Goal: Task Accomplishment & Management: Manage account settings

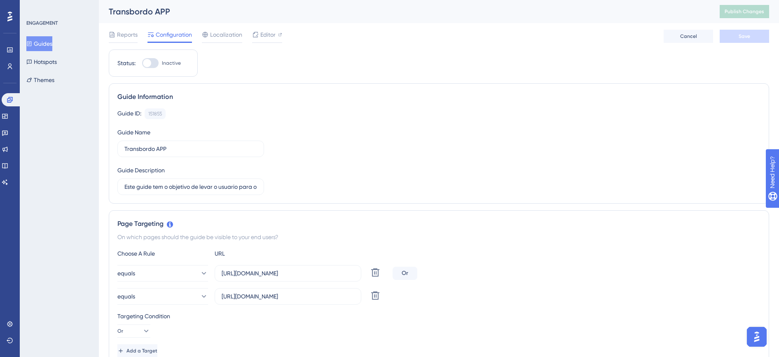
click at [151, 61] on div at bounding box center [150, 63] width 16 height 10
click at [142, 63] on input "Inactive" at bounding box center [142, 63] width 0 height 0
checkbox input "true"
click at [751, 40] on button "Save" at bounding box center [744, 36] width 49 height 13
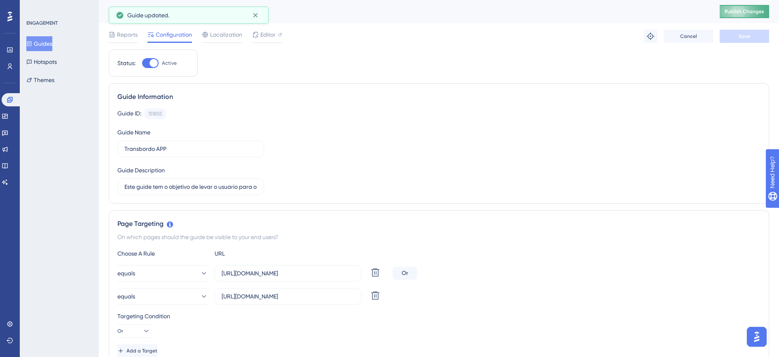
click at [749, 11] on span "Publish Changes" at bounding box center [745, 11] width 40 height 7
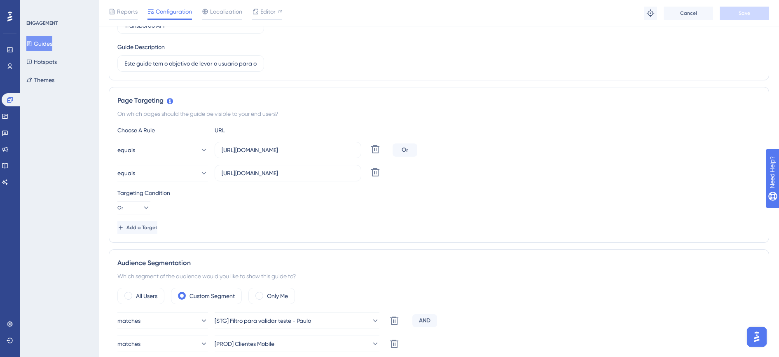
scroll to position [103, 0]
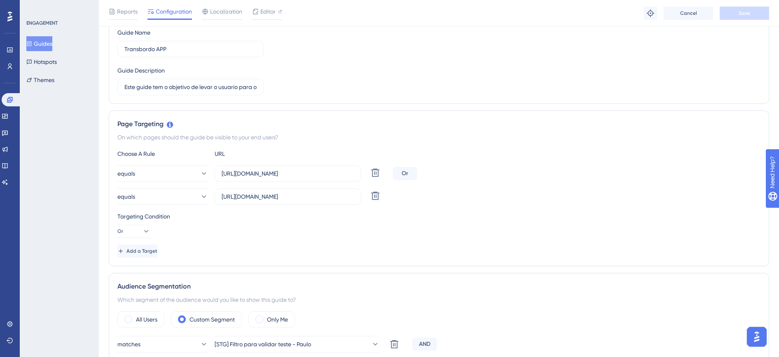
click at [43, 45] on button "Guides" at bounding box center [39, 43] width 26 height 15
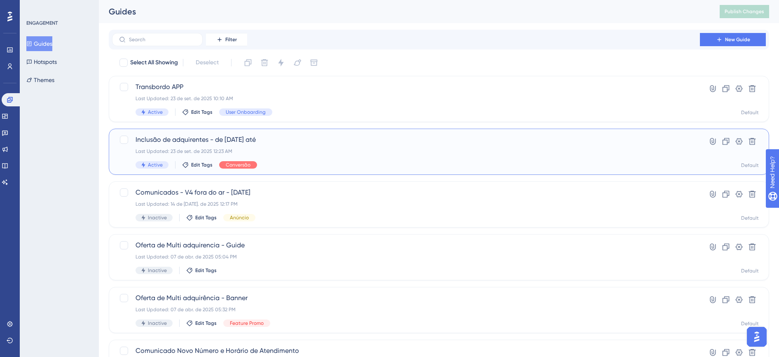
click at [218, 148] on div "Last Updated: 23 de set. de 2025 12:23 AM" at bounding box center [406, 151] width 541 height 7
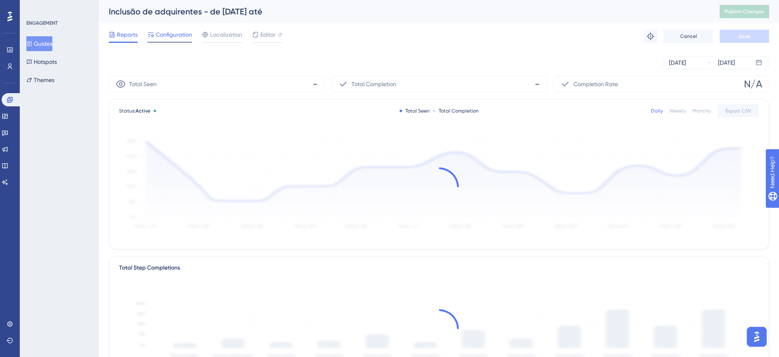
click at [174, 38] on span "Configuration" at bounding box center [174, 35] width 36 height 10
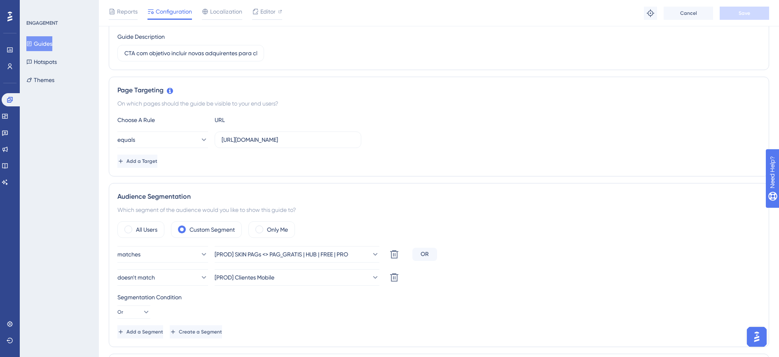
scroll to position [155, 0]
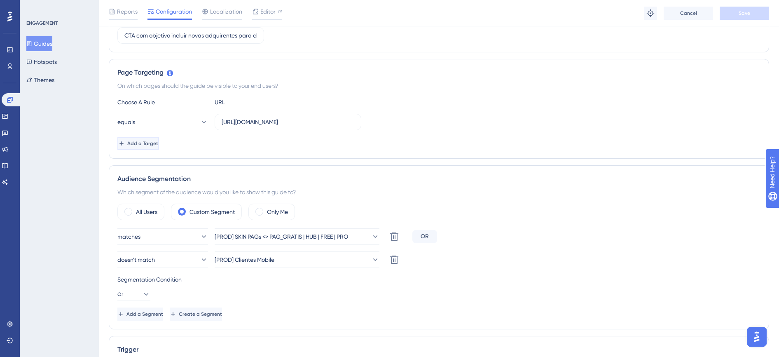
click at [159, 148] on button "Add a Target" at bounding box center [138, 143] width 42 height 13
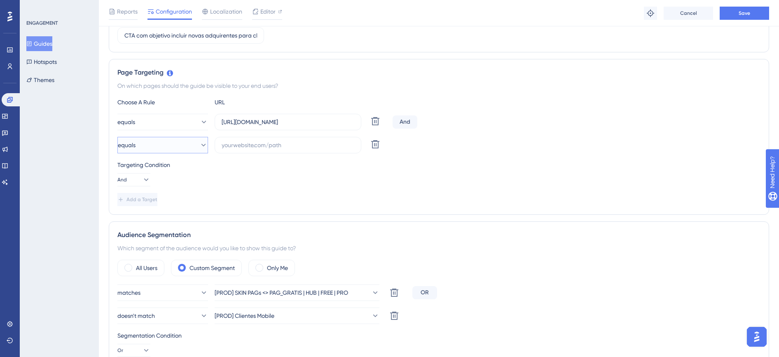
click at [154, 149] on button "equals" at bounding box center [162, 145] width 91 height 16
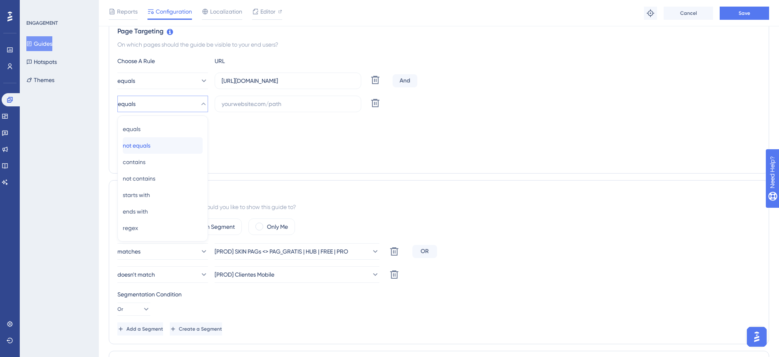
click at [164, 145] on div "not equals not equals" at bounding box center [163, 145] width 80 height 16
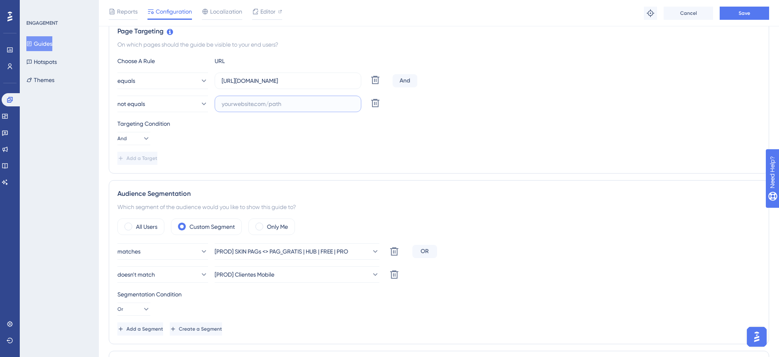
click at [250, 107] on input "text" at bounding box center [288, 103] width 133 height 9
click at [372, 107] on icon at bounding box center [375, 103] width 10 height 10
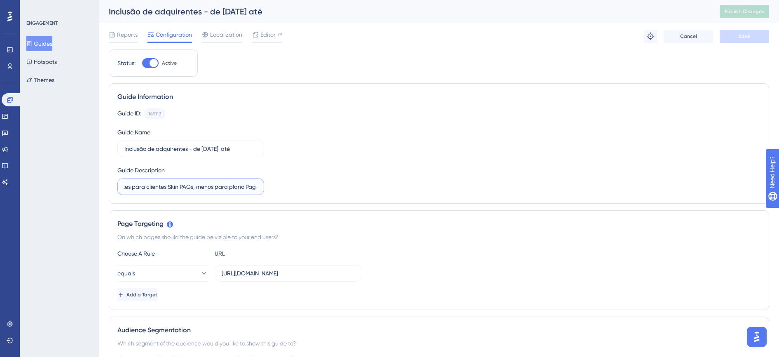
scroll to position [0, 125]
drag, startPoint x: 173, startPoint y: 188, endPoint x: 259, endPoint y: 188, distance: 85.7
click at [259, 188] on label "CTA com objetivo incluir novas adquirentes para clientes Skin PAGs, menos para …" at bounding box center [190, 186] width 147 height 16
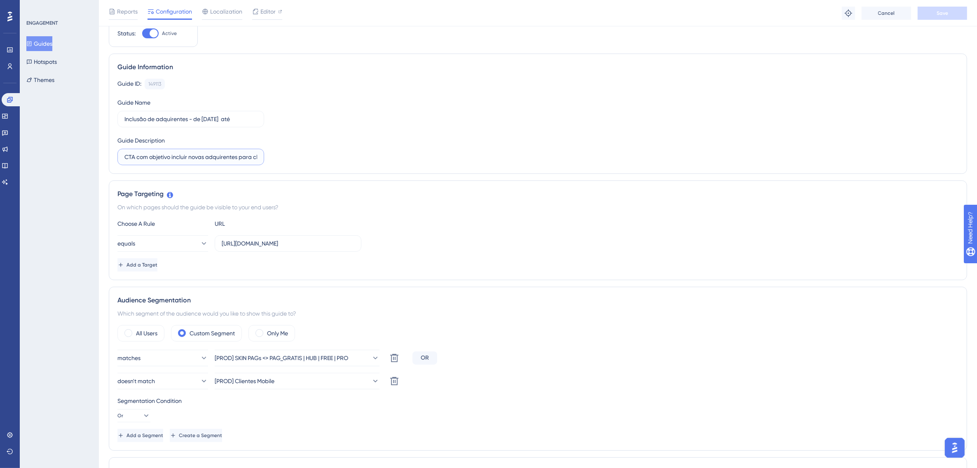
scroll to position [0, 0]
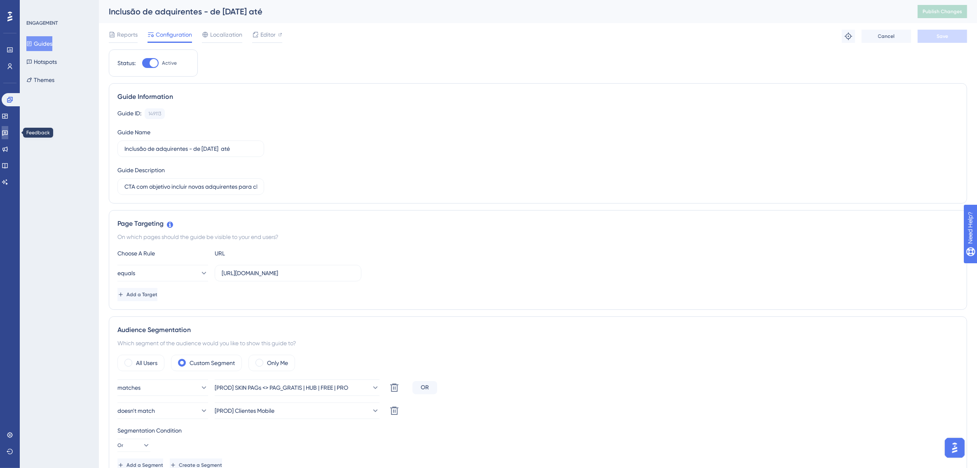
click at [8, 131] on icon at bounding box center [5, 133] width 6 height 5
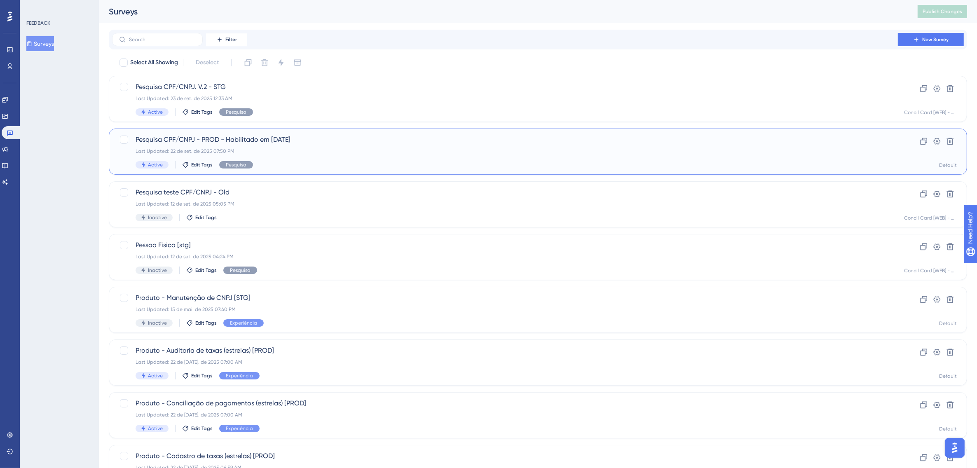
click at [256, 145] on div "Pesquisa CPF/CNPJ - PROD - Habilitado em 16/09/25 Last Updated: 22 de set. de 2…" at bounding box center [505, 152] width 739 height 34
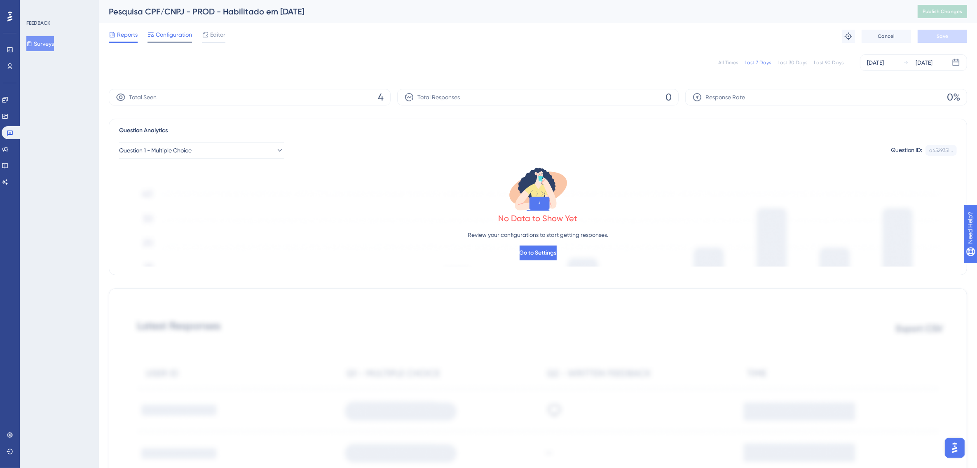
click at [174, 35] on span "Configuration" at bounding box center [174, 35] width 36 height 10
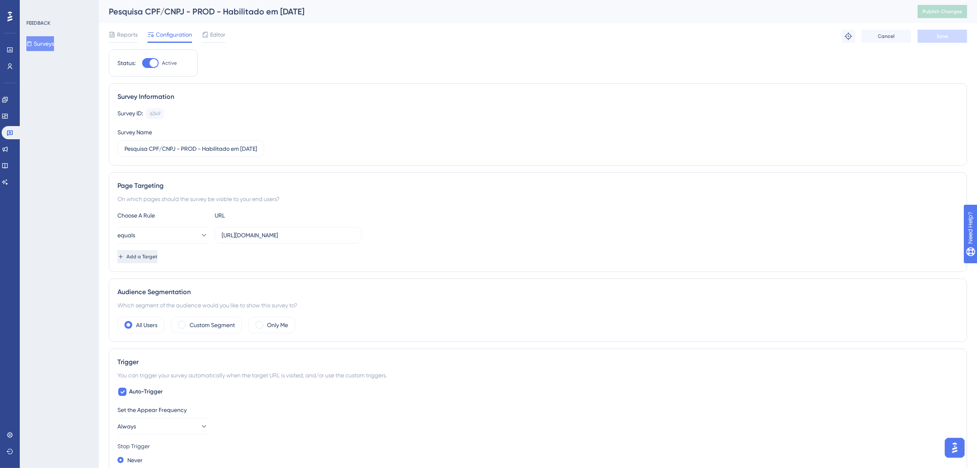
click at [157, 256] on span "Add a Target" at bounding box center [142, 256] width 31 height 7
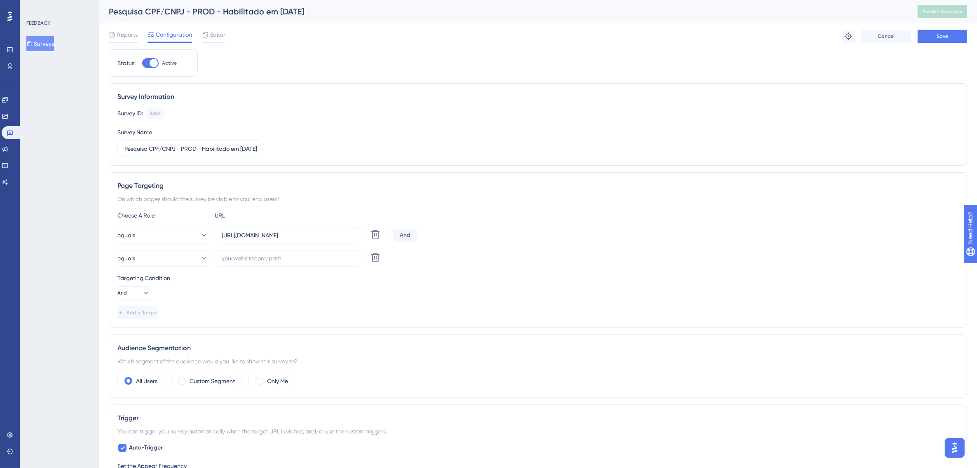
click at [403, 234] on div "And" at bounding box center [405, 235] width 25 height 13
click at [375, 260] on icon at bounding box center [375, 258] width 10 height 10
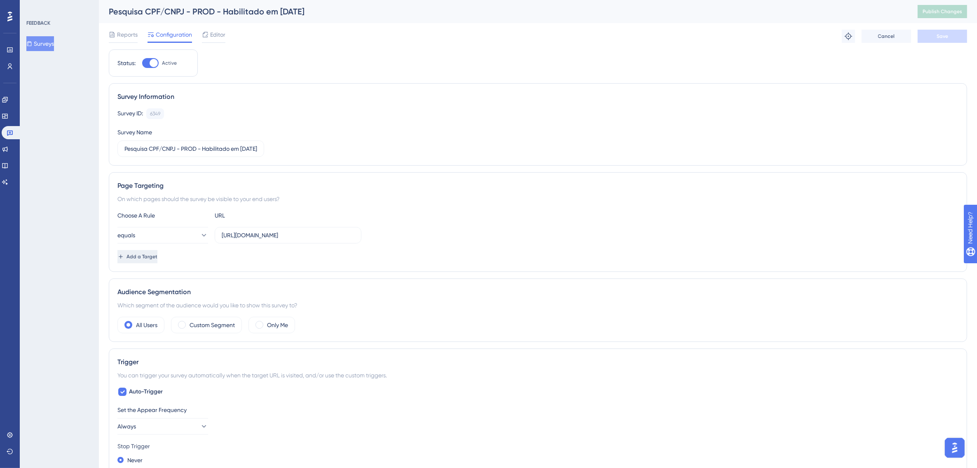
click at [157, 259] on span "Add a Target" at bounding box center [142, 256] width 31 height 7
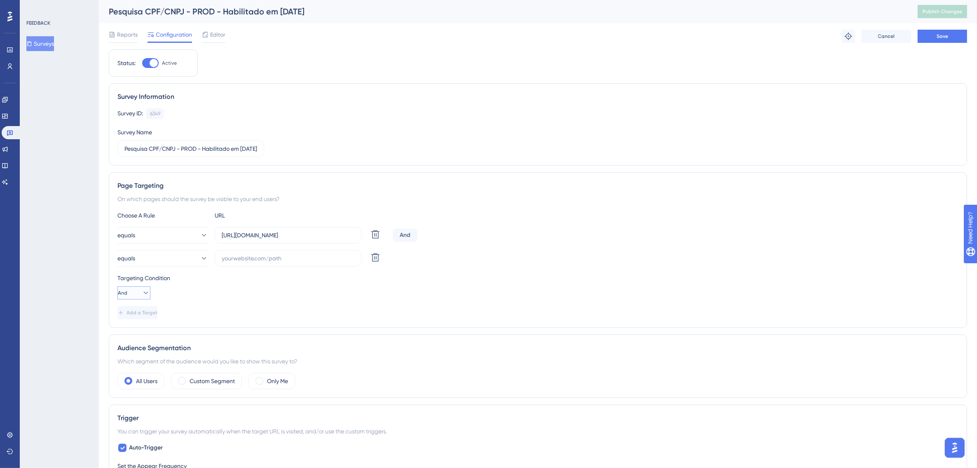
click at [144, 292] on icon at bounding box center [146, 293] width 8 height 8
click at [129, 334] on span "Or" at bounding box center [126, 333] width 7 height 10
click at [176, 262] on button "equals" at bounding box center [162, 258] width 91 height 16
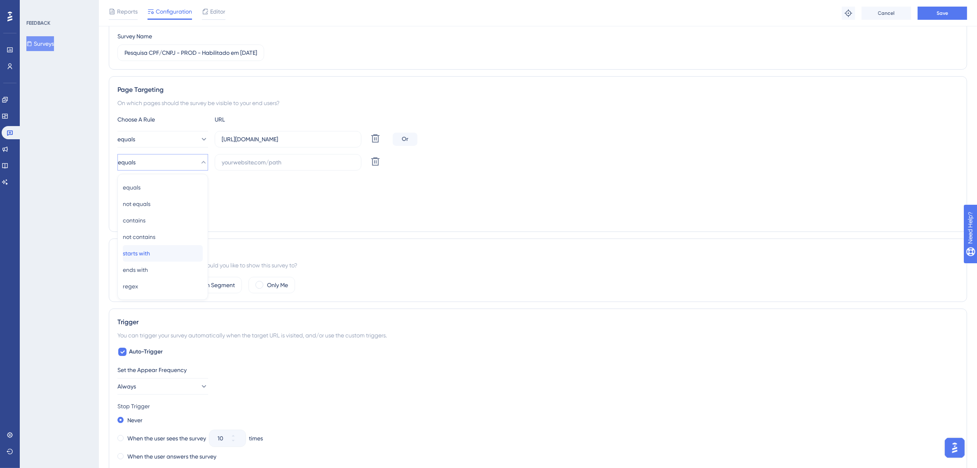
click at [157, 253] on div "starts with starts with" at bounding box center [163, 253] width 80 height 16
click at [240, 164] on input "text" at bounding box center [288, 162] width 133 height 9
paste input "https://www.novoconcilcard.com.br/criar-conta"
type input "https://www.novoconcilcard.com.br/criar-conta"
click at [779, 12] on button "Save" at bounding box center [942, 13] width 49 height 13
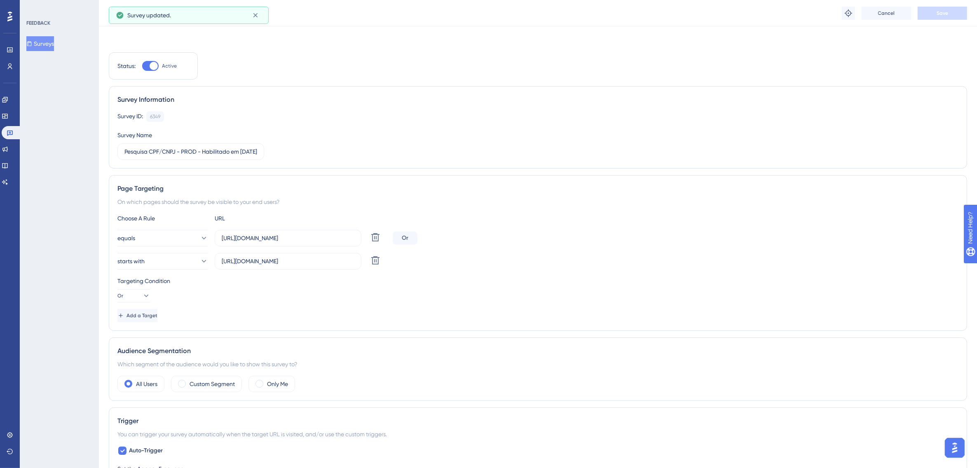
scroll to position [0, 0]
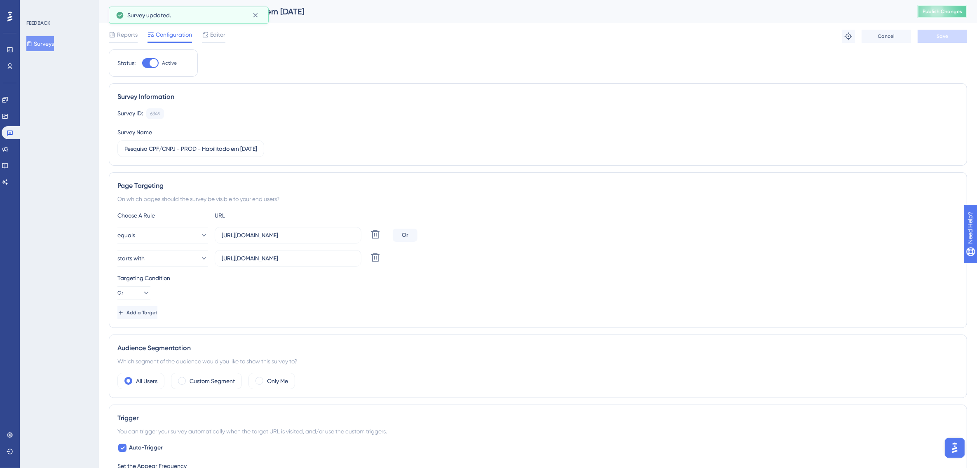
click at [779, 11] on button "Publish Changes" at bounding box center [942, 11] width 49 height 13
click at [118, 33] on span "Reports" at bounding box center [127, 35] width 21 height 10
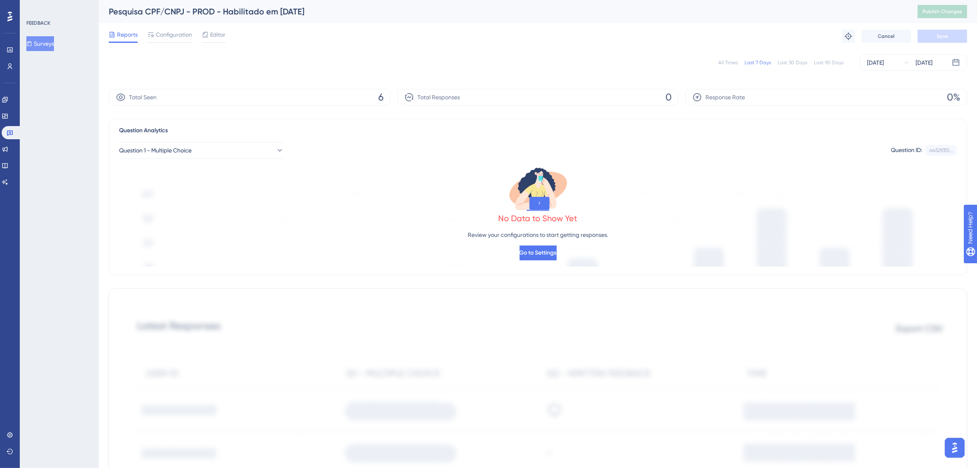
click at [725, 63] on div "All Times" at bounding box center [728, 62] width 20 height 7
click at [8, 112] on link at bounding box center [5, 116] width 7 height 13
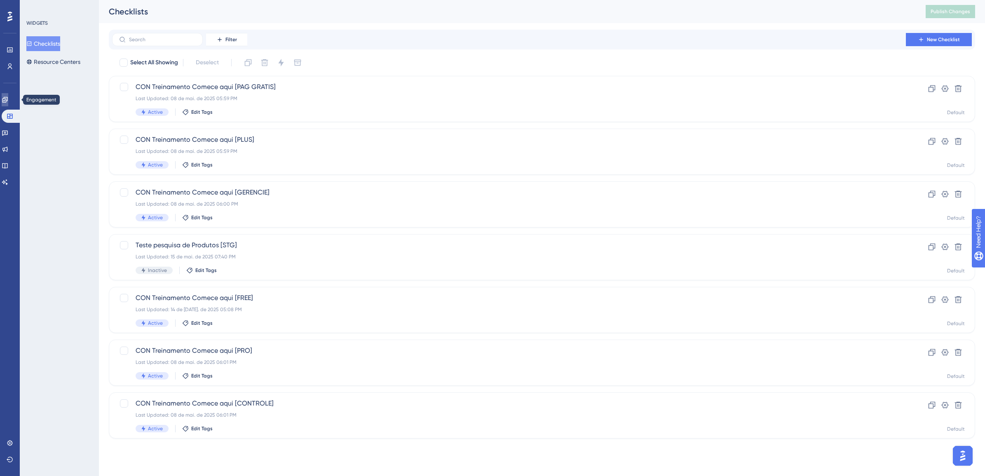
click at [8, 100] on icon at bounding box center [5, 99] width 7 height 7
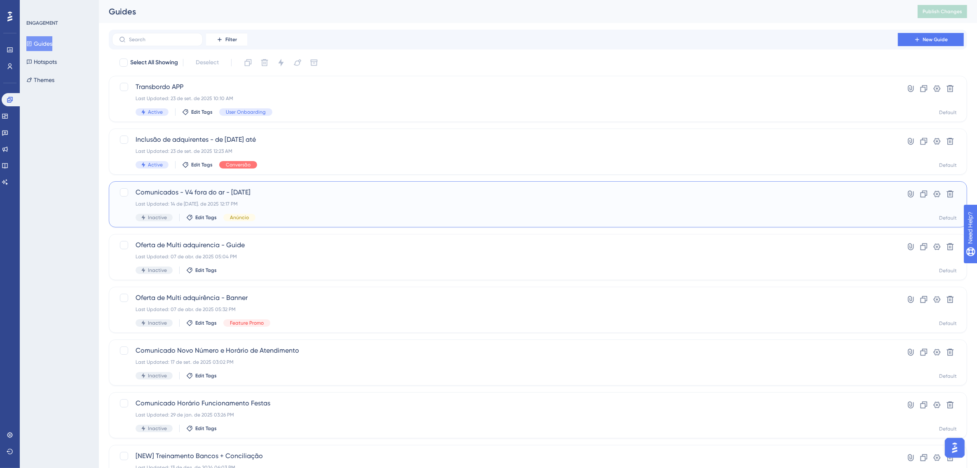
click at [279, 195] on span "Comunicados - V4 fora do ar - [DATE]" at bounding box center [505, 193] width 739 height 10
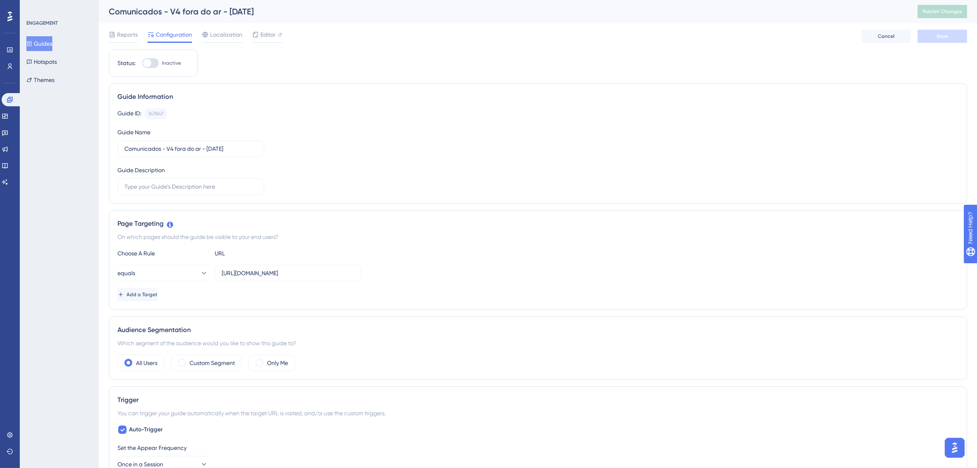
click at [46, 49] on button "Guides" at bounding box center [39, 43] width 26 height 15
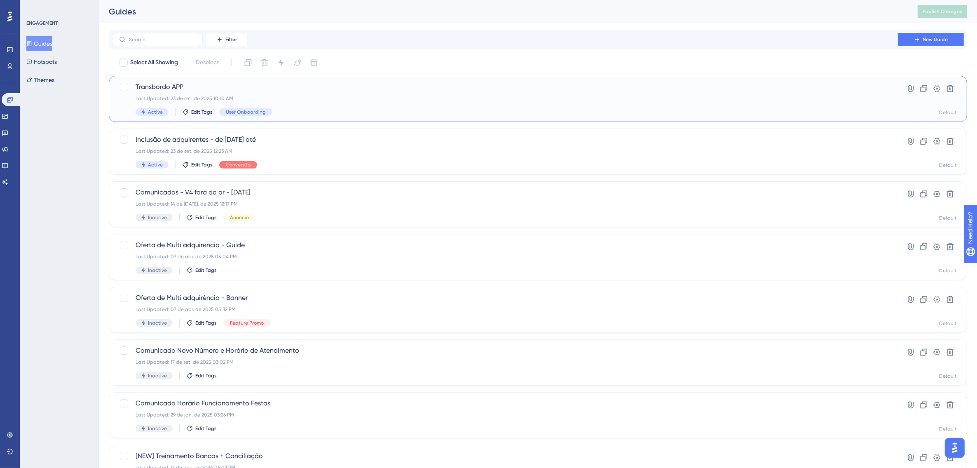
click at [262, 88] on span "Transbordo APP" at bounding box center [505, 87] width 739 height 10
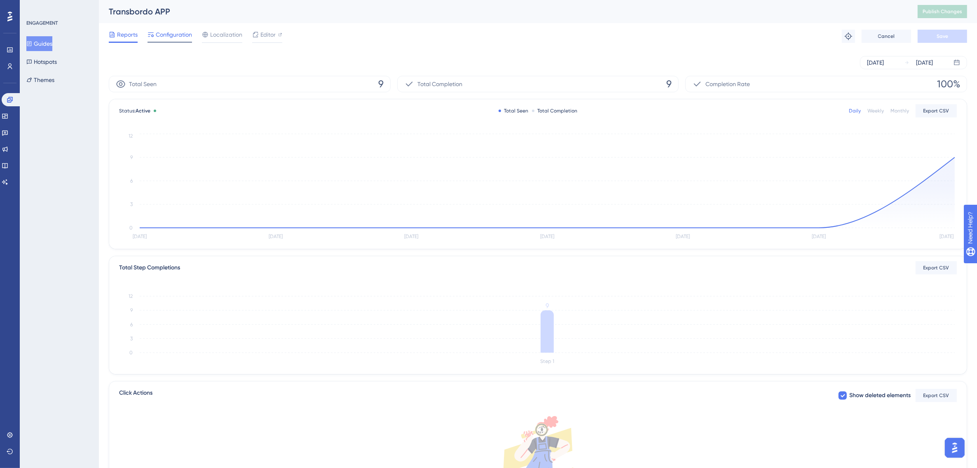
click at [176, 35] on span "Configuration" at bounding box center [174, 35] width 36 height 10
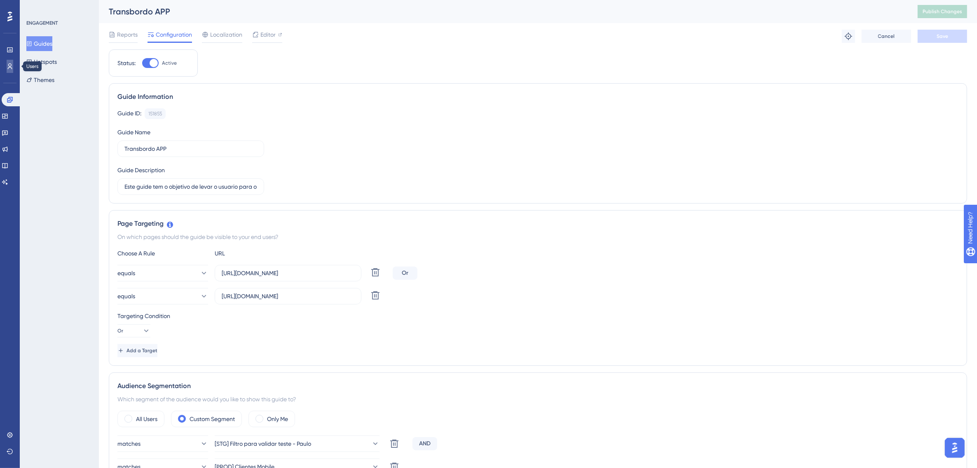
drag, startPoint x: 11, startPoint y: 66, endPoint x: 21, endPoint y: 96, distance: 31.0
click at [11, 66] on icon at bounding box center [10, 66] width 7 height 7
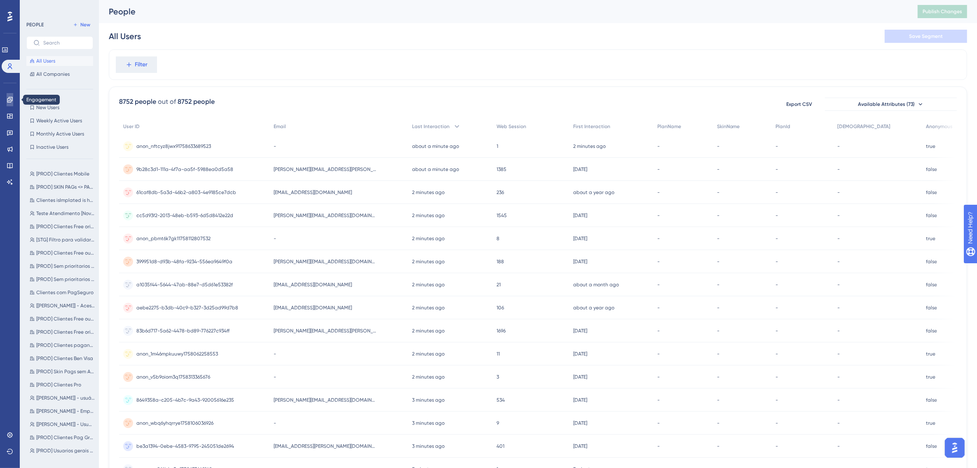
drag, startPoint x: 9, startPoint y: 98, endPoint x: 47, endPoint y: 105, distance: 37.7
click at [9, 98] on icon at bounding box center [9, 99] width 5 height 5
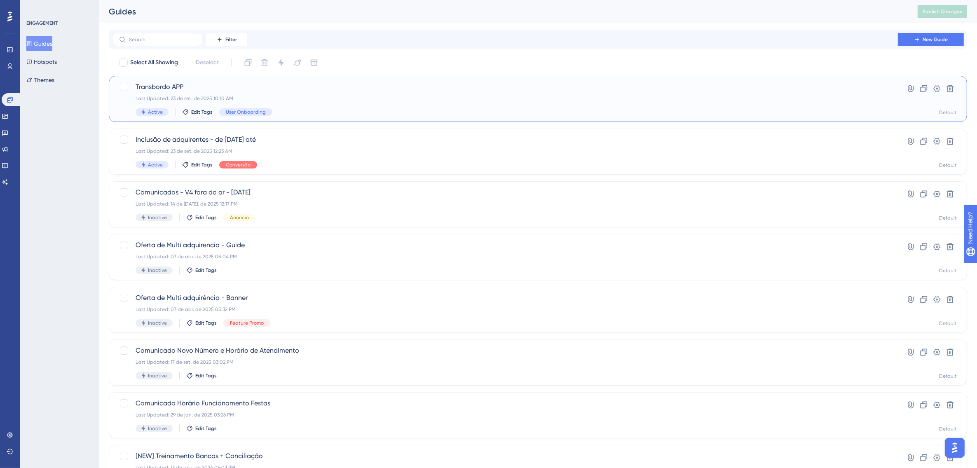
click at [299, 92] on div "Transbordo APP Last Updated: 23 de set. de 2025 10:10 AM Active Edit Tags User …" at bounding box center [505, 99] width 739 height 34
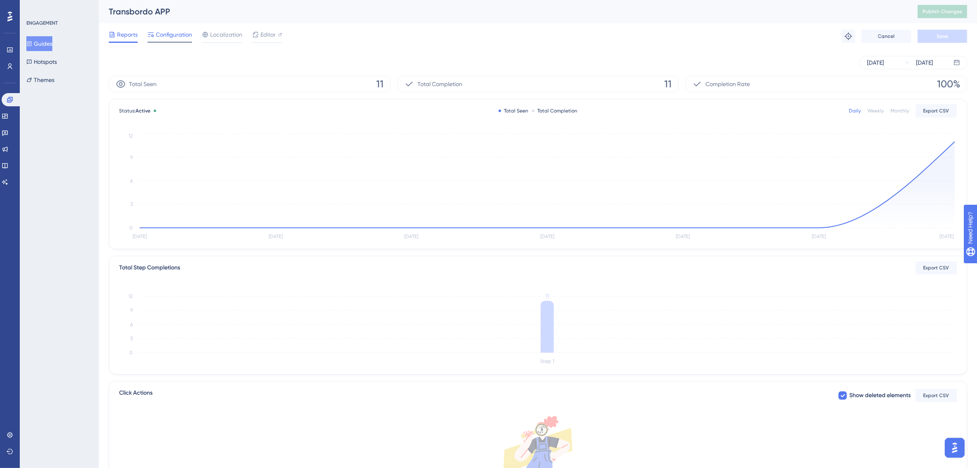
click at [162, 32] on span "Configuration" at bounding box center [174, 35] width 36 height 10
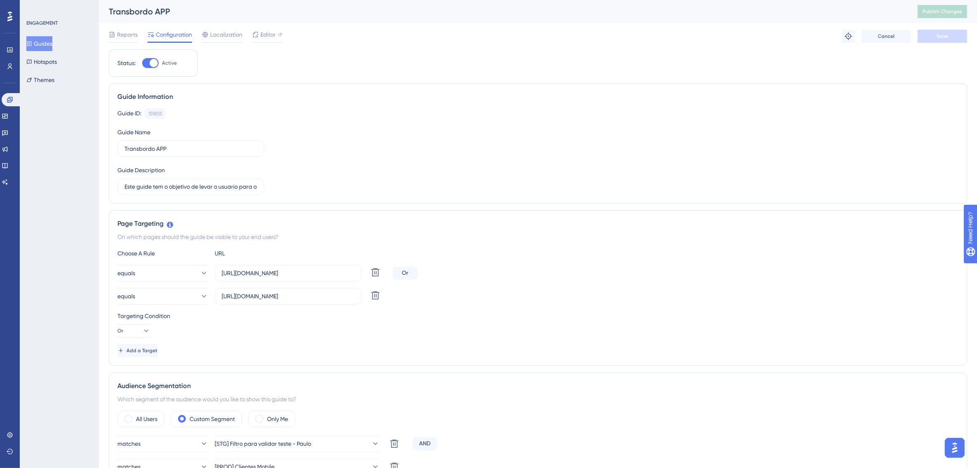
scroll to position [103, 0]
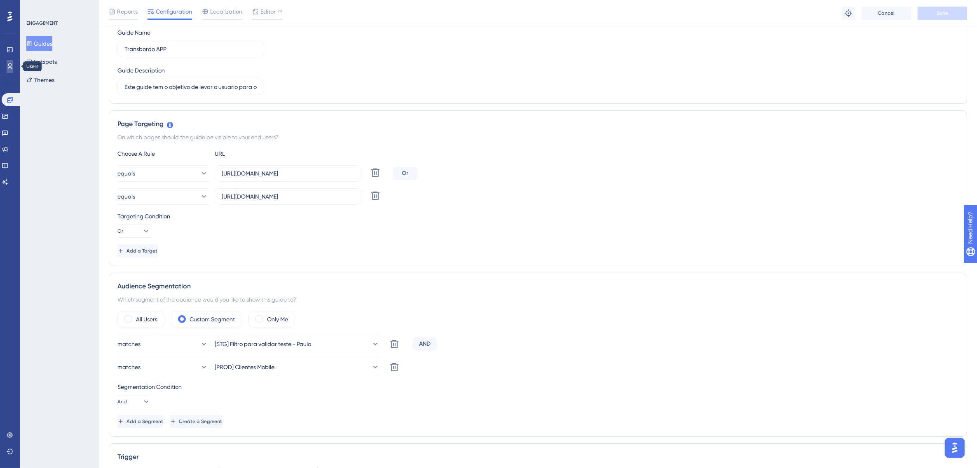
click at [9, 65] on icon at bounding box center [10, 66] width 5 height 6
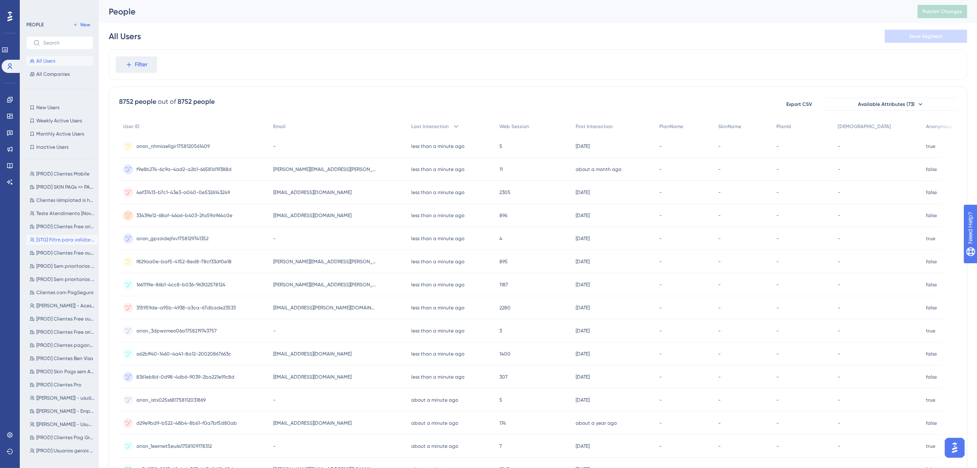
click at [73, 235] on button "[STG] Filtro para validar teste - Paulo [STG] Filtro para validar teste - Paulo" at bounding box center [62, 240] width 72 height 10
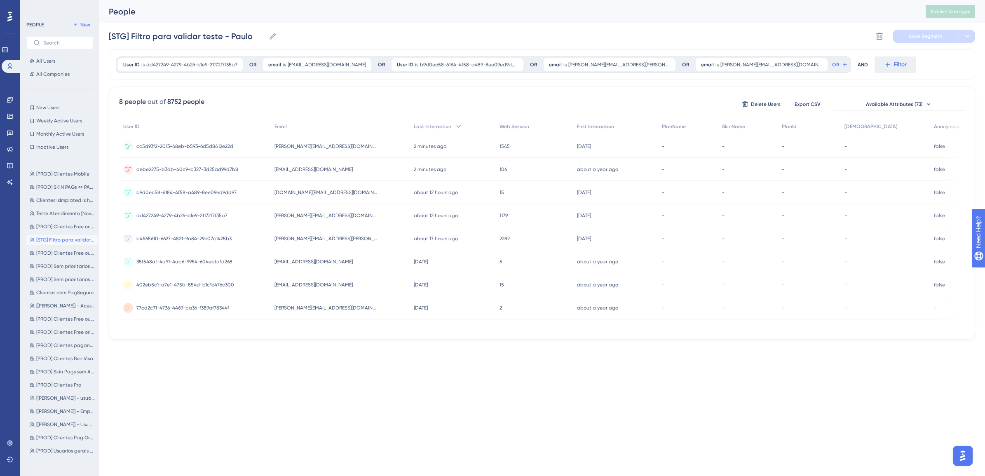
click at [319, 147] on span "alessandro.espindola@concil.com.br" at bounding box center [325, 146] width 103 height 7
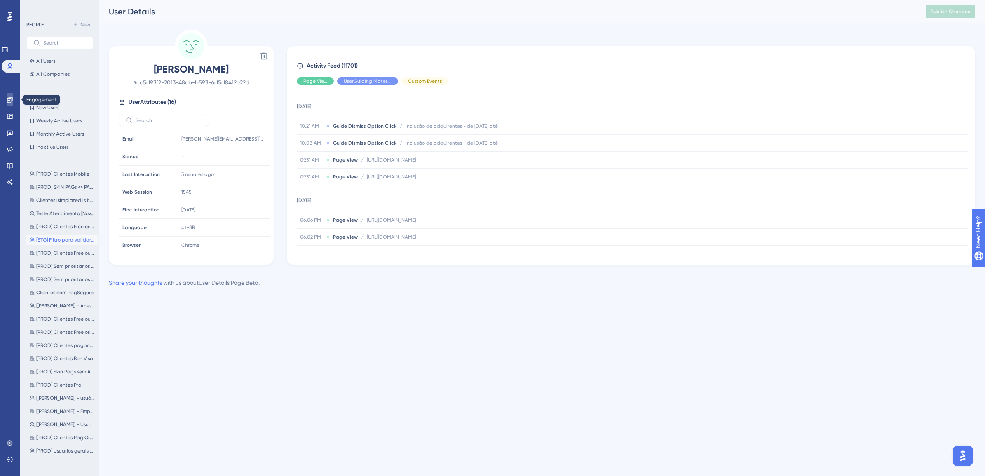
click at [9, 99] on icon at bounding box center [10, 99] width 7 height 7
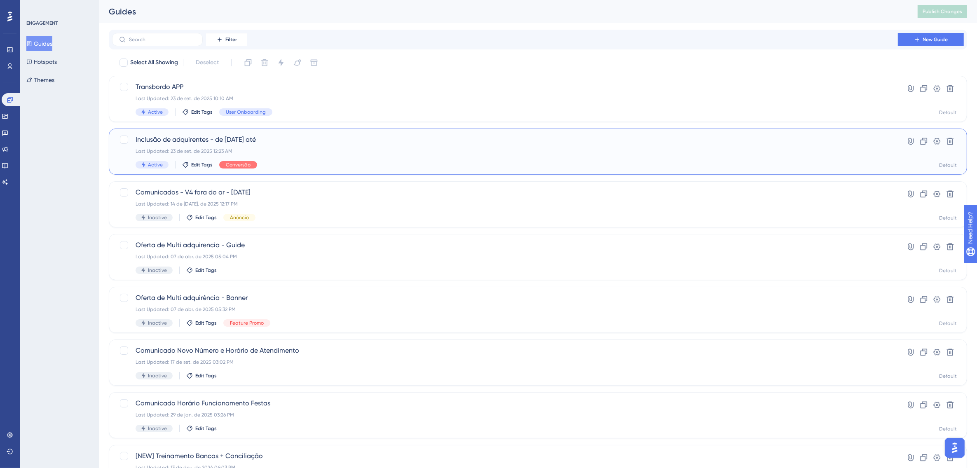
click at [283, 143] on span "Inclusão de adquirentes - de 20/08/2025 até" at bounding box center [505, 140] width 739 height 10
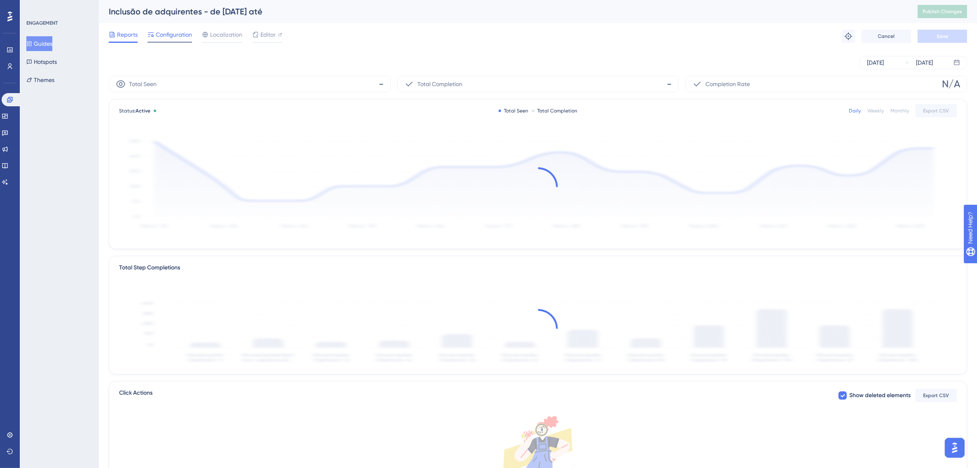
click at [164, 35] on span "Configuration" at bounding box center [174, 35] width 36 height 10
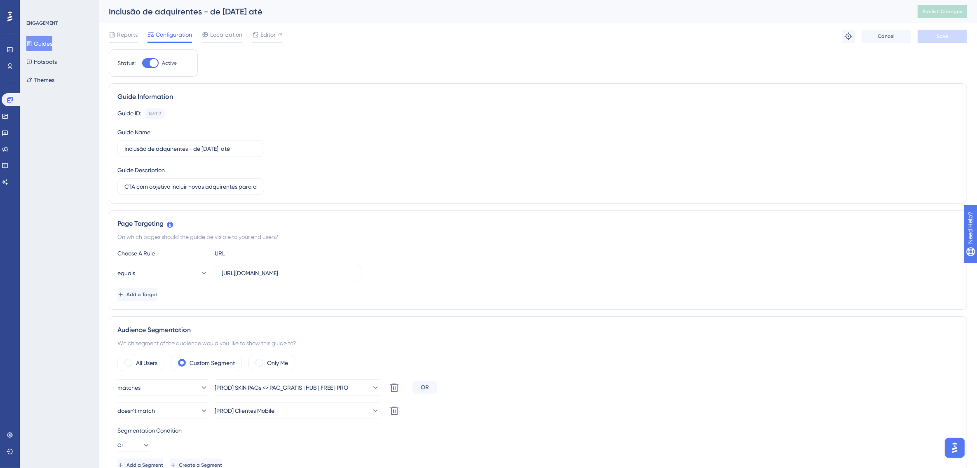
click at [48, 44] on button "Guides" at bounding box center [39, 43] width 26 height 15
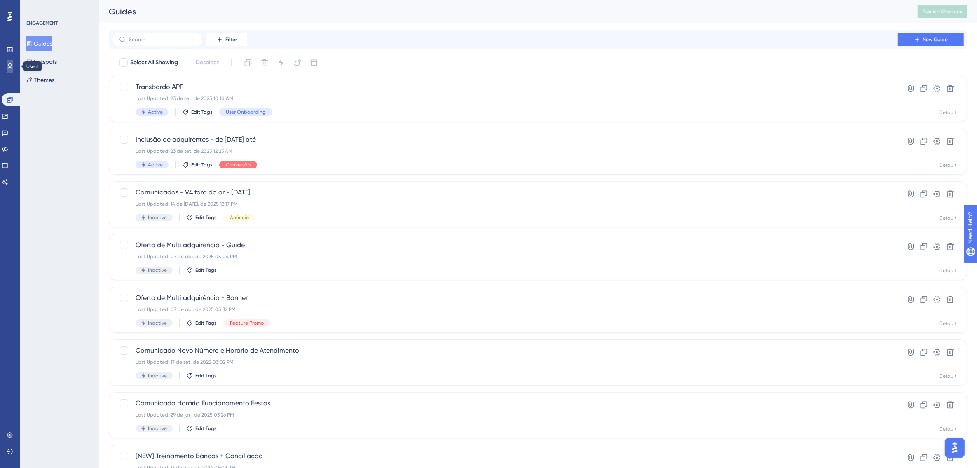
click at [9, 66] on icon at bounding box center [10, 66] width 5 height 6
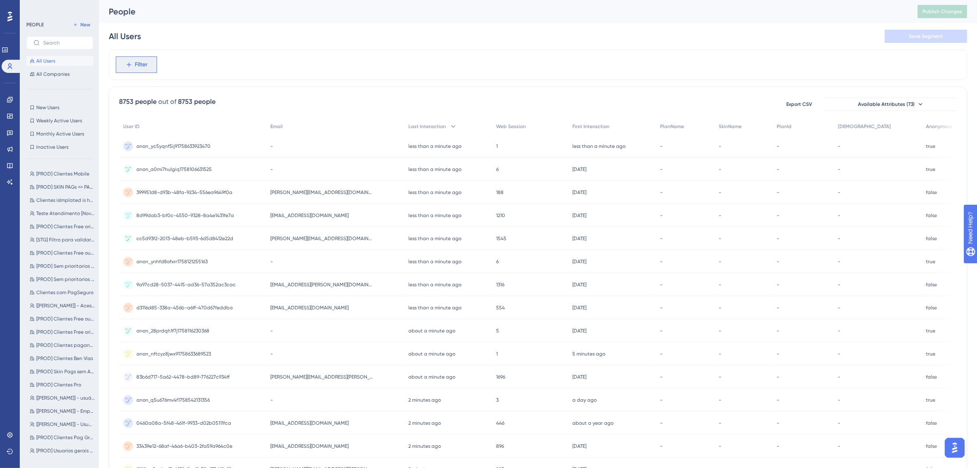
click at [145, 65] on span "Filter" at bounding box center [141, 65] width 13 height 10
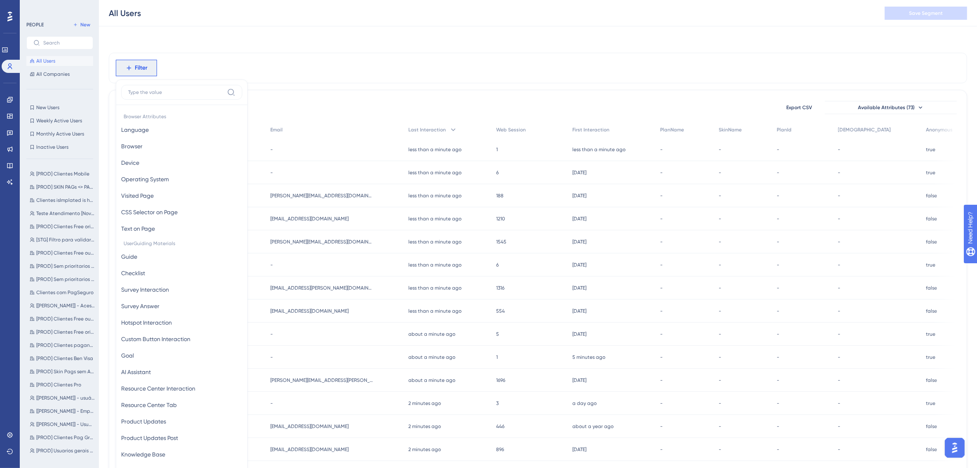
scroll to position [39, 0]
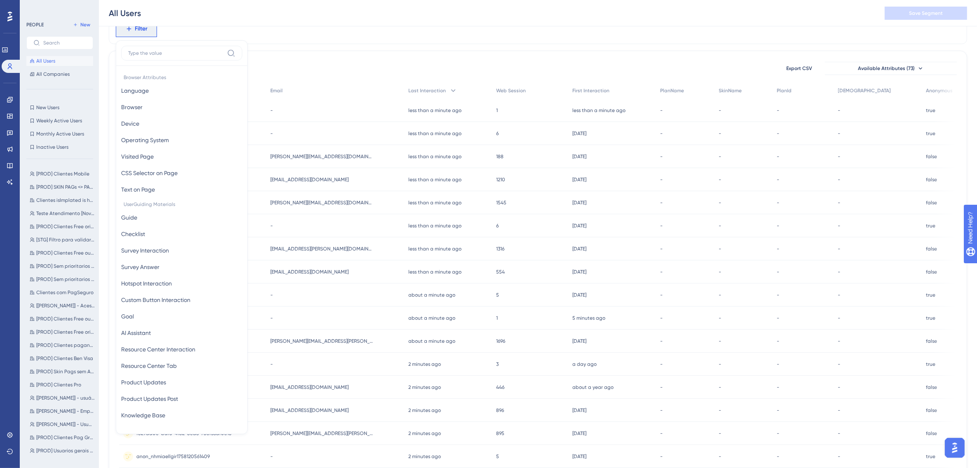
click at [328, 34] on div "Filter Browser Attributes Language Language Browser Browser Device Device Opera…" at bounding box center [538, 29] width 858 height 30
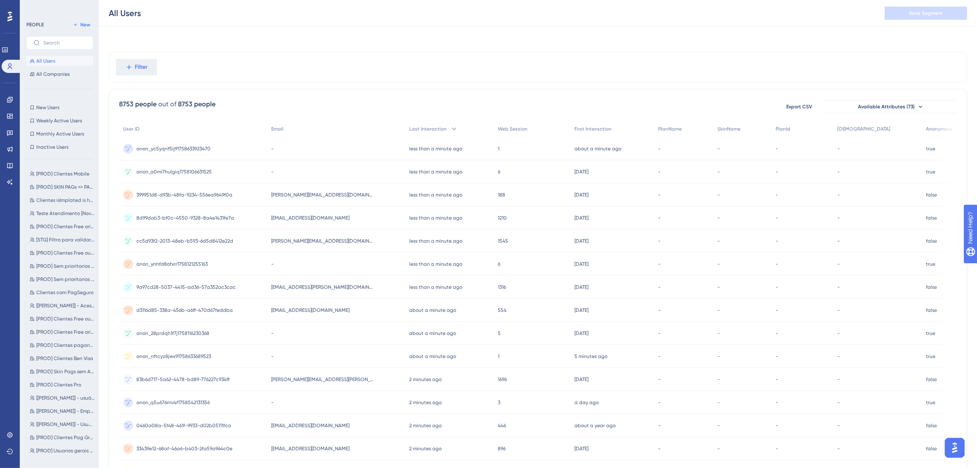
scroll to position [0, 0]
click at [139, 57] on button "Filter" at bounding box center [136, 64] width 41 height 16
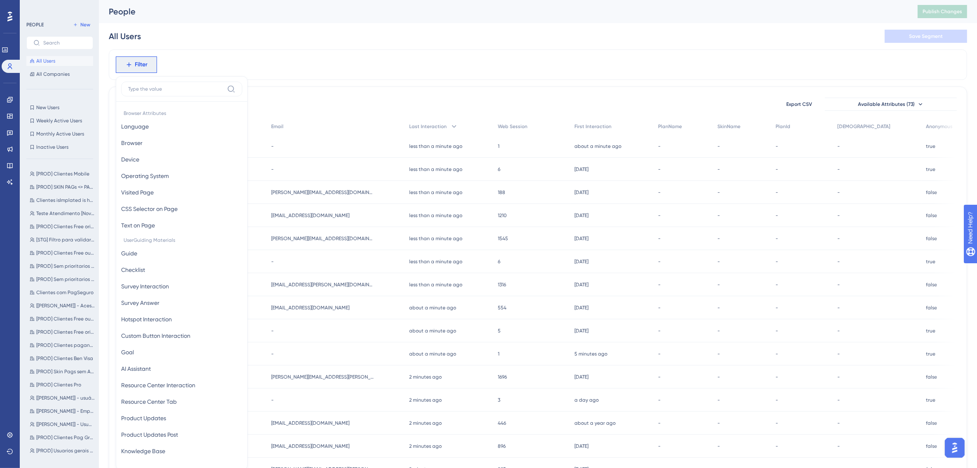
scroll to position [39, 0]
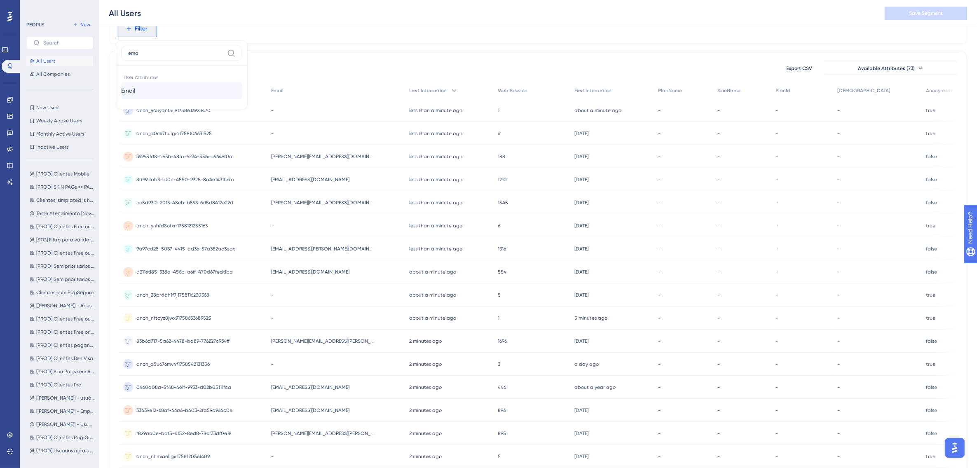
type input "ema"
click at [162, 87] on button "Email Email" at bounding box center [181, 90] width 121 height 16
click at [154, 93] on label "contains" at bounding box center [146, 97] width 23 height 10
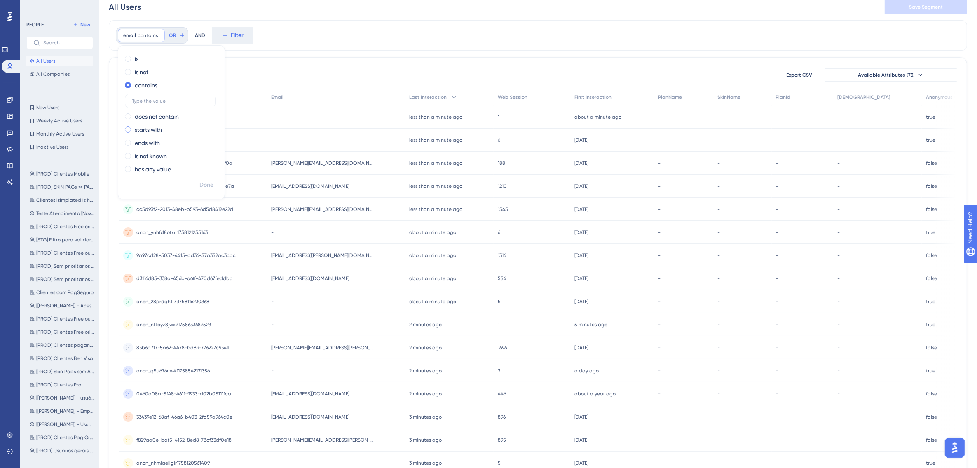
scroll to position [0, 0]
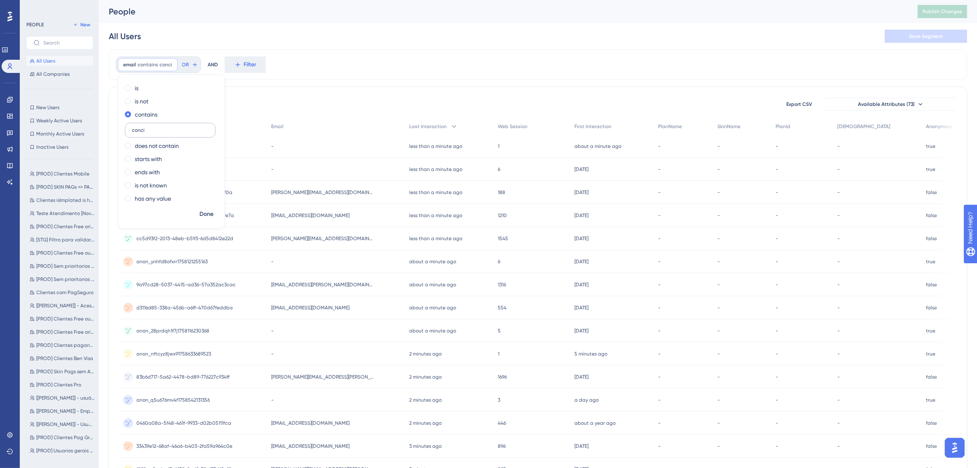
type input "concil"
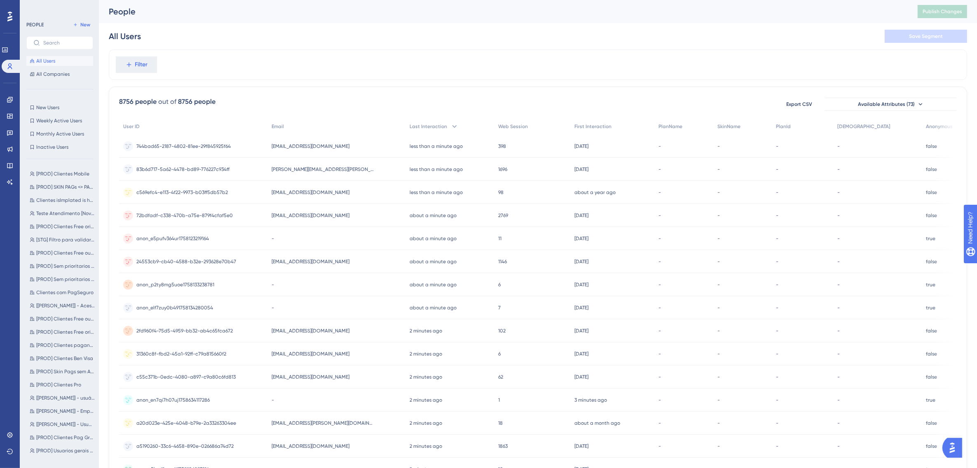
click at [344, 354] on div "c_alessandro19@hotmail.com c_alessandro19@hotmail.com" at bounding box center [336, 353] width 138 height 23
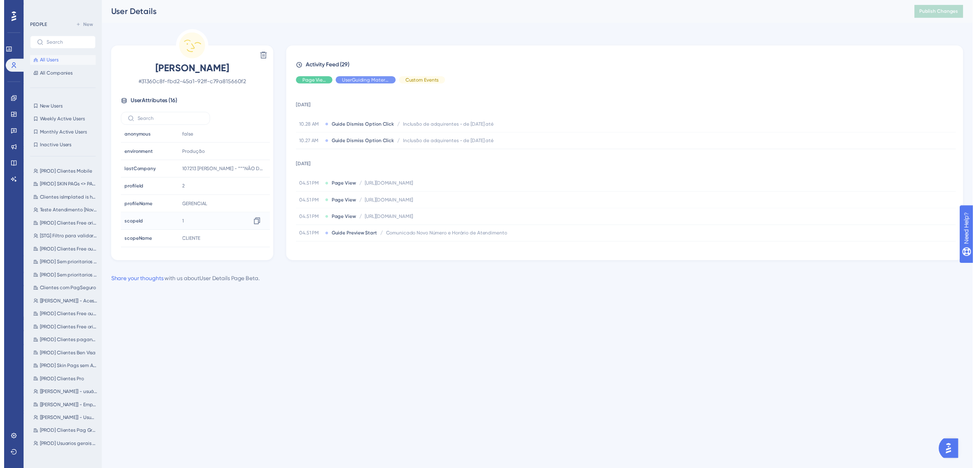
scroll to position [112, 0]
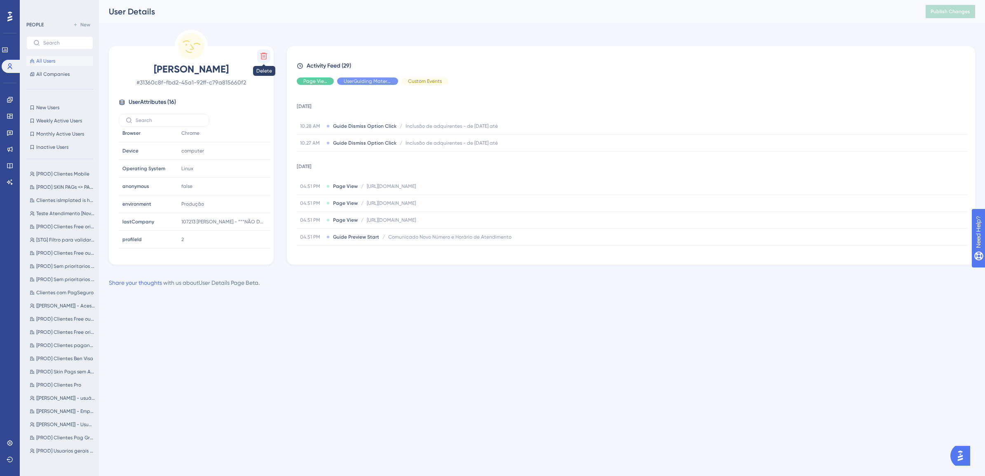
click at [263, 56] on icon at bounding box center [263, 56] width 7 height 7
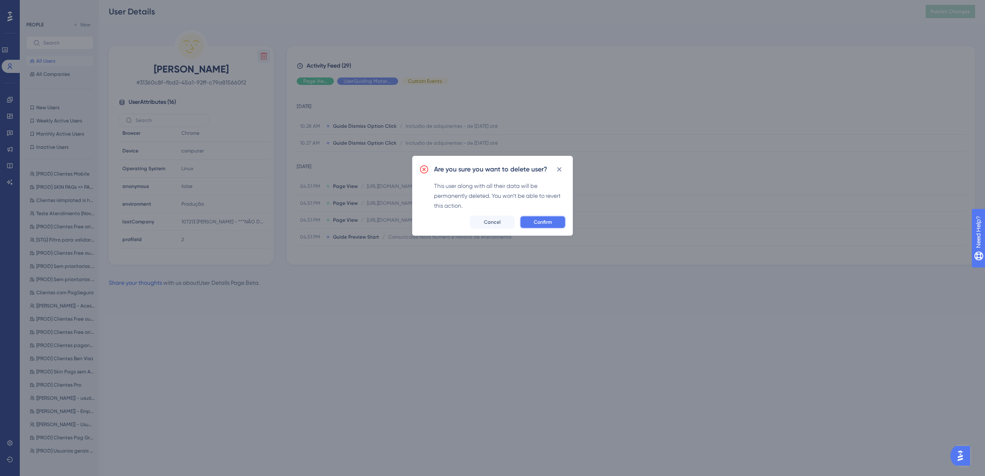
click at [552, 223] on button "Confirm" at bounding box center [543, 222] width 46 height 13
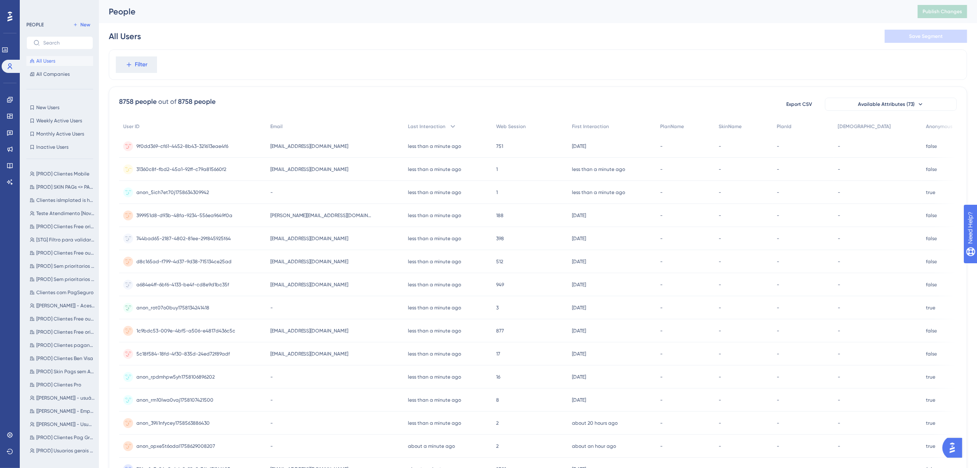
click at [288, 166] on span "c_alessandro19@hotmail.com" at bounding box center [309, 169] width 78 height 7
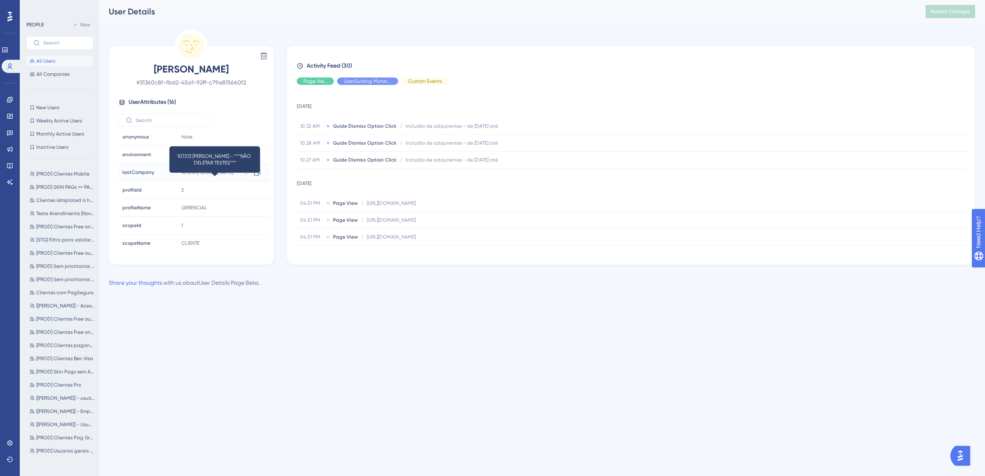
scroll to position [164, 0]
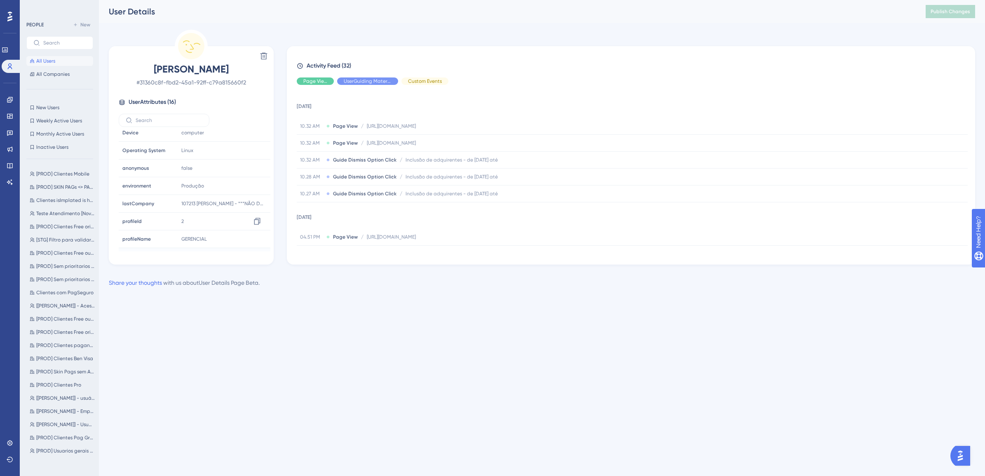
scroll to position [112, 0]
click at [266, 60] on button at bounding box center [263, 55] width 13 height 13
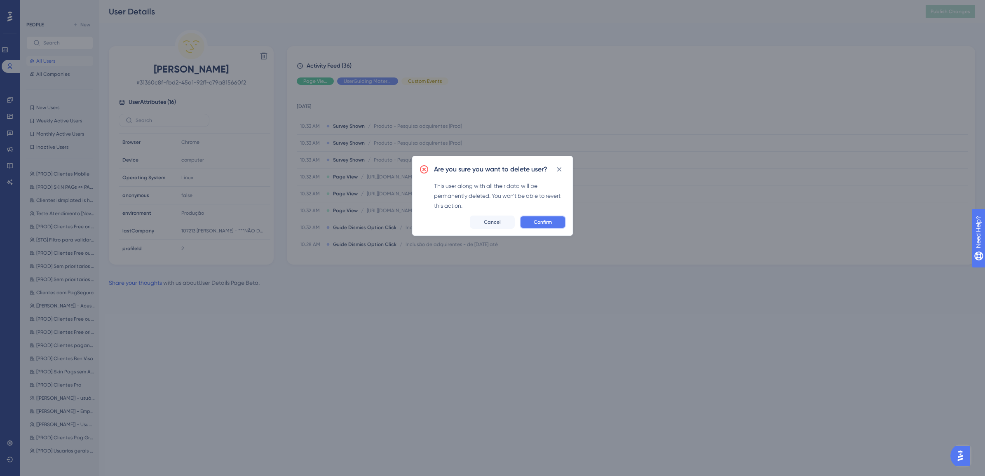
click at [549, 220] on span "Confirm" at bounding box center [543, 222] width 18 height 7
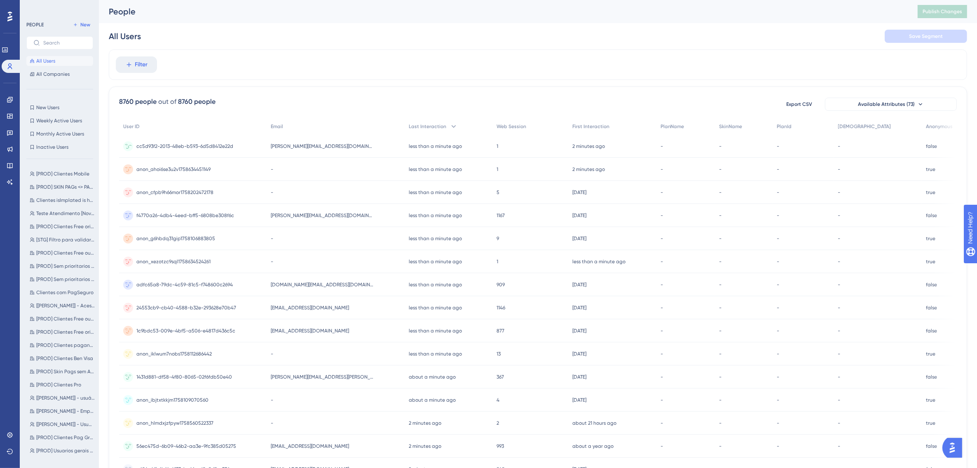
click at [362, 144] on div "alessandro.espindola@concil.com.br alessandro.espindola@concil.com.br" at bounding box center [336, 146] width 138 height 23
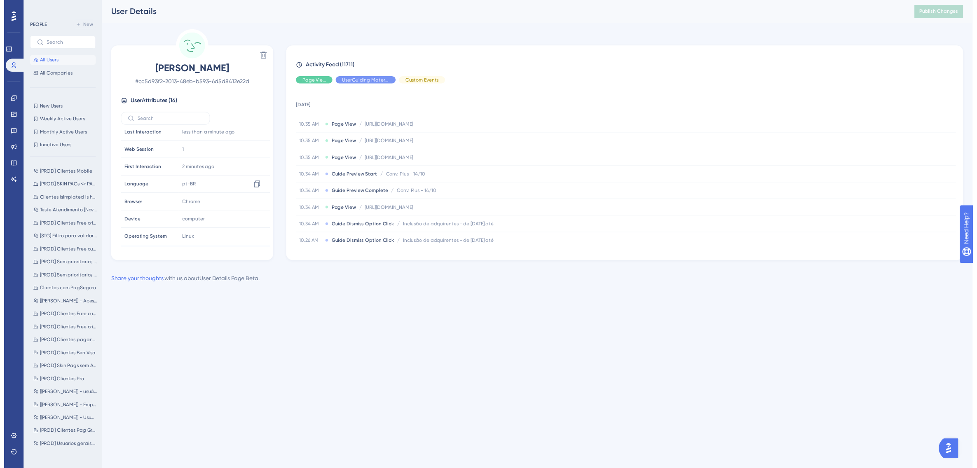
scroll to position [103, 0]
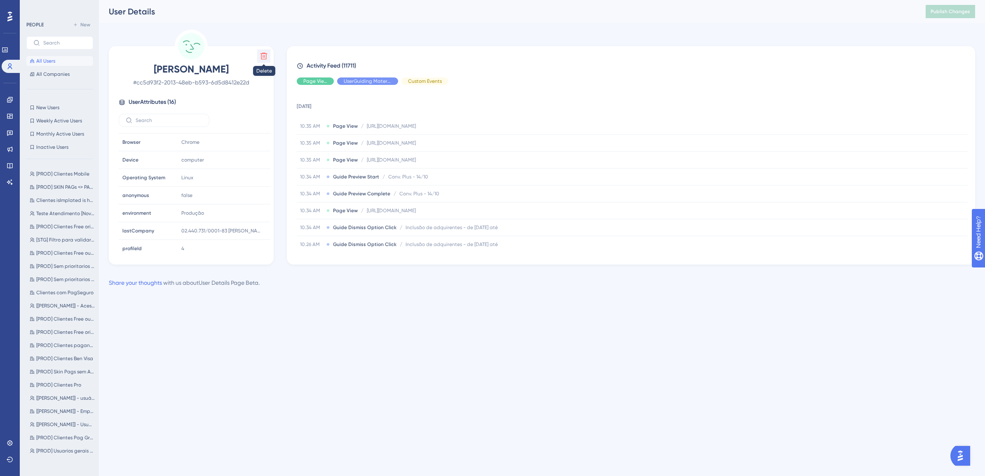
click at [262, 58] on icon at bounding box center [263, 56] width 7 height 7
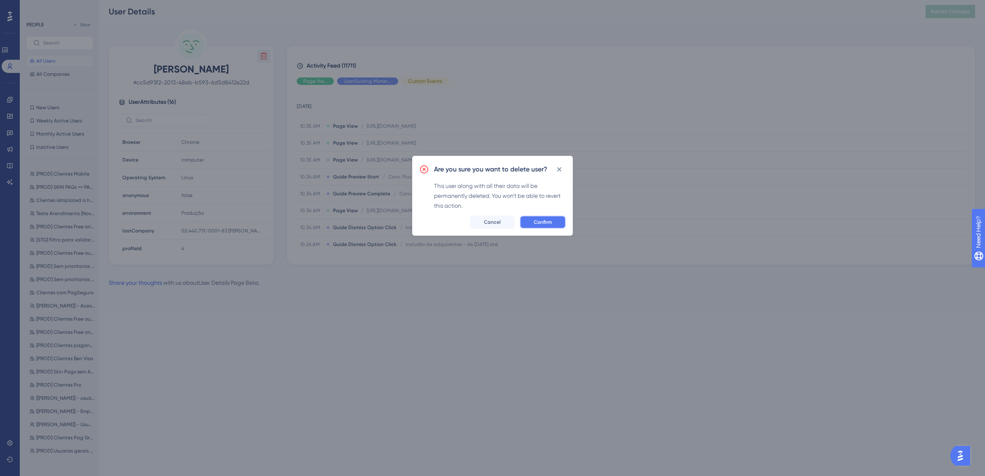
click at [545, 221] on span "Confirm" at bounding box center [543, 222] width 18 height 7
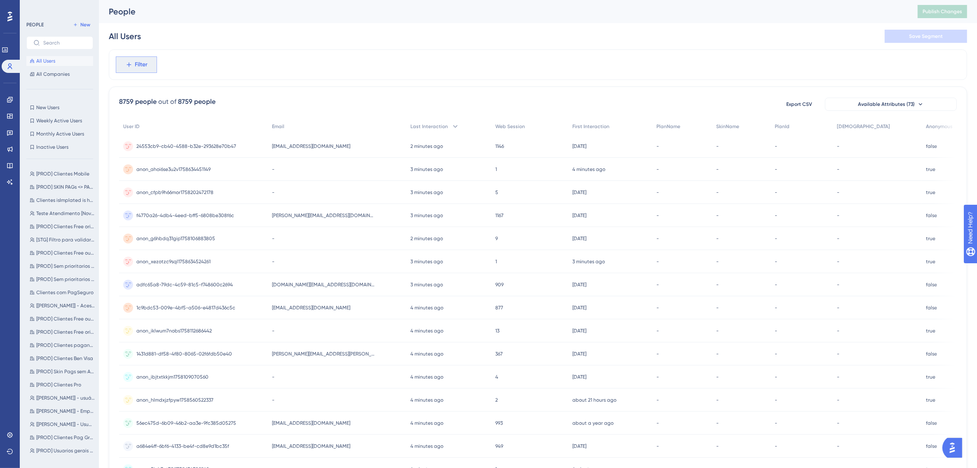
click at [135, 67] on span "Filter" at bounding box center [141, 65] width 13 height 10
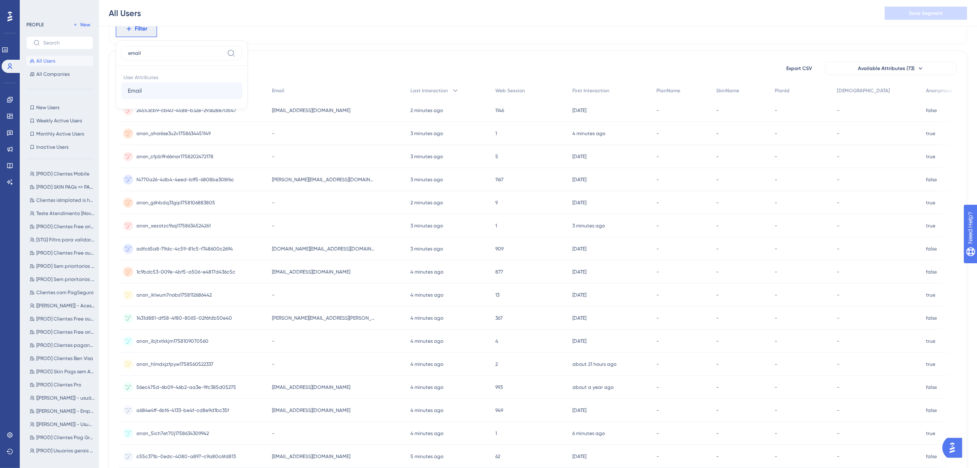
type input "email"
click at [153, 87] on button "Email Email" at bounding box center [181, 90] width 121 height 16
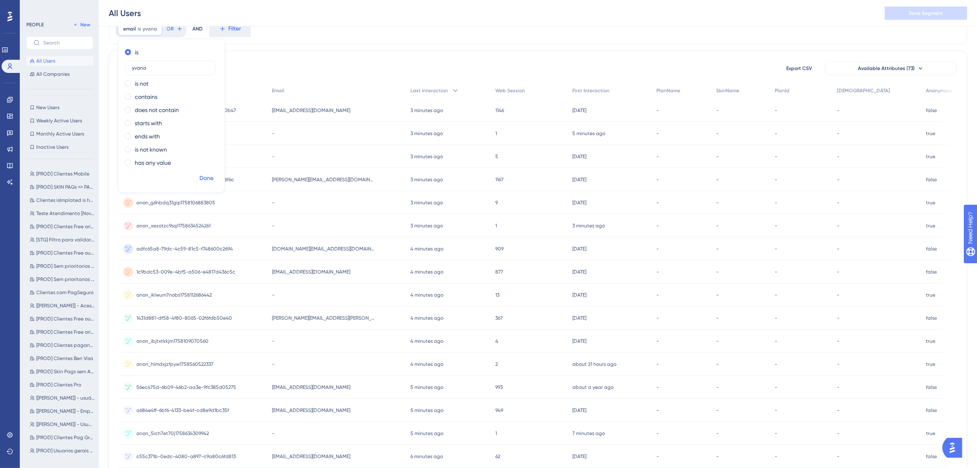
type input "yvana"
click at [213, 176] on span "Done" at bounding box center [206, 178] width 14 height 10
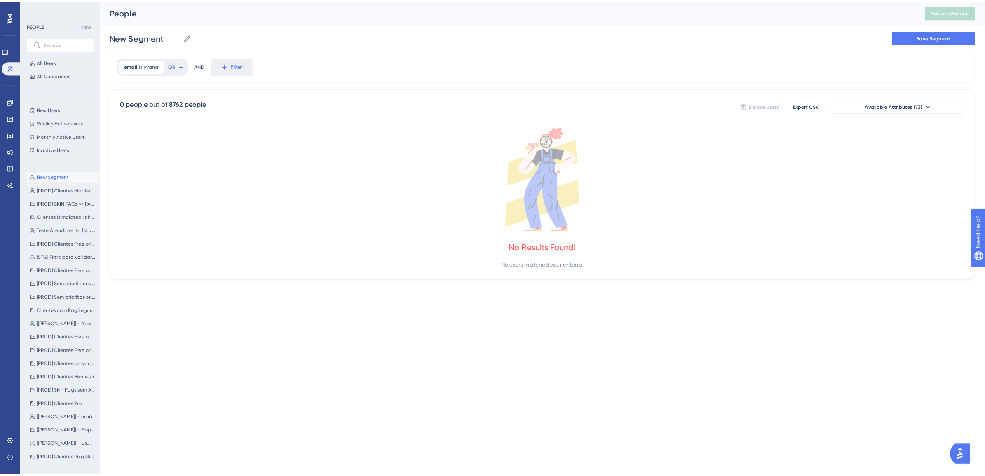
scroll to position [0, 0]
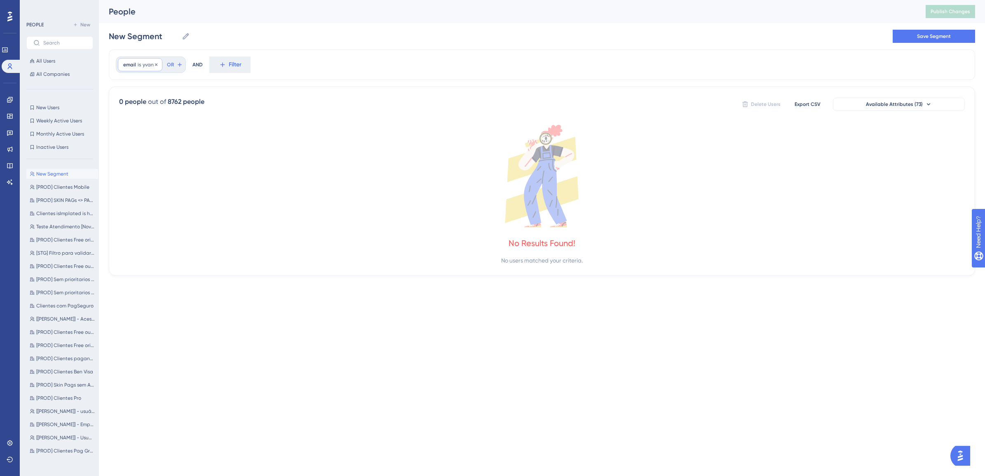
click at [148, 63] on span "yvana" at bounding box center [150, 64] width 14 height 7
click at [149, 132] on label "contains" at bounding box center [146, 133] width 23 height 10
click at [208, 211] on span "Done" at bounding box center [206, 214] width 14 height 10
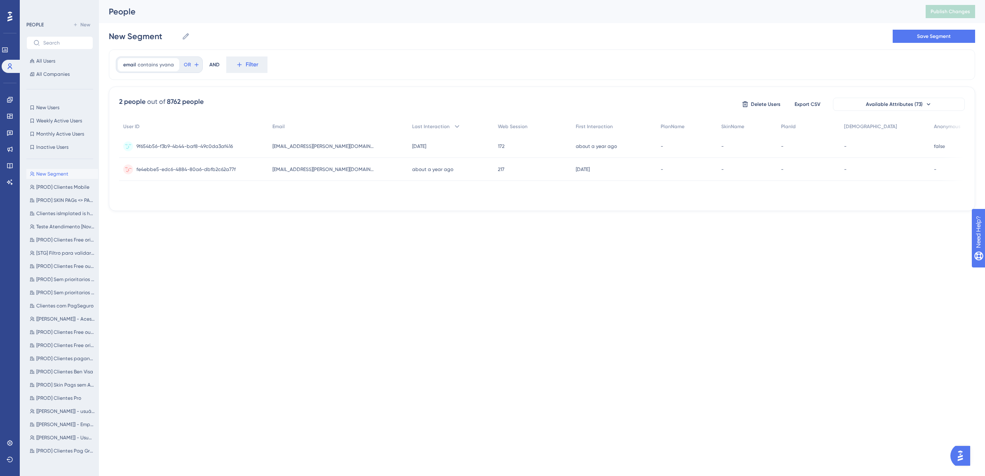
click at [495, 170] on div "217 217" at bounding box center [533, 169] width 78 height 23
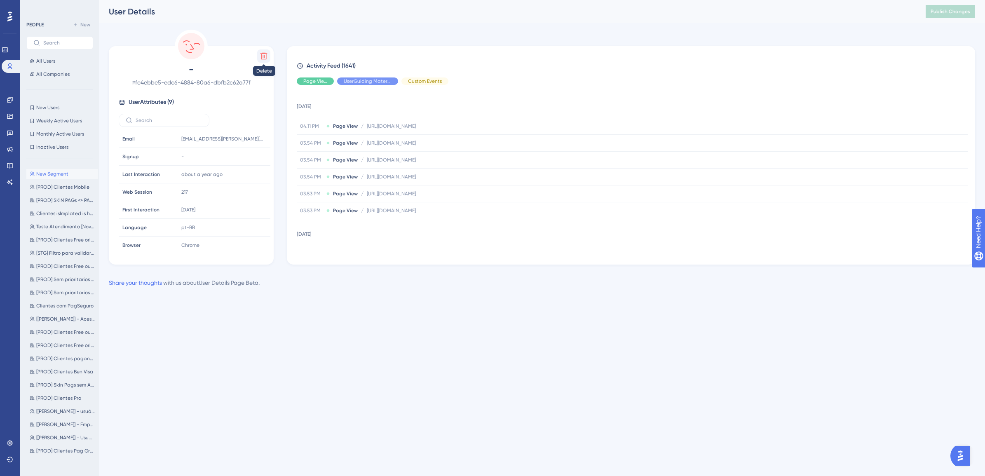
click at [270, 59] on button at bounding box center [263, 55] width 13 height 13
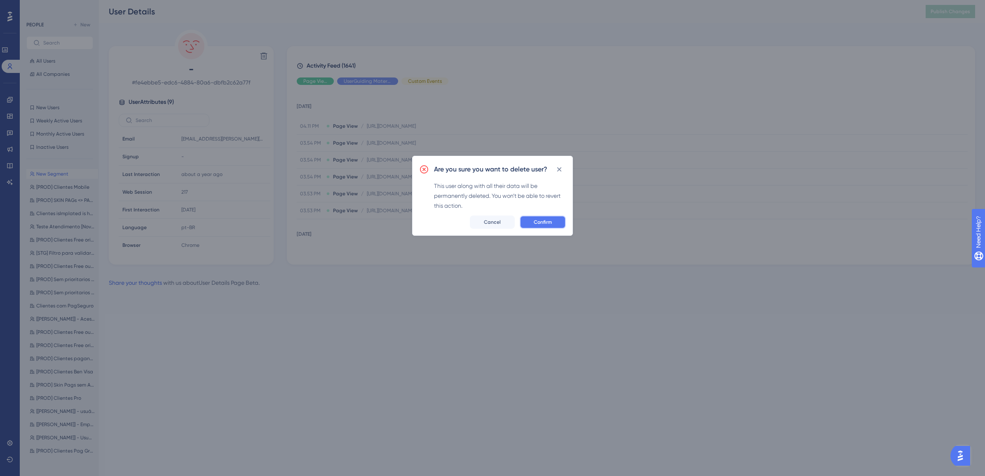
click at [554, 224] on button "Confirm" at bounding box center [543, 222] width 46 height 13
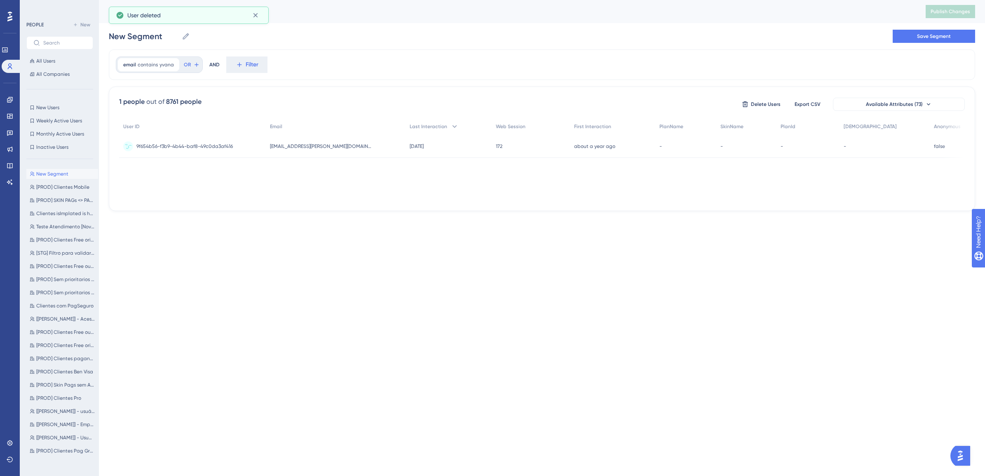
click at [315, 148] on span "[EMAIL_ADDRESS][PERSON_NAME][DOMAIN_NAME]" at bounding box center [321, 146] width 103 height 7
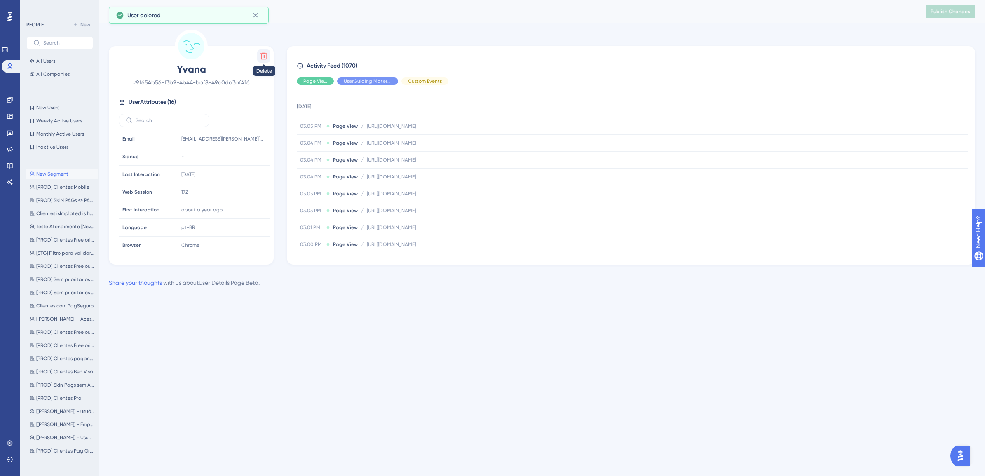
click at [263, 60] on icon at bounding box center [264, 56] width 8 height 8
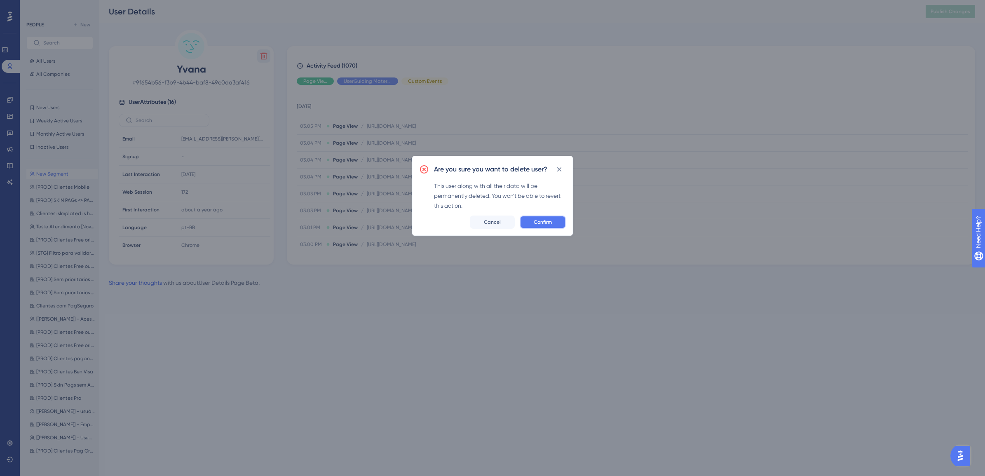
click at [534, 220] on span "Confirm" at bounding box center [543, 222] width 18 height 7
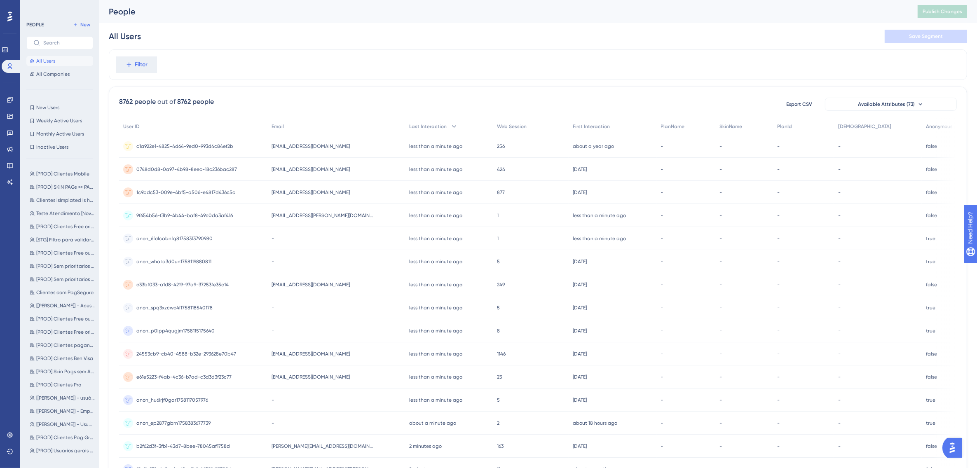
click at [321, 213] on span "[EMAIL_ADDRESS][PERSON_NAME][DOMAIN_NAME]" at bounding box center [323, 215] width 103 height 7
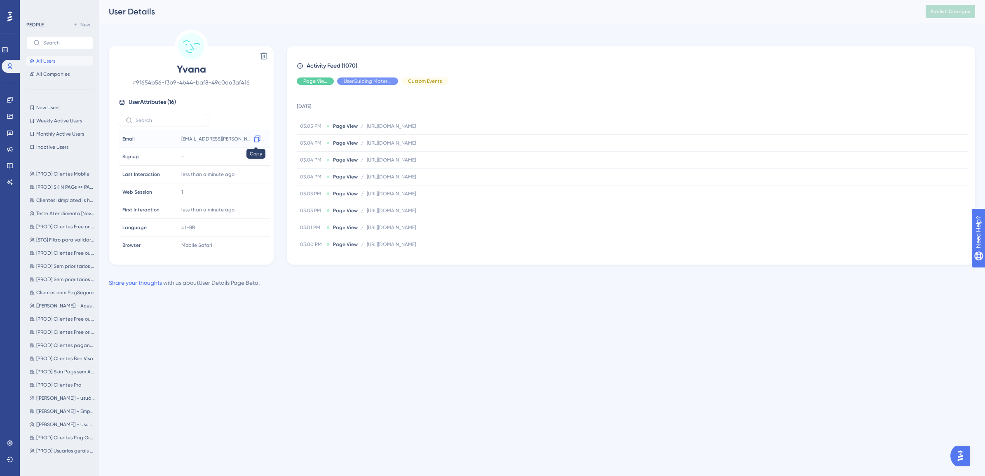
click at [256, 136] on icon at bounding box center [257, 139] width 8 height 8
click at [70, 239] on span "[STG] Filtro para validar teste - Paulo" at bounding box center [65, 240] width 59 height 7
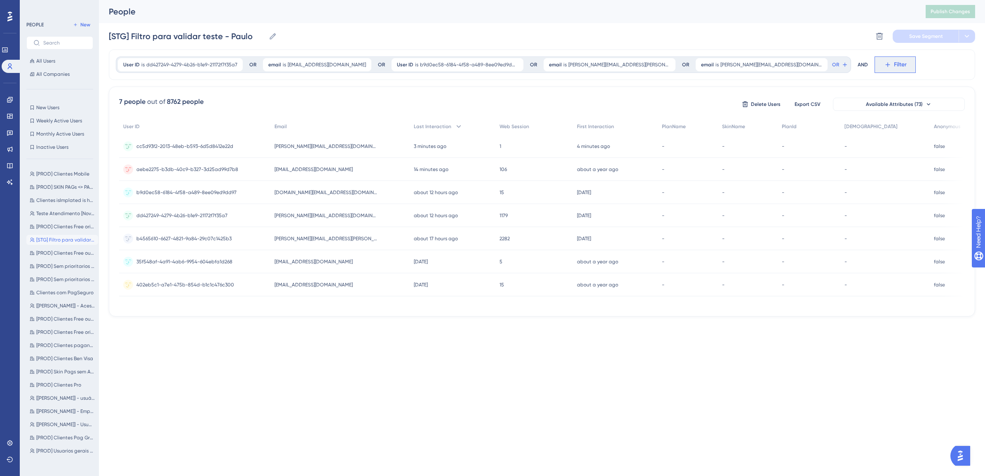
click at [884, 65] on icon at bounding box center [887, 64] width 7 height 7
type input "emai"
click at [880, 127] on button "Email Email" at bounding box center [940, 126] width 121 height 16
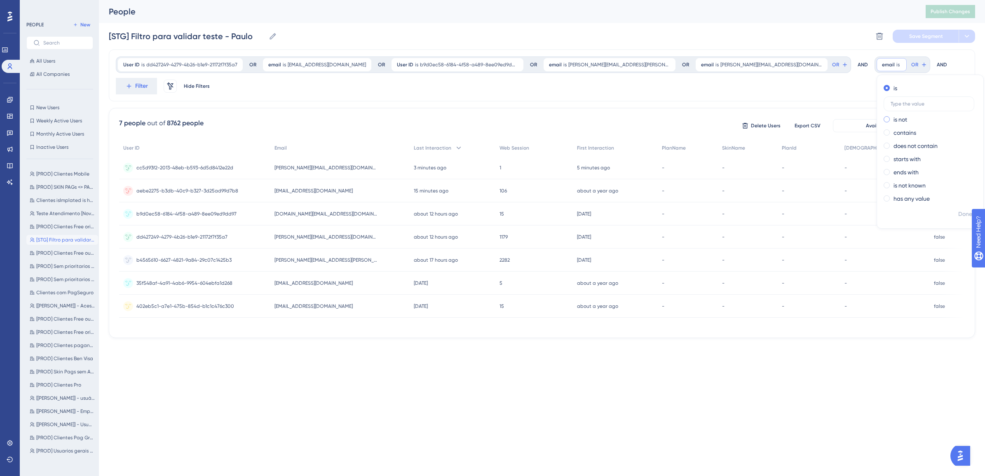
click at [893, 118] on label "is not" at bounding box center [900, 120] width 14 height 10
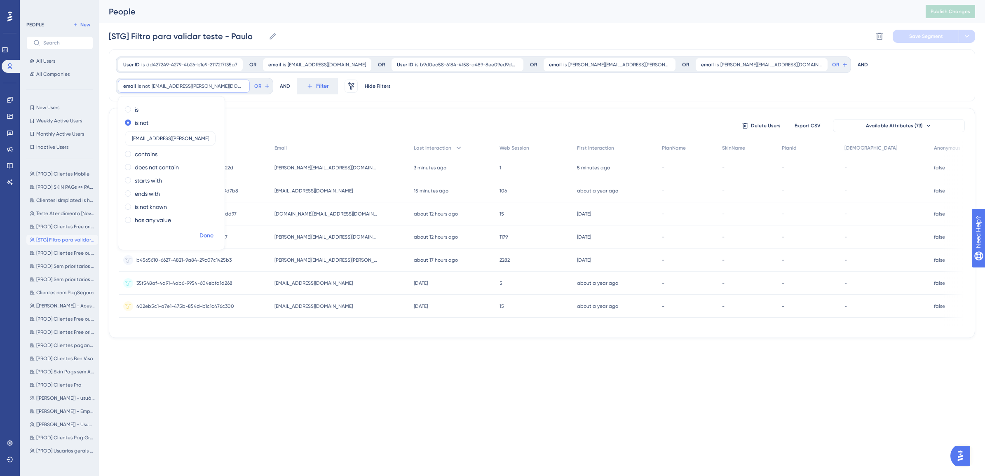
type input "[EMAIL_ADDRESS][PERSON_NAME][DOMAIN_NAME]"
click at [213, 231] on span "Done" at bounding box center [206, 236] width 14 height 10
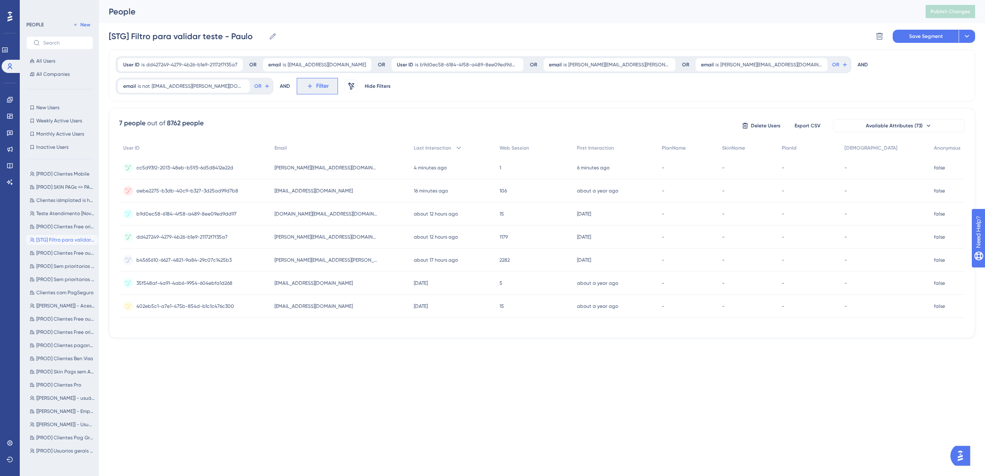
click at [316, 82] on span "Filter" at bounding box center [322, 86] width 13 height 10
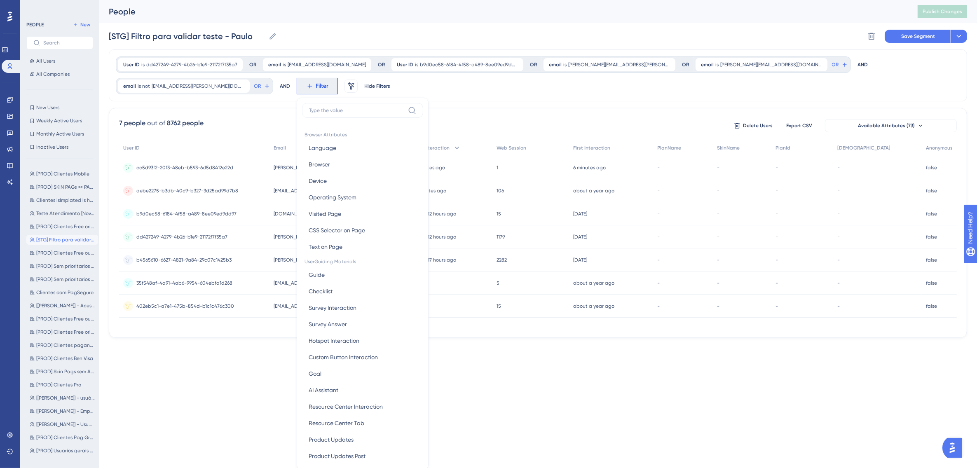
scroll to position [13, 0]
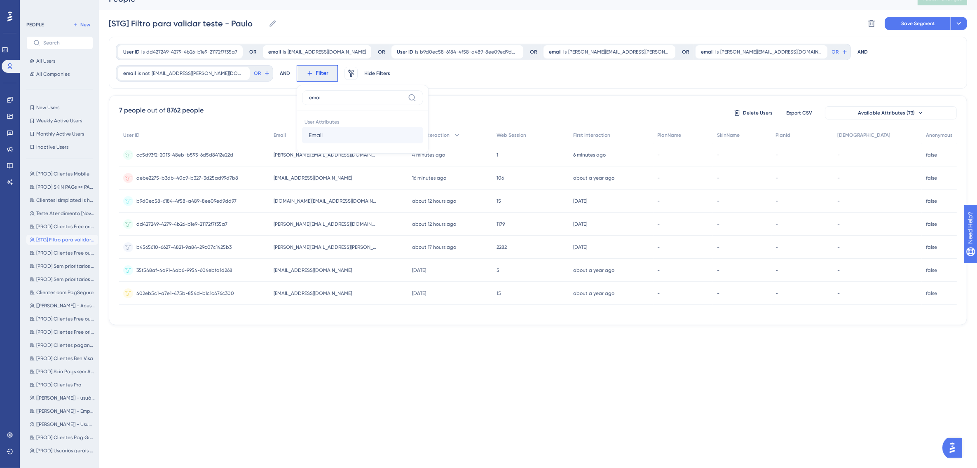
type input "emai"
click at [309, 135] on span "Email" at bounding box center [316, 135] width 14 height 10
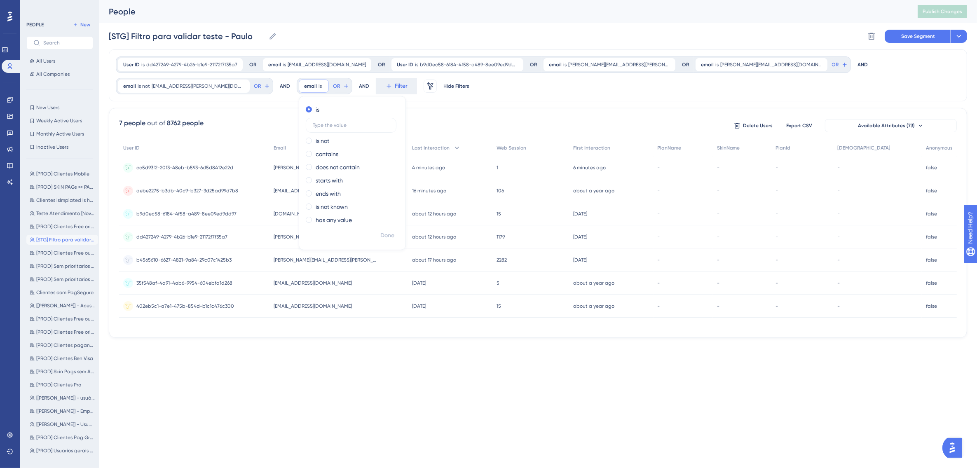
scroll to position [0, 0]
type input "[EMAIL_ADDRESS][PERSON_NAME][DOMAIN_NAME]"
click at [380, 236] on span "Done" at bounding box center [387, 236] width 14 height 10
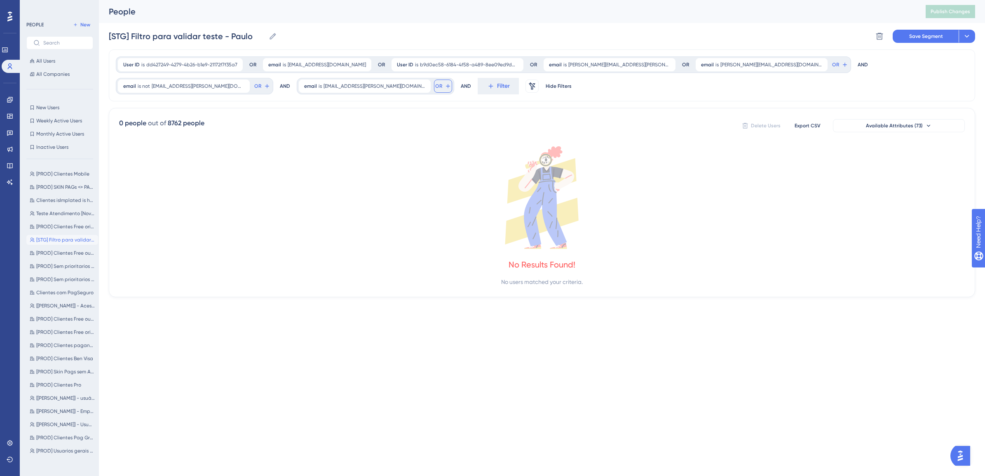
click at [435, 87] on span "OR" at bounding box center [438, 86] width 7 height 7
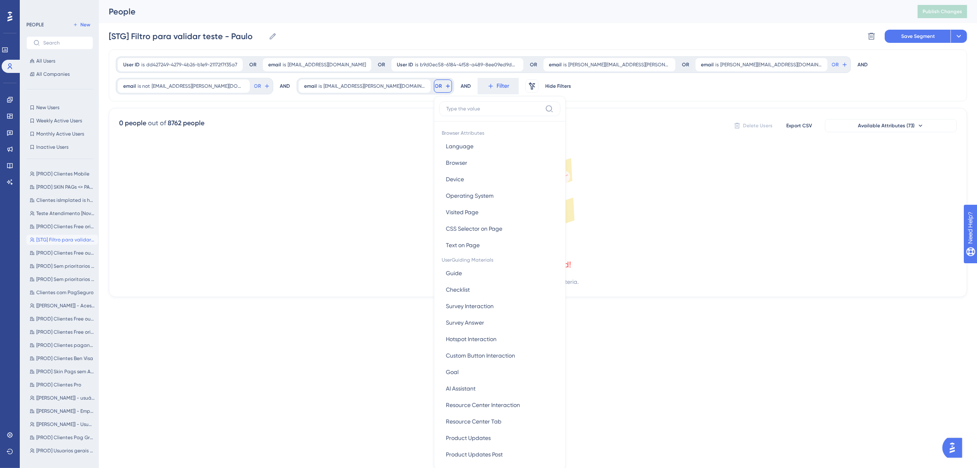
scroll to position [49, 0]
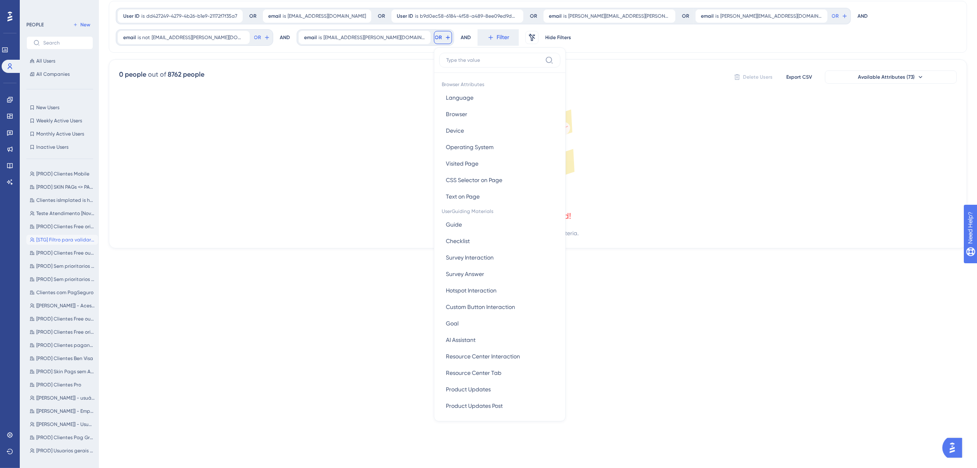
click at [403, 221] on div "No Results Found! No users matched your criteria." at bounding box center [538, 168] width 838 height 141
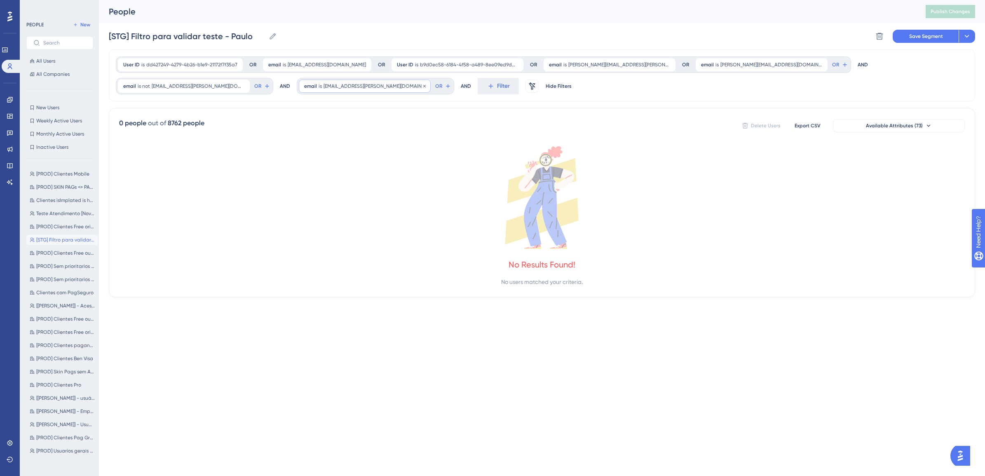
click at [323, 89] on span "yvana.sousa@concil.com.br" at bounding box center [374, 86] width 102 height 7
click at [422, 85] on icon at bounding box center [424, 86] width 5 height 5
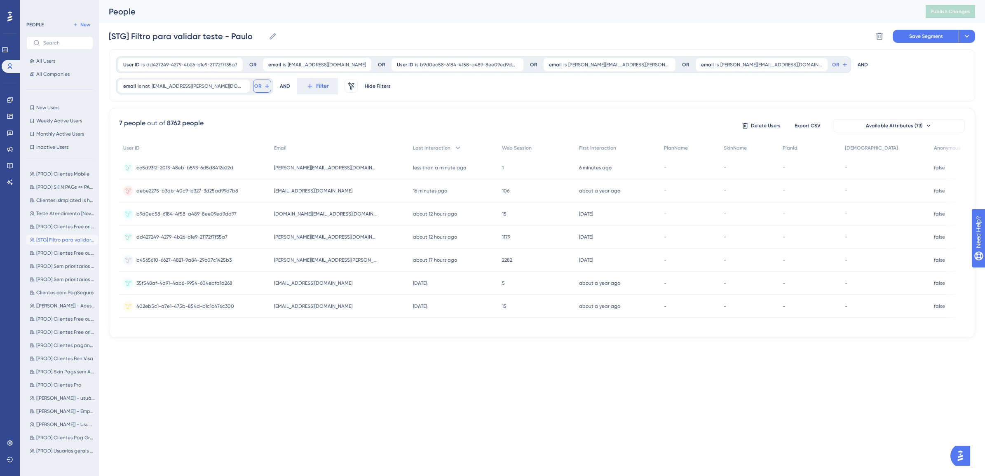
click at [271, 80] on button "OR" at bounding box center [262, 86] width 18 height 13
type input "emai"
click at [266, 138] on button "Email Email" at bounding box center [205, 146] width 121 height 16
click at [922, 69] on div "User ID is dd427249-4279-4b26-b1e9-21172f7f35a7 dd427249-4279-4b26-b1e9-21172f7…" at bounding box center [542, 75] width 866 height 52
click at [68, 238] on span "[STG] Filtro para validar teste - Paulo" at bounding box center [65, 240] width 59 height 7
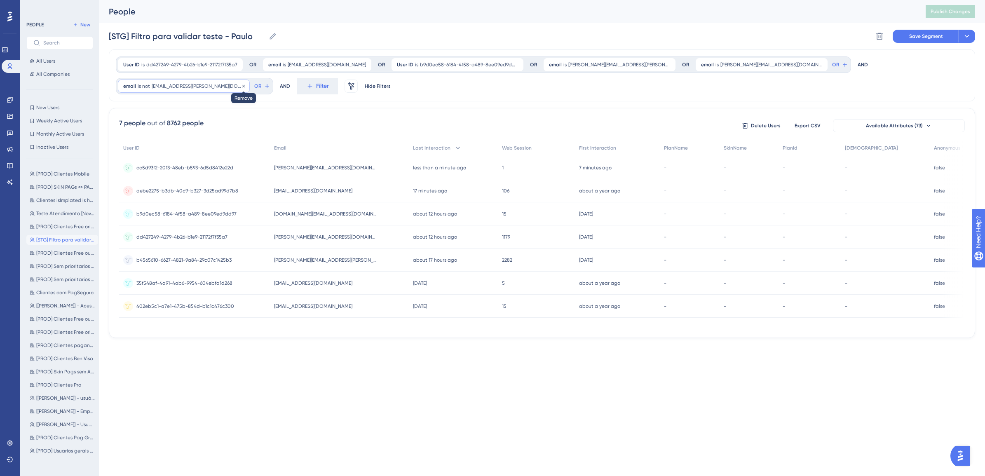
click at [245, 84] on icon at bounding box center [243, 85] width 2 height 2
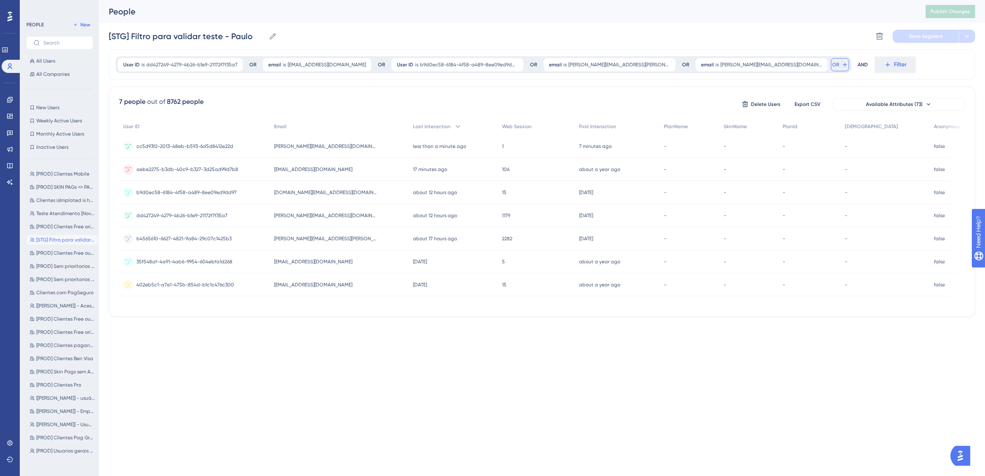
click at [831, 66] on button "OR" at bounding box center [840, 64] width 18 height 13
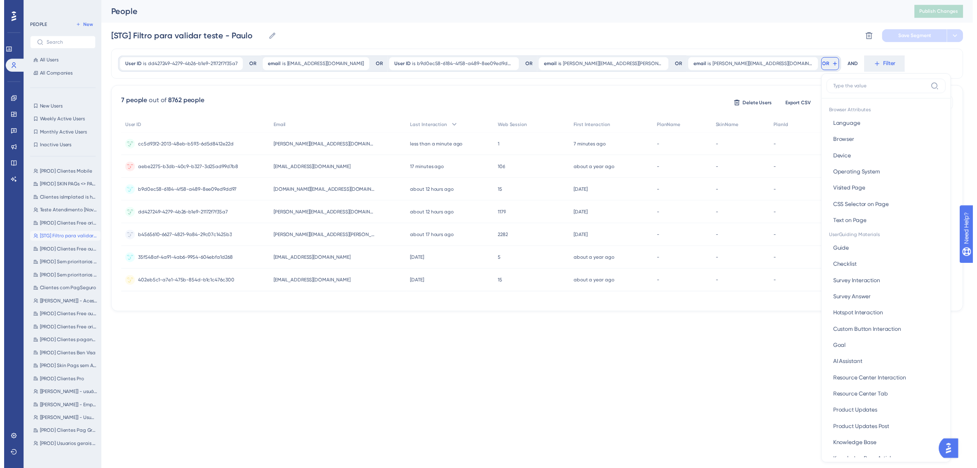
scroll to position [38, 0]
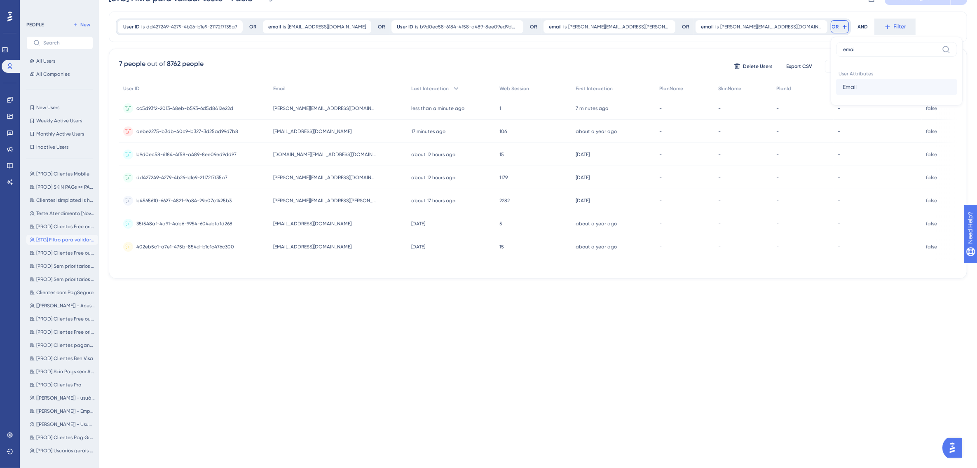
type input "emai"
click at [843, 83] on span "Email" at bounding box center [850, 87] width 14 height 10
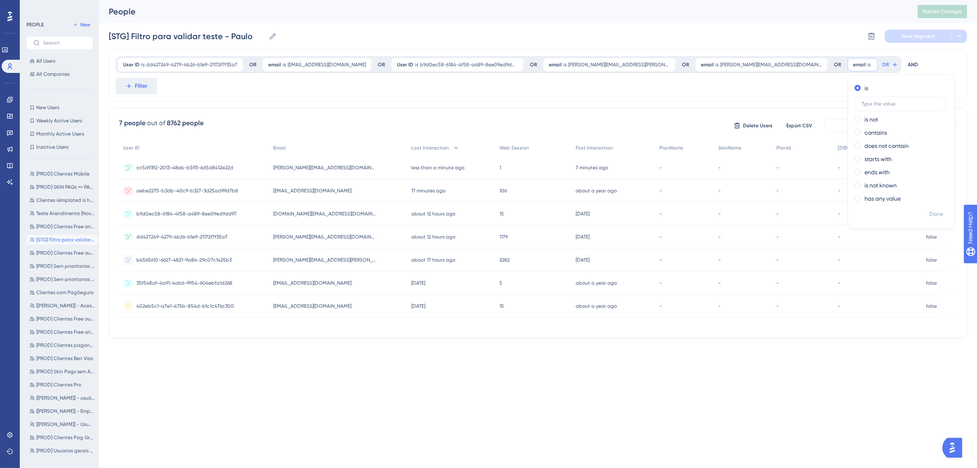
scroll to position [0, 0]
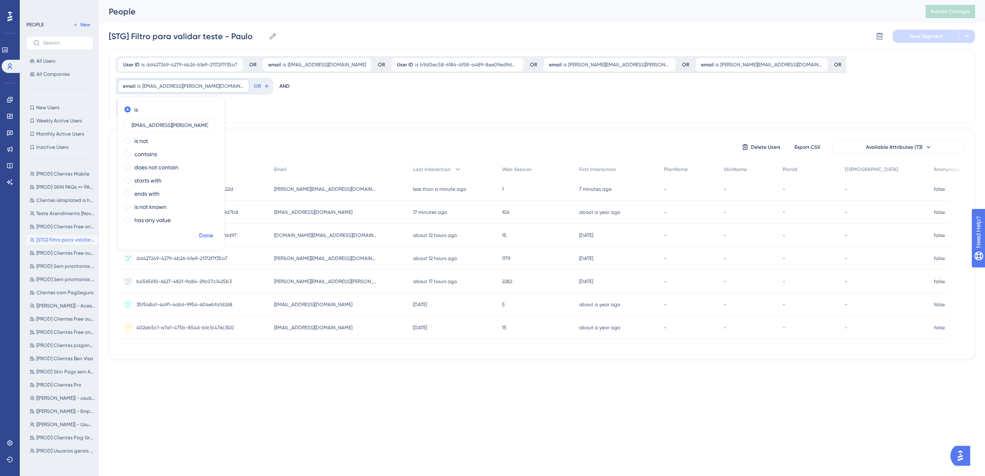
type input "yvana.sousa@concil.com.br"
click at [213, 231] on span "Done" at bounding box center [206, 236] width 14 height 10
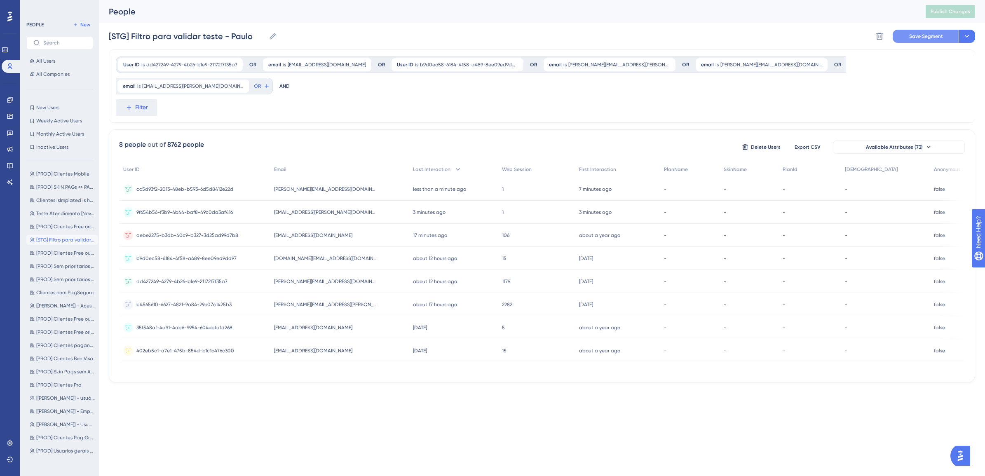
click at [921, 38] on span "Save Segment" at bounding box center [926, 36] width 34 height 7
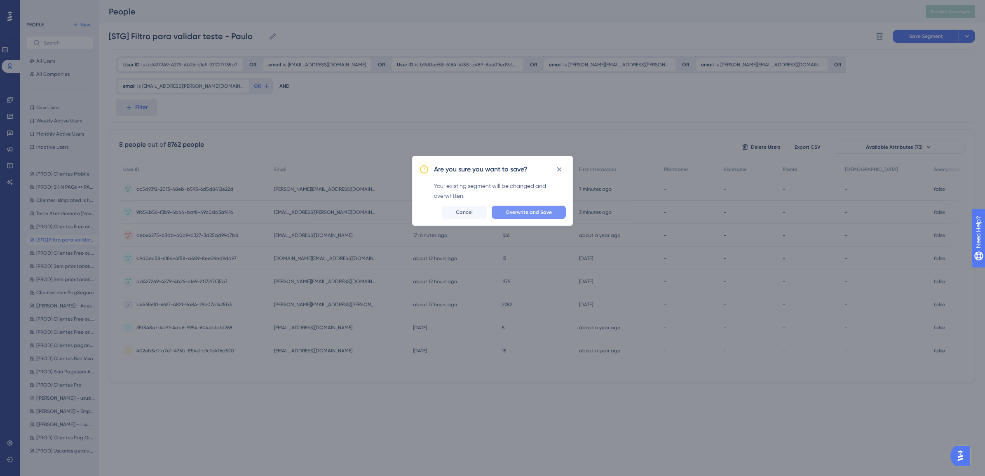
click at [533, 215] on span "Overwrite and Save" at bounding box center [529, 212] width 46 height 7
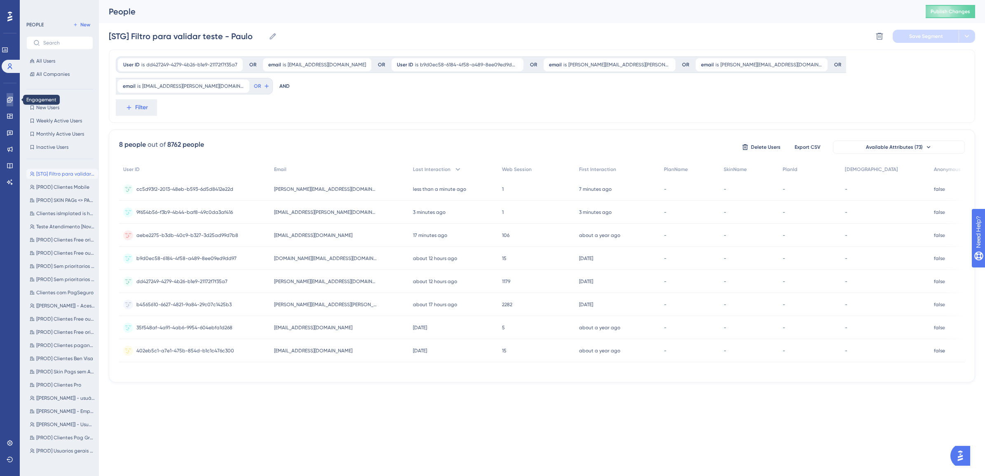
click at [12, 99] on icon at bounding box center [9, 99] width 5 height 5
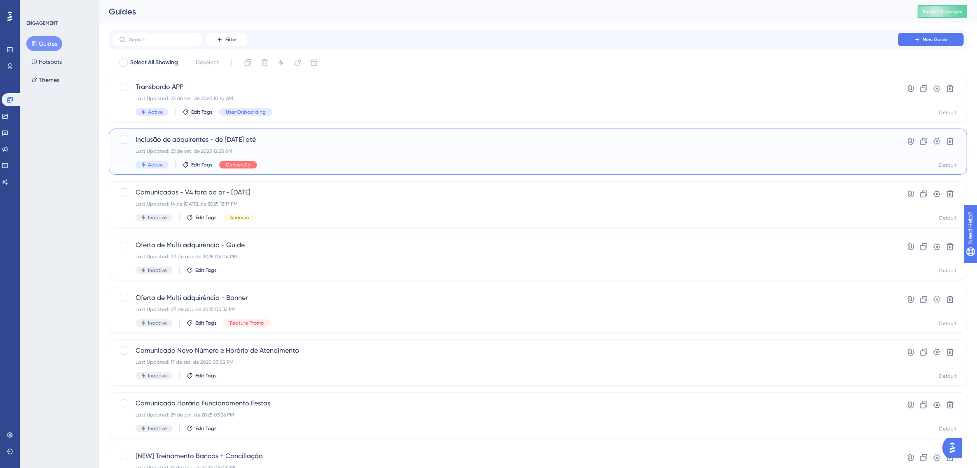
click at [341, 147] on div "Inclusão de adquirentes - de 20/08/2025 até Last Updated: 23 de set. de 2025 12…" at bounding box center [505, 152] width 739 height 34
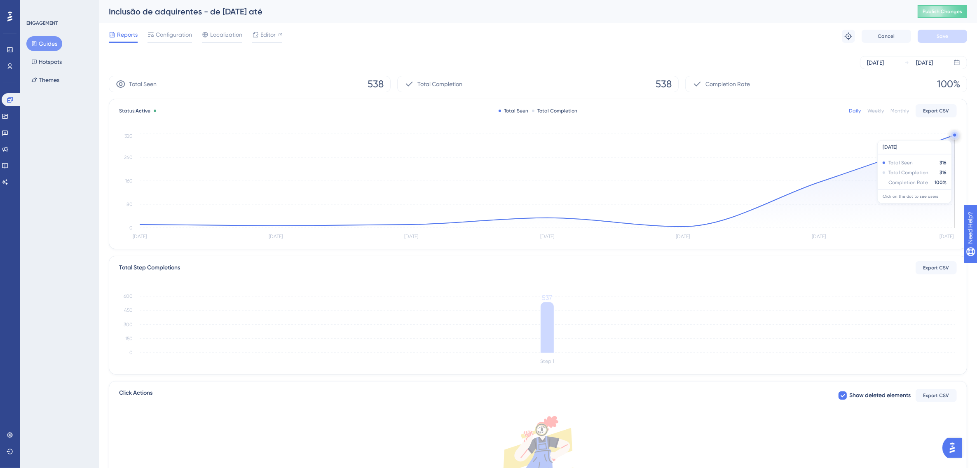
click at [954, 136] on circle at bounding box center [954, 135] width 3 height 3
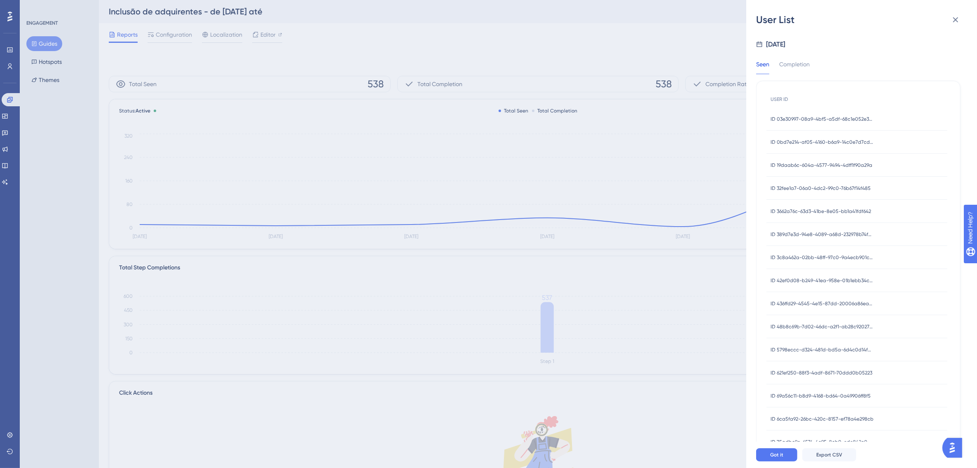
click at [852, 117] on span "ID 03e30997-08a9-4bf5-a5df-68c1e052e3d0" at bounding box center [822, 119] width 103 height 7
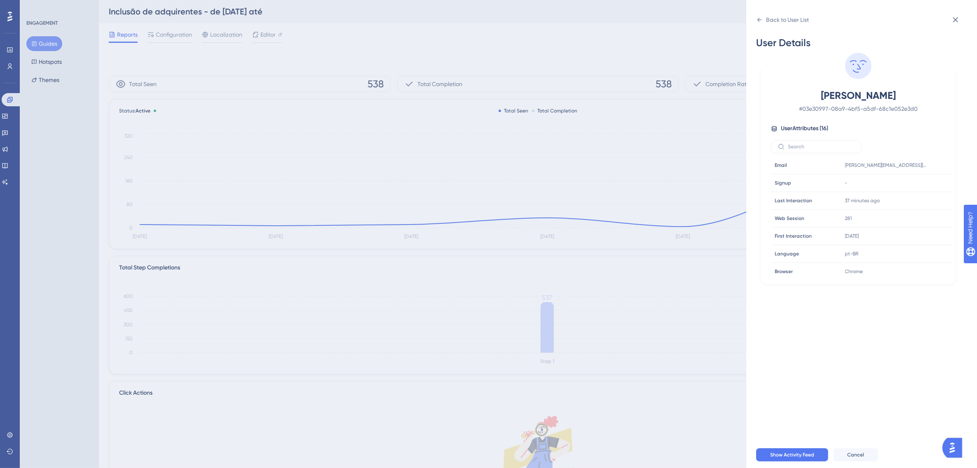
click at [50, 43] on div "Back to User List User Details Pacheco # 03e30997-08a9-4bf5-a5df-68c1e052e3d0 U…" at bounding box center [488, 234] width 977 height 468
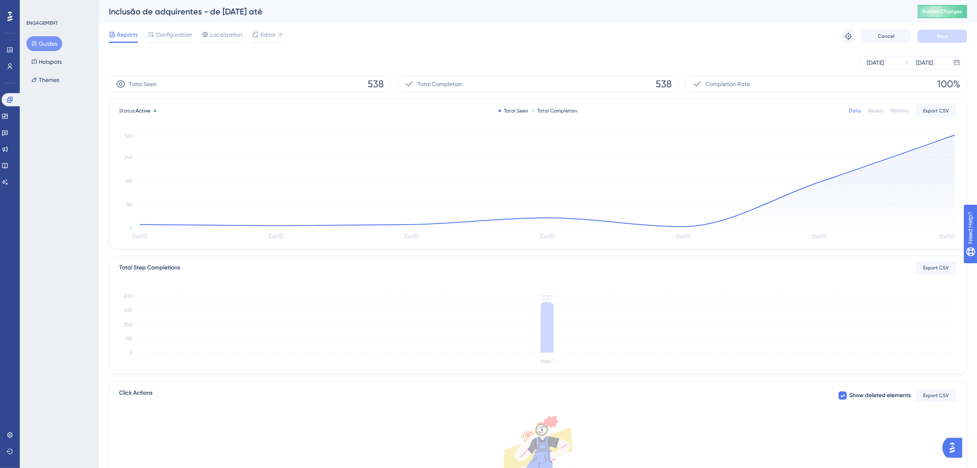
click at [51, 42] on button "Guides" at bounding box center [44, 43] width 36 height 15
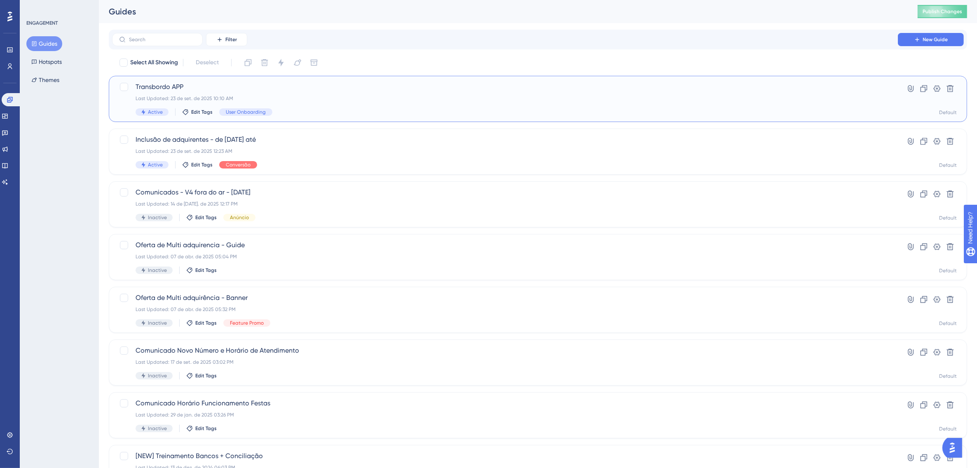
click at [237, 95] on div "Last Updated: 23 de set. de 2025 10:10 AM" at bounding box center [505, 98] width 739 height 7
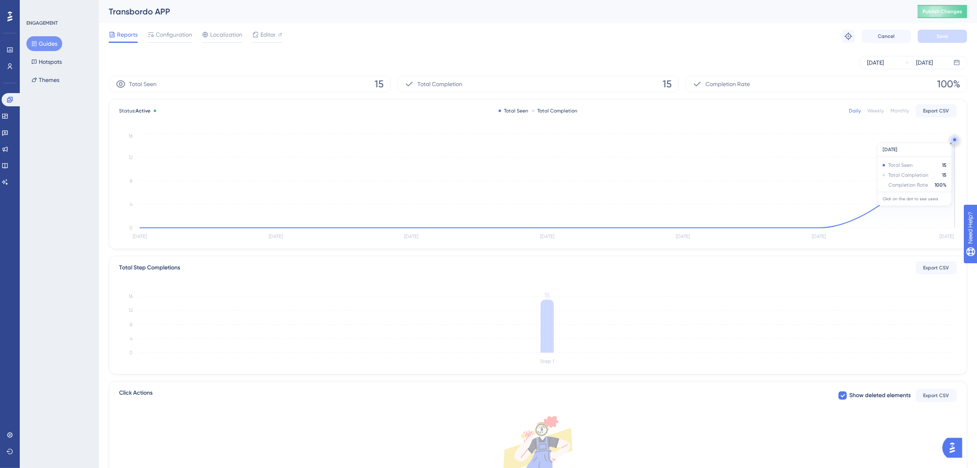
click at [954, 138] on circle at bounding box center [954, 139] width 3 height 3
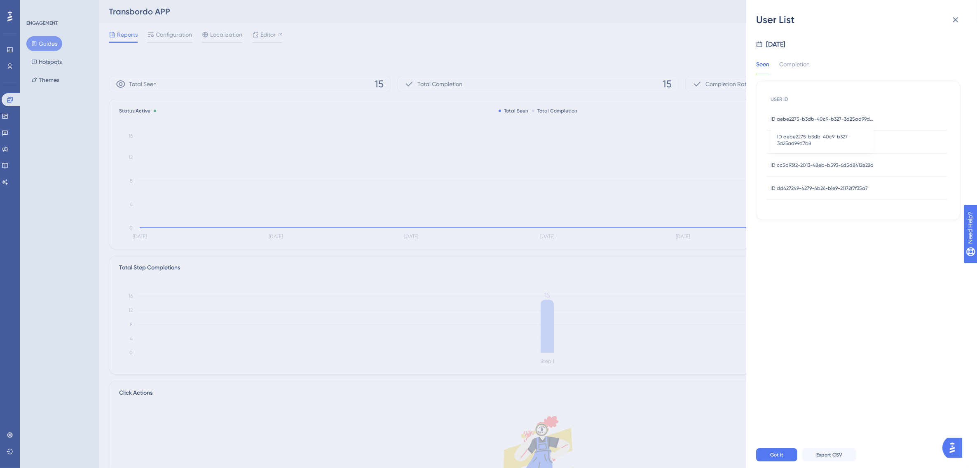
click at [851, 119] on span "ID aebe2275-b3db-40c9-b327-3d25ad99d7b8" at bounding box center [822, 119] width 103 height 7
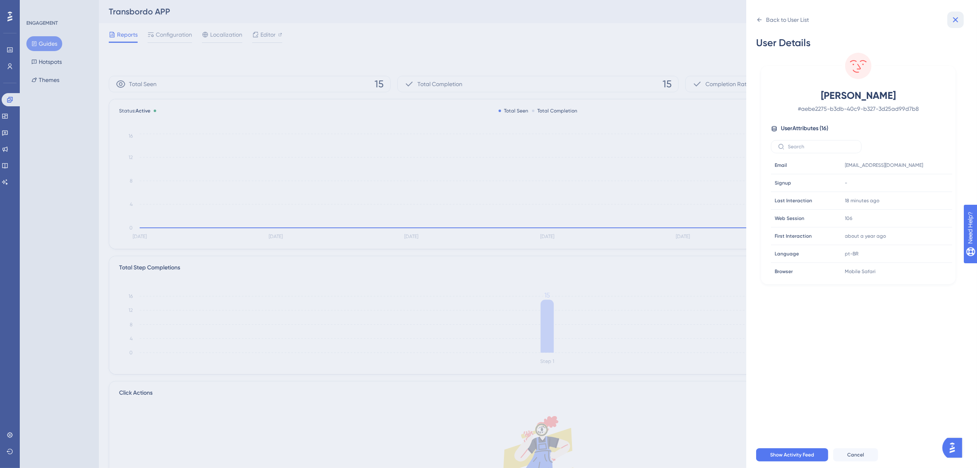
click at [955, 21] on icon at bounding box center [956, 20] width 10 height 10
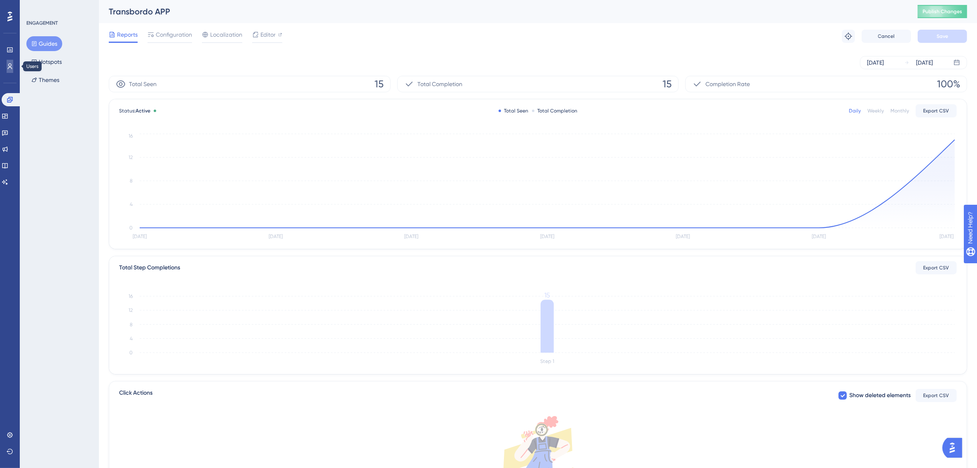
click at [9, 68] on icon at bounding box center [10, 66] width 7 height 7
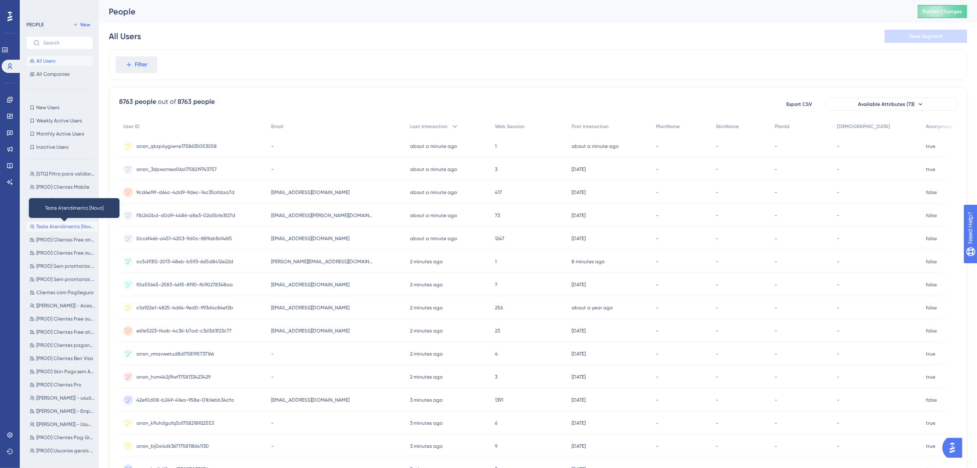
click at [75, 225] on span "Teste Atendimento [Novo]" at bounding box center [65, 226] width 59 height 7
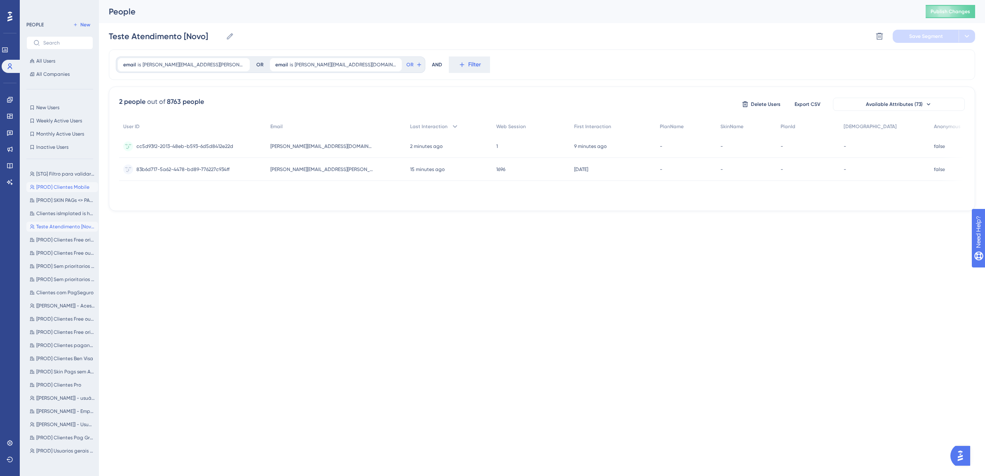
click at [68, 187] on span "[PROD] Clientes Mobile" at bounding box center [62, 187] width 53 height 7
type input "[PROD] Clientes Mobile"
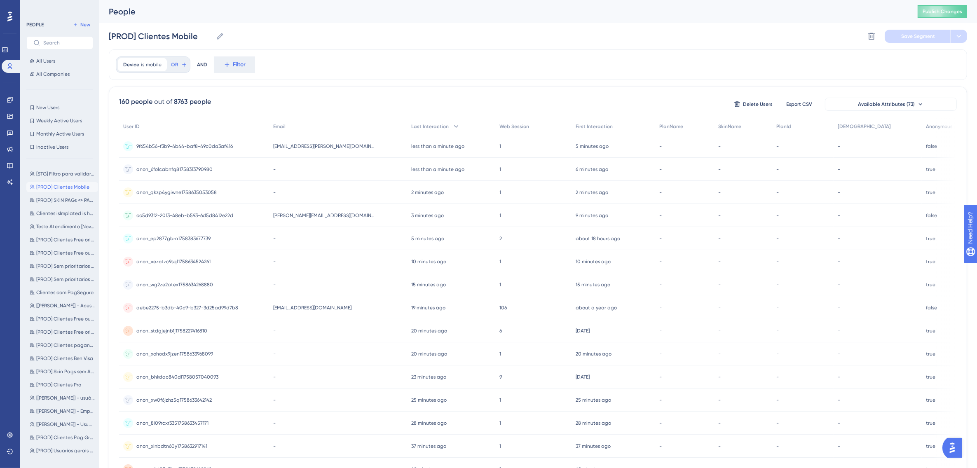
click at [338, 145] on span "yvana.sousa@concil.com.br" at bounding box center [324, 146] width 103 height 7
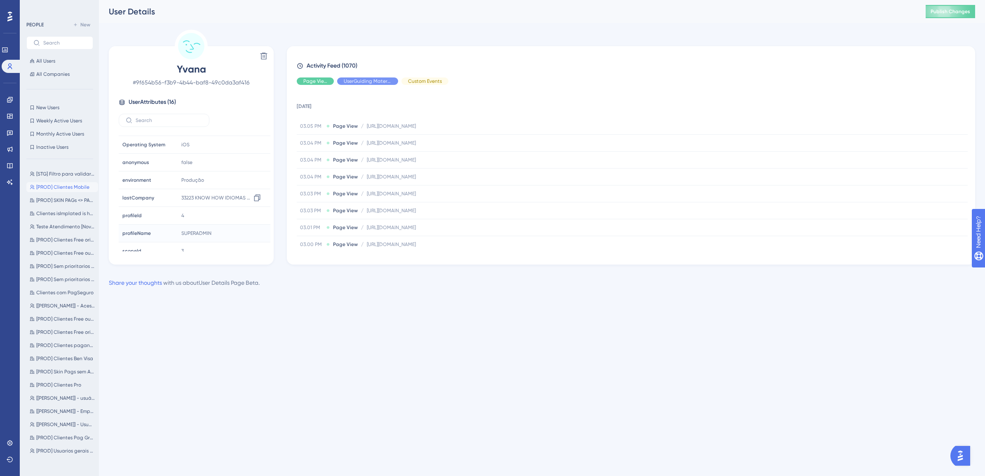
scroll to position [112, 0]
drag, startPoint x: 945, startPoint y: 11, endPoint x: 950, endPoint y: 64, distance: 53.4
click at [945, 11] on span "Publish Changes" at bounding box center [951, 11] width 40 height 7
click at [593, 0] on html "Performance Users Engagement Widgets Feedback Product Updates Knowledge Base AI…" at bounding box center [492, 0] width 985 height 0
click at [10, 99] on icon at bounding box center [10, 99] width 7 height 7
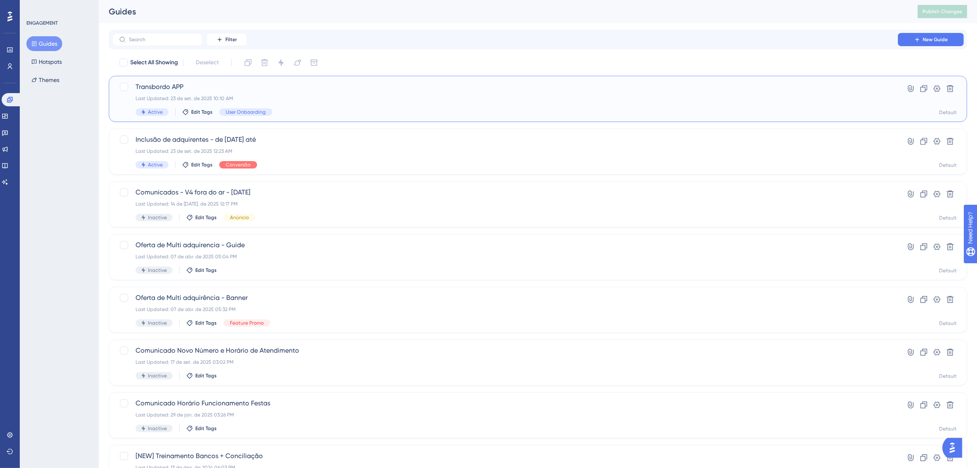
click at [284, 103] on div "Transbordo APP Last Updated: 23 de set. de 2025 10:10 AM Active Edit Tags User …" at bounding box center [505, 99] width 739 height 34
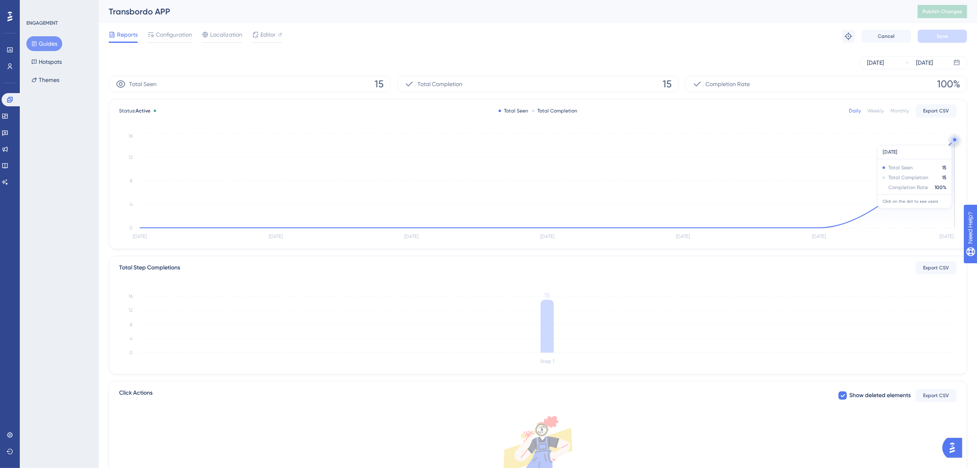
click at [955, 141] on circle at bounding box center [954, 139] width 3 height 3
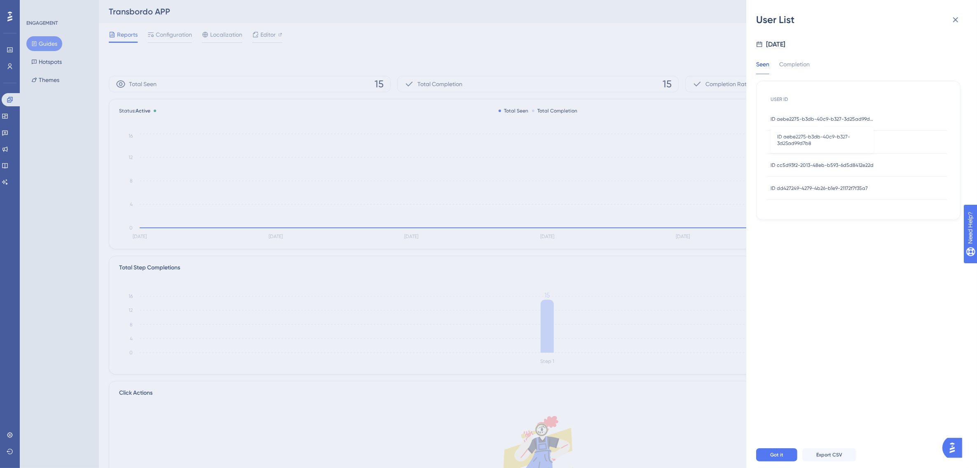
click at [856, 118] on span "ID aebe2275-b3db-40c9-b327-3d25ad99d7b8" at bounding box center [822, 119] width 103 height 7
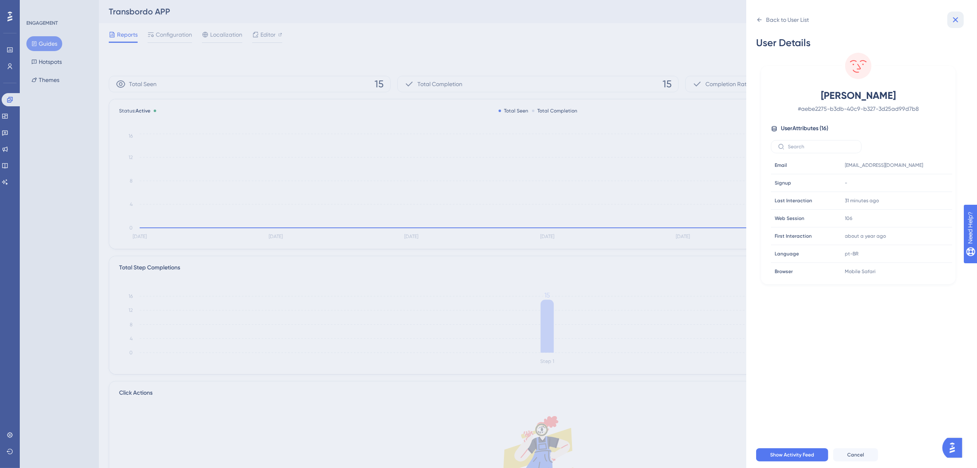
click at [954, 19] on icon at bounding box center [956, 20] width 10 height 10
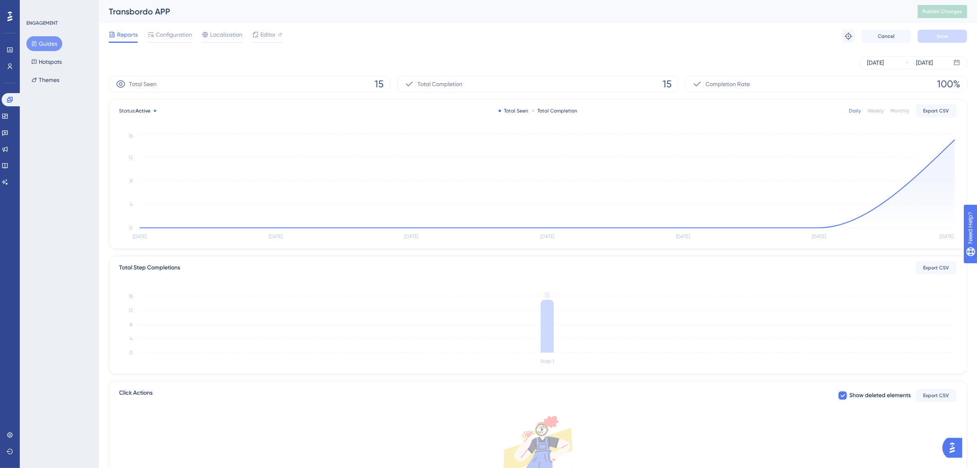
click at [168, 36] on span "Configuration" at bounding box center [174, 35] width 36 height 10
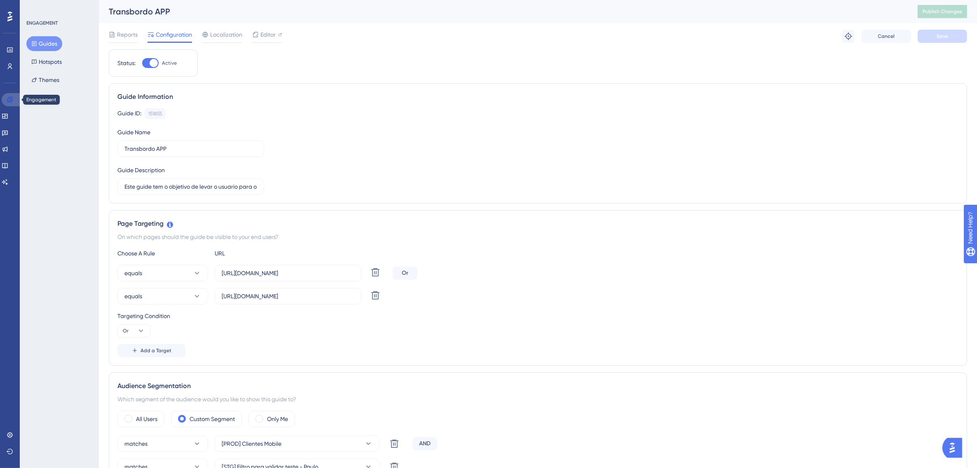
click at [10, 98] on icon at bounding box center [9, 99] width 5 height 5
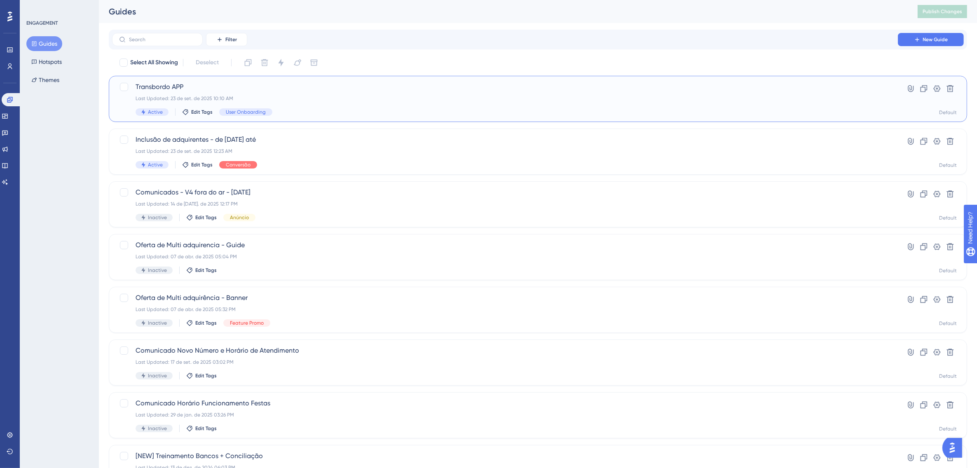
click at [321, 91] on span "Transbordo APP" at bounding box center [505, 87] width 739 height 10
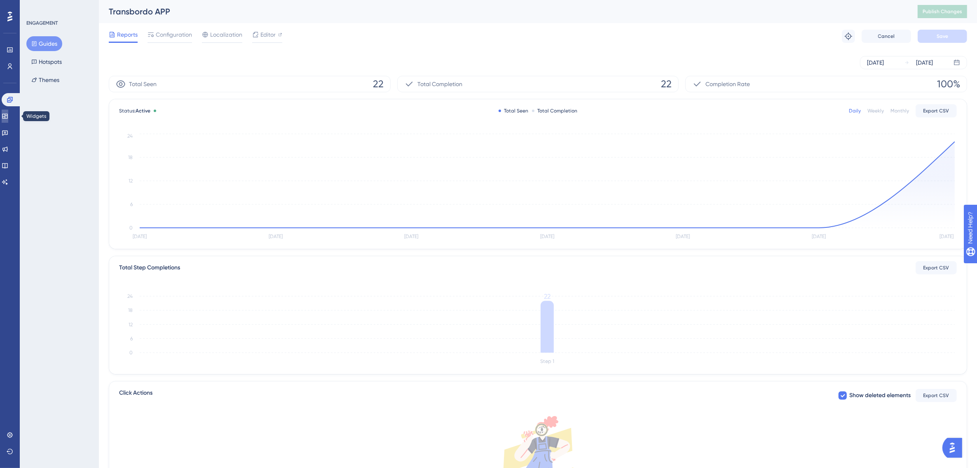
click at [8, 113] on icon at bounding box center [5, 116] width 7 height 7
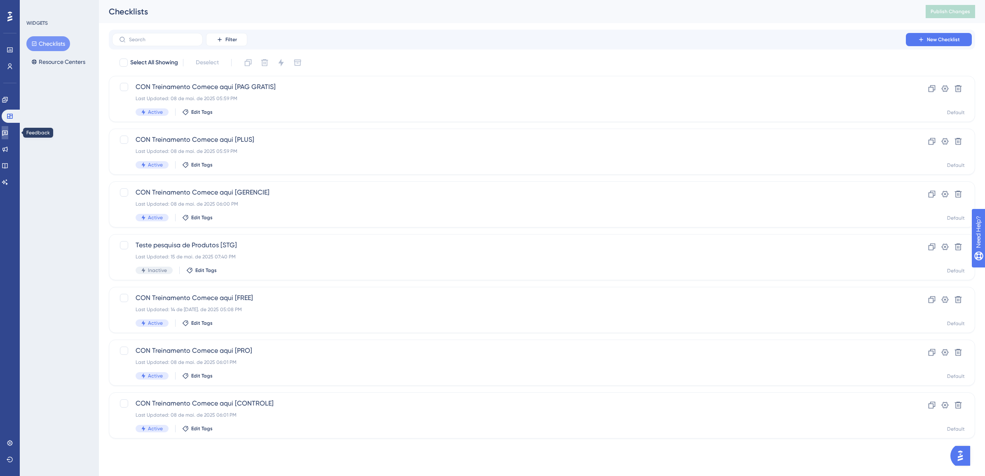
click at [8, 132] on icon at bounding box center [5, 133] width 6 height 5
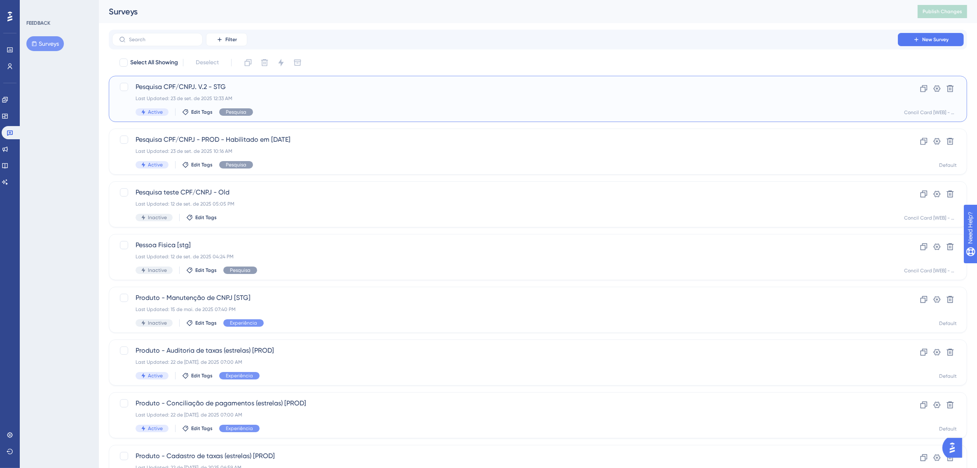
click at [265, 103] on div "Pesquisa CPF/CNPJ. V.2 - STG Last Updated: 23 de set. de 2025 12:33 AM Active E…" at bounding box center [505, 99] width 739 height 34
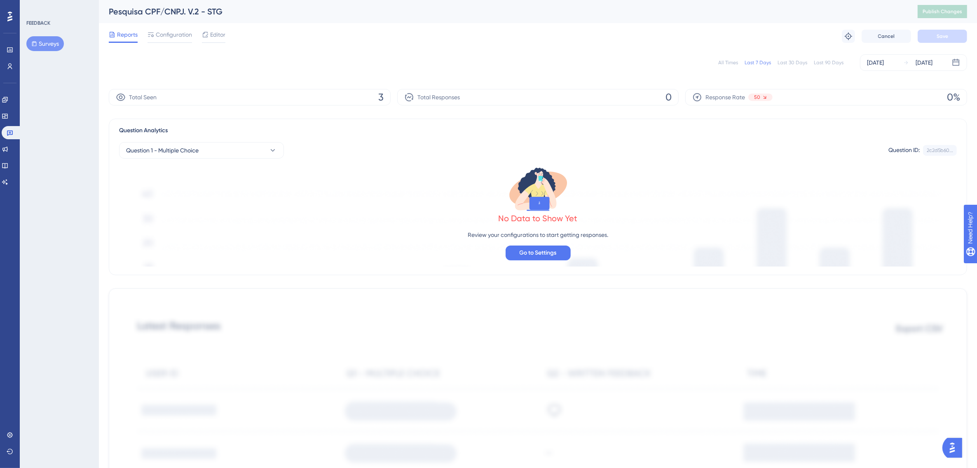
click at [52, 42] on button "Surveys" at bounding box center [45, 43] width 38 height 15
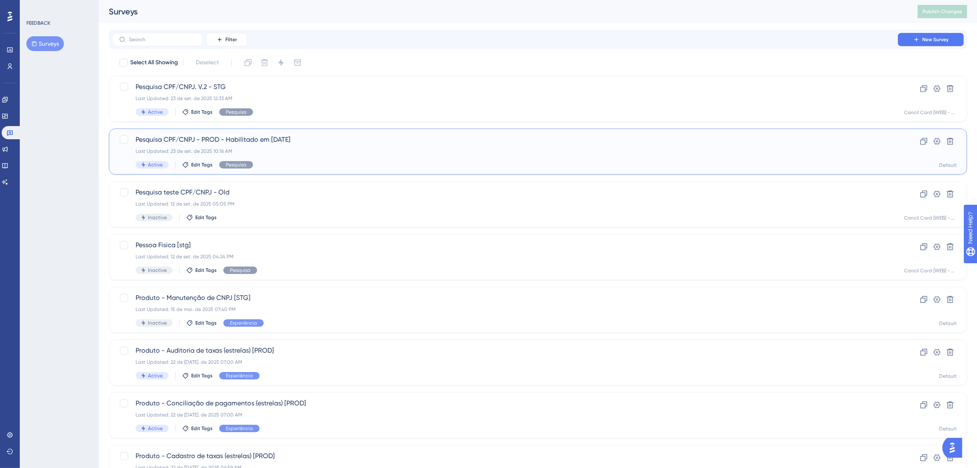
click at [271, 146] on div "Pesquisa CPF/CNPJ - PROD - Habilitado em 16/09/25 Last Updated: 23 de set. de 2…" at bounding box center [505, 152] width 739 height 34
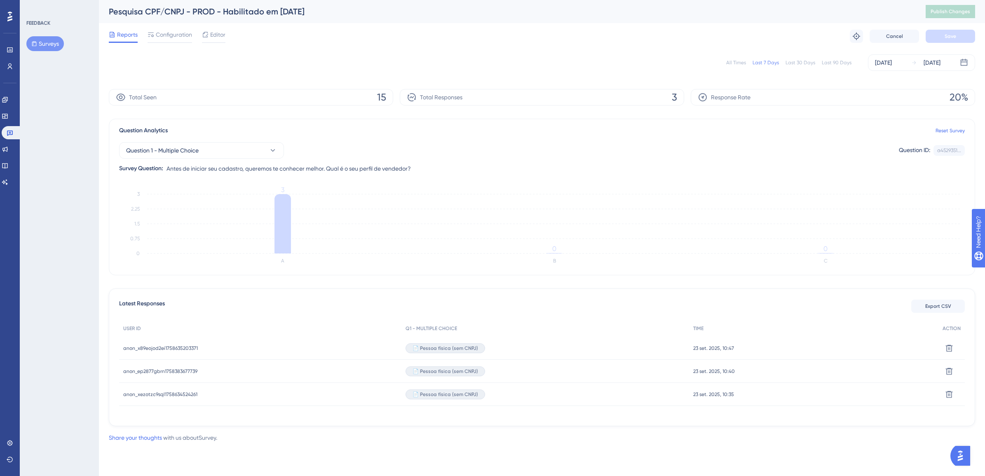
click at [743, 63] on div "All Times" at bounding box center [736, 62] width 20 height 7
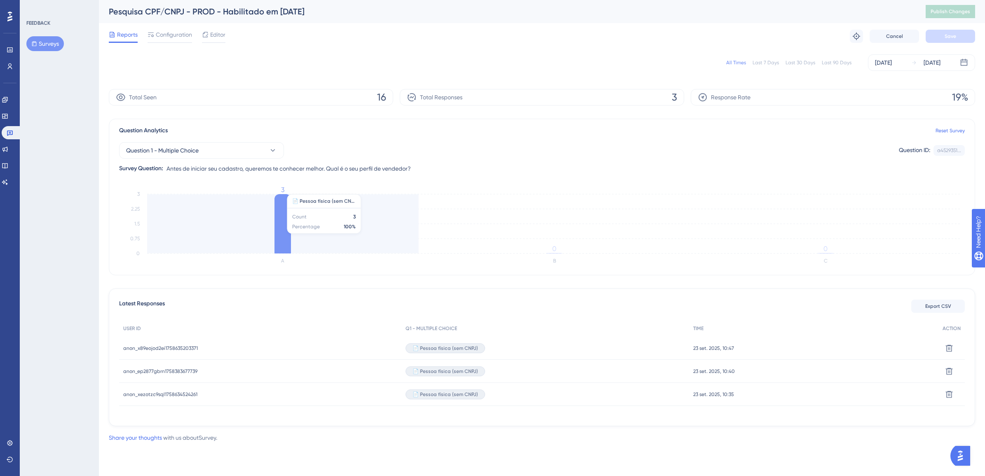
click at [279, 215] on icon at bounding box center [282, 223] width 16 height 59
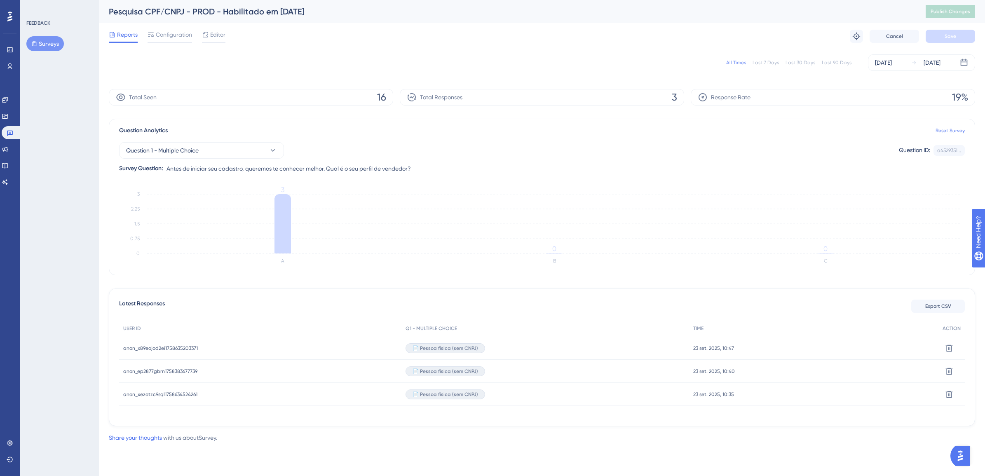
click at [710, 349] on span "23 set. 2025, 10:47" at bounding box center [713, 348] width 41 height 7
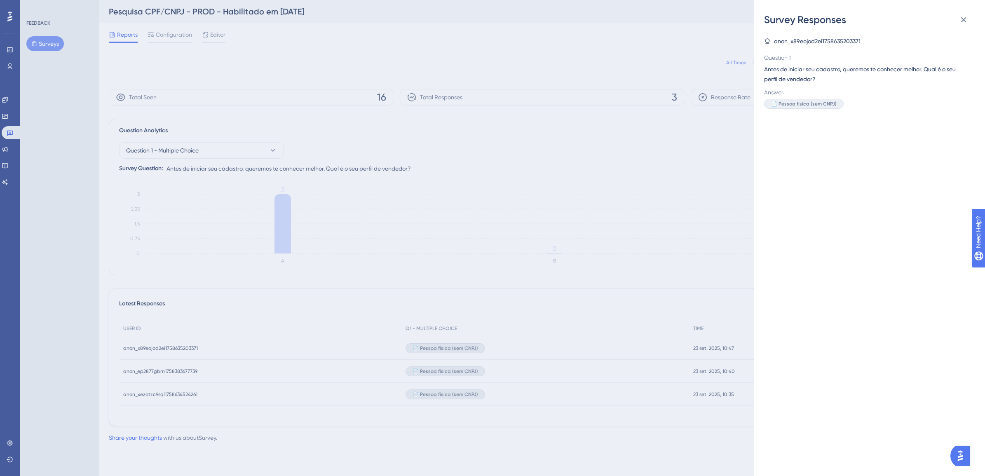
click at [449, 204] on div "Survey Responses anon_x89eojod2ei1758635203371 Question 1 Antes de iniciar seu …" at bounding box center [492, 238] width 985 height 476
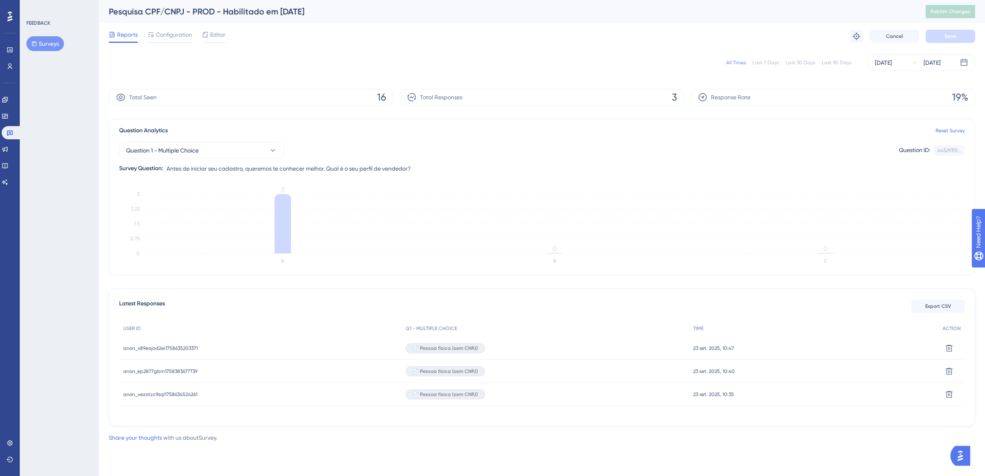
click at [703, 369] on span "23 set. 2025, 10:40" at bounding box center [714, 371] width 42 height 7
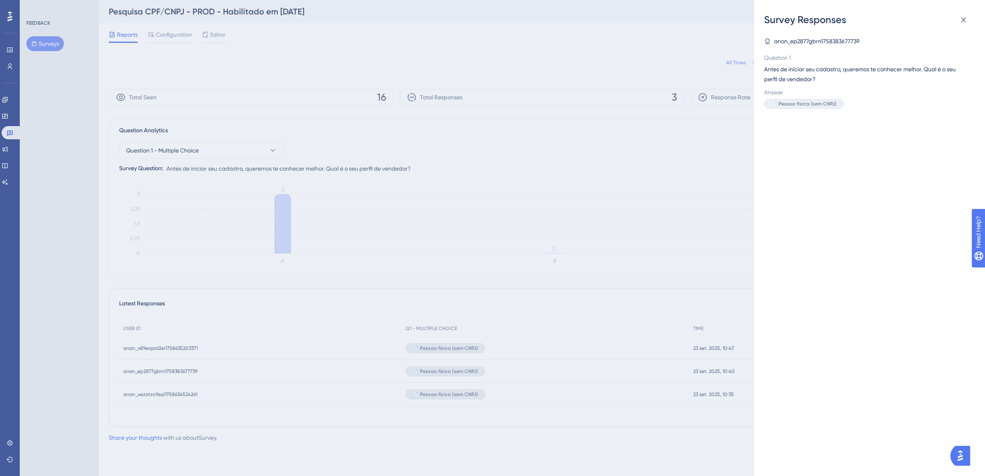
click at [708, 393] on div "Survey Responses anon_ep2877gbrn1758383677739 Question 1 Antes de iniciar seu c…" at bounding box center [492, 238] width 985 height 476
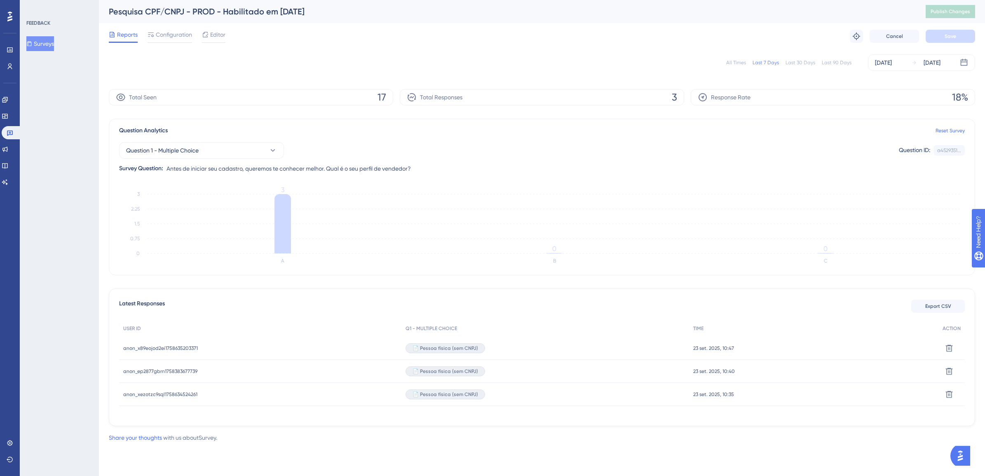
click at [741, 63] on div "All Times" at bounding box center [736, 62] width 20 height 7
click at [743, 61] on div "All Times" at bounding box center [736, 62] width 20 height 7
click at [833, 60] on div "Last 90 Days" at bounding box center [837, 62] width 30 height 7
click at [8, 101] on link at bounding box center [5, 99] width 7 height 13
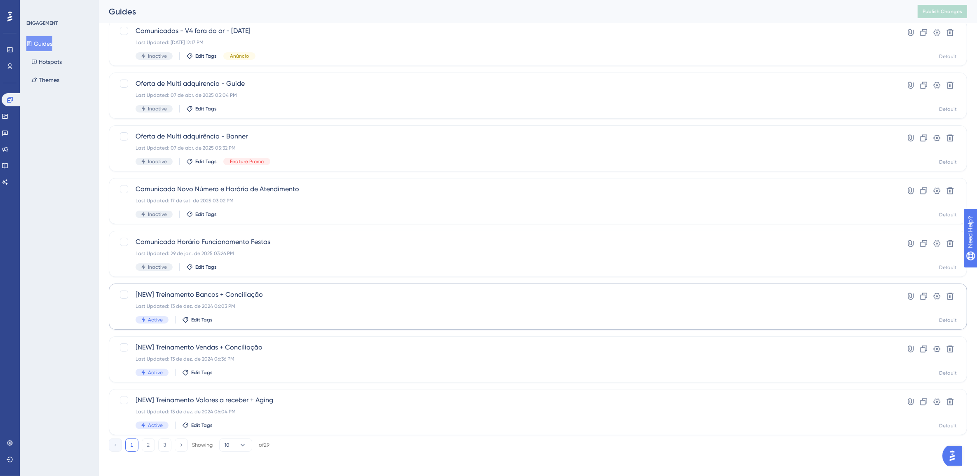
scroll to position [163, 0]
click at [289, 305] on div "Last Updated: 13 de dez. de 2024 06:03 PM" at bounding box center [505, 304] width 739 height 7
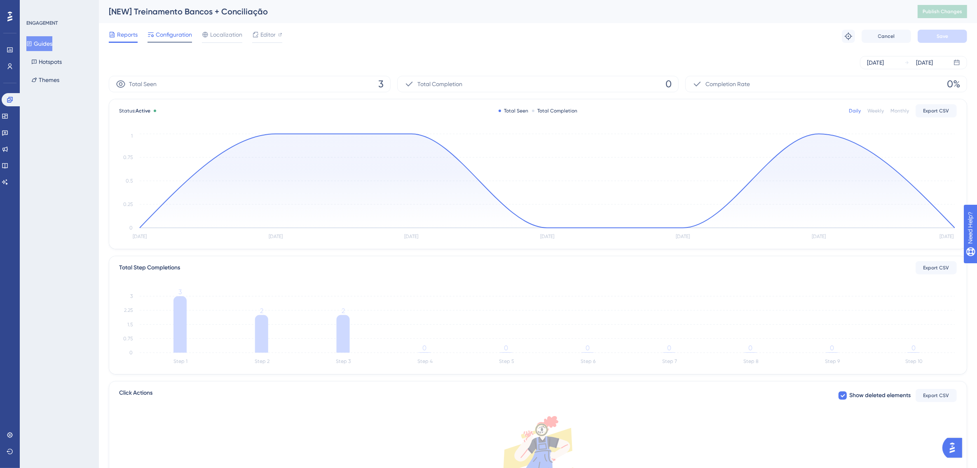
click at [185, 35] on span "Configuration" at bounding box center [174, 35] width 36 height 10
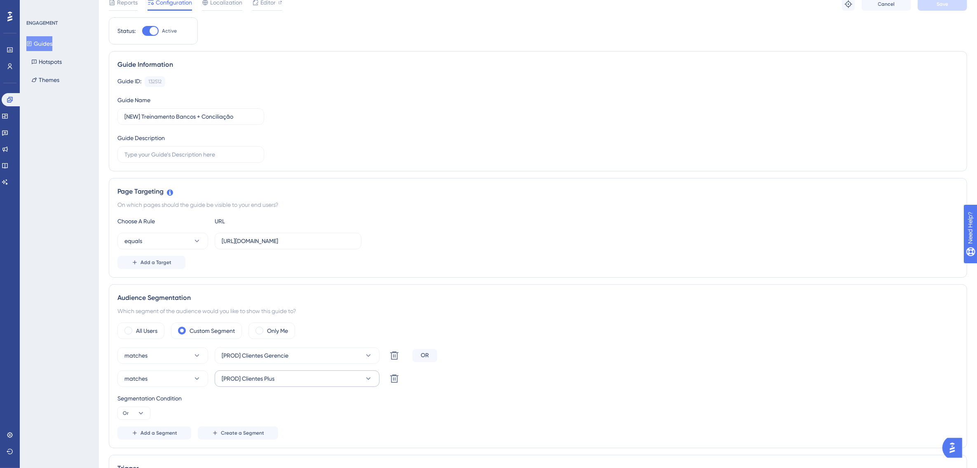
scroll to position [103, 0]
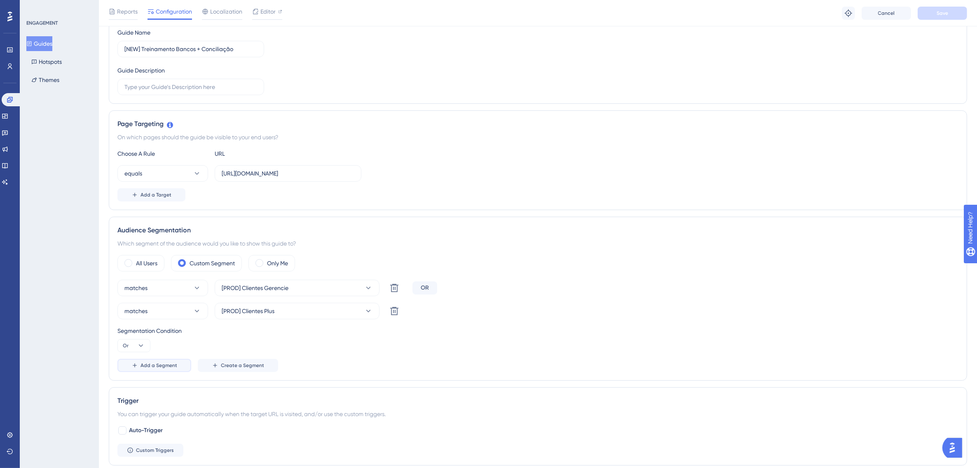
click at [159, 366] on span "Add a Segment" at bounding box center [159, 365] width 37 height 7
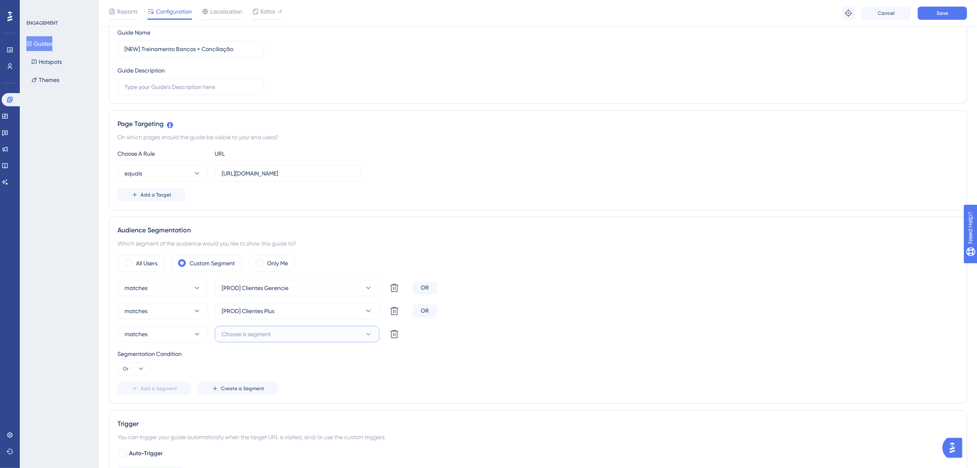
click at [265, 338] on span "Choose a segment" at bounding box center [246, 334] width 49 height 10
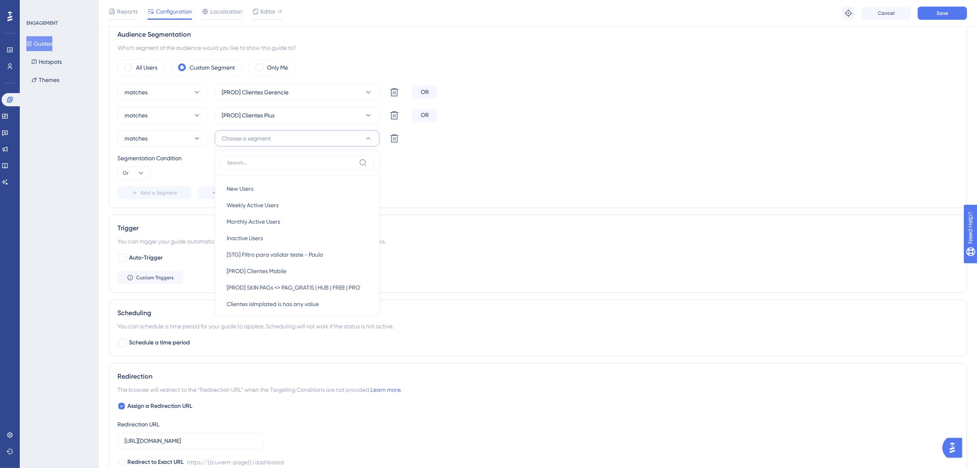
click at [549, 288] on div "Trigger You can trigger your guide automatically when the target URL is visited…" at bounding box center [538, 254] width 858 height 78
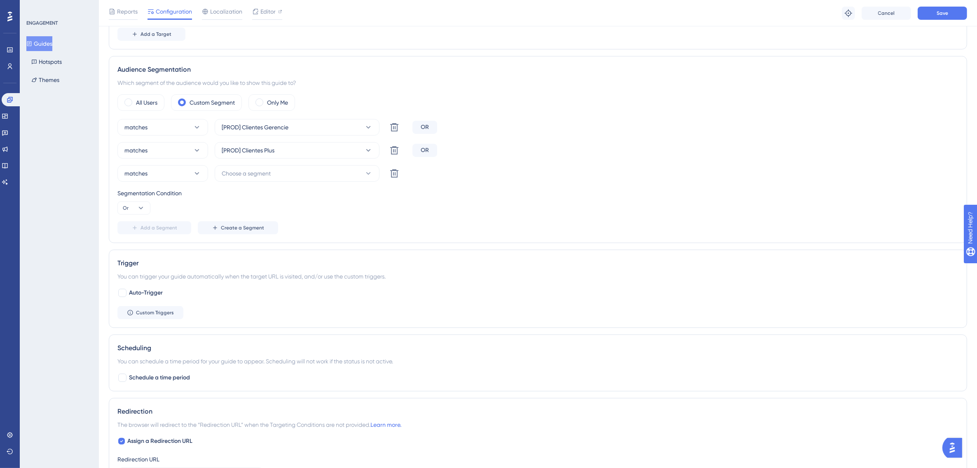
scroll to position [247, 0]
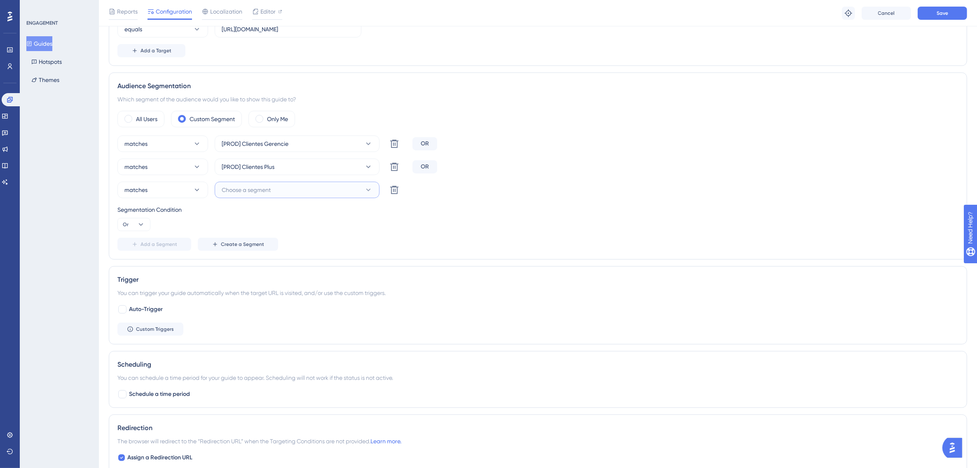
click at [265, 190] on span "Choose a segment" at bounding box center [246, 190] width 49 height 10
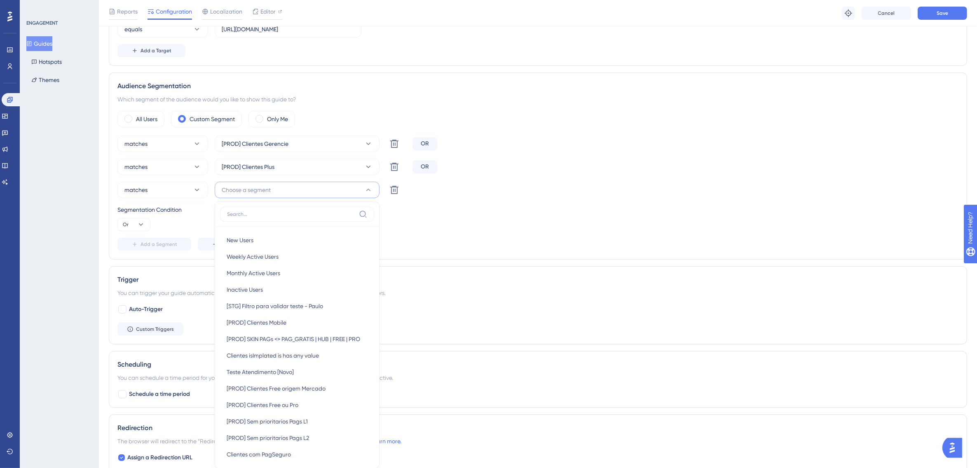
scroll to position [347, 0]
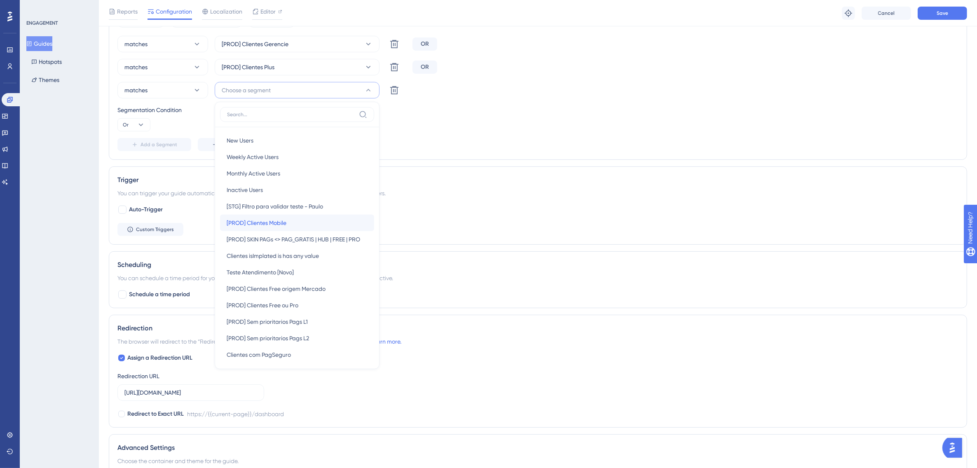
click at [284, 221] on span "[PROD] Clientes Mobile" at bounding box center [257, 223] width 60 height 10
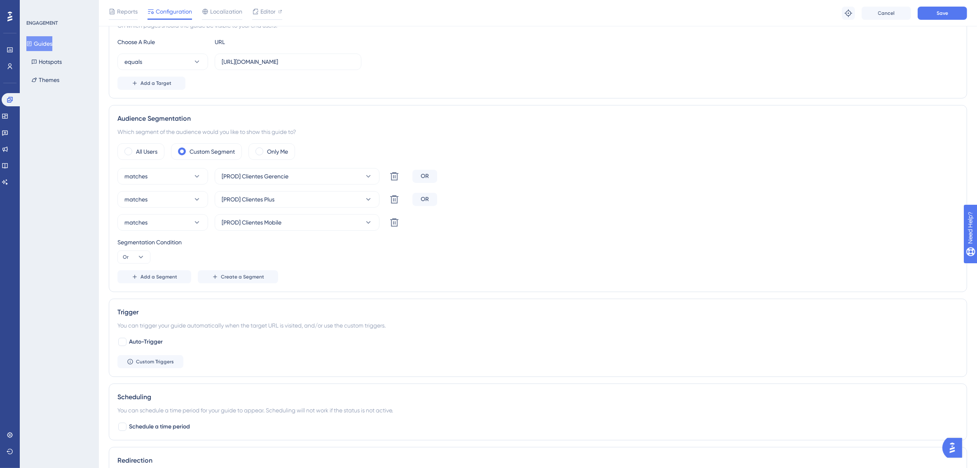
scroll to position [192, 0]
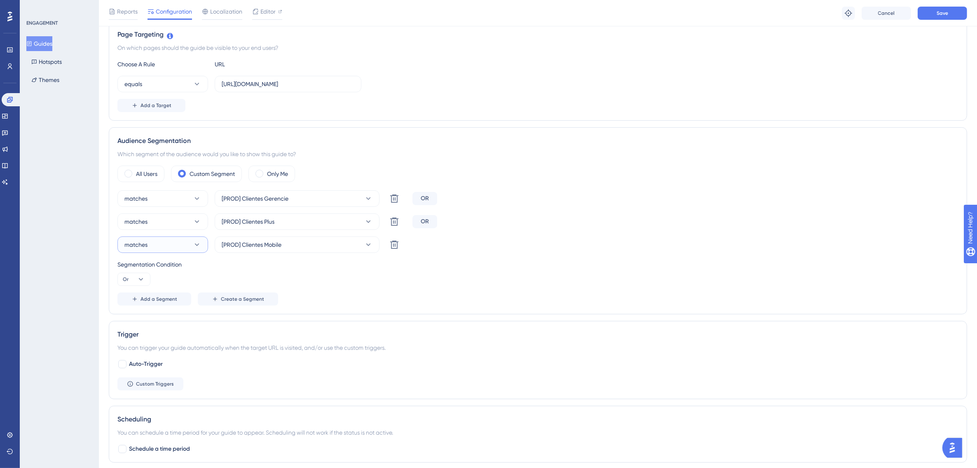
click at [200, 246] on icon at bounding box center [197, 245] width 8 height 8
click at [176, 283] on div "doesn't match doesn't match" at bounding box center [162, 286] width 67 height 16
click at [942, 12] on span "Save" at bounding box center [943, 13] width 12 height 7
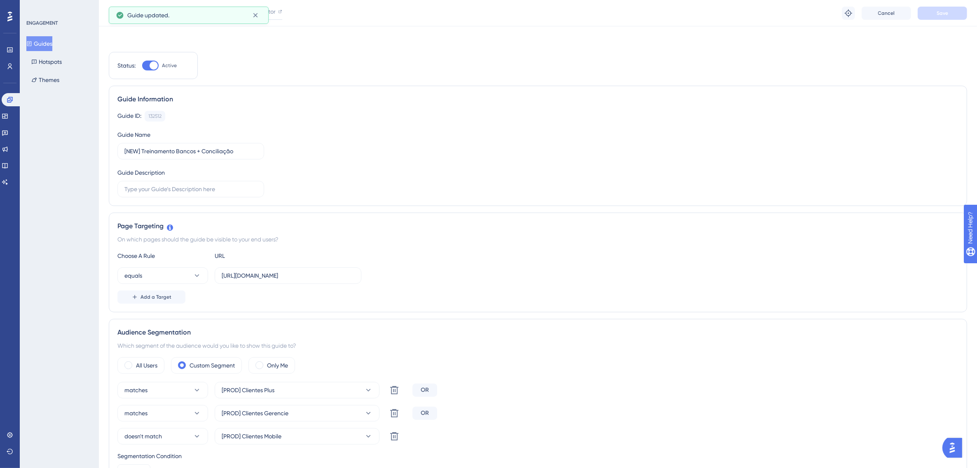
scroll to position [0, 0]
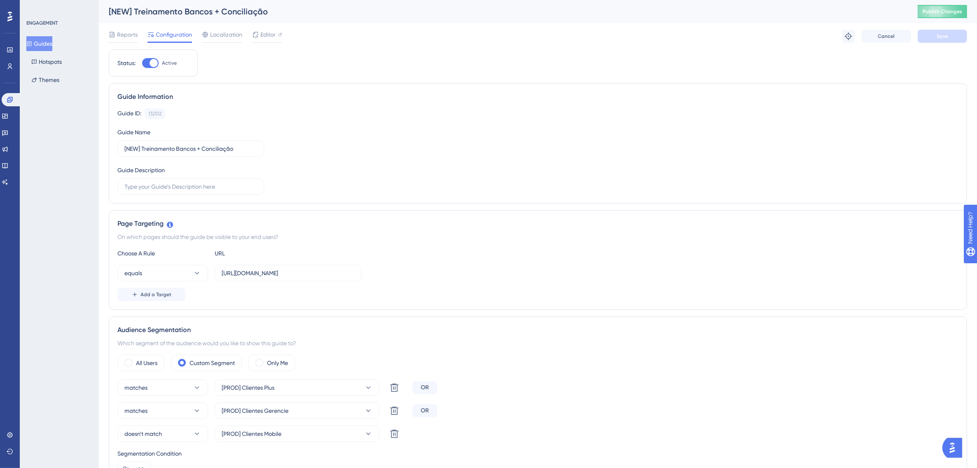
click at [258, 13] on div "[NEW] Treinamento Bancos + Conciliação" at bounding box center [503, 12] width 788 height 12
click at [50, 39] on button "Guides" at bounding box center [39, 43] width 26 height 15
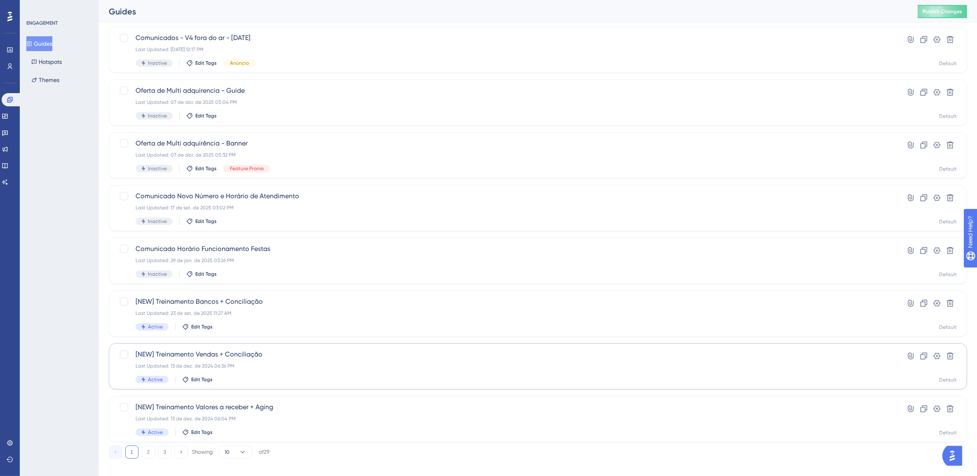
scroll to position [163, 0]
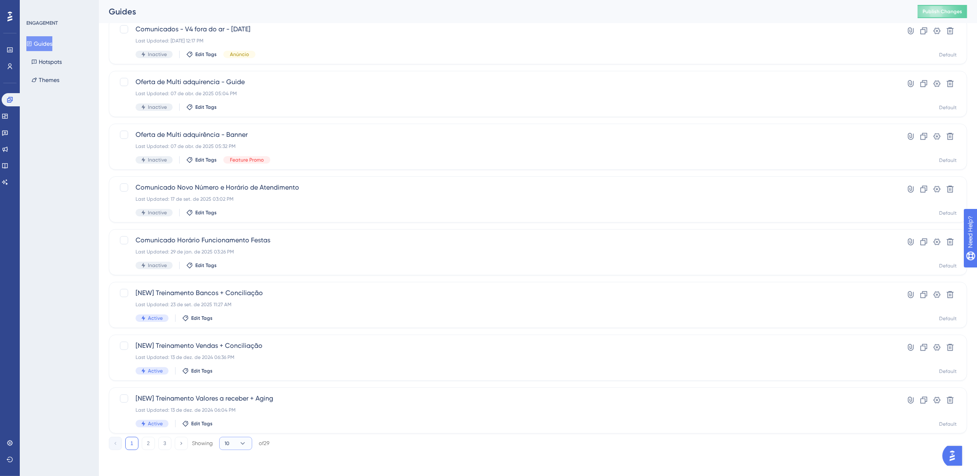
click at [239, 441] on icon at bounding box center [243, 443] width 8 height 8
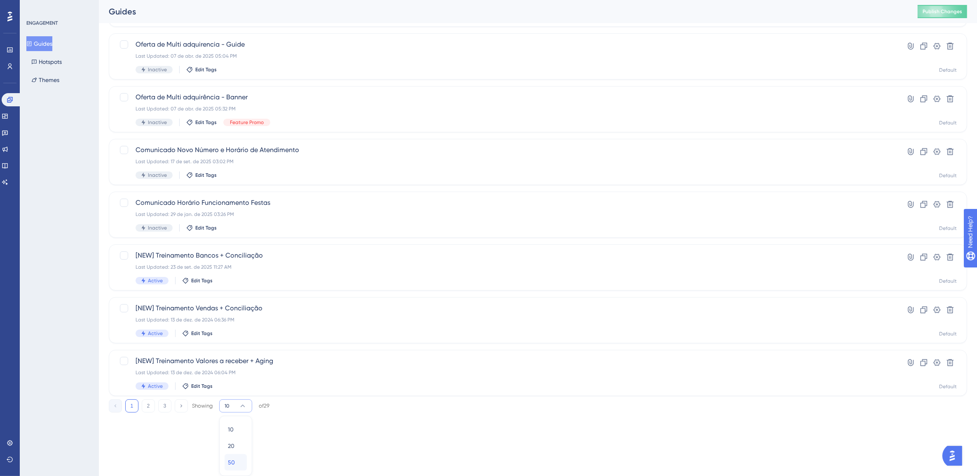
click at [237, 457] on div "50 50" at bounding box center [236, 462] width 16 height 16
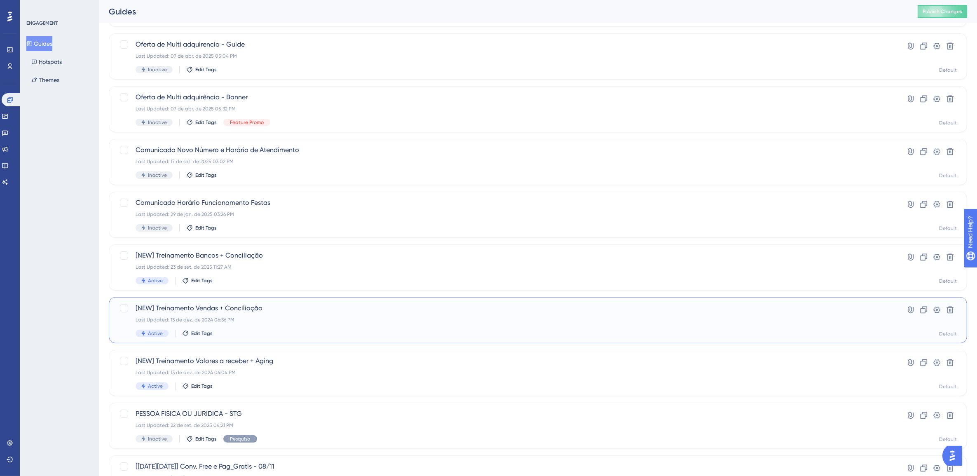
click at [289, 314] on div "[NEW] Treinamento Vendas + Conciliação Last Updated: 13 de dez. de 2024 06:36 P…" at bounding box center [505, 320] width 739 height 34
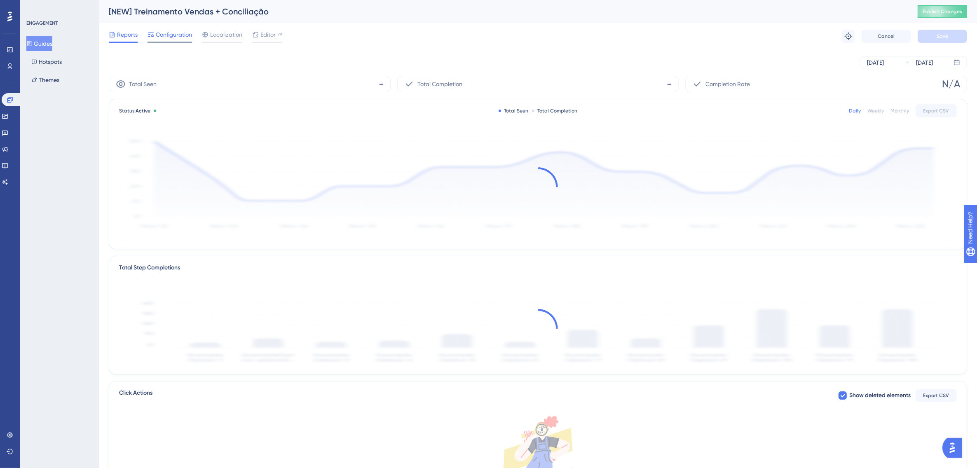
click at [176, 30] on span "Configuration" at bounding box center [174, 35] width 36 height 10
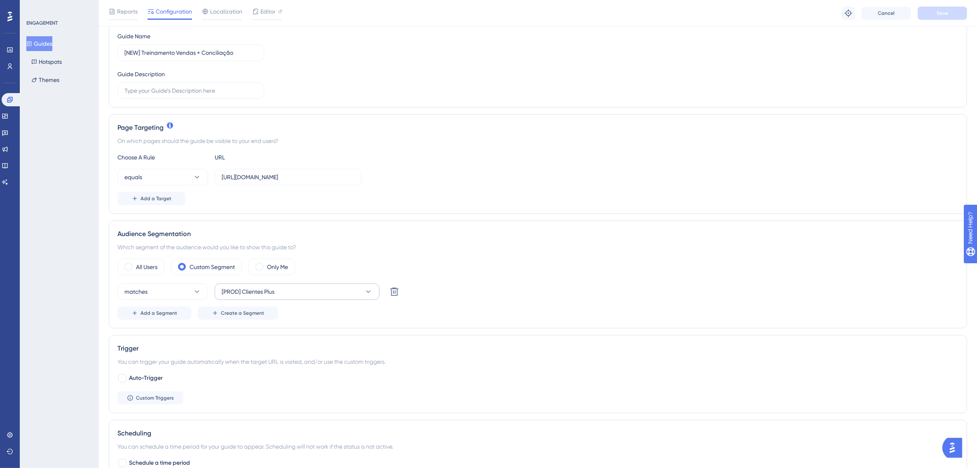
scroll to position [103, 0]
click at [160, 307] on span "Add a Segment" at bounding box center [159, 309] width 37 height 7
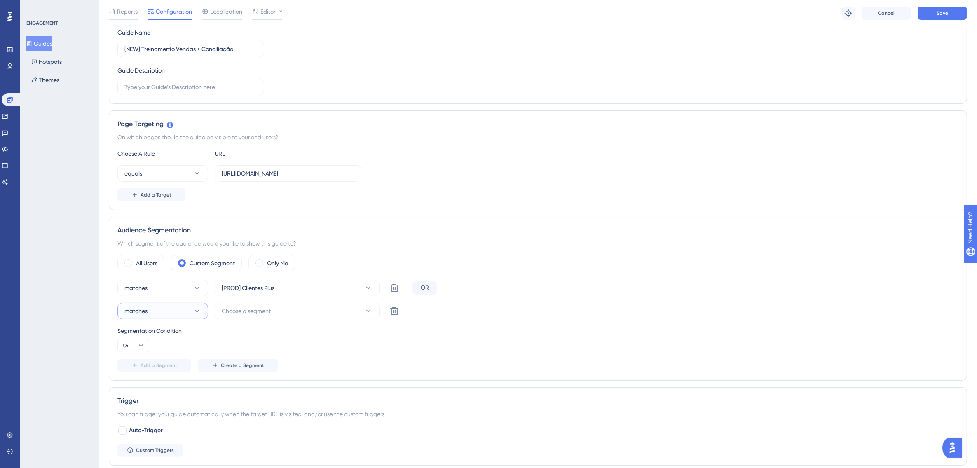
click at [180, 314] on button "matches" at bounding box center [162, 311] width 91 height 16
click at [161, 349] on span "doesn't match" at bounding box center [148, 353] width 38 height 10
click at [246, 314] on span "Choose a segment" at bounding box center [246, 311] width 49 height 10
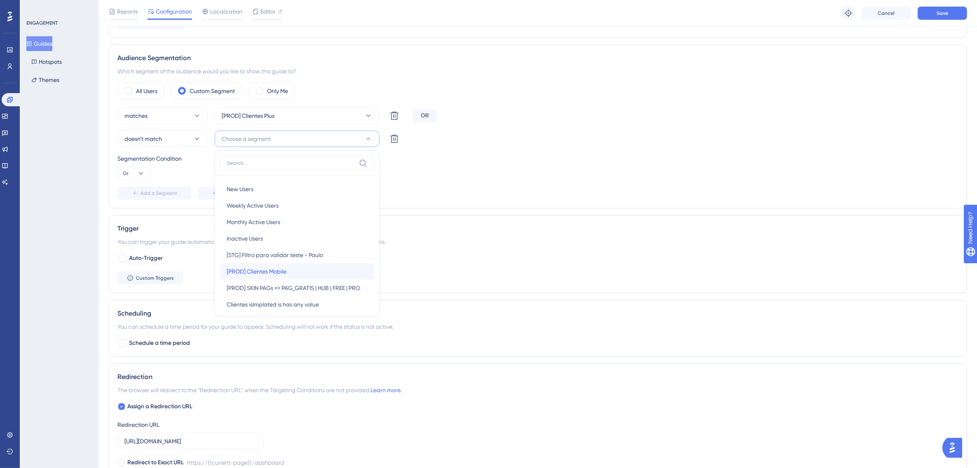
click at [277, 273] on span "[PROD] Clientes Mobile" at bounding box center [257, 272] width 60 height 10
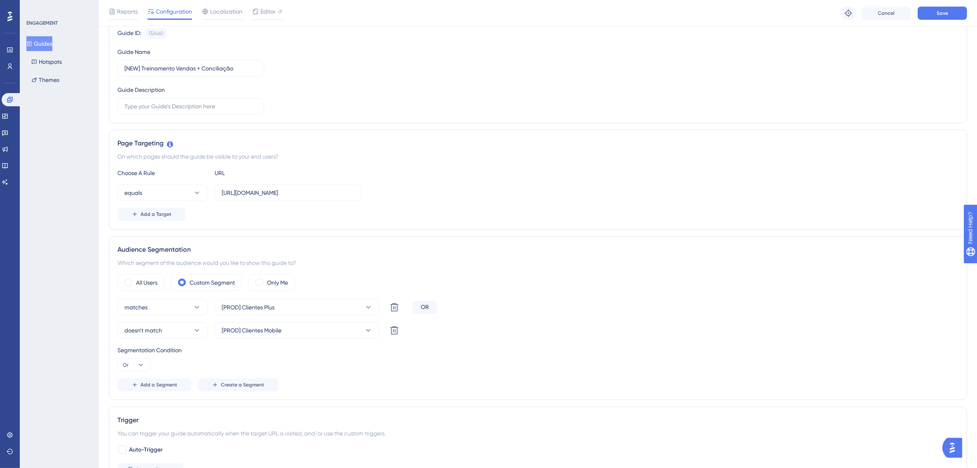
scroll to position [69, 0]
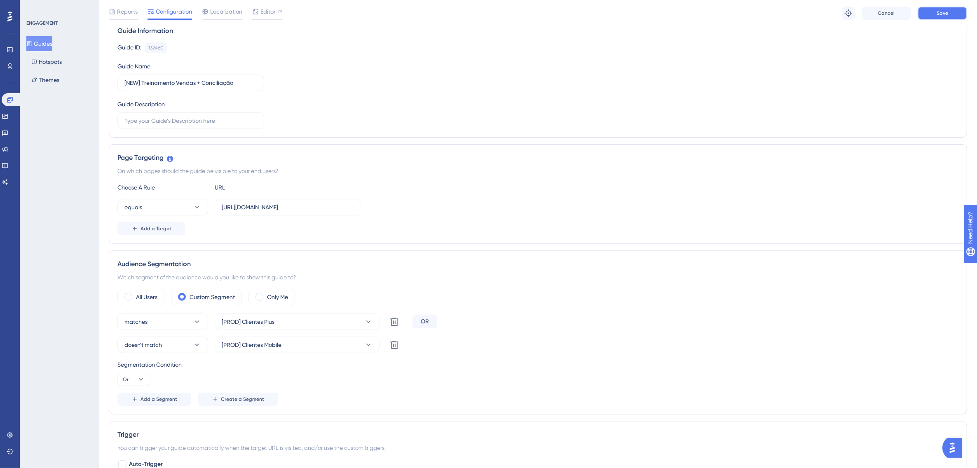
click at [951, 11] on button "Save" at bounding box center [942, 13] width 49 height 13
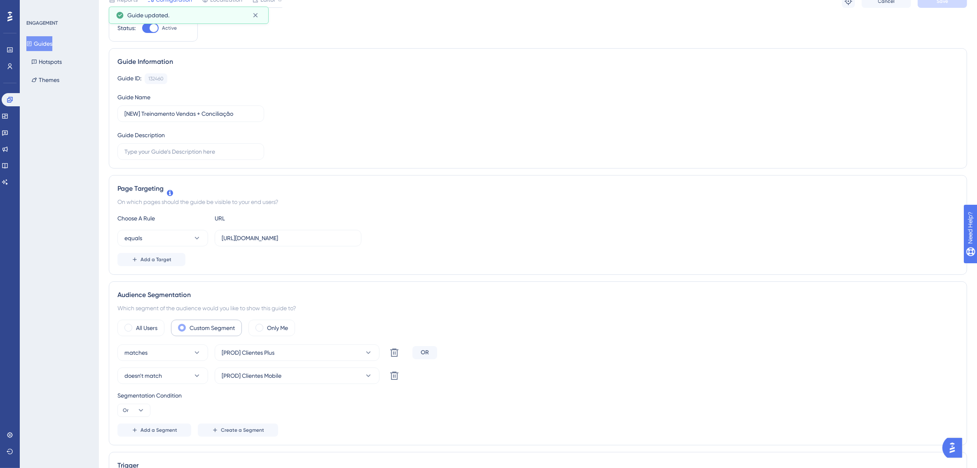
scroll to position [0, 0]
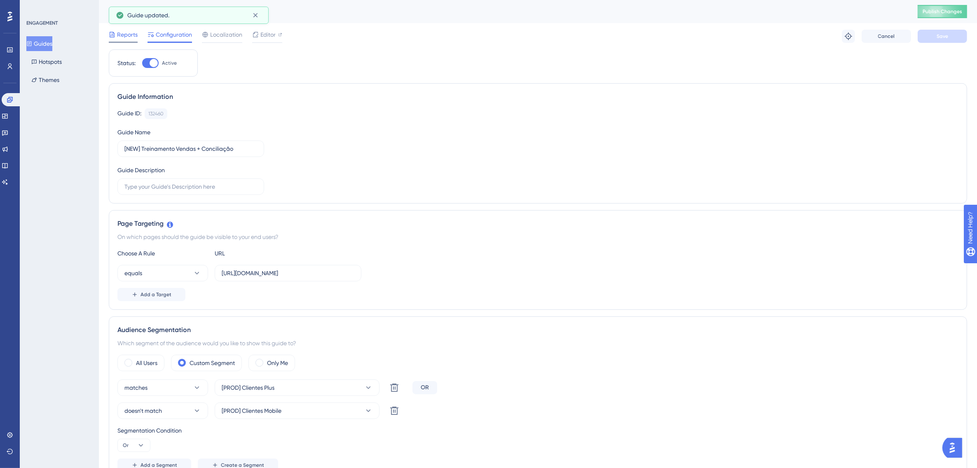
click at [132, 32] on span "Reports" at bounding box center [127, 35] width 21 height 10
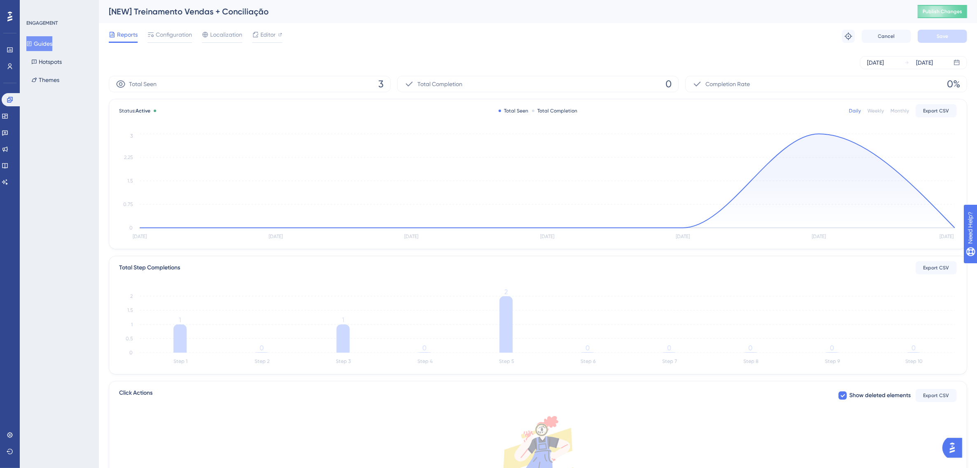
click at [49, 39] on button "Guides" at bounding box center [39, 43] width 26 height 15
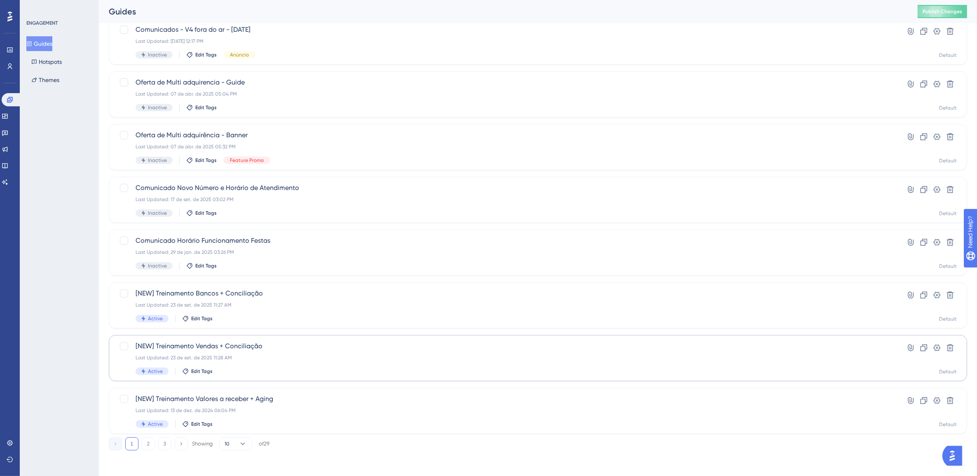
scroll to position [163, 0]
click at [265, 401] on span "[NEW] Treinamento Valores a receber + Aging" at bounding box center [505, 399] width 739 height 10
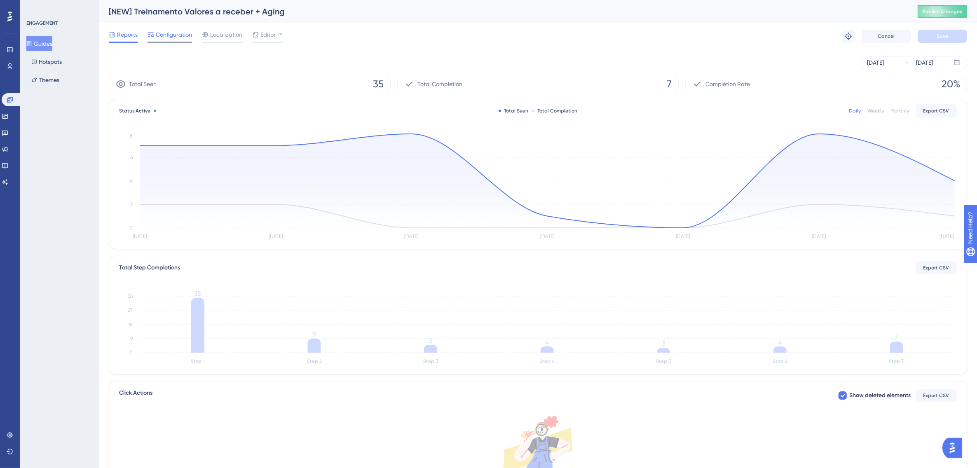
click at [173, 34] on span "Configuration" at bounding box center [174, 35] width 36 height 10
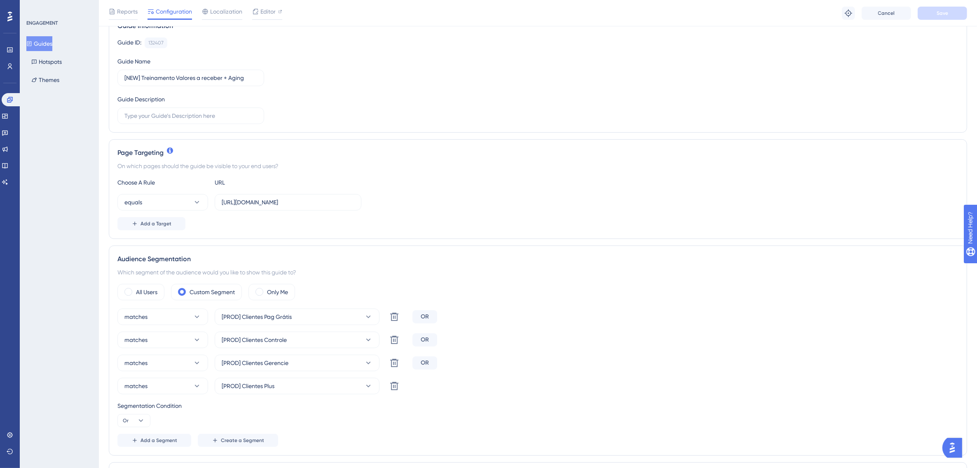
scroll to position [155, 0]
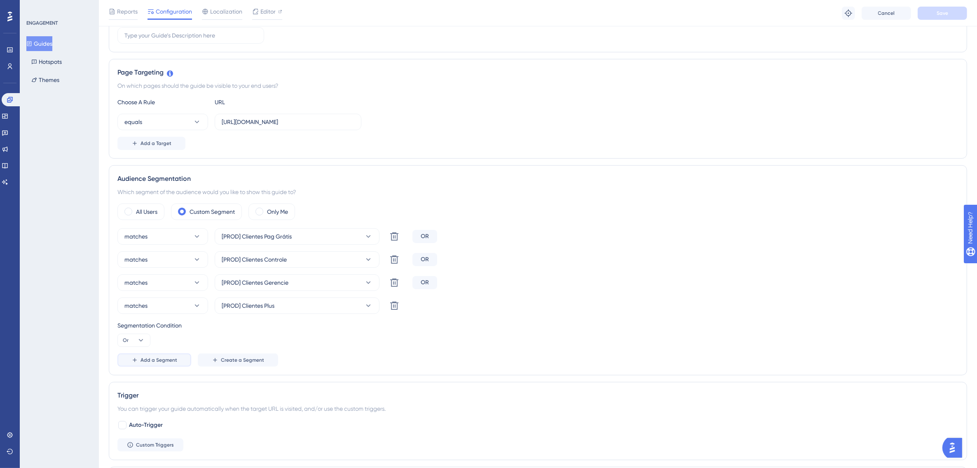
click at [147, 361] on span "Add a Segment" at bounding box center [159, 360] width 37 height 7
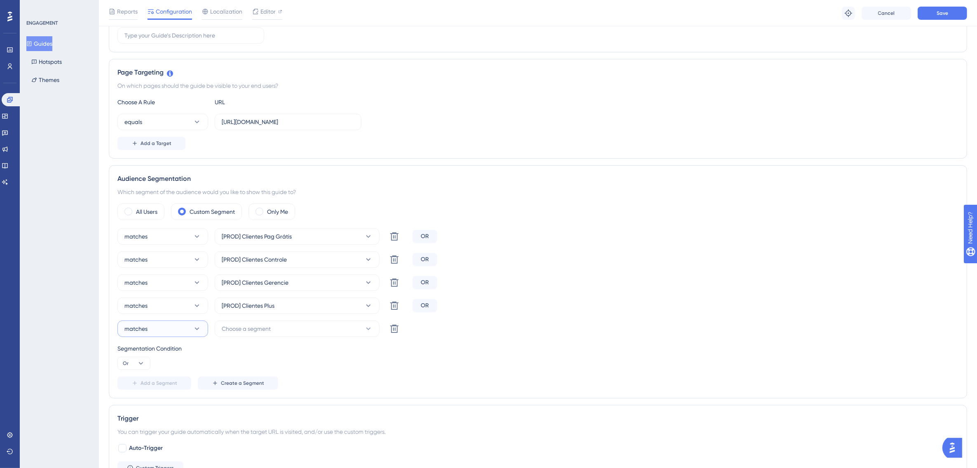
click at [160, 333] on button "matches" at bounding box center [162, 329] width 91 height 16
click at [152, 369] on span "doesn't match" at bounding box center [148, 371] width 38 height 10
click at [264, 333] on span "Choose a segment" at bounding box center [246, 329] width 49 height 10
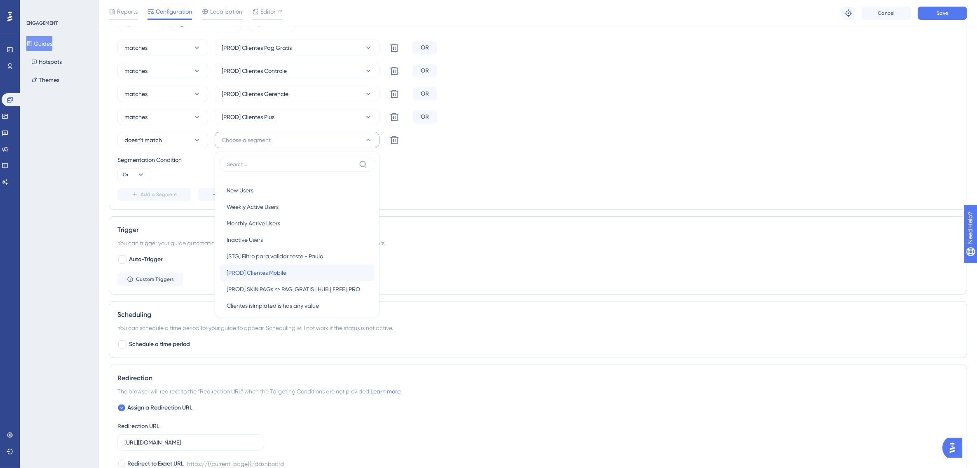
click at [273, 271] on span "[PROD] Clientes Mobile" at bounding box center [257, 273] width 60 height 10
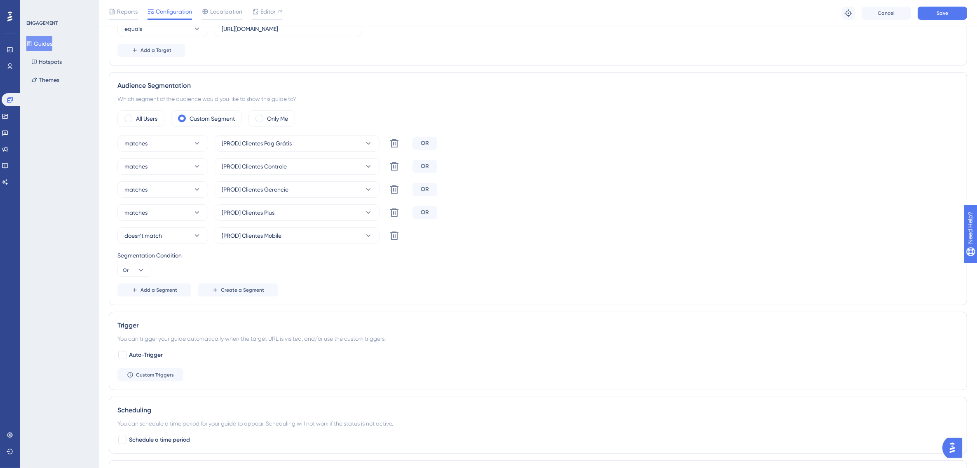
scroll to position [240, 0]
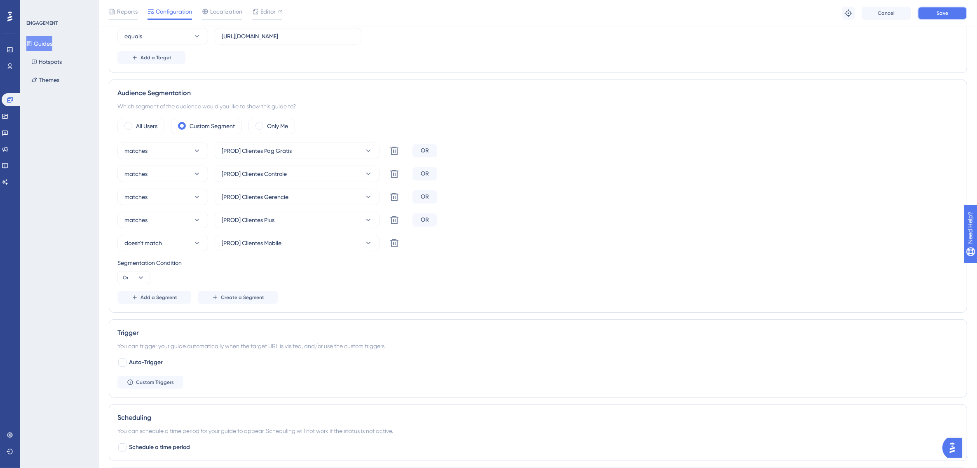
click at [938, 14] on span "Save" at bounding box center [943, 13] width 12 height 7
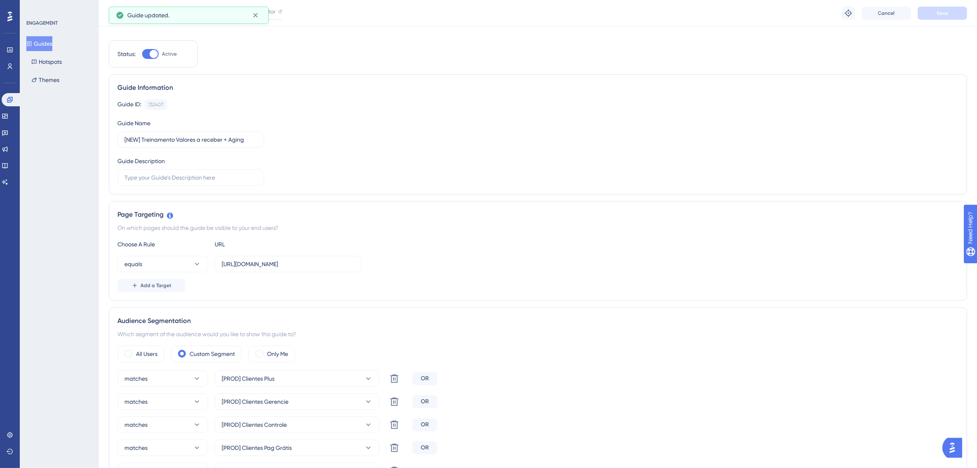
scroll to position [0, 0]
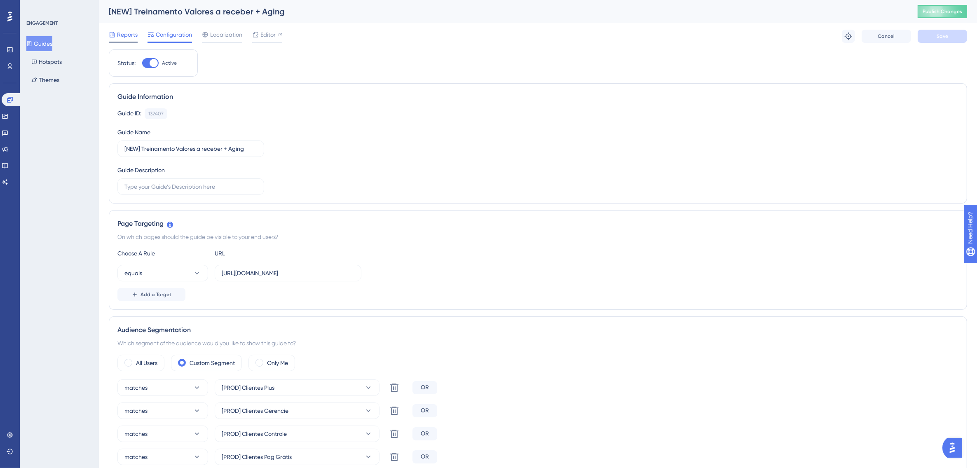
click at [126, 32] on span "Reports" at bounding box center [127, 35] width 21 height 10
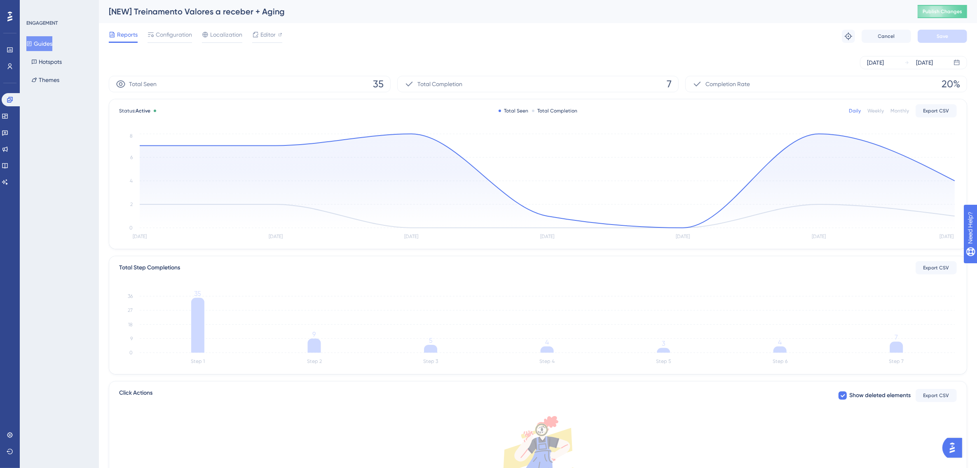
click at [52, 43] on button "Guides" at bounding box center [39, 43] width 26 height 15
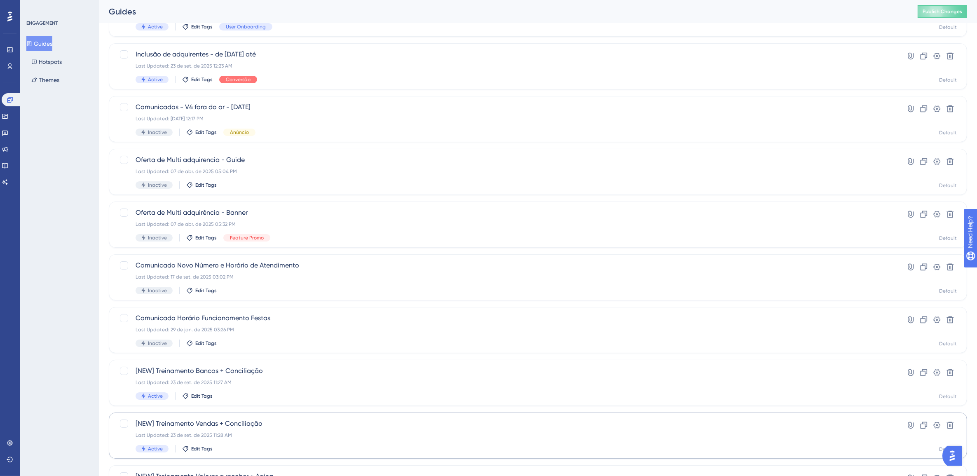
scroll to position [163, 0]
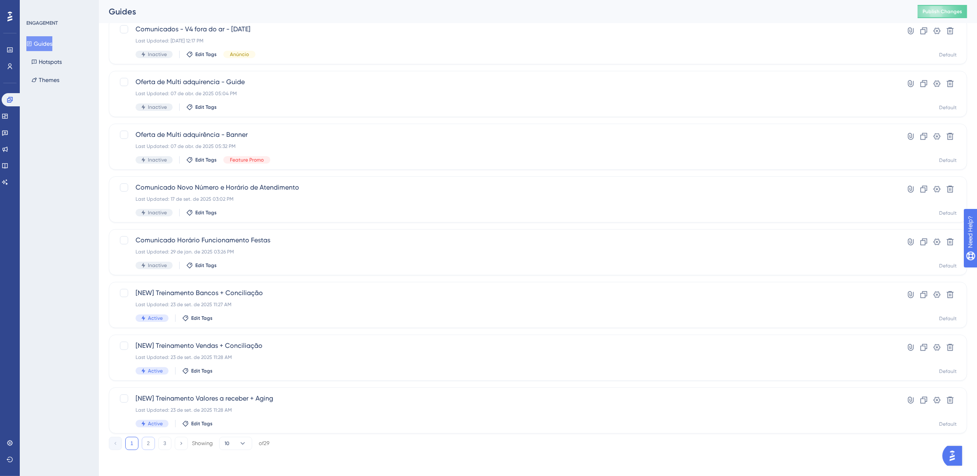
click at [151, 443] on button "2" at bounding box center [148, 443] width 13 height 13
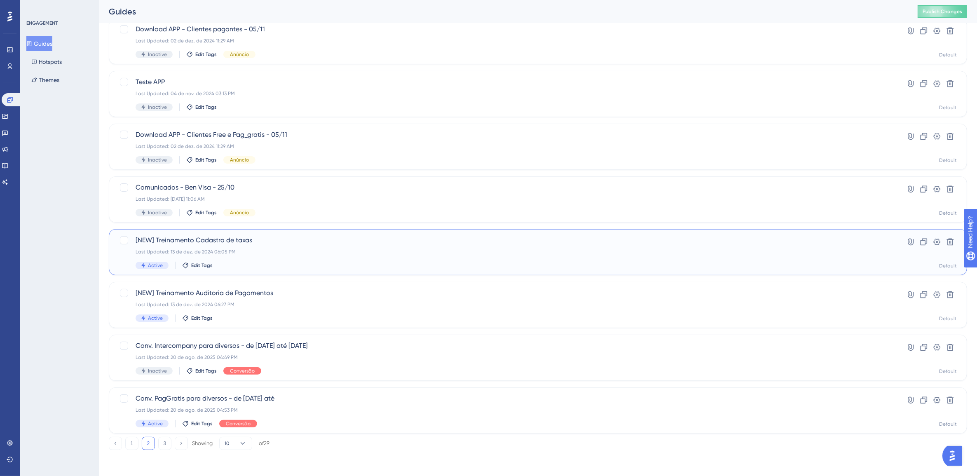
click at [298, 250] on div "Last Updated: 13 de dez. de 2024 06:05 PM" at bounding box center [505, 251] width 739 height 7
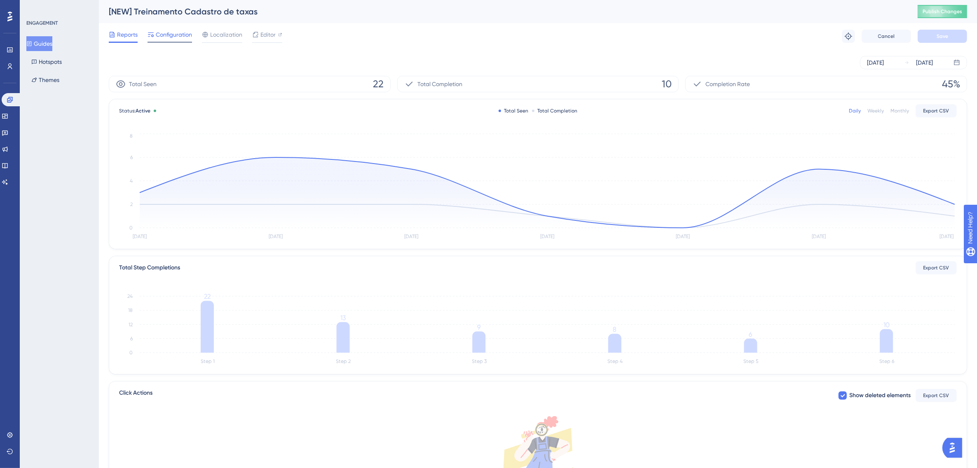
click at [171, 38] on span "Configuration" at bounding box center [174, 35] width 36 height 10
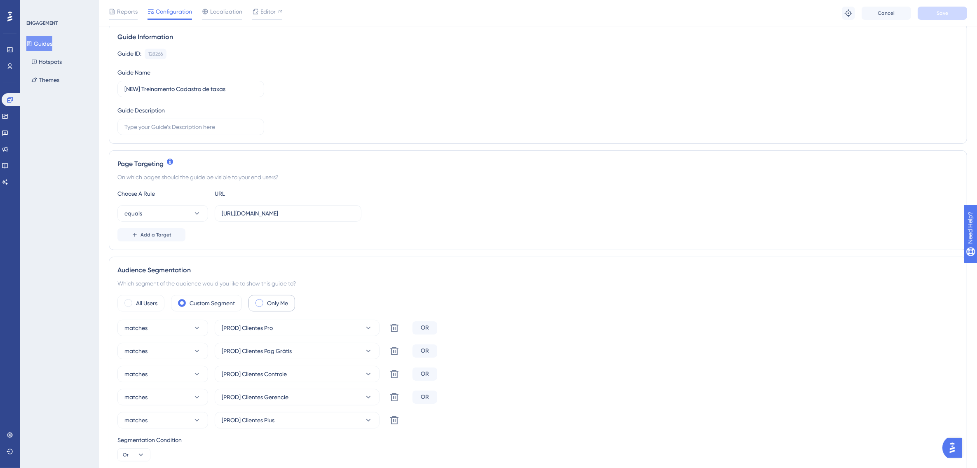
scroll to position [155, 0]
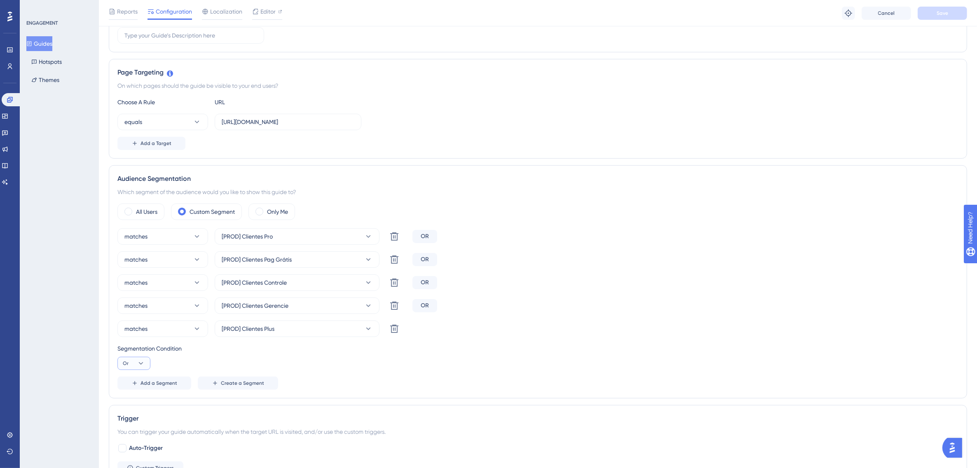
click at [141, 363] on icon at bounding box center [141, 363] width 8 height 8
click at [202, 361] on div "Segmentation Condition Or And And Or Or" at bounding box center [537, 357] width 841 height 26
click at [155, 382] on span "Add a Segment" at bounding box center [159, 383] width 37 height 7
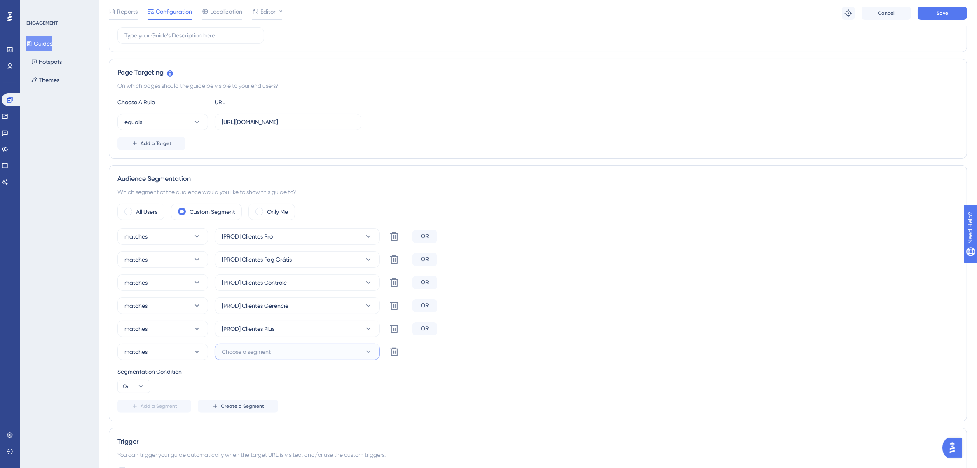
click at [241, 352] on span "Choose a segment" at bounding box center [246, 352] width 49 height 10
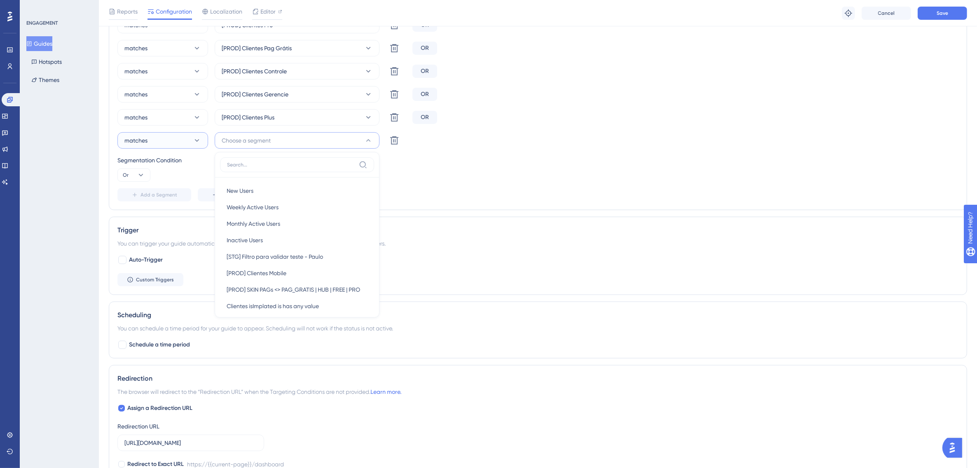
click at [172, 148] on button "matches" at bounding box center [162, 140] width 91 height 16
click at [161, 183] on span "doesn't match" at bounding box center [148, 182] width 38 height 10
click at [286, 272] on span "[PROD] Clientes Mobile" at bounding box center [257, 273] width 60 height 10
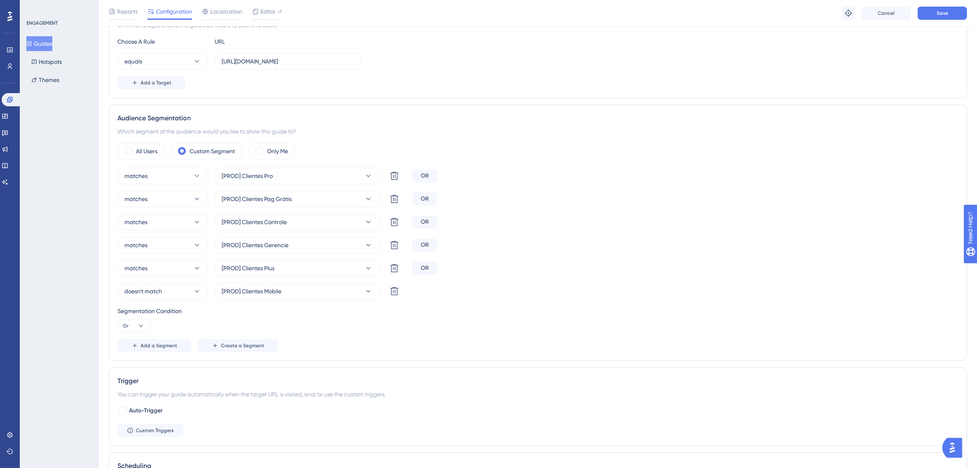
scroll to position [211, 0]
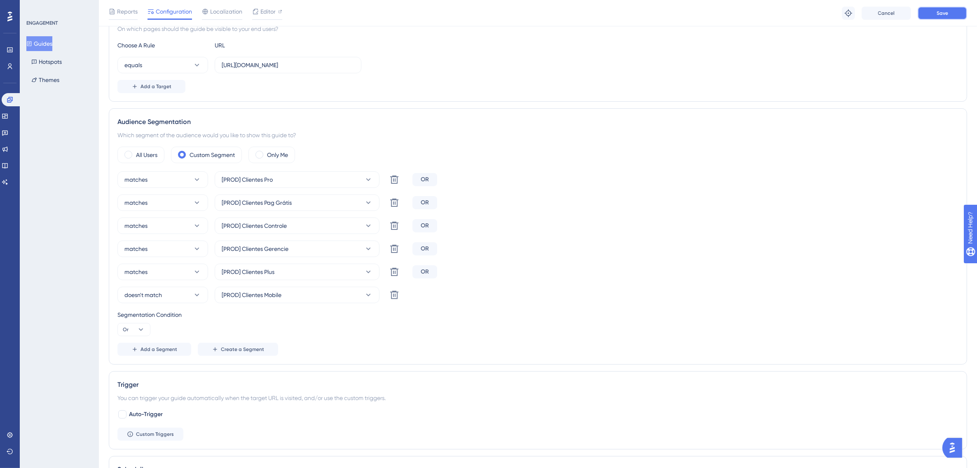
click at [954, 13] on button "Save" at bounding box center [942, 13] width 49 height 13
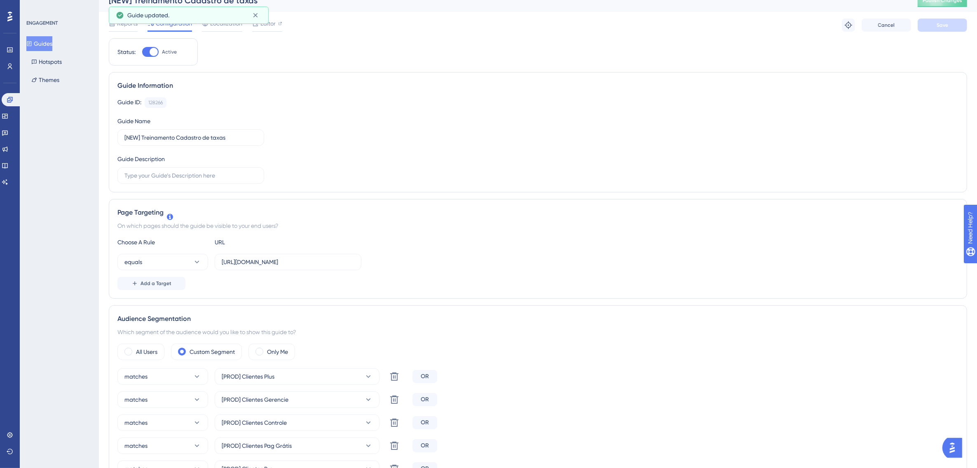
scroll to position [0, 0]
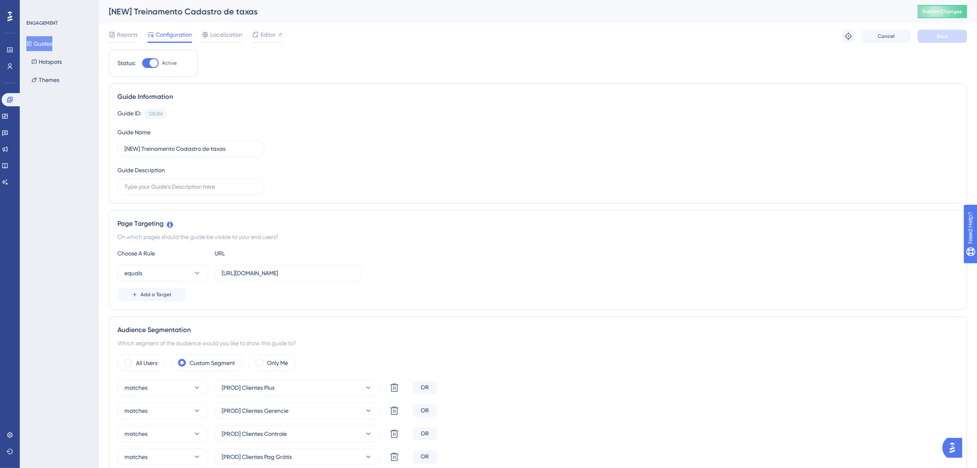
click at [32, 42] on icon at bounding box center [29, 43] width 5 height 5
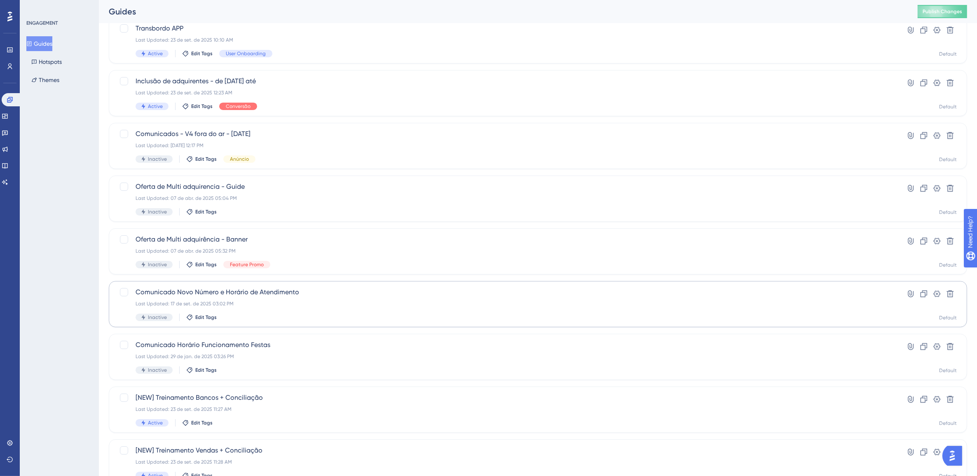
scroll to position [163, 0]
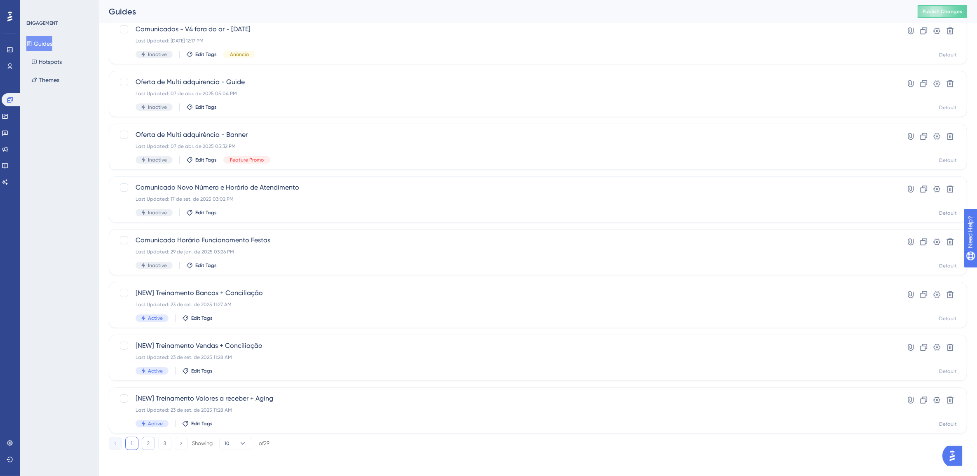
click at [148, 447] on button "2" at bounding box center [148, 443] width 13 height 13
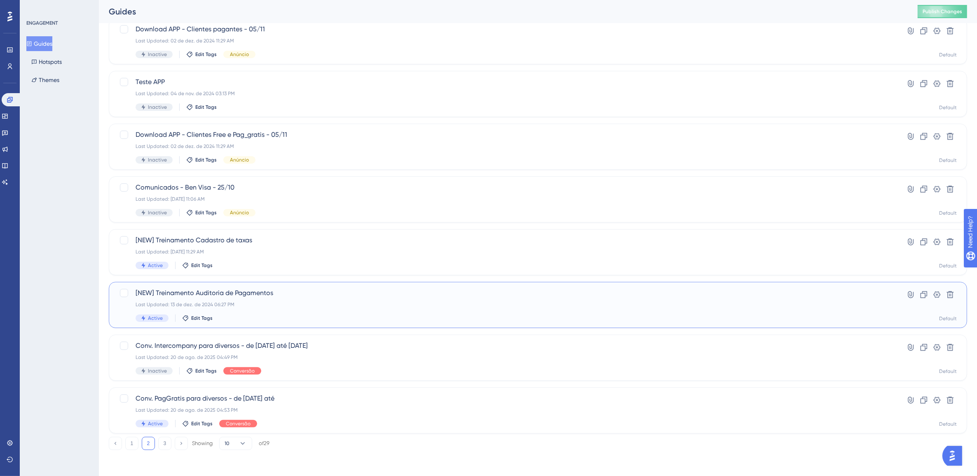
click at [322, 302] on div "Last Updated: 13 de dez. de 2024 06:27 PM" at bounding box center [505, 304] width 739 height 7
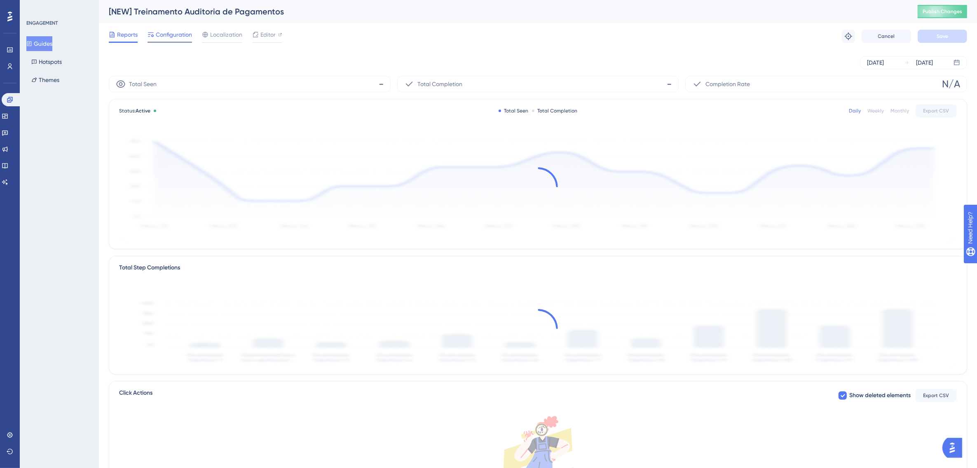
click at [180, 34] on span "Configuration" at bounding box center [174, 35] width 36 height 10
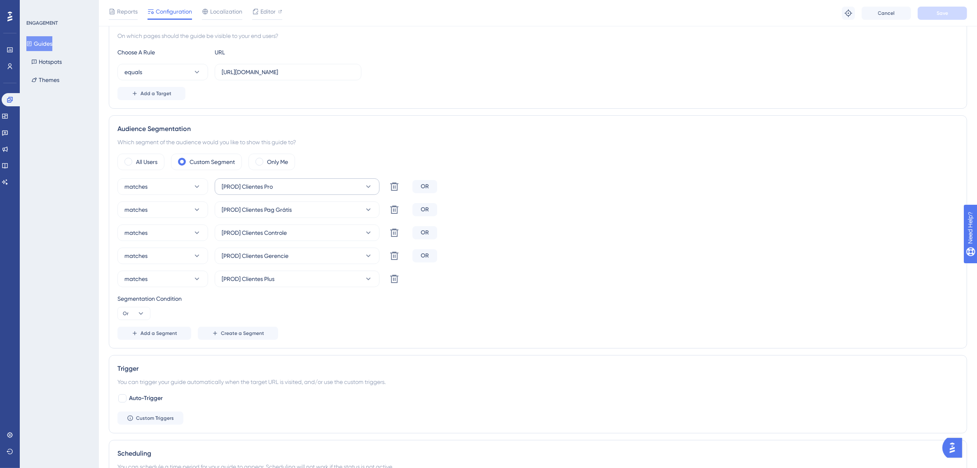
scroll to position [206, 0]
click at [163, 331] on span "Add a Segment" at bounding box center [159, 331] width 37 height 7
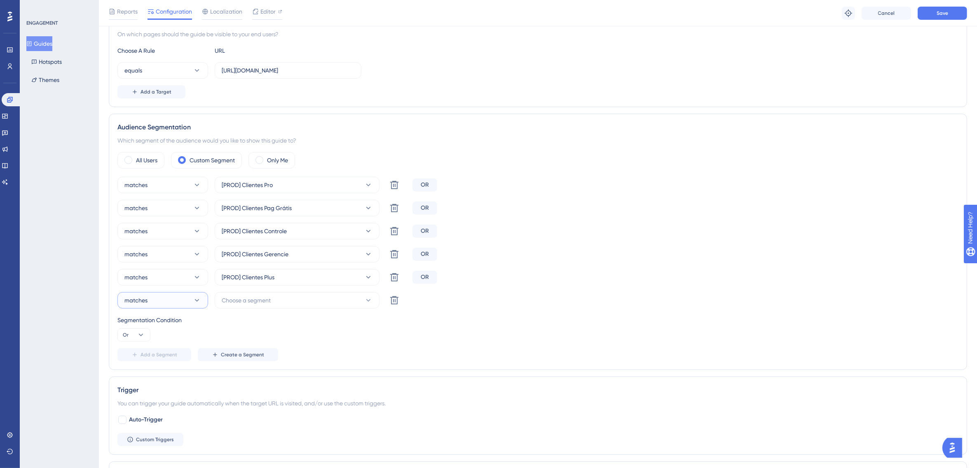
click at [169, 308] on button "matches" at bounding box center [162, 300] width 91 height 16
click at [157, 339] on span "doesn't match" at bounding box center [148, 342] width 38 height 10
click at [234, 304] on span "Choose a segment" at bounding box center [246, 300] width 49 height 10
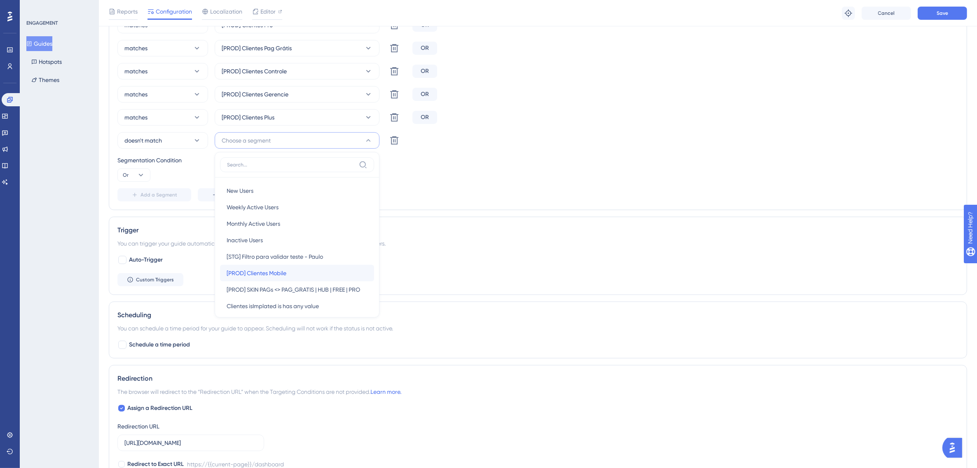
click at [289, 274] on div "[PROD] Clientes Mobile [PROD] Clientes Mobile" at bounding box center [297, 273] width 141 height 16
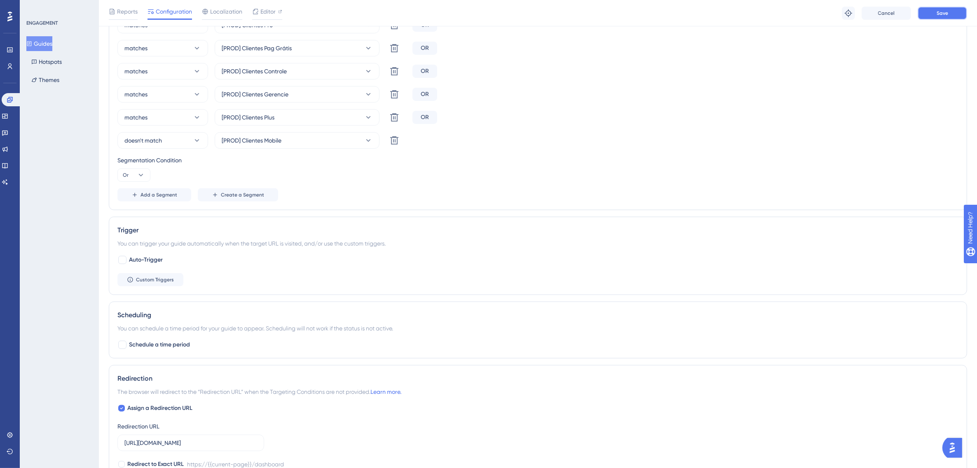
click at [946, 16] on button "Save" at bounding box center [942, 13] width 49 height 13
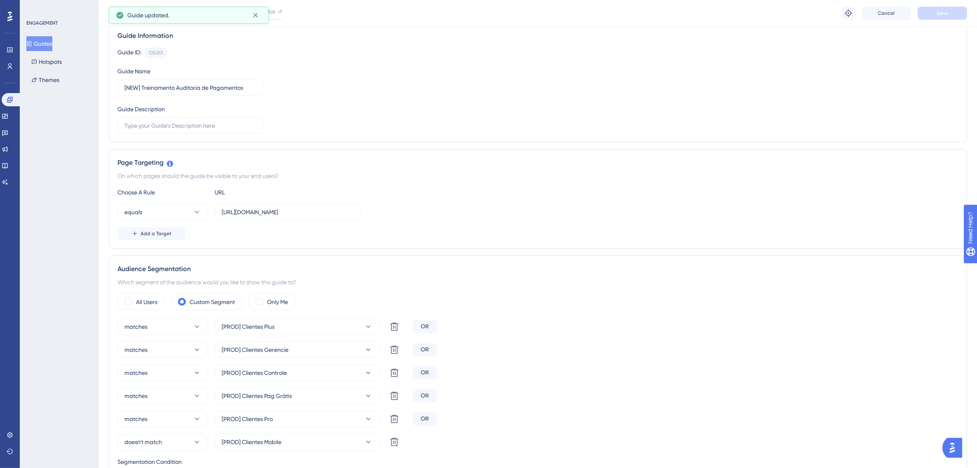
scroll to position [0, 0]
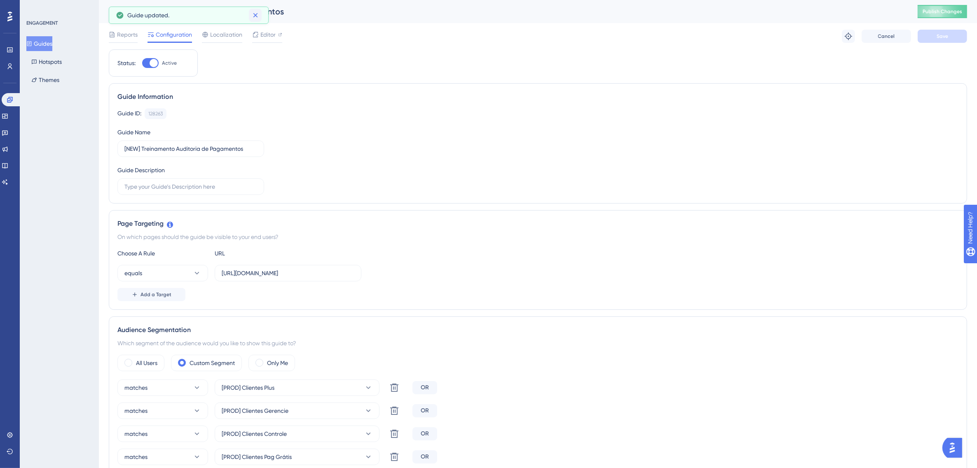
click at [256, 19] on icon at bounding box center [255, 15] width 8 height 8
click at [46, 38] on button "Guides" at bounding box center [39, 43] width 26 height 15
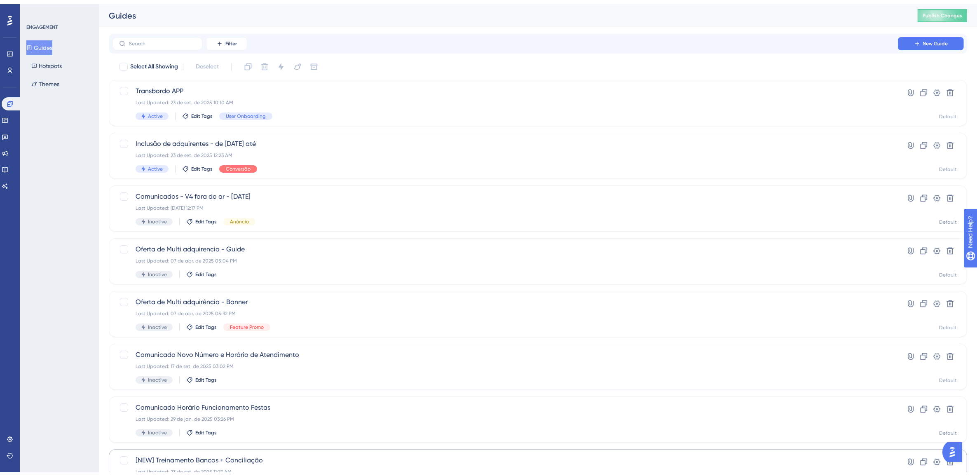
scroll to position [163, 0]
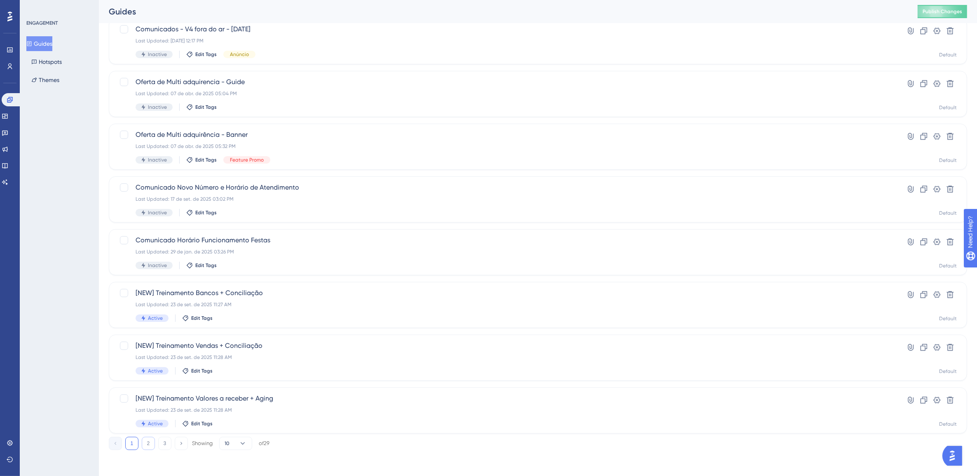
click at [153, 441] on button "2" at bounding box center [148, 443] width 13 height 13
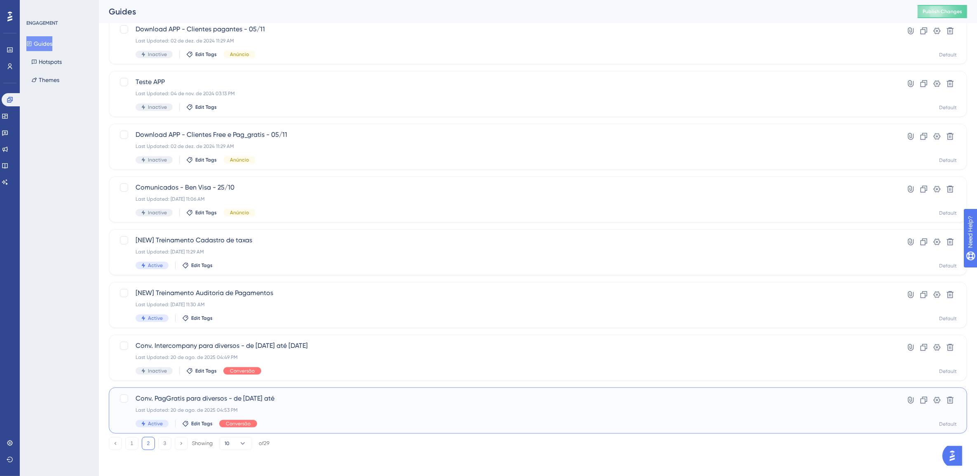
click at [323, 407] on div "Last Updated: 20 de ago. de 2025 04:53 PM" at bounding box center [505, 410] width 739 height 7
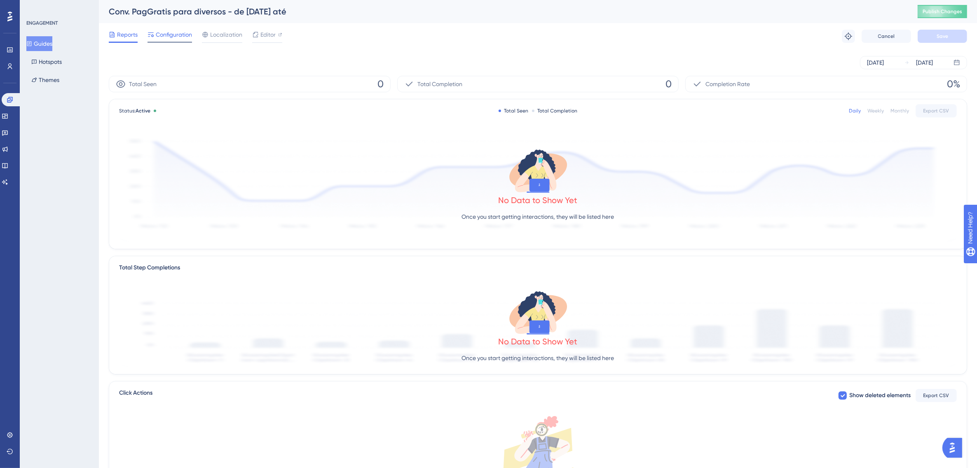
click at [167, 33] on span "Configuration" at bounding box center [174, 35] width 36 height 10
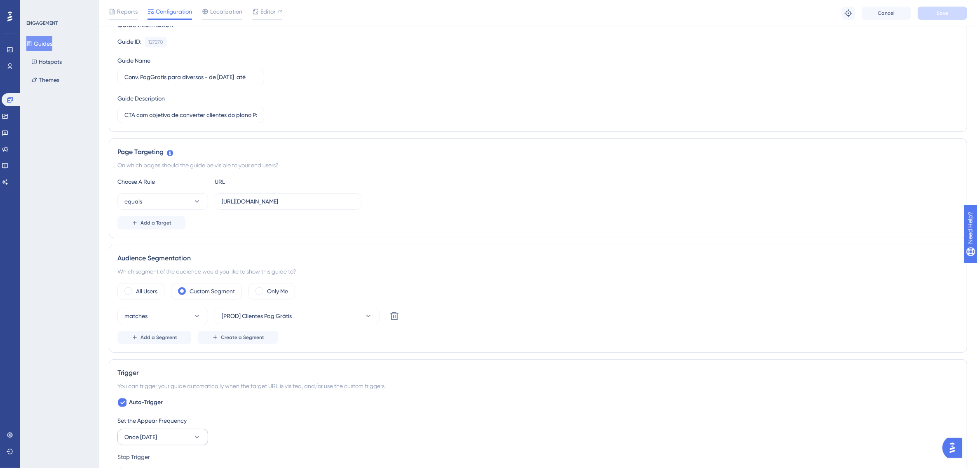
scroll to position [52, 0]
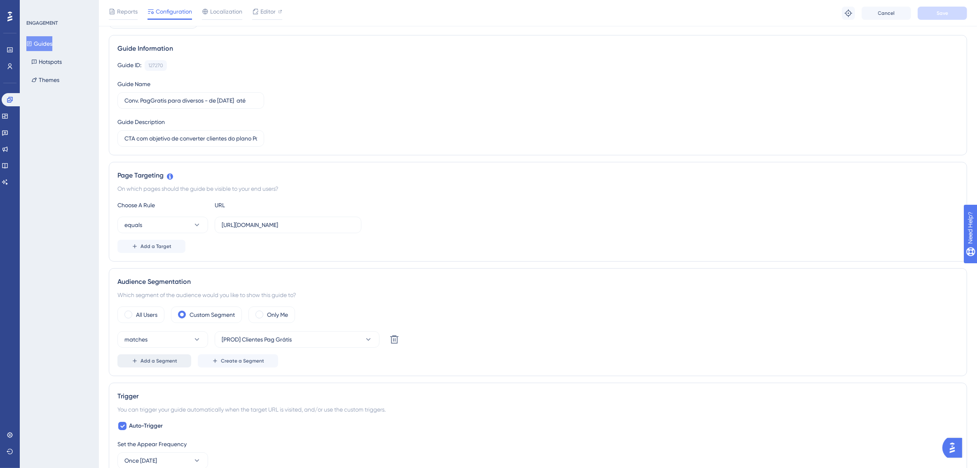
click at [160, 360] on span "Add a Segment" at bounding box center [159, 361] width 37 height 7
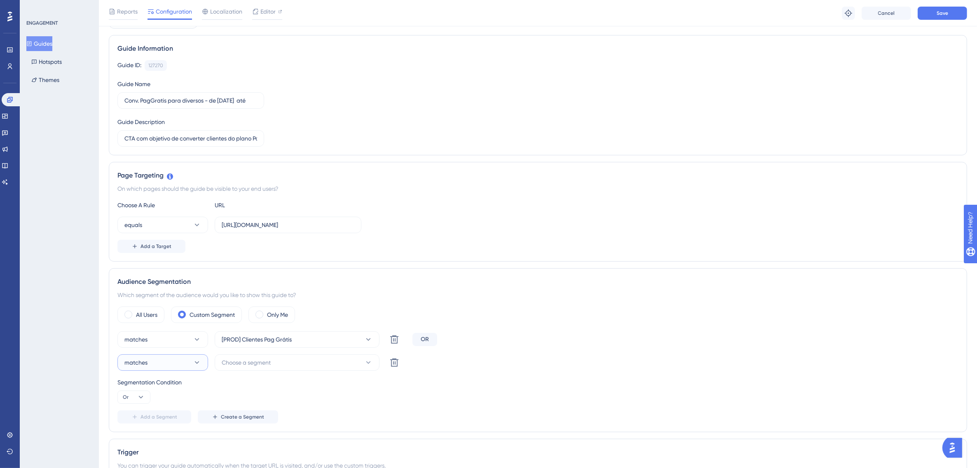
click at [185, 361] on button "matches" at bounding box center [162, 362] width 91 height 16
click at [157, 400] on span "doesn't match" at bounding box center [148, 404] width 38 height 10
click at [248, 365] on span "Choose a segment" at bounding box center [246, 363] width 49 height 10
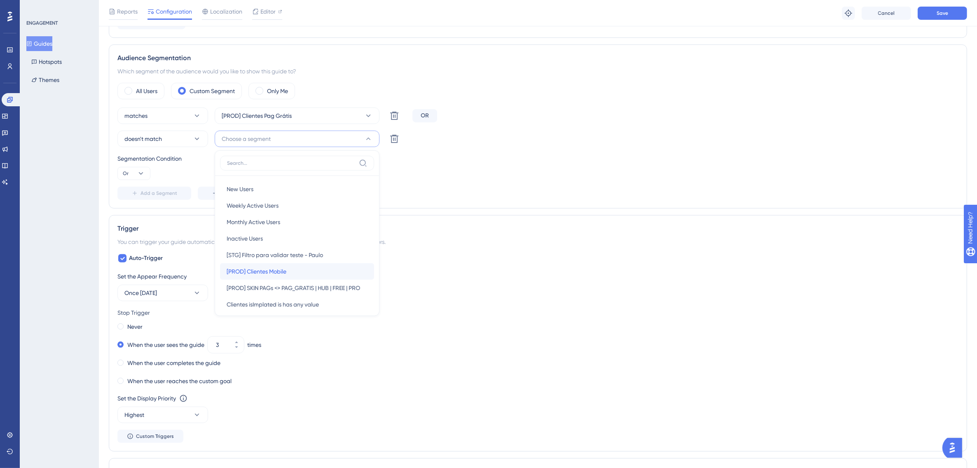
click at [269, 270] on span "[PROD] Clientes Mobile" at bounding box center [257, 272] width 60 height 10
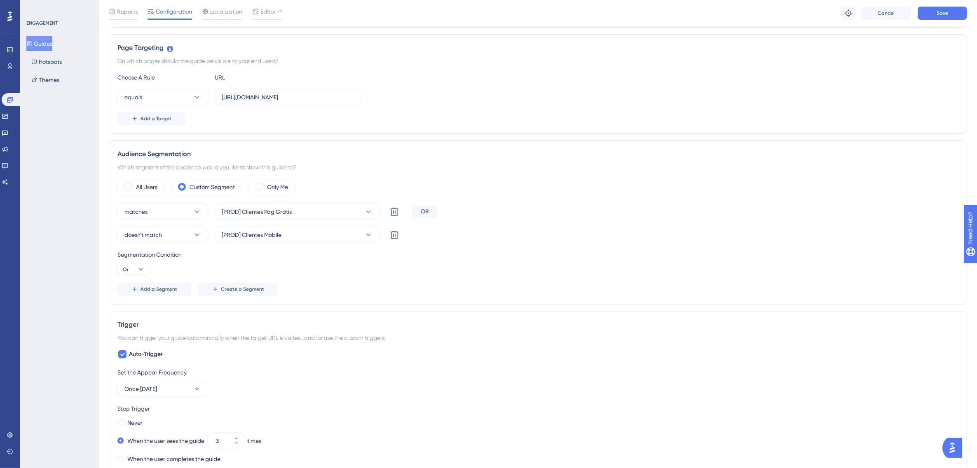
scroll to position [172, 0]
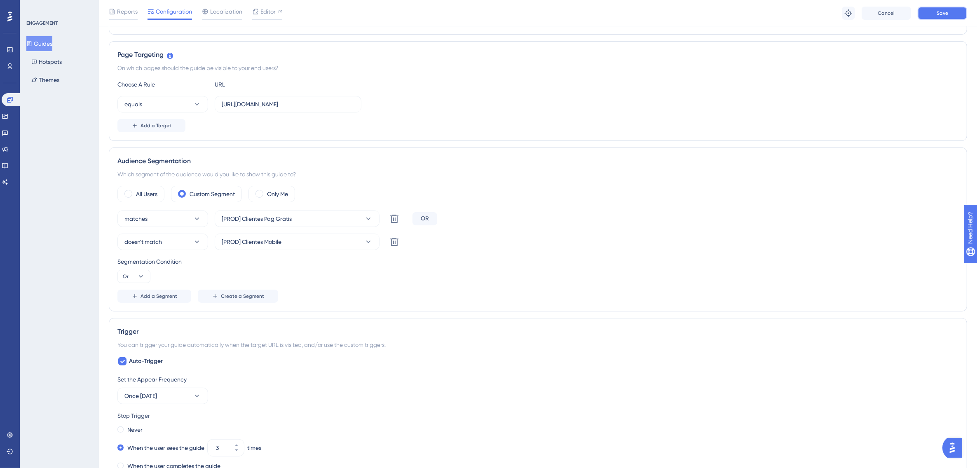
click at [945, 12] on span "Save" at bounding box center [943, 13] width 12 height 7
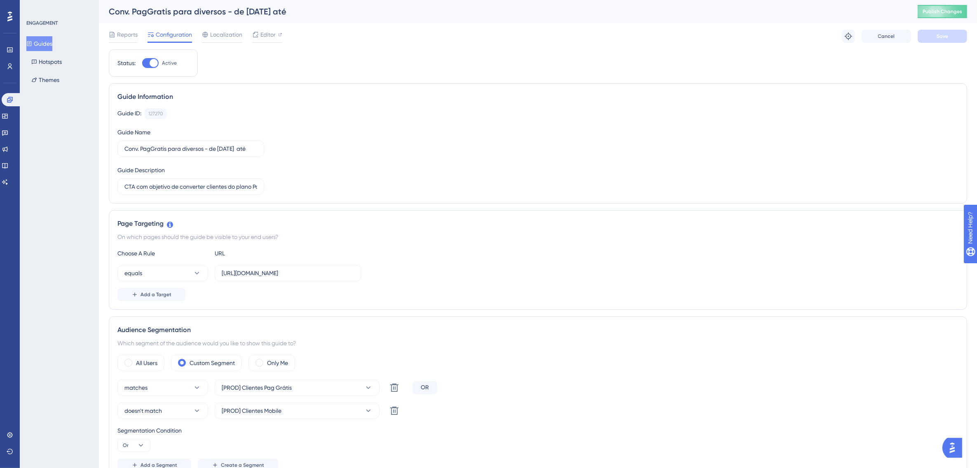
click at [50, 42] on button "Guides" at bounding box center [39, 43] width 26 height 15
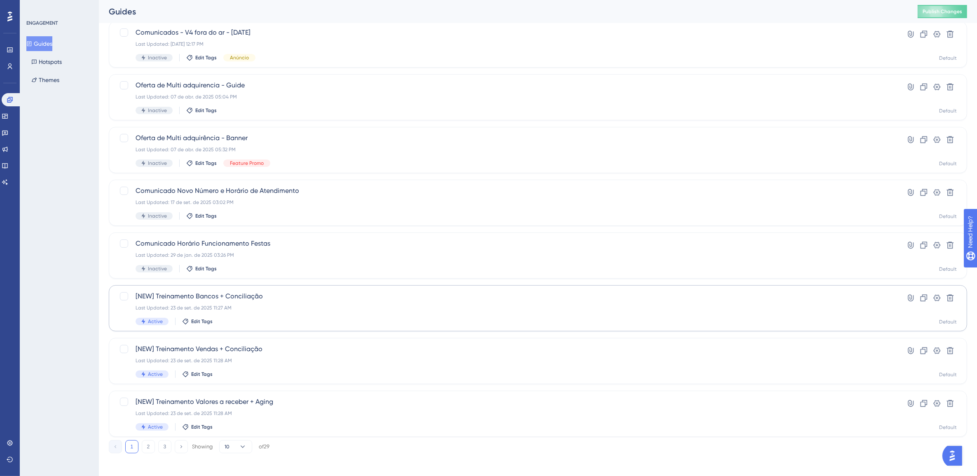
scroll to position [163, 0]
click at [152, 445] on button "2" at bounding box center [148, 443] width 13 height 13
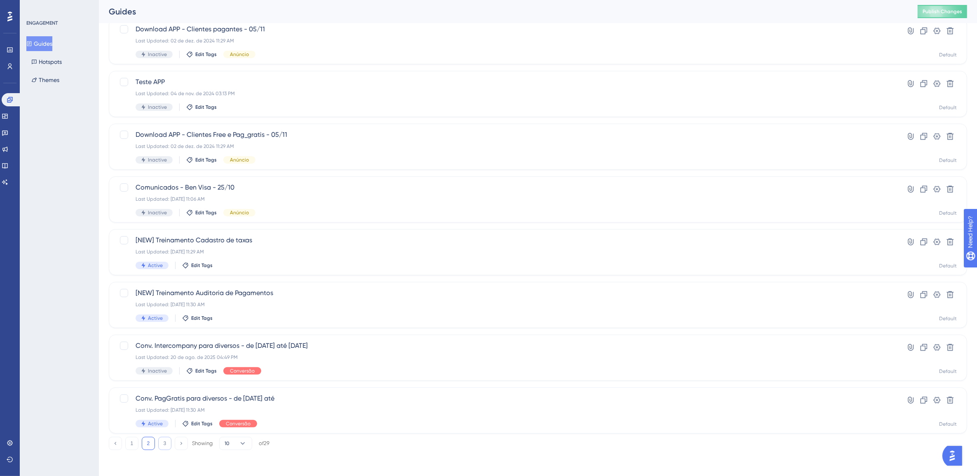
click at [167, 443] on button "3" at bounding box center [164, 443] width 13 height 13
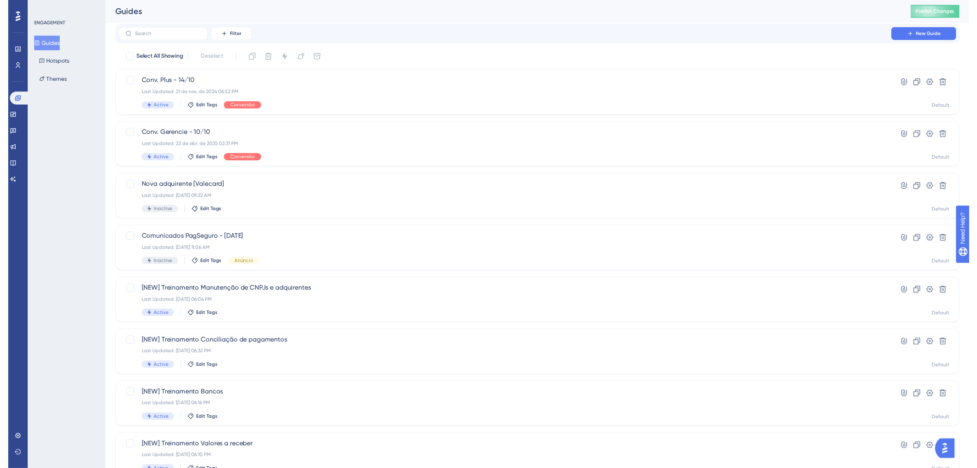
scroll to position [0, 0]
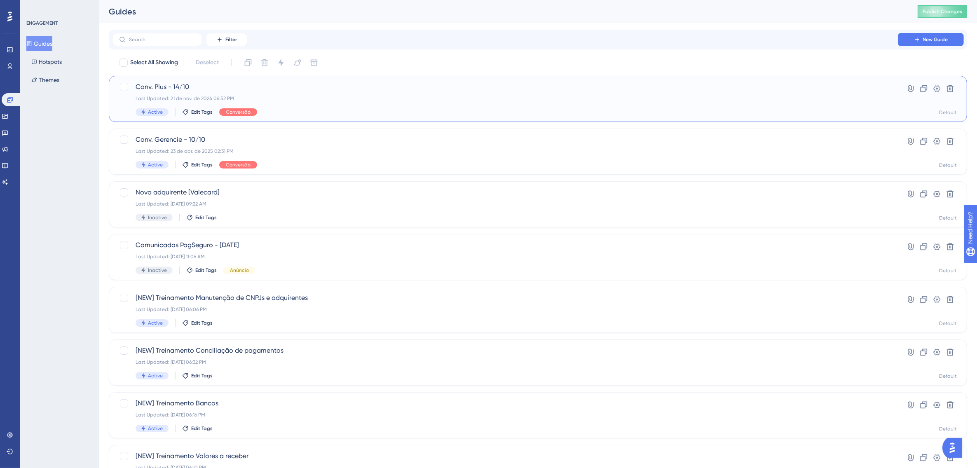
click at [256, 90] on span "Conv. Plus - 14/10" at bounding box center [505, 87] width 739 height 10
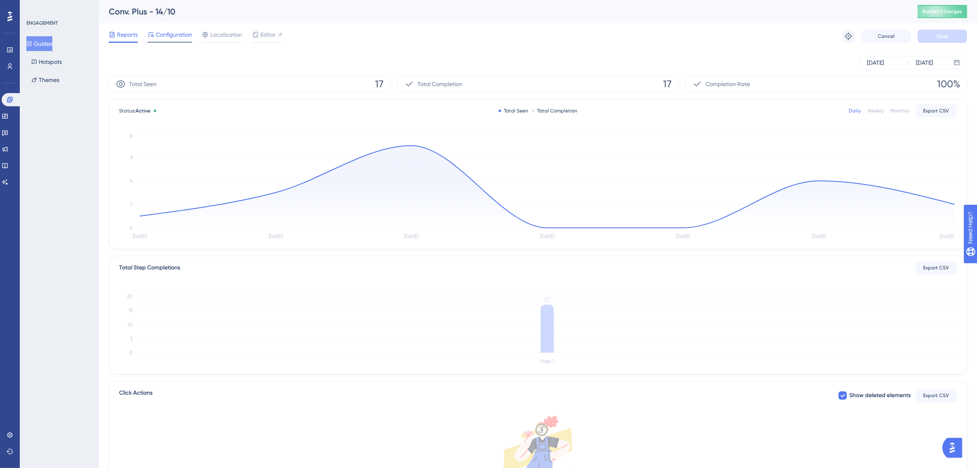
click at [175, 33] on span "Configuration" at bounding box center [174, 35] width 36 height 10
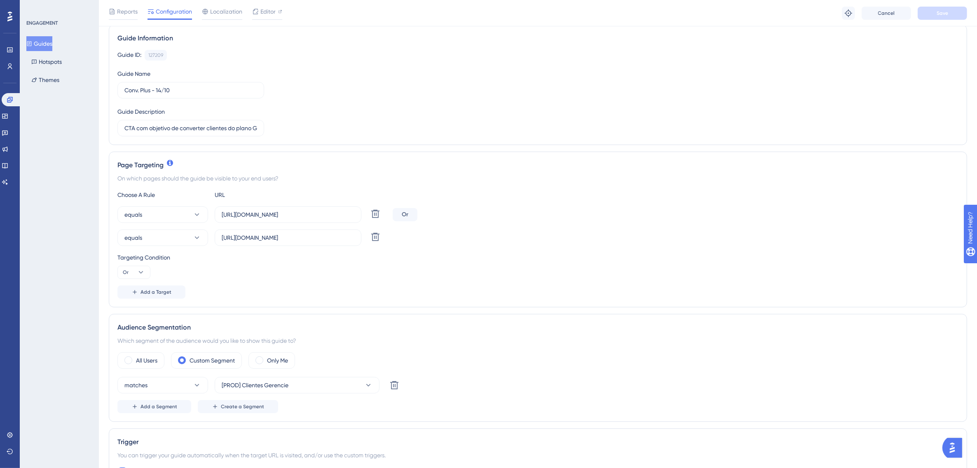
scroll to position [155, 0]
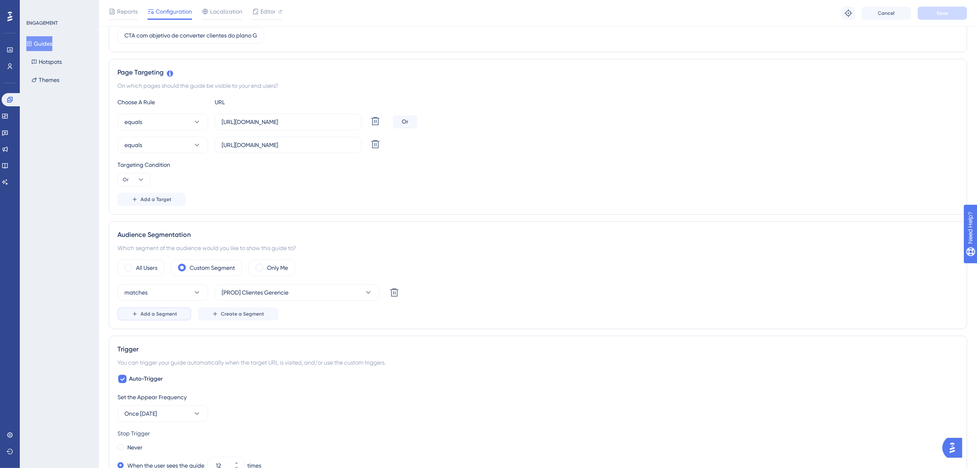
click at [167, 314] on span "Add a Segment" at bounding box center [159, 314] width 37 height 7
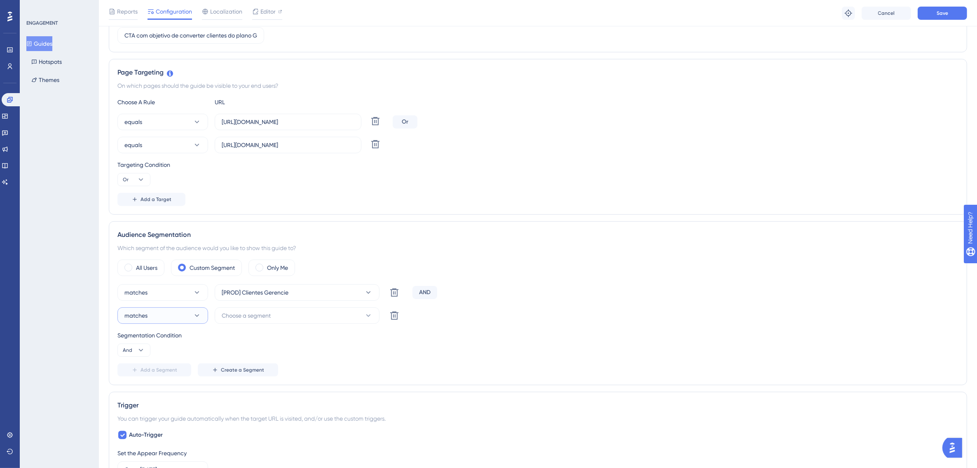
click at [169, 320] on button "matches" at bounding box center [162, 315] width 91 height 16
click at [164, 360] on span "doesn't match" at bounding box center [148, 357] width 38 height 10
click at [235, 318] on span "Choose a segment" at bounding box center [246, 316] width 49 height 10
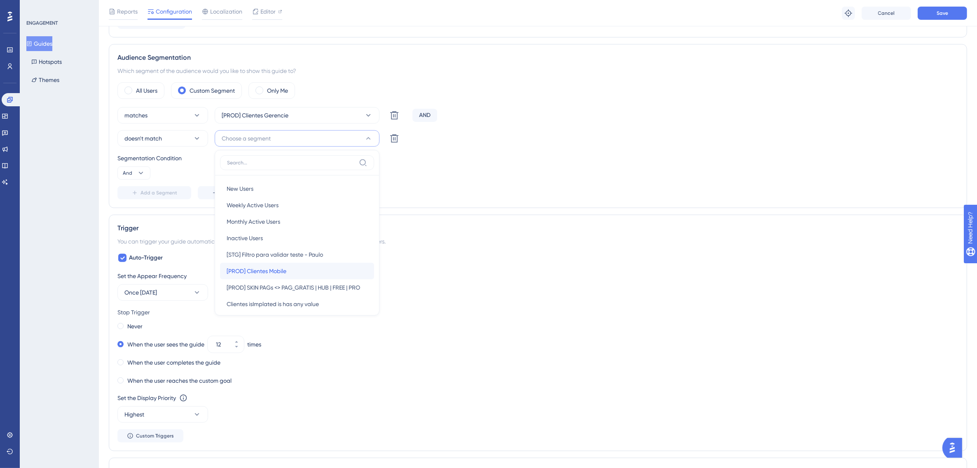
click at [274, 273] on span "[PROD] Clientes Mobile" at bounding box center [257, 271] width 60 height 10
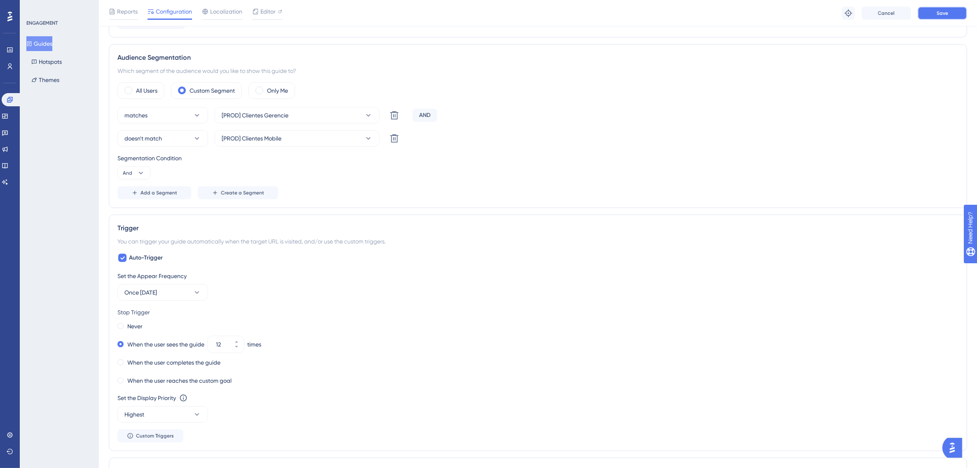
click at [942, 14] on span "Save" at bounding box center [943, 13] width 12 height 7
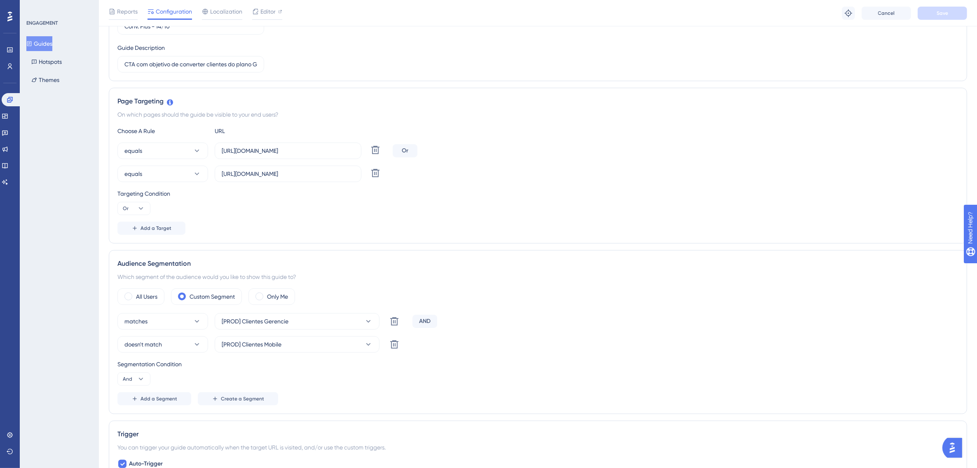
scroll to position [0, 0]
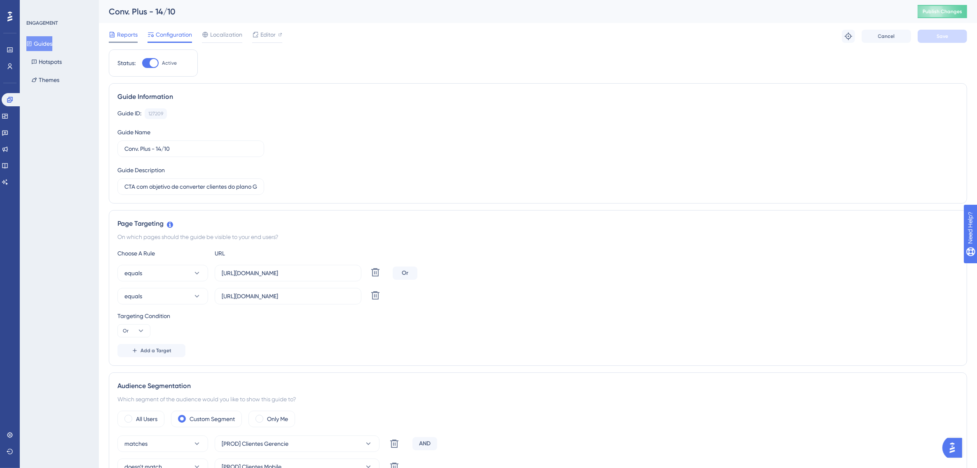
click at [127, 34] on span "Reports" at bounding box center [127, 35] width 21 height 10
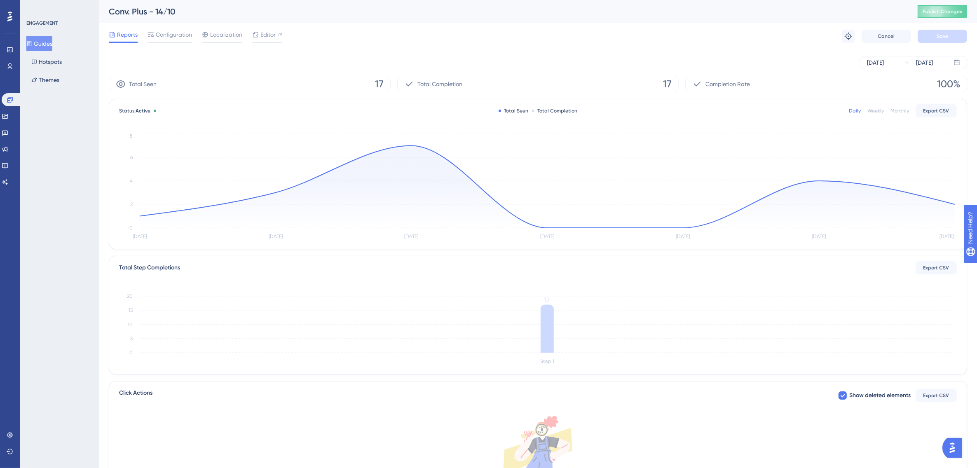
click at [52, 42] on button "Guides" at bounding box center [39, 43] width 26 height 15
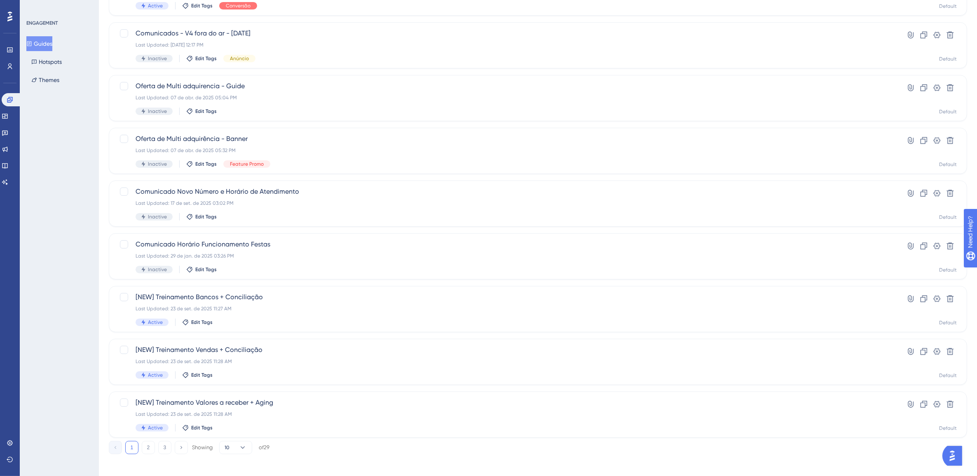
scroll to position [163, 0]
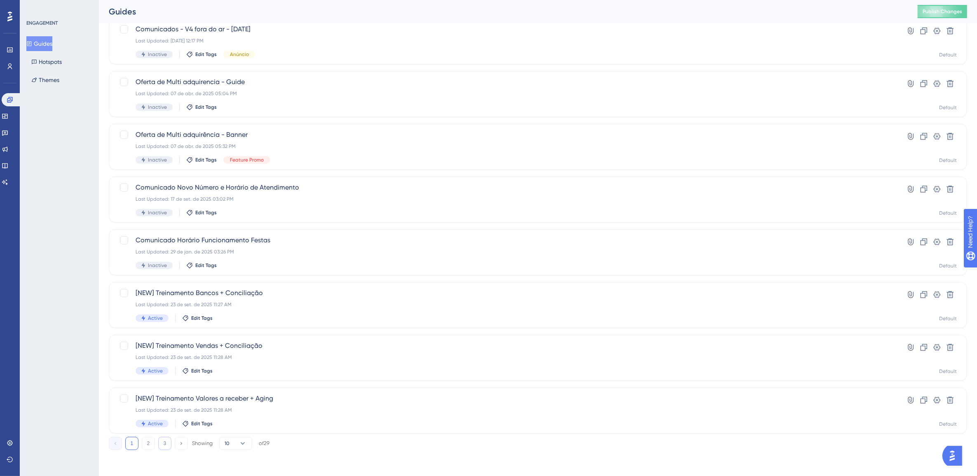
click at [163, 445] on button "3" at bounding box center [164, 443] width 13 height 13
click at [277, 194] on div "[NEW] Treinamento Manutenção de CNPJs e adquirentes Last Updated: 13 de dez. de…" at bounding box center [505, 200] width 739 height 34
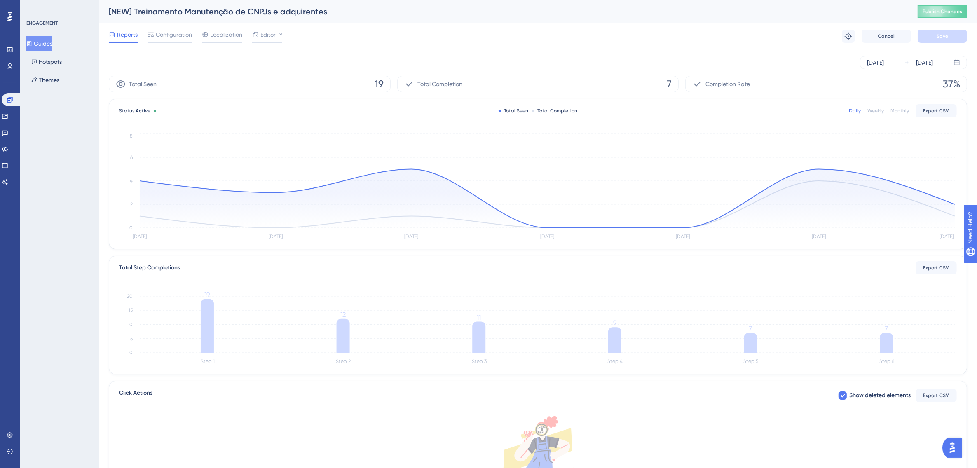
drag, startPoint x: 182, startPoint y: 29, endPoint x: 191, endPoint y: 51, distance: 23.1
click at [182, 30] on span "Configuration" at bounding box center [174, 35] width 36 height 10
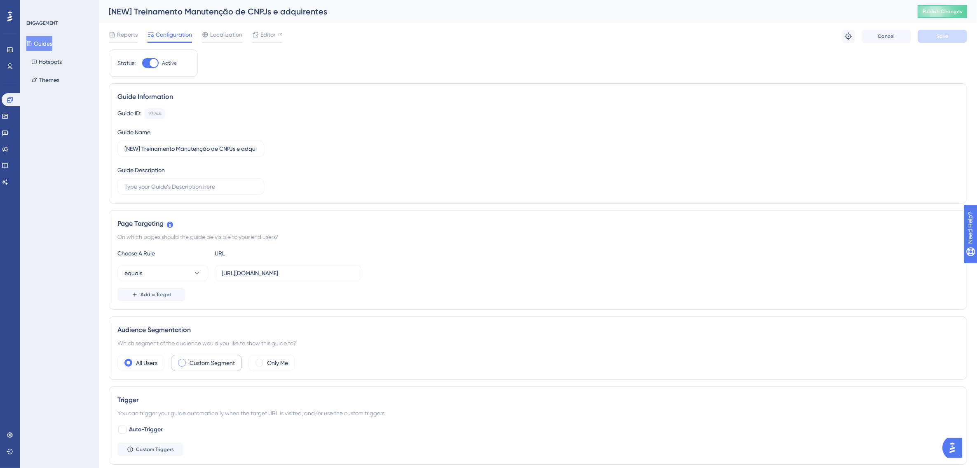
scroll to position [103, 0]
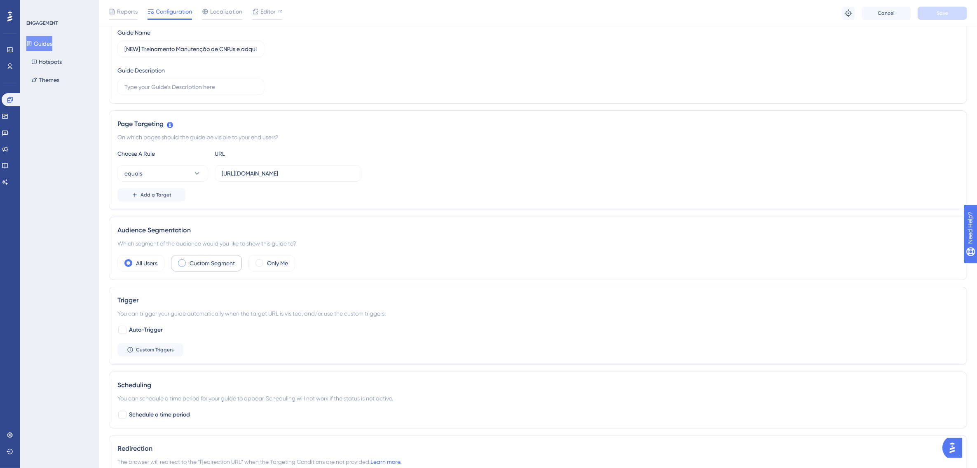
click at [198, 265] on label "Custom Segment" at bounding box center [212, 263] width 45 height 10
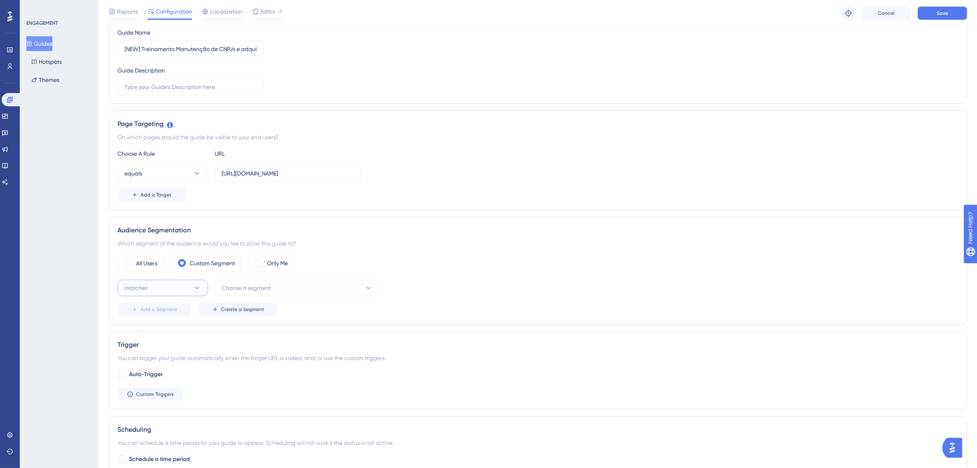
click at [176, 289] on button "matches" at bounding box center [162, 288] width 91 height 16
click at [163, 333] on span "doesn't match" at bounding box center [148, 330] width 38 height 10
click at [253, 291] on span "Choose a segment" at bounding box center [246, 288] width 49 height 10
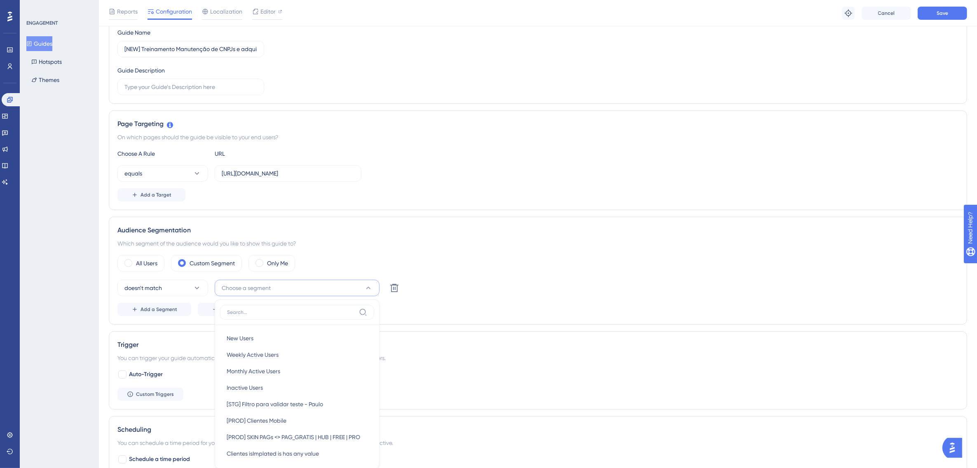
scroll to position [253, 0]
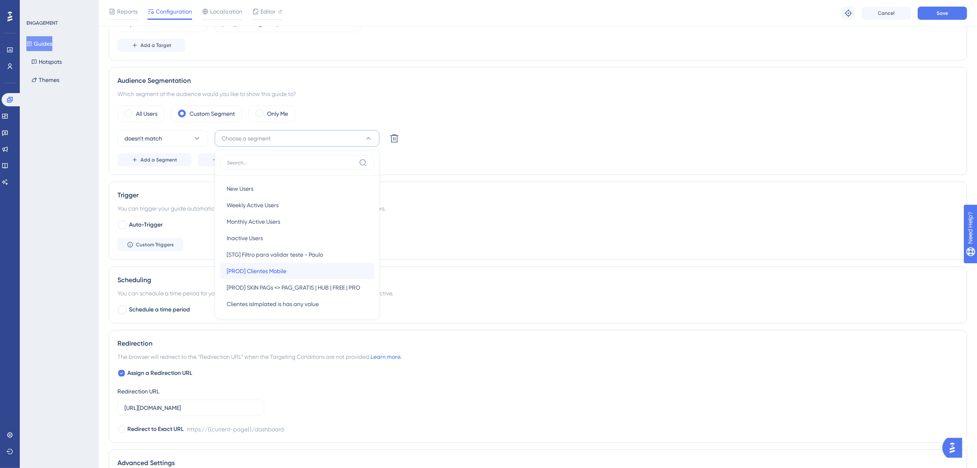
click at [280, 271] on span "[PROD] Clientes Mobile" at bounding box center [257, 271] width 60 height 10
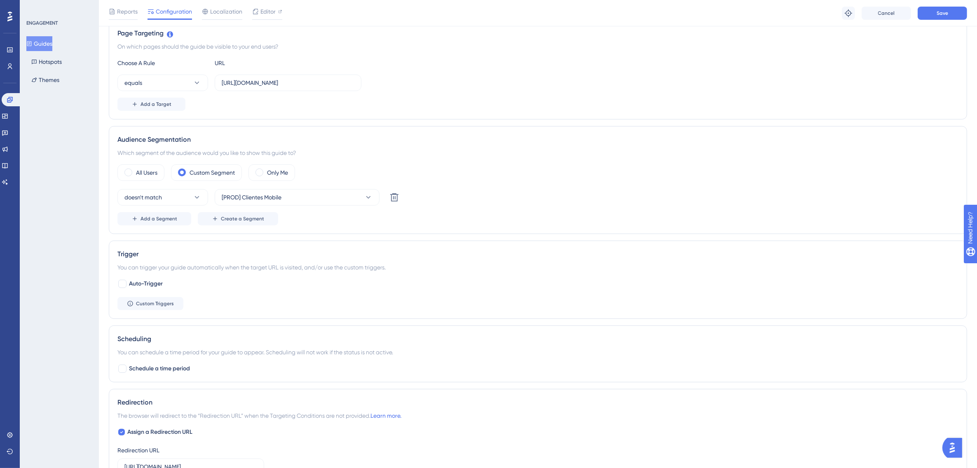
scroll to position [47, 0]
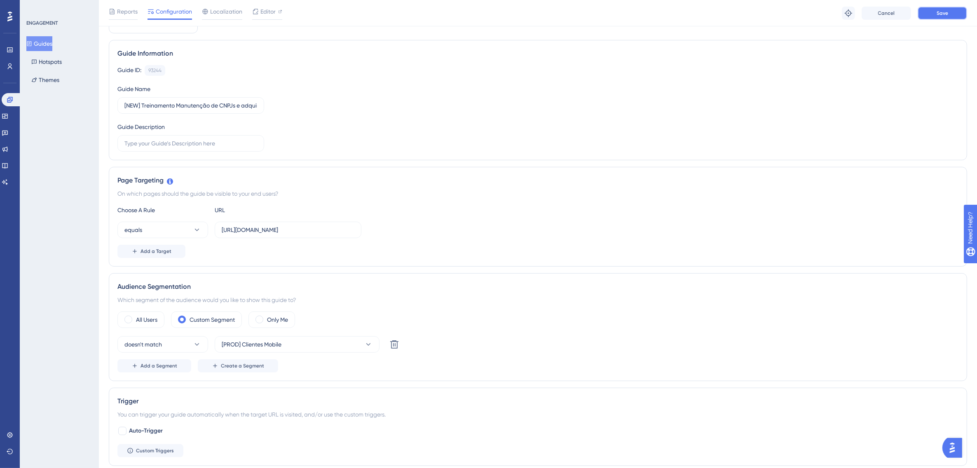
click at [928, 13] on button "Save" at bounding box center [942, 13] width 49 height 13
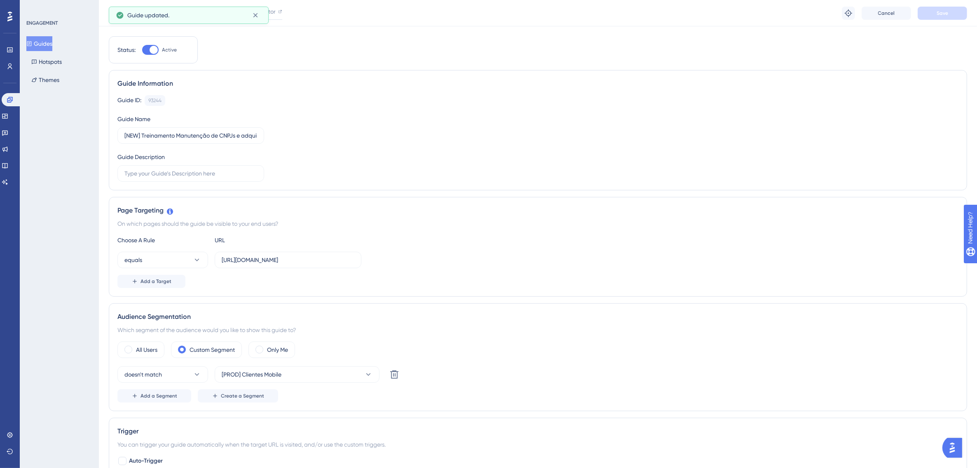
scroll to position [0, 0]
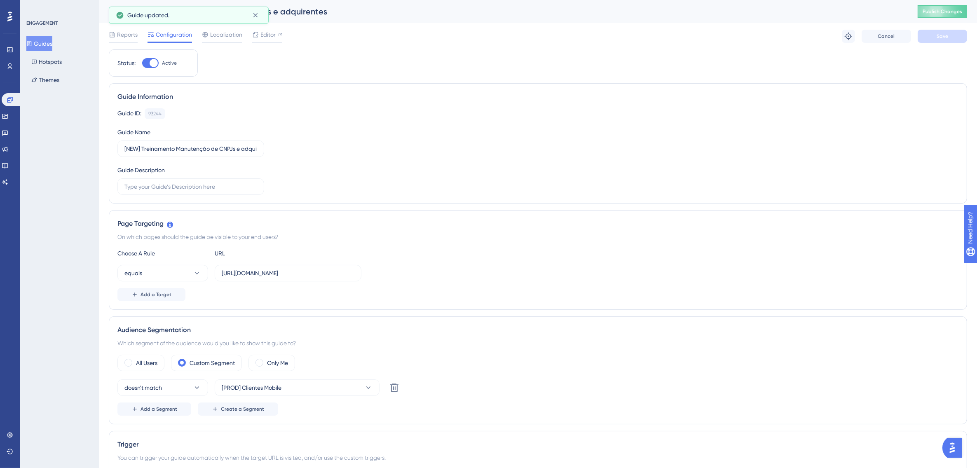
click at [46, 42] on button "Guides" at bounding box center [39, 43] width 26 height 15
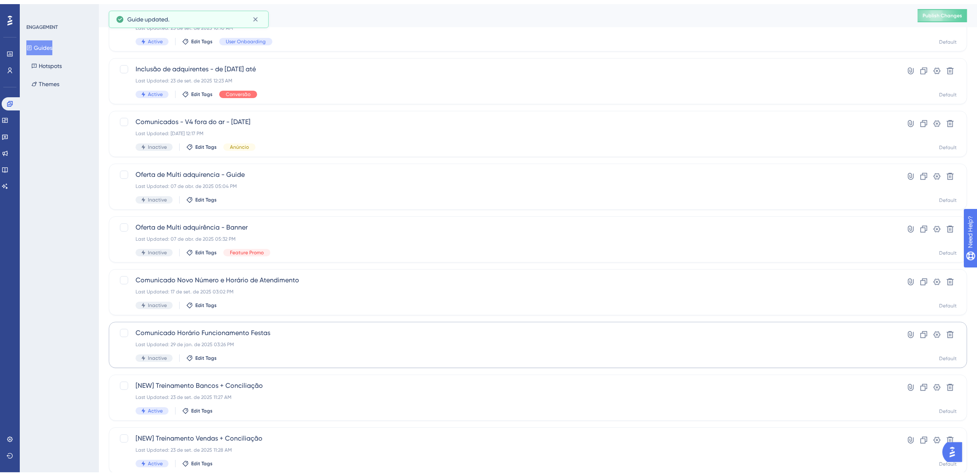
scroll to position [163, 0]
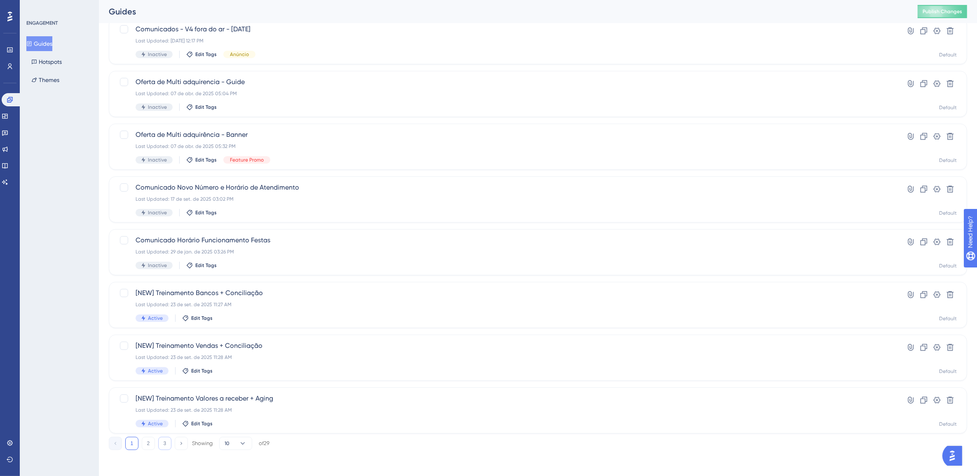
click at [162, 442] on button "3" at bounding box center [164, 443] width 13 height 13
click at [250, 196] on div "Last Updated: 23 de set. de 2025 11:40 AM" at bounding box center [505, 199] width 739 height 7
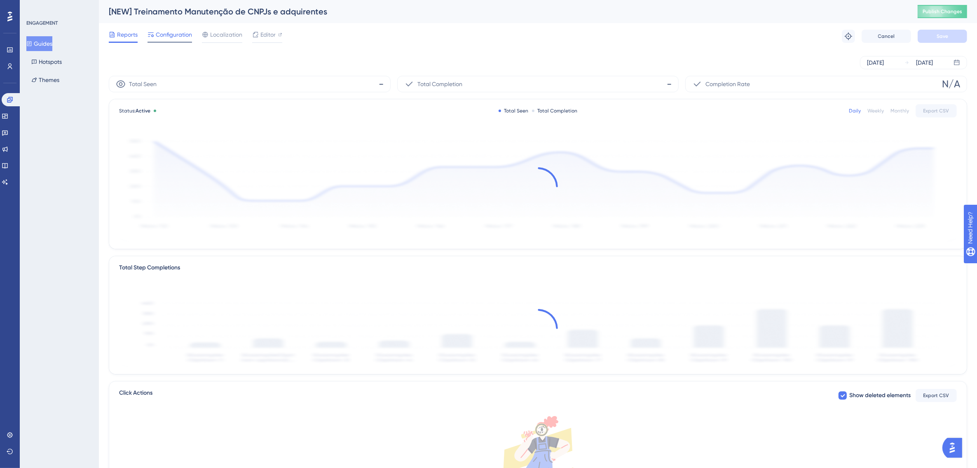
click at [178, 31] on span "Configuration" at bounding box center [174, 35] width 36 height 10
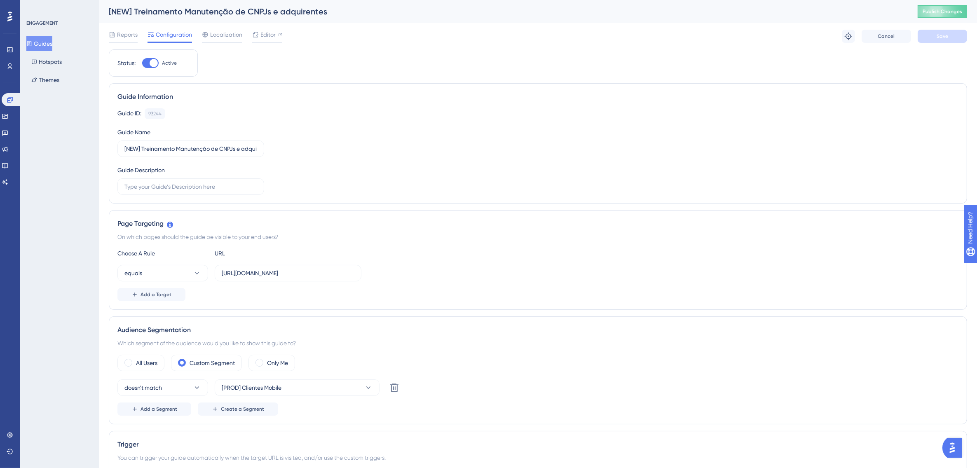
click at [52, 44] on button "Guides" at bounding box center [39, 43] width 26 height 15
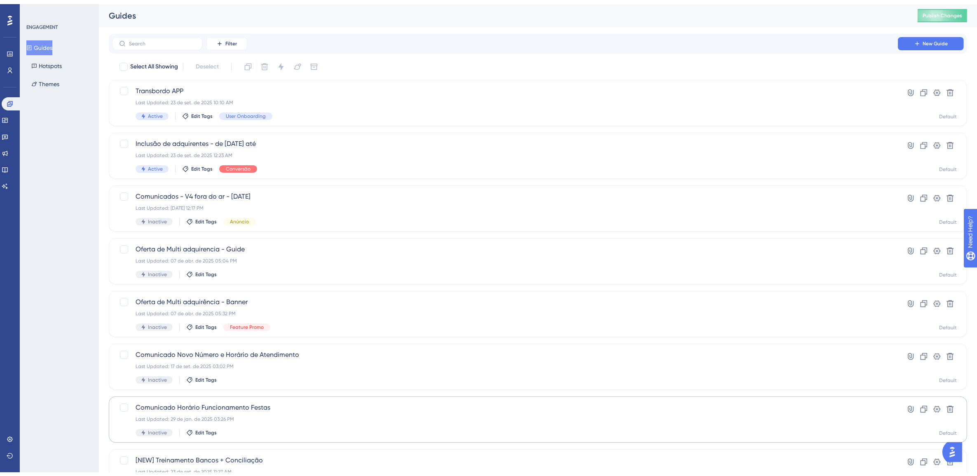
scroll to position [163, 0]
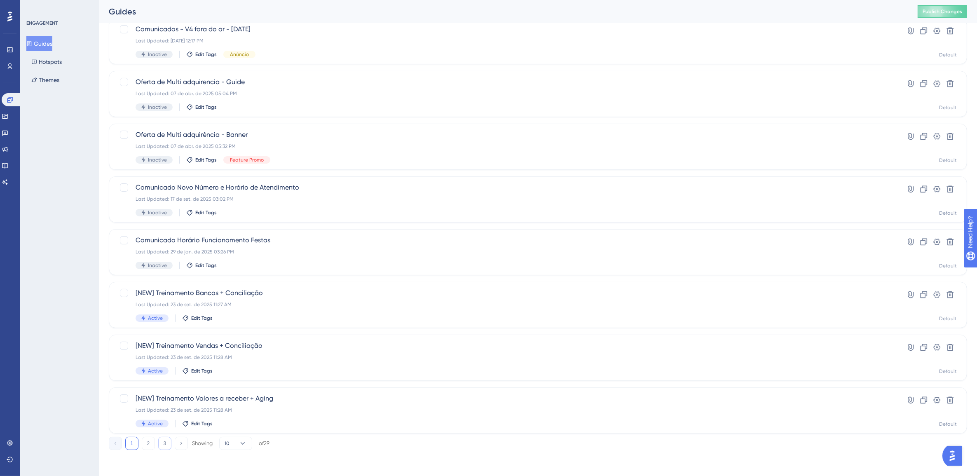
click at [167, 444] on button "3" at bounding box center [164, 443] width 13 height 13
click at [254, 243] on span "[NEW] Treinamento Conciliação de pagamentos" at bounding box center [505, 240] width 739 height 10
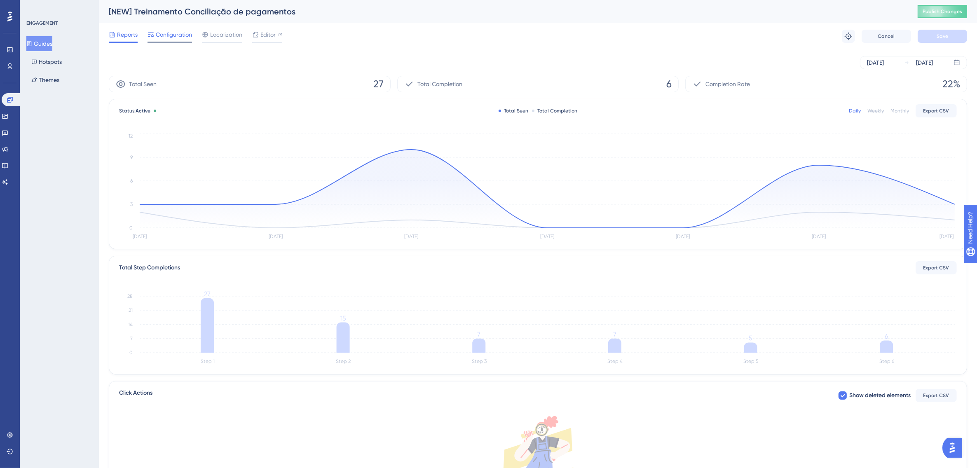
click at [181, 38] on span "Configuration" at bounding box center [174, 35] width 36 height 10
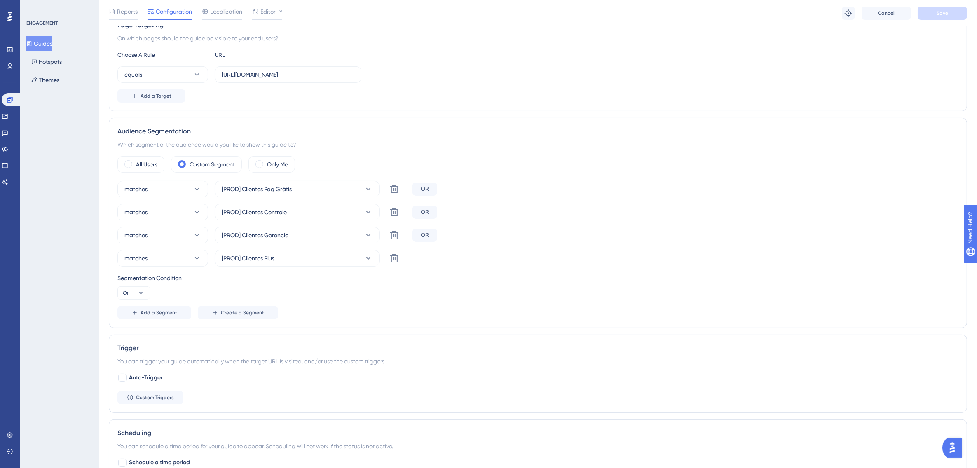
scroll to position [206, 0]
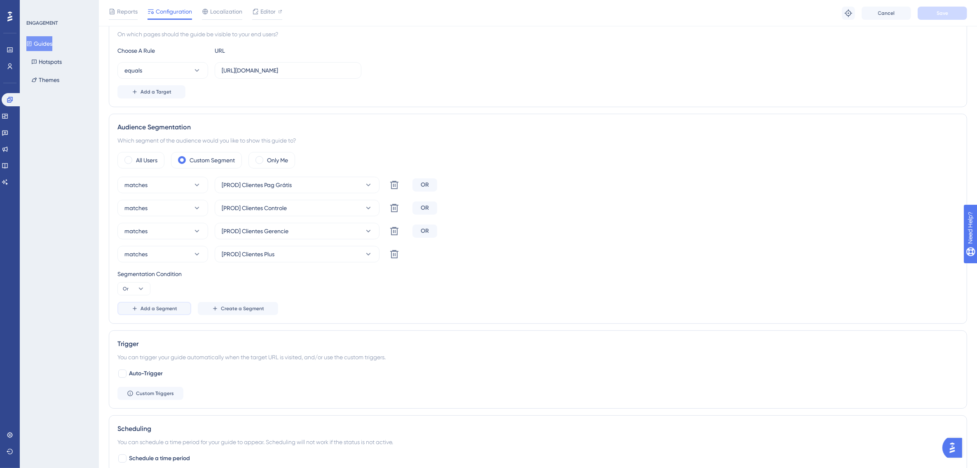
click at [168, 312] on span "Add a Segment" at bounding box center [159, 308] width 37 height 7
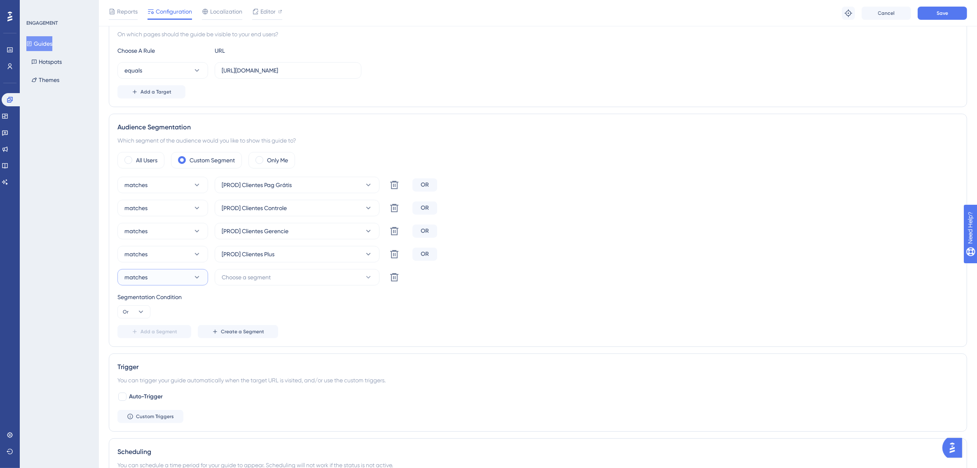
click at [192, 281] on button "matches" at bounding box center [162, 277] width 91 height 16
click at [168, 317] on div "doesn't match doesn't match" at bounding box center [162, 319] width 67 height 16
click at [268, 279] on span "Choose a segment" at bounding box center [246, 277] width 49 height 10
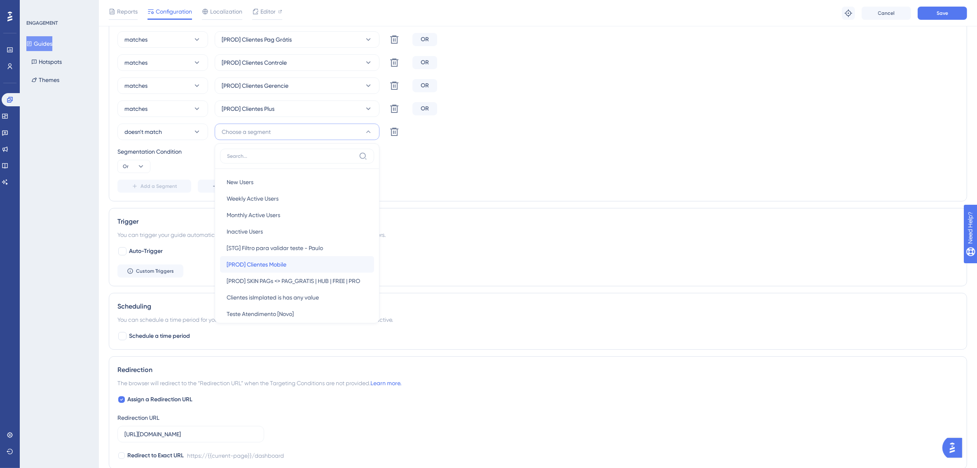
click at [284, 268] on span "[PROD] Clientes Mobile" at bounding box center [257, 265] width 60 height 10
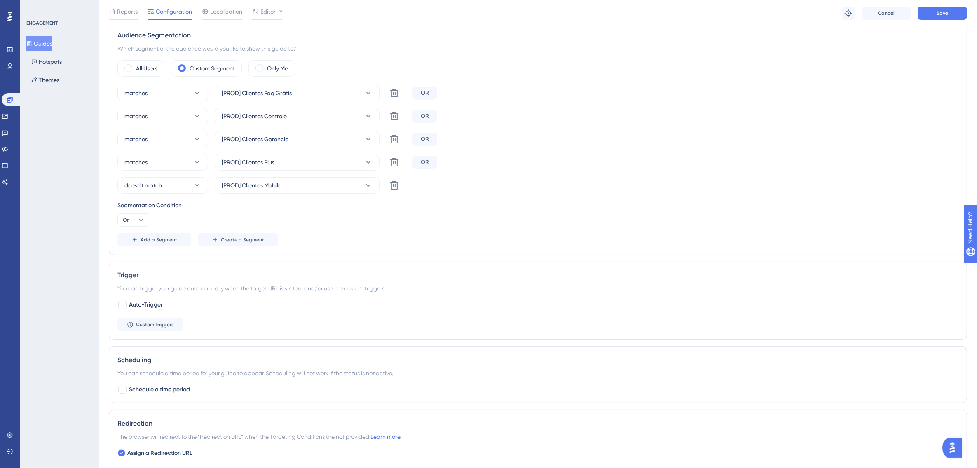
scroll to position [197, 0]
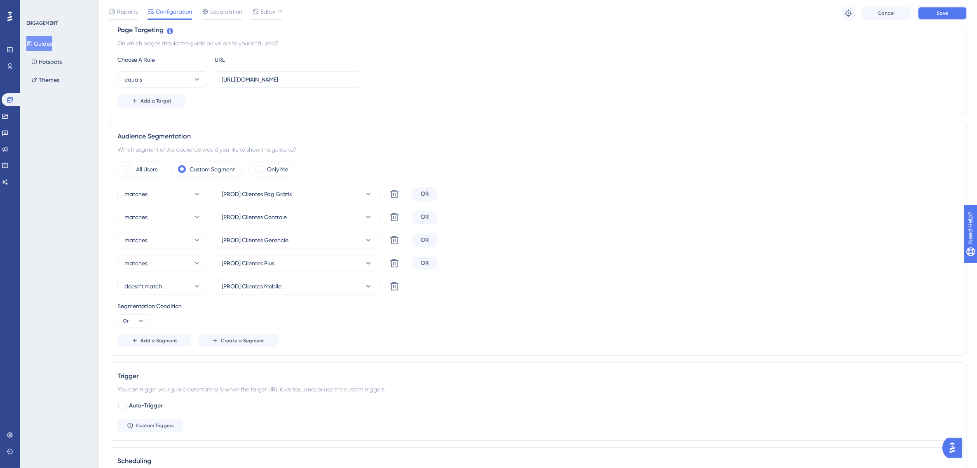
click at [941, 12] on span "Save" at bounding box center [943, 13] width 12 height 7
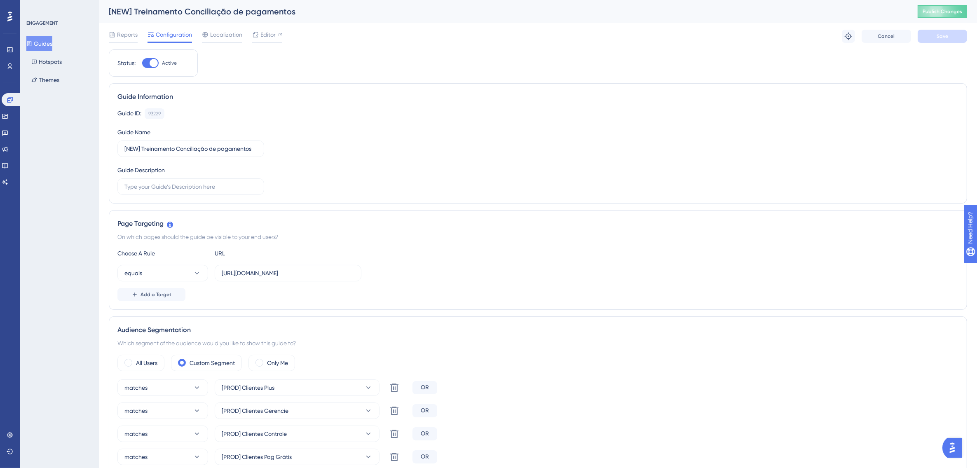
click at [48, 44] on button "Guides" at bounding box center [39, 43] width 26 height 15
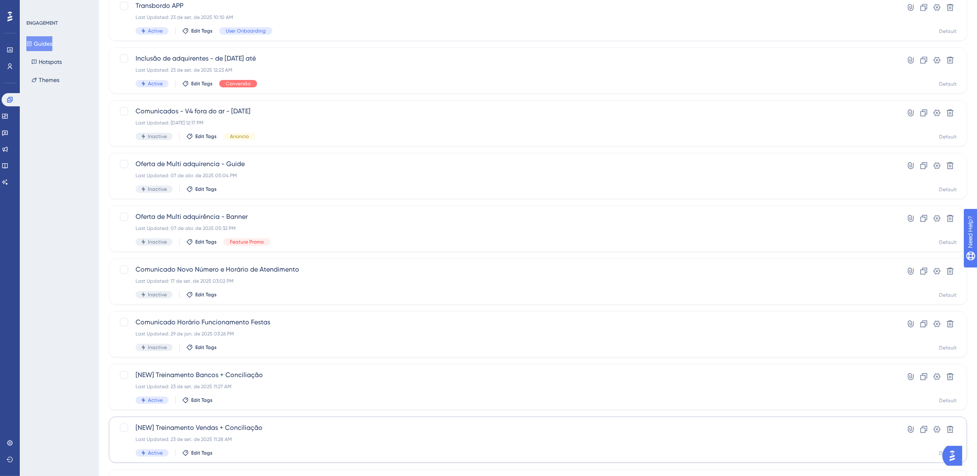
scroll to position [163, 0]
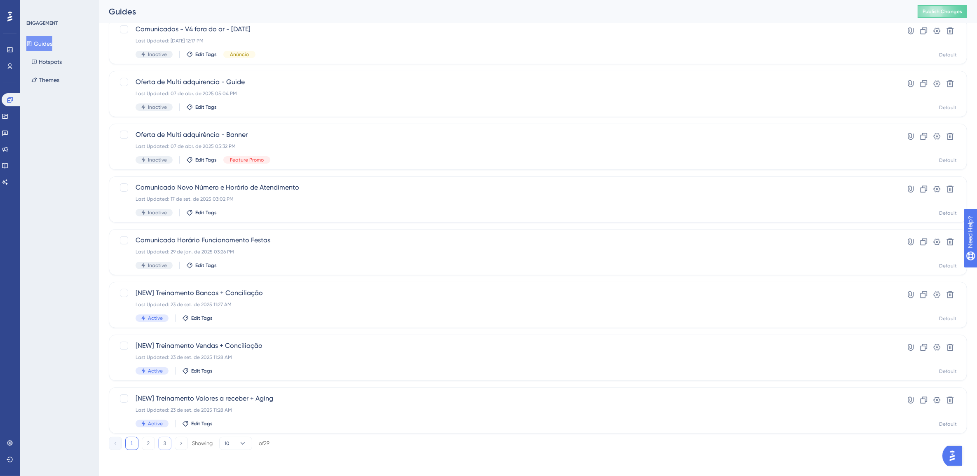
click at [166, 441] on button "3" at bounding box center [164, 443] width 13 height 13
click at [292, 304] on div "Last Updated: 13 de dez. de 2024 06:16 PM" at bounding box center [505, 304] width 739 height 7
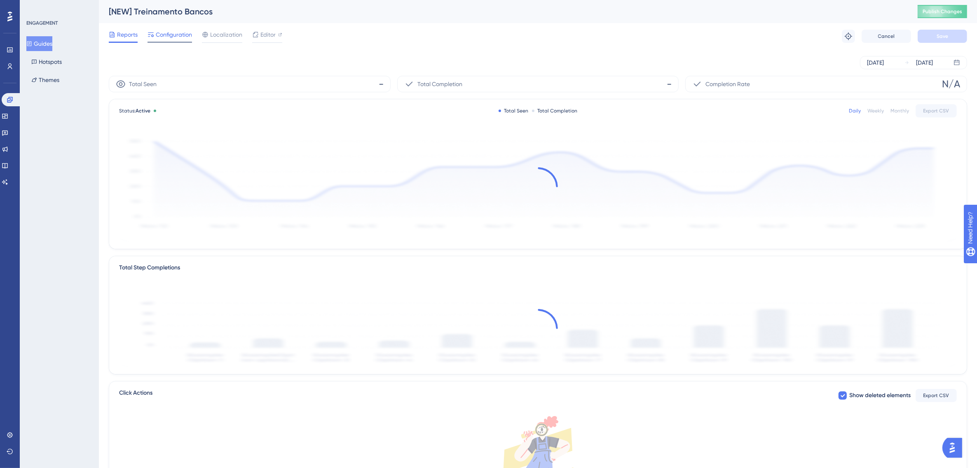
click at [178, 38] on span "Configuration" at bounding box center [174, 35] width 36 height 10
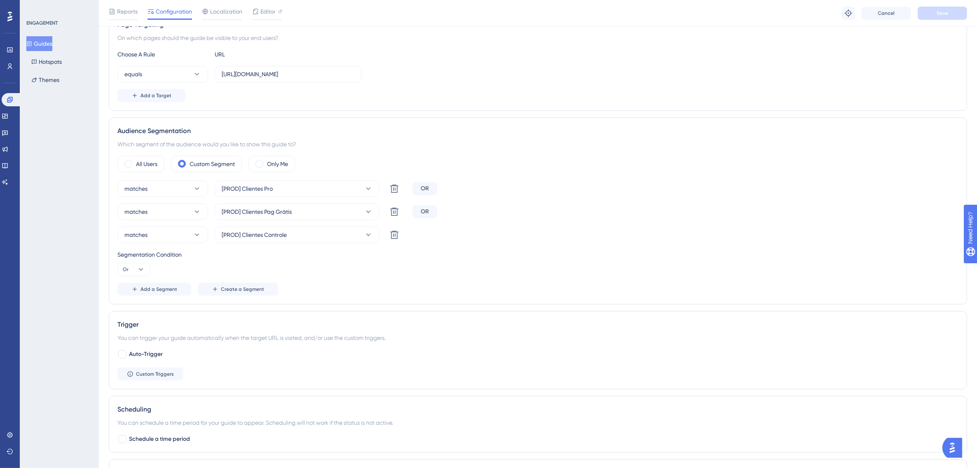
scroll to position [206, 0]
click at [174, 287] on span "Add a Segment" at bounding box center [159, 285] width 37 height 7
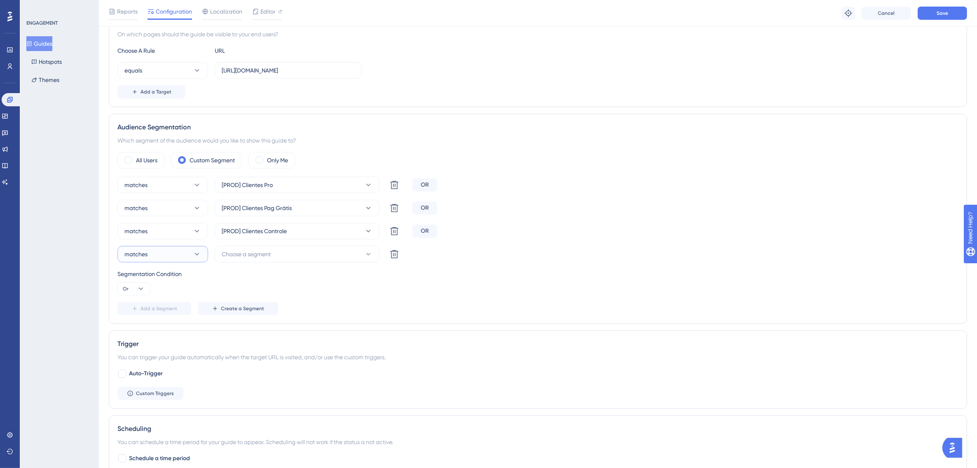
click at [183, 258] on button "matches" at bounding box center [162, 254] width 91 height 16
click at [164, 294] on span "doesn't match" at bounding box center [148, 296] width 38 height 10
click at [253, 258] on span "Choose a segment" at bounding box center [246, 254] width 49 height 10
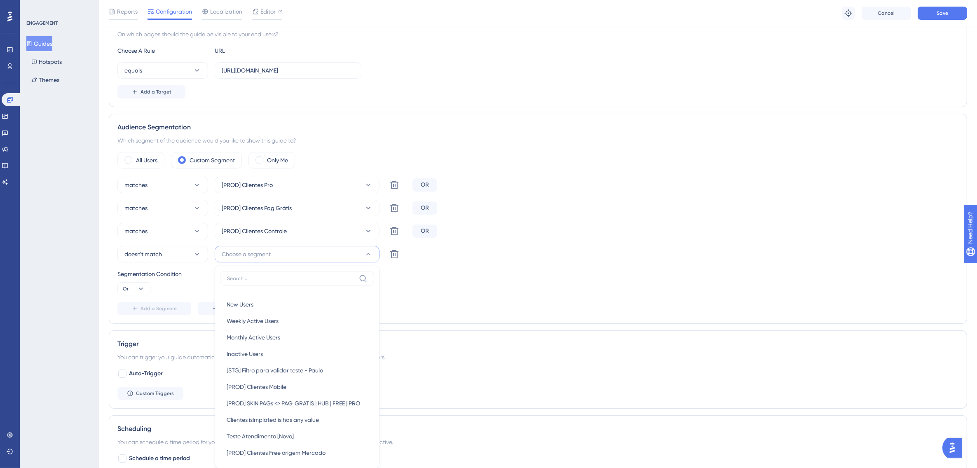
scroll to position [339, 0]
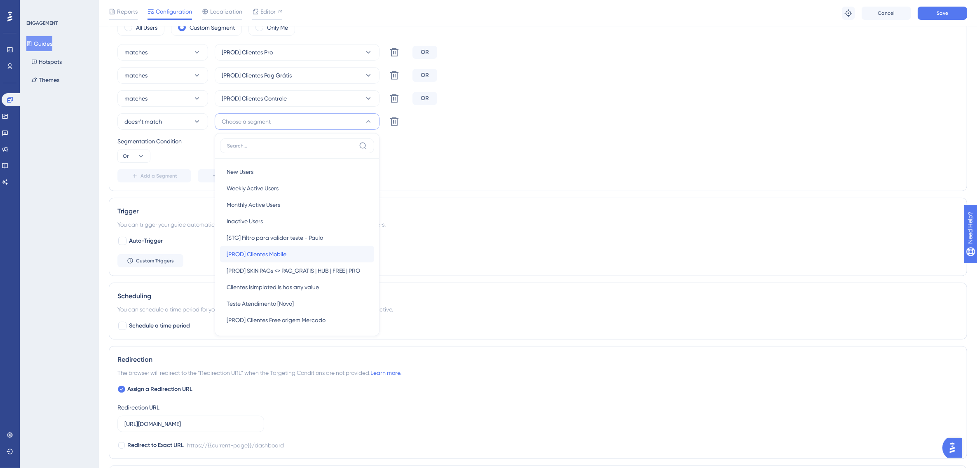
click at [273, 252] on span "[PROD] Clientes Mobile" at bounding box center [257, 254] width 60 height 10
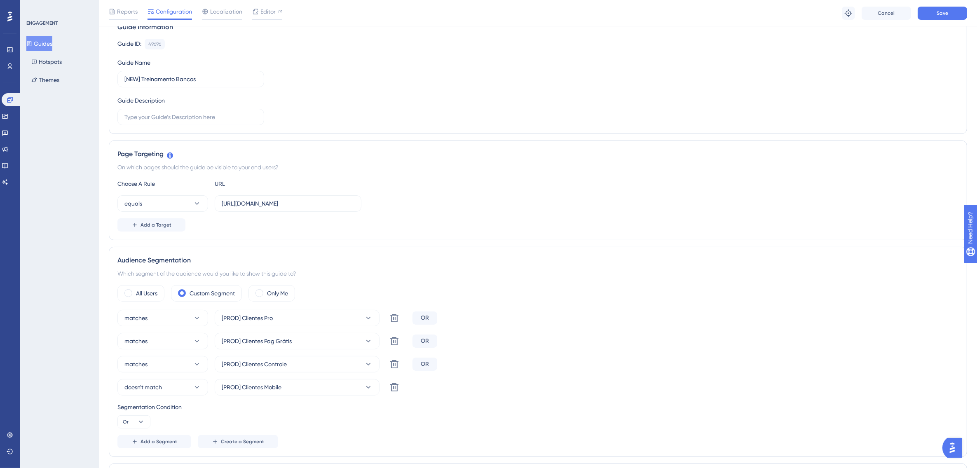
scroll to position [30, 0]
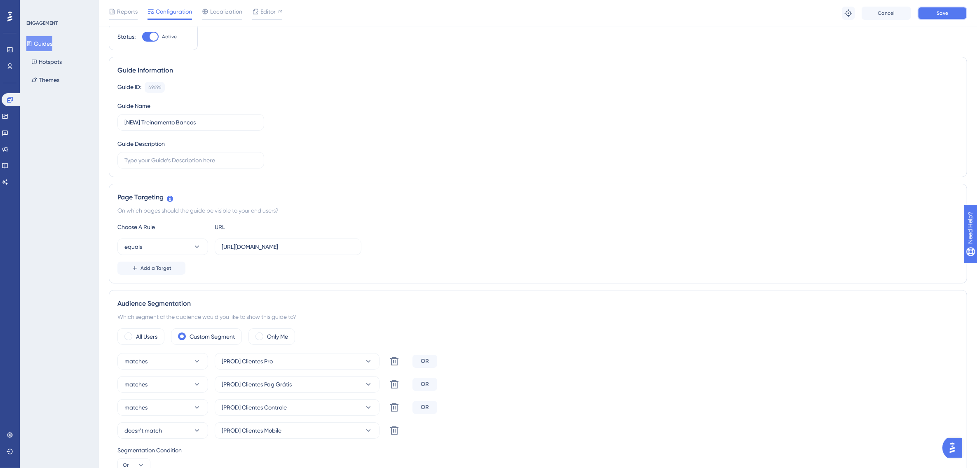
click at [948, 13] on button "Save" at bounding box center [942, 13] width 49 height 13
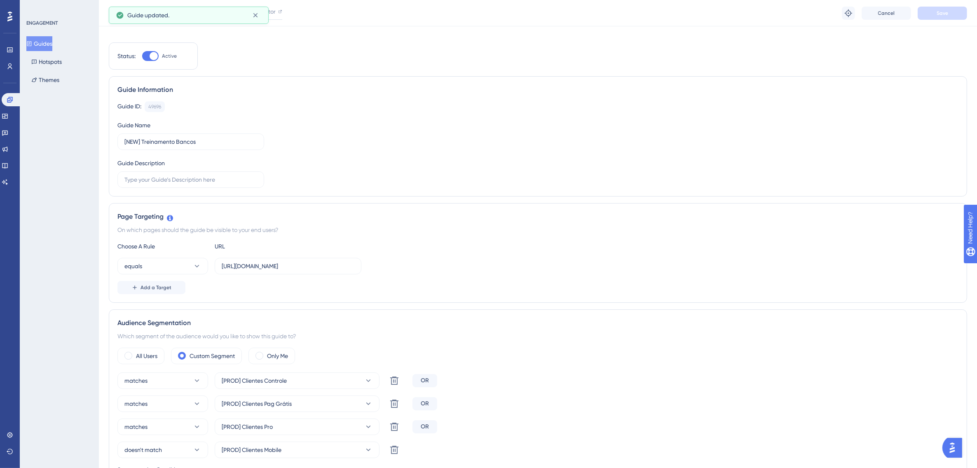
scroll to position [0, 0]
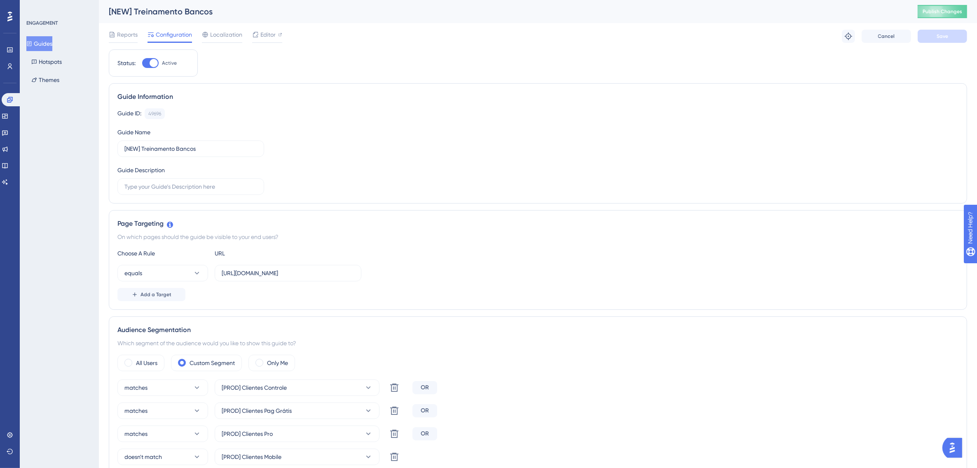
click at [42, 44] on button "Guides" at bounding box center [39, 43] width 26 height 15
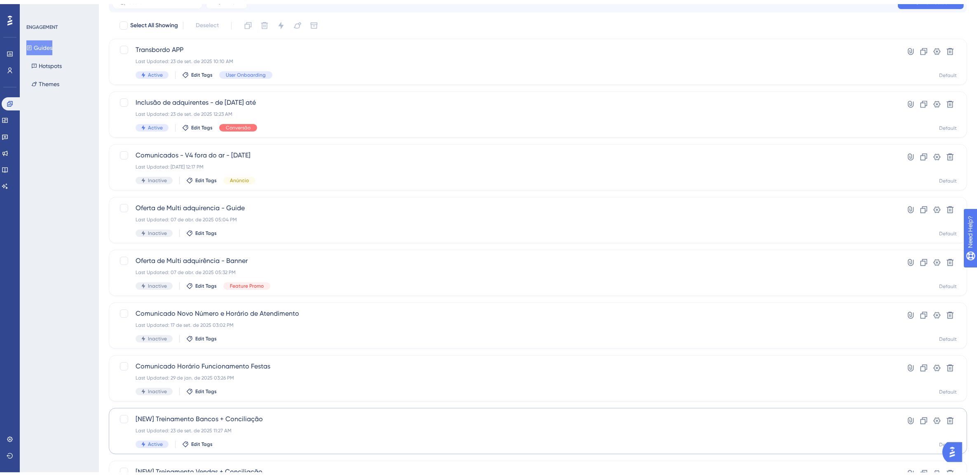
scroll to position [163, 0]
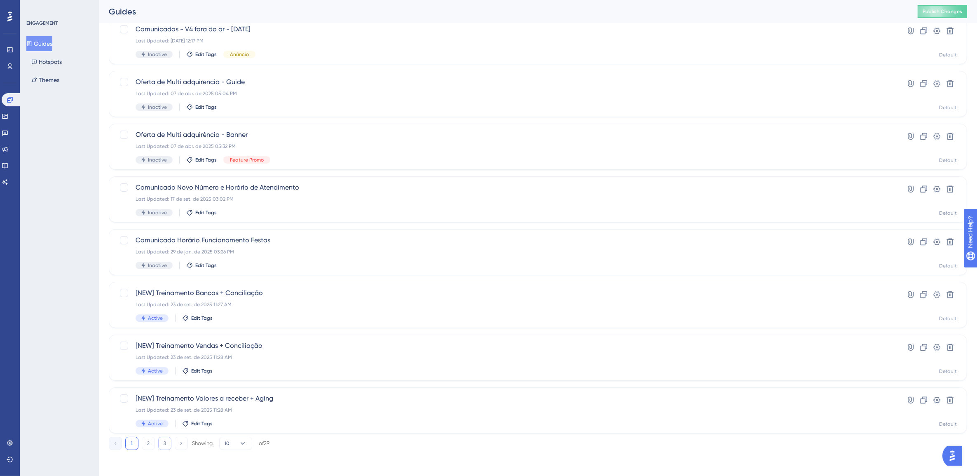
click at [162, 446] on button "3" at bounding box center [164, 443] width 13 height 13
click at [258, 354] on div "Last Updated: 13 de dez. de 2024 06:10 PM" at bounding box center [505, 357] width 739 height 7
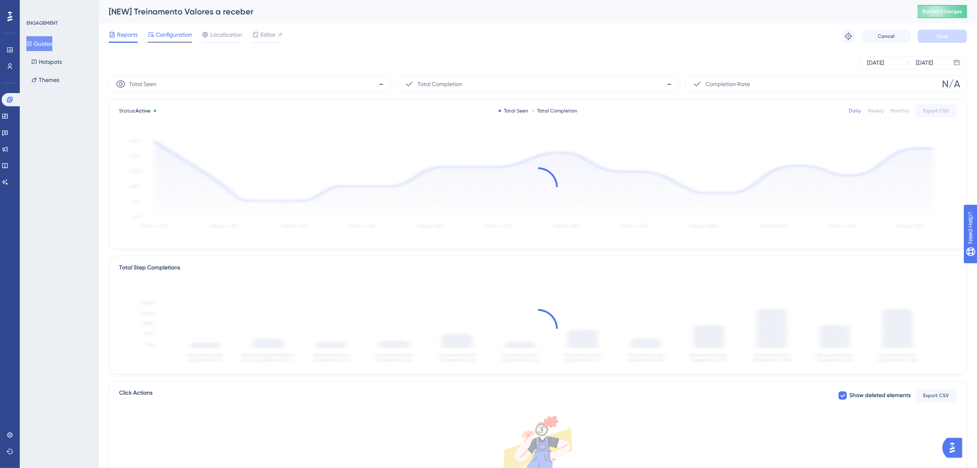
click at [171, 33] on span "Configuration" at bounding box center [174, 35] width 36 height 10
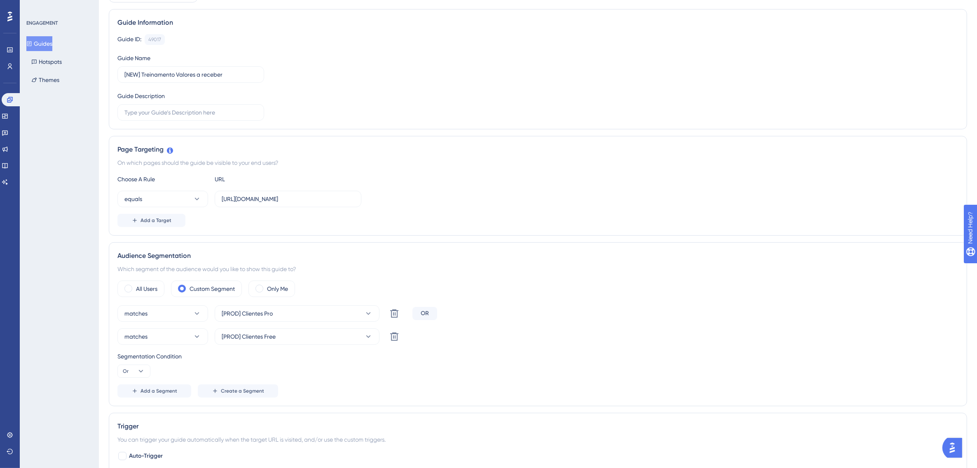
scroll to position [206, 0]
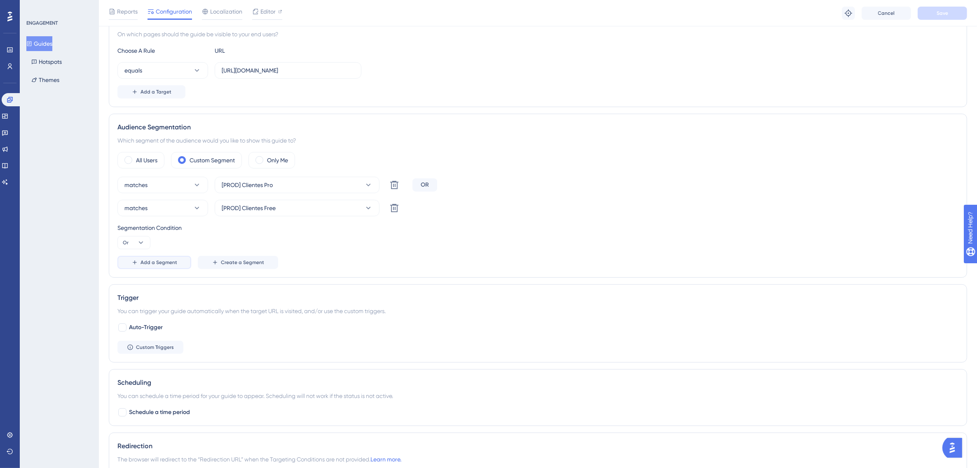
click at [176, 263] on button "Add a Segment" at bounding box center [154, 262] width 74 height 13
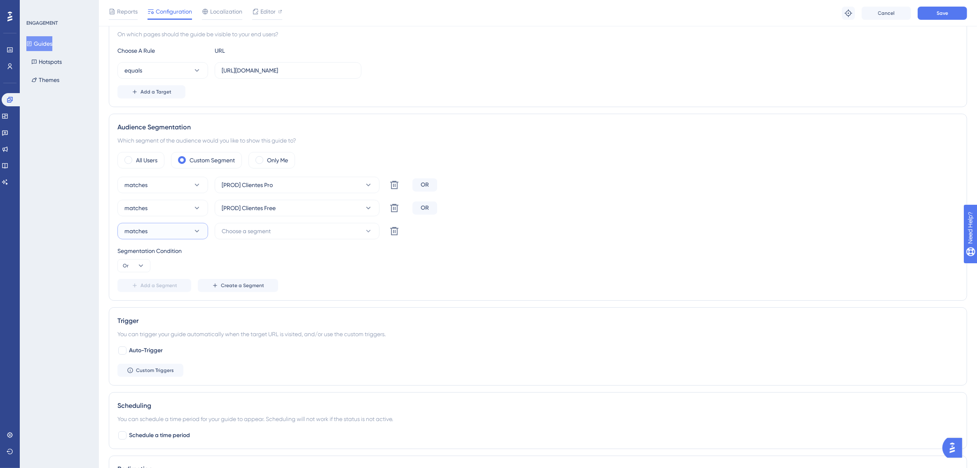
click at [180, 234] on button "matches" at bounding box center [162, 231] width 91 height 16
click at [167, 270] on div "doesn't match doesn't match" at bounding box center [162, 273] width 67 height 16
click at [253, 236] on span "Choose a segment" at bounding box center [246, 231] width 49 height 10
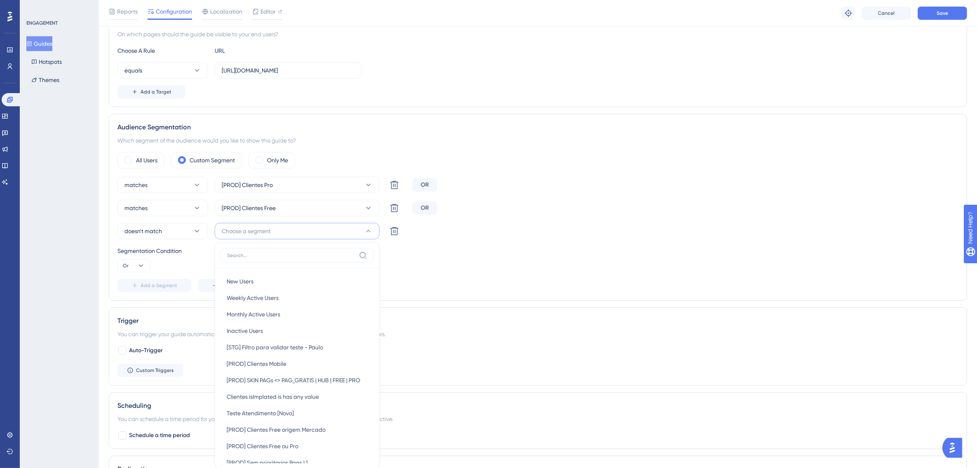
scroll to position [329, 0]
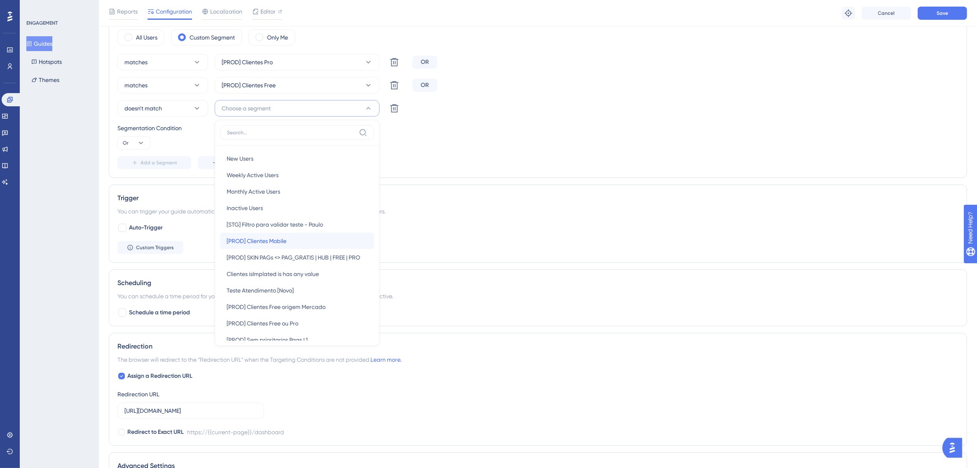
click at [289, 241] on div "[PROD] Clientes Mobile [PROD] Clientes Mobile" at bounding box center [297, 241] width 141 height 16
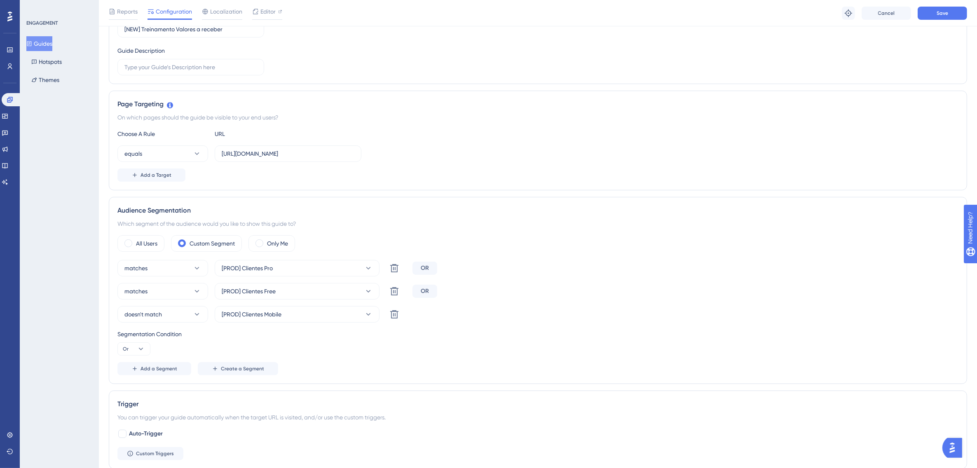
scroll to position [0, 0]
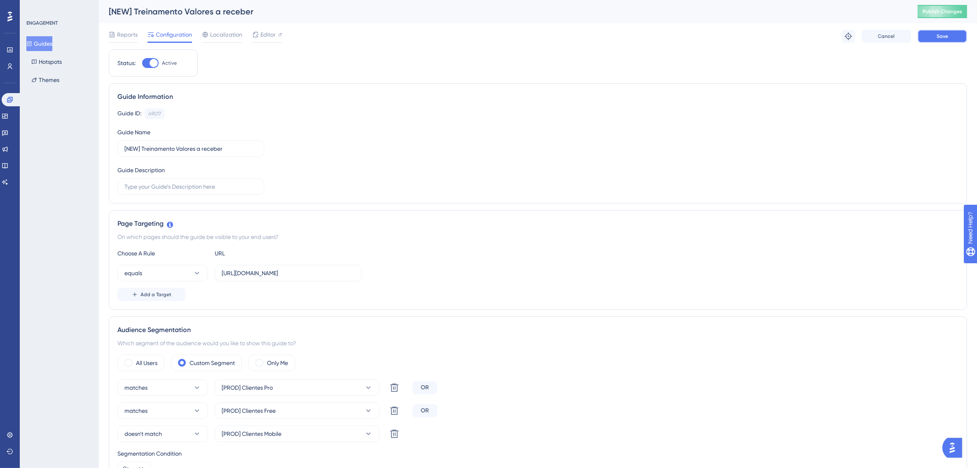
click at [940, 35] on span "Save" at bounding box center [943, 36] width 12 height 7
click at [49, 38] on button "Guides" at bounding box center [39, 43] width 26 height 15
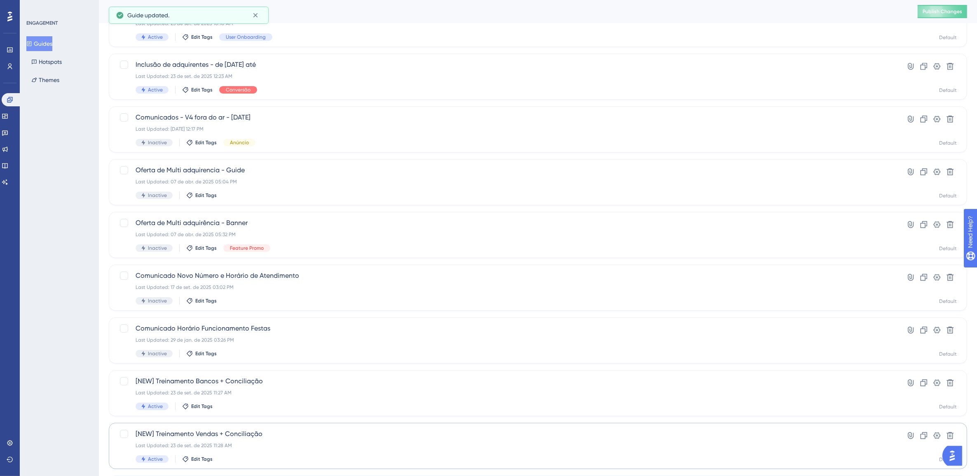
scroll to position [163, 0]
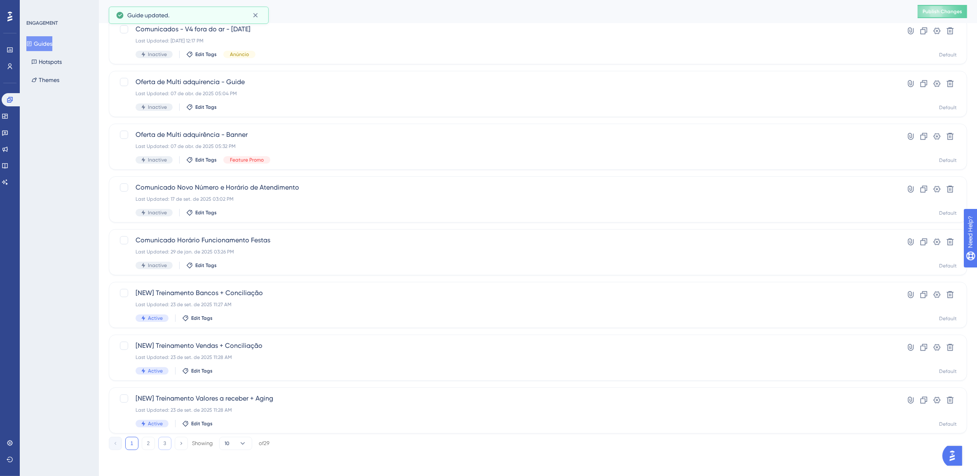
click at [168, 443] on button "3" at bounding box center [164, 443] width 13 height 13
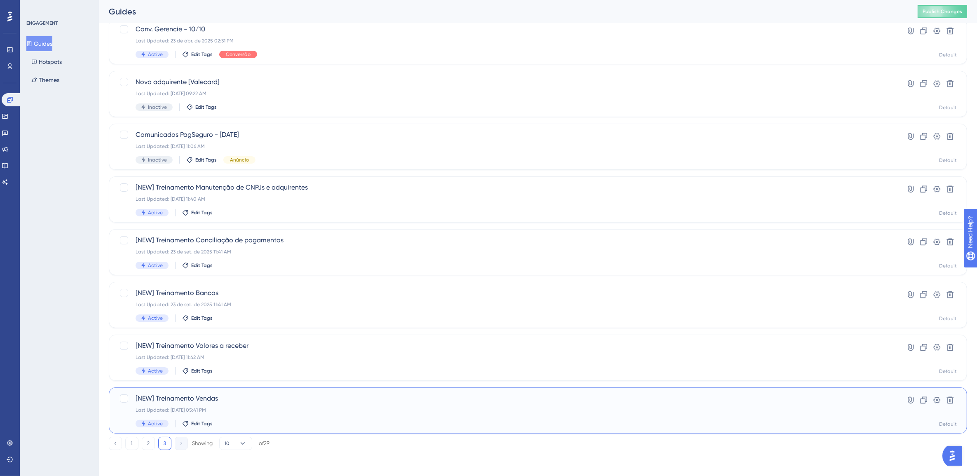
click at [230, 403] on div "[NEW] Treinamento Vendas Last Updated: 13 de dez. de 2024 05:41 PM Active Edit …" at bounding box center [505, 411] width 739 height 34
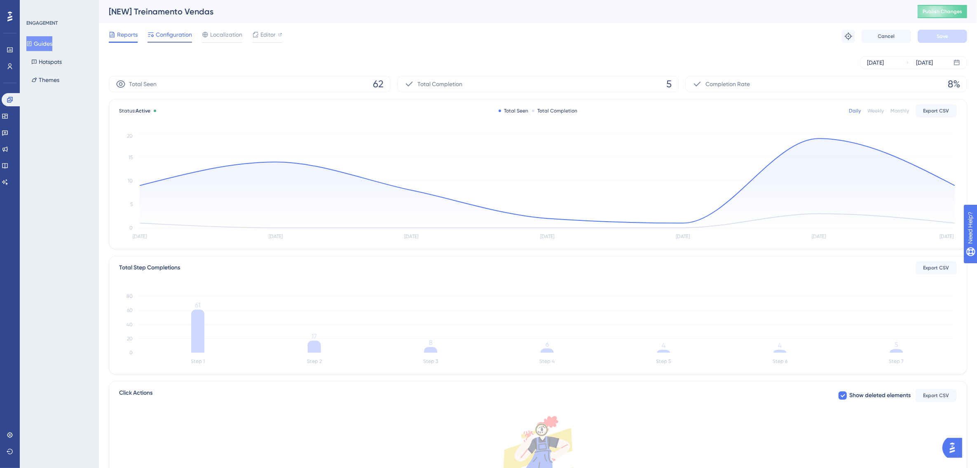
click at [183, 34] on span "Configuration" at bounding box center [174, 35] width 36 height 10
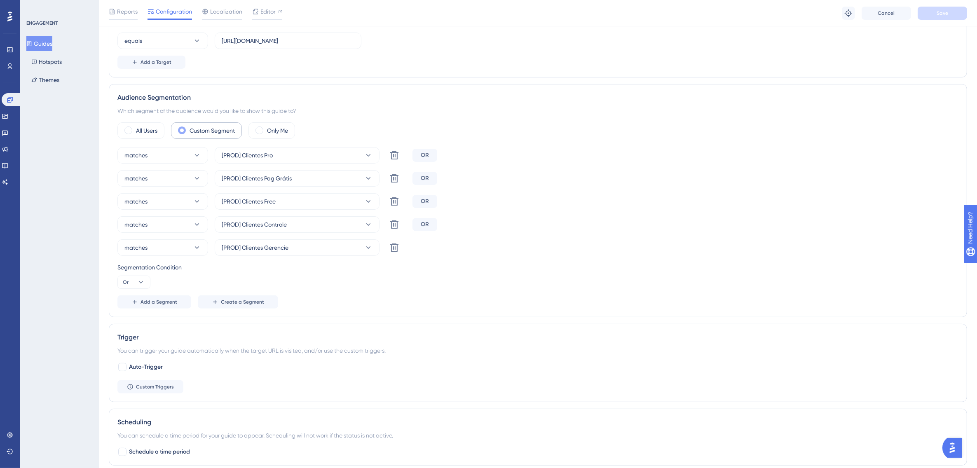
scroll to position [258, 0]
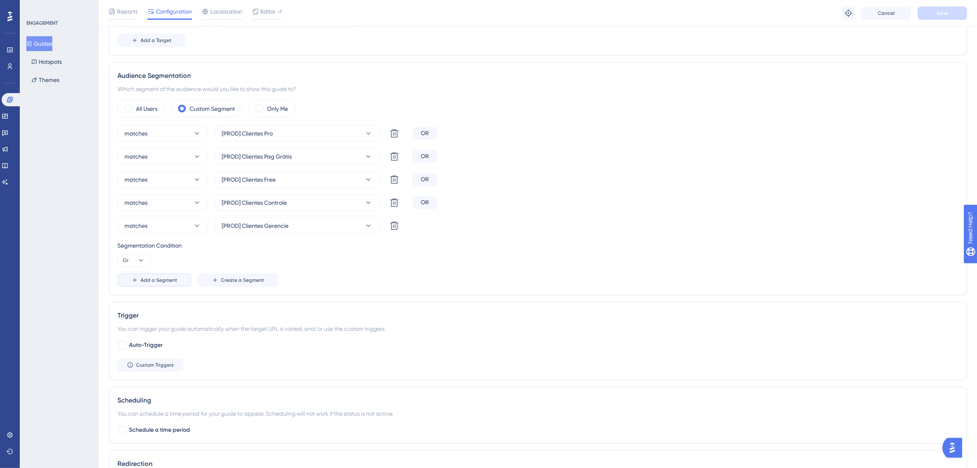
click at [161, 279] on span "Add a Segment" at bounding box center [159, 280] width 37 height 7
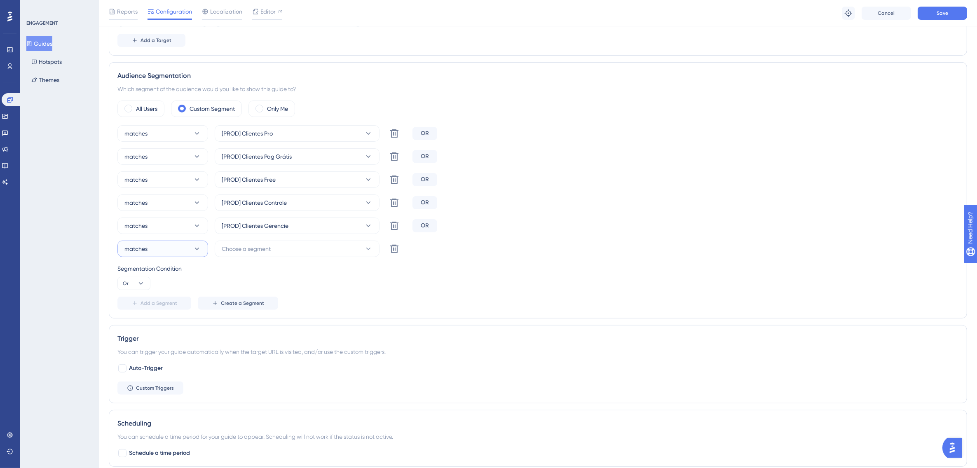
click at [166, 249] on button "matches" at bounding box center [162, 249] width 91 height 16
click at [153, 290] on span "doesn't match" at bounding box center [148, 291] width 38 height 10
click at [253, 259] on div "matches [PROD] Clientes Pro Delete OR matches [PROD] Clientes Pag Grátis Delete…" at bounding box center [537, 217] width 841 height 185
click at [256, 257] on button "Choose a segment" at bounding box center [297, 249] width 165 height 16
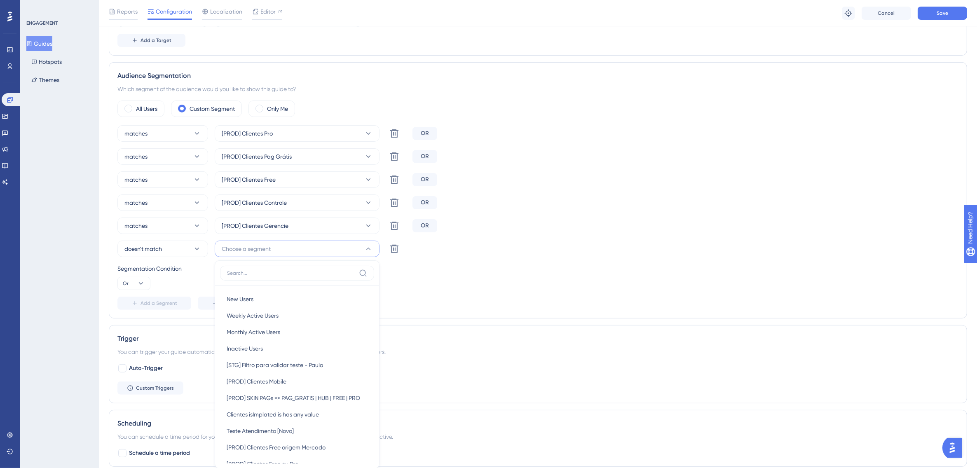
scroll to position [387, 0]
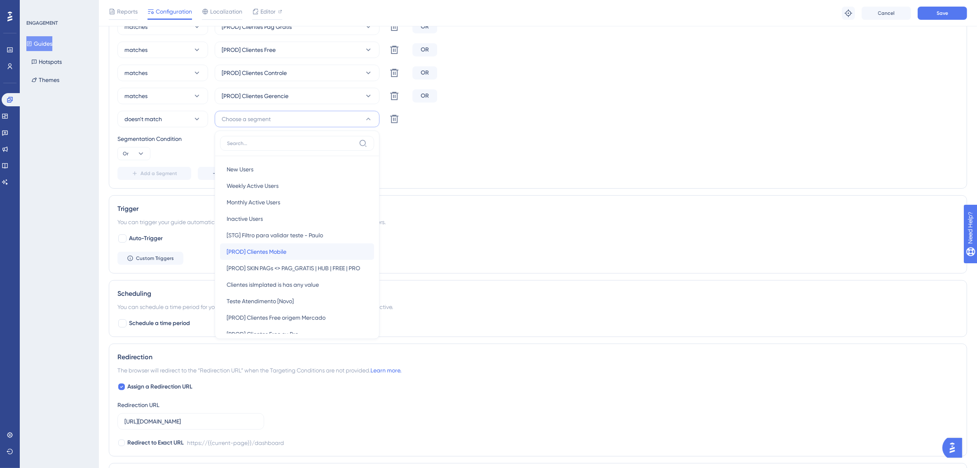
click at [269, 253] on span "[PROD] Clientes Mobile" at bounding box center [257, 252] width 60 height 10
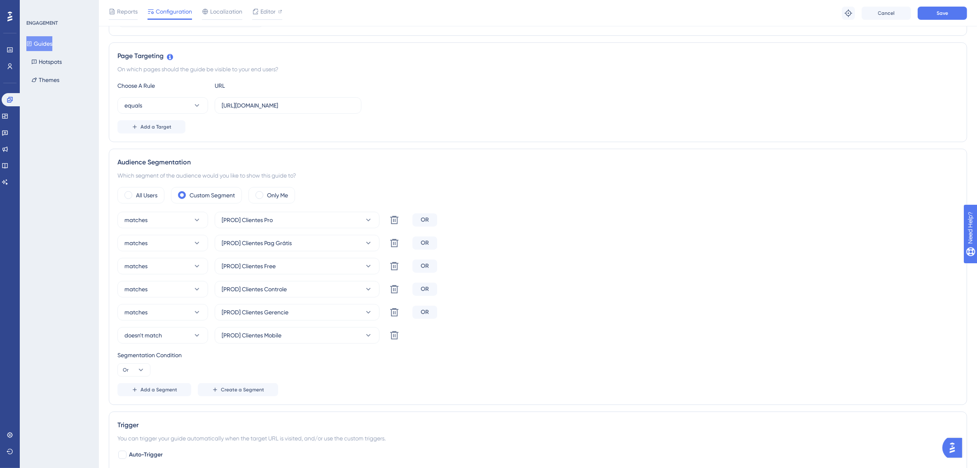
scroll to position [130, 0]
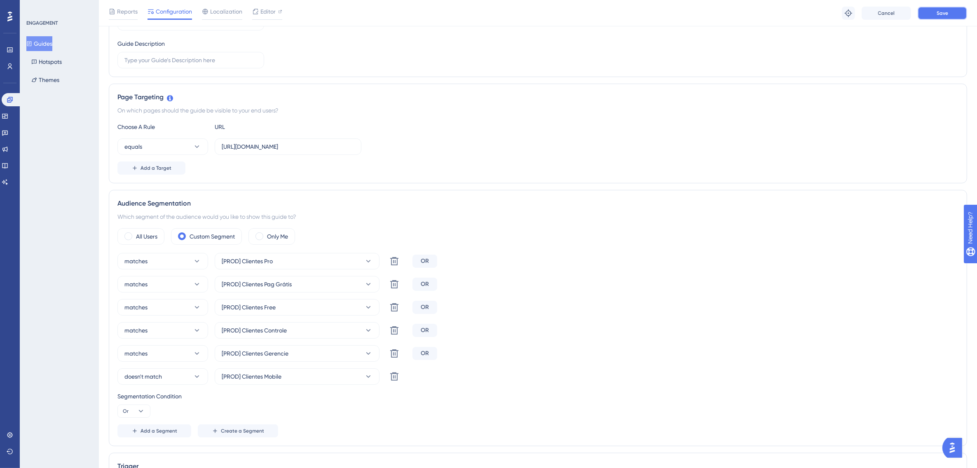
click at [944, 13] on span "Save" at bounding box center [943, 13] width 12 height 7
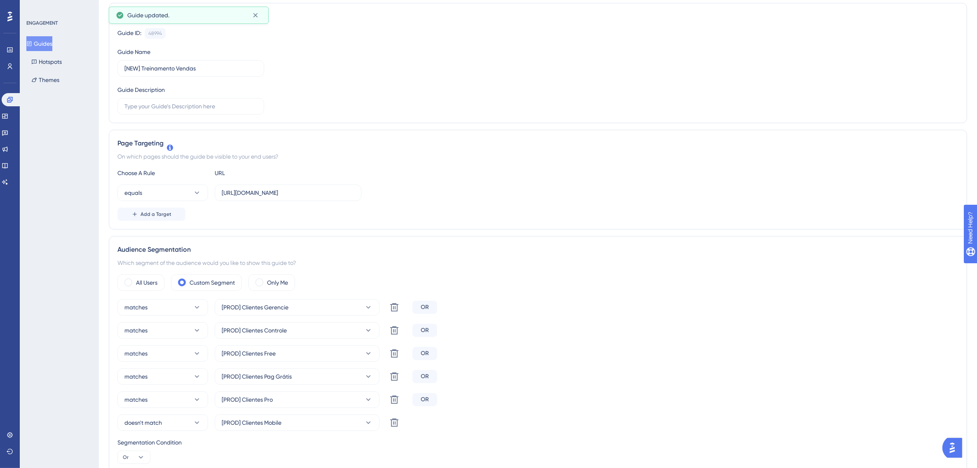
scroll to position [0, 0]
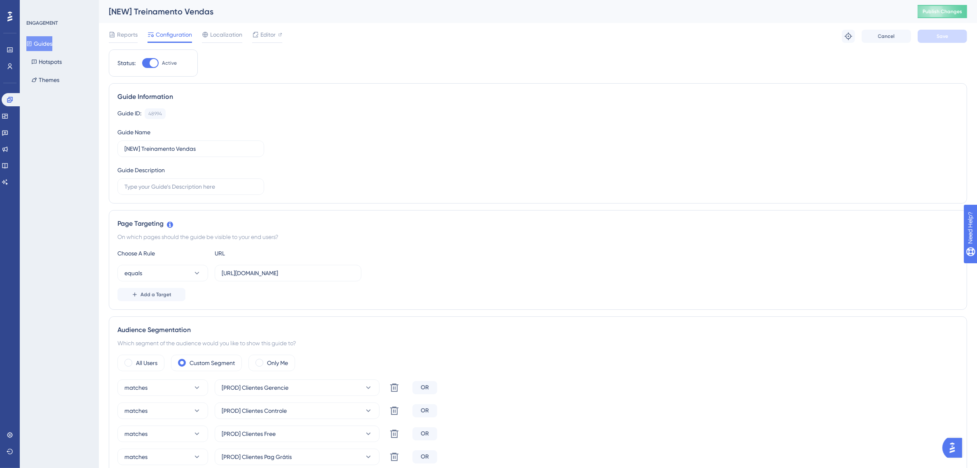
click at [42, 42] on button "Guides" at bounding box center [39, 43] width 26 height 15
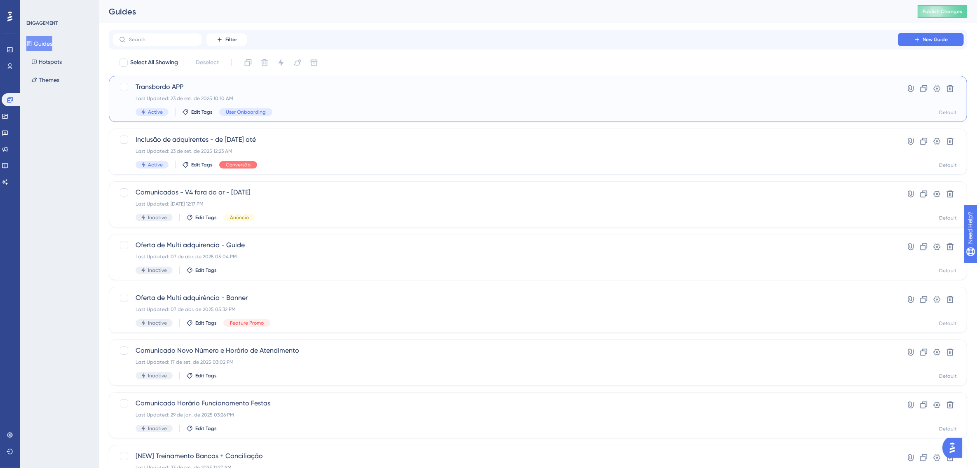
click at [248, 88] on span "Transbordo APP" at bounding box center [505, 87] width 739 height 10
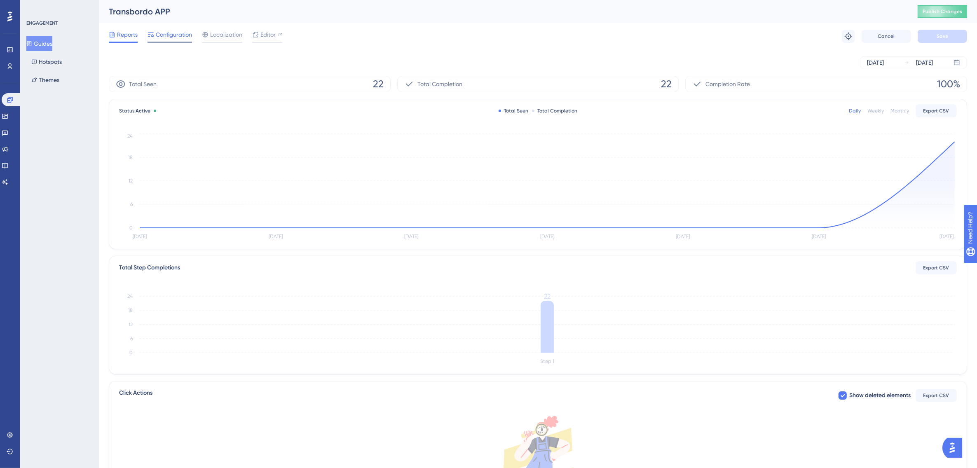
click at [171, 36] on span "Configuration" at bounding box center [174, 35] width 36 height 10
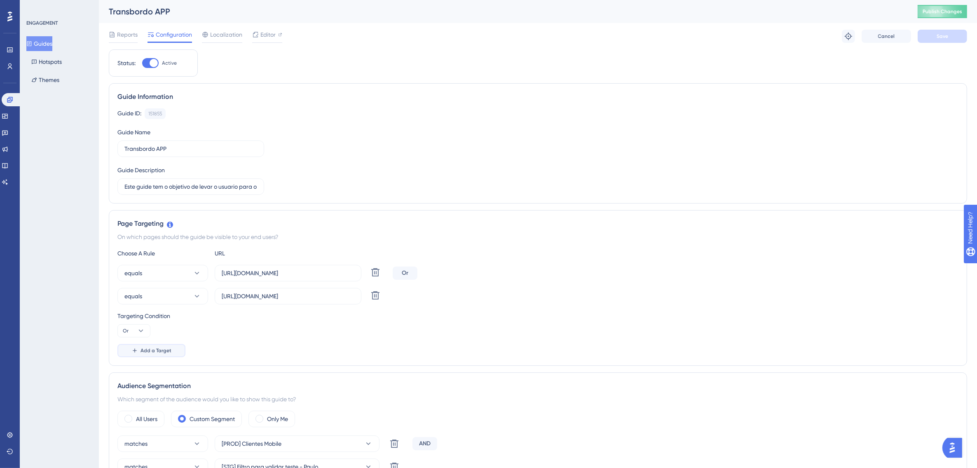
click at [152, 351] on span "Add a Target" at bounding box center [156, 350] width 31 height 7
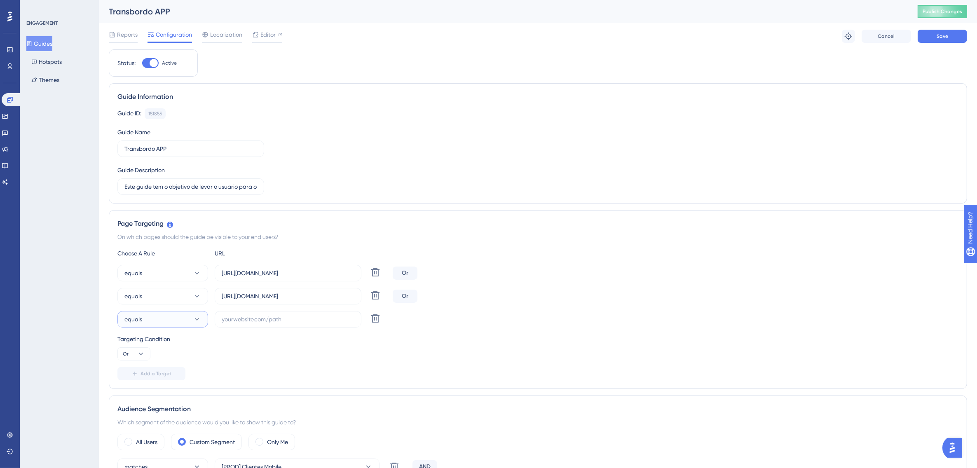
click at [193, 323] on icon at bounding box center [197, 319] width 8 height 8
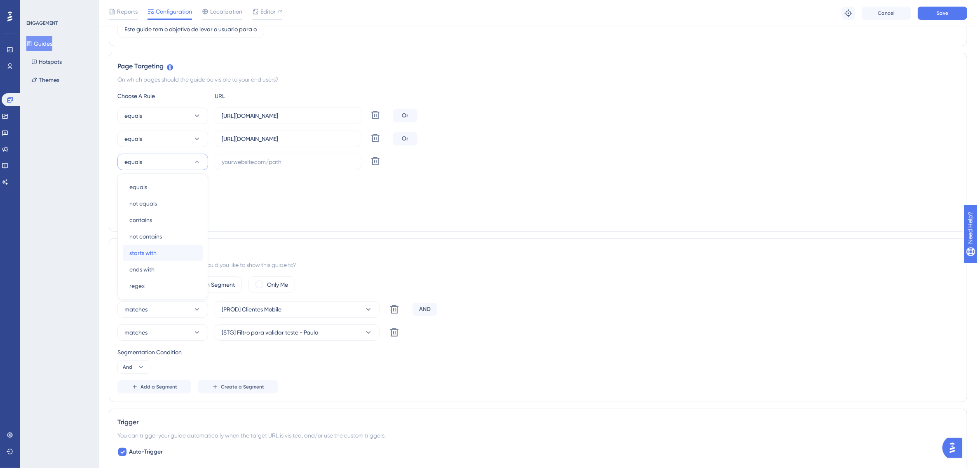
click at [149, 252] on span "starts with" at bounding box center [142, 253] width 27 height 10
drag, startPoint x: 221, startPoint y: 139, endPoint x: 316, endPoint y: 138, distance: 94.8
click at [316, 138] on input "https://www.novoconcilcard.com.br/manutencao-cnpj" at bounding box center [288, 138] width 133 height 9
click at [244, 167] on label at bounding box center [288, 162] width 147 height 16
click at [222, 157] on input "text" at bounding box center [288, 161] width 133 height 9
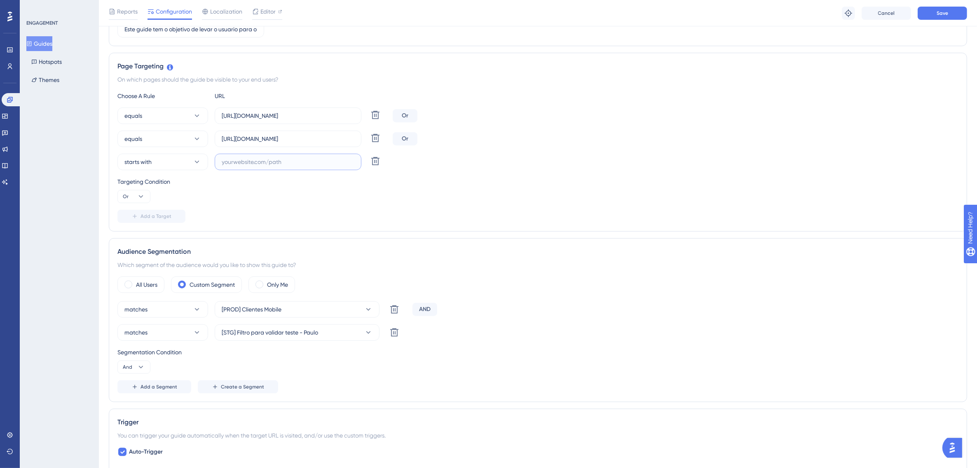
paste input "https://www.novoconcilcard.com.b"
type input "https://www.novoconcilcard.com.br"
click at [942, 11] on span "Save" at bounding box center [943, 13] width 12 height 7
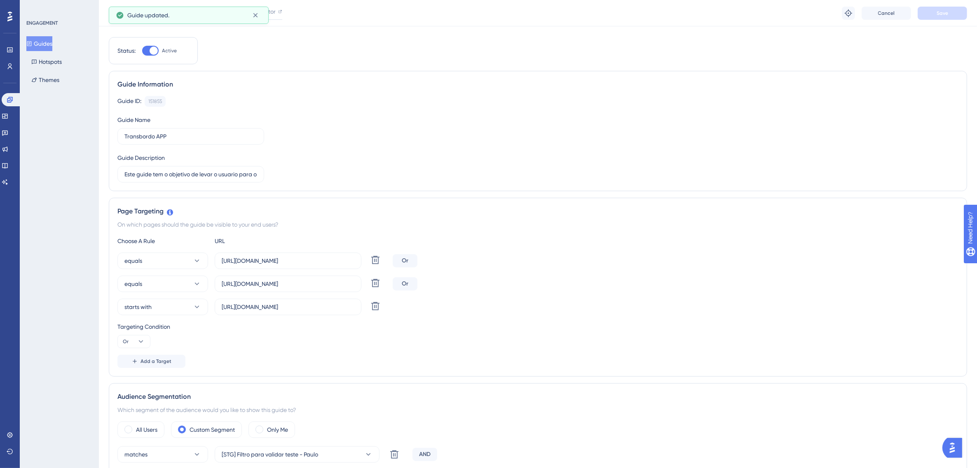
scroll to position [0, 0]
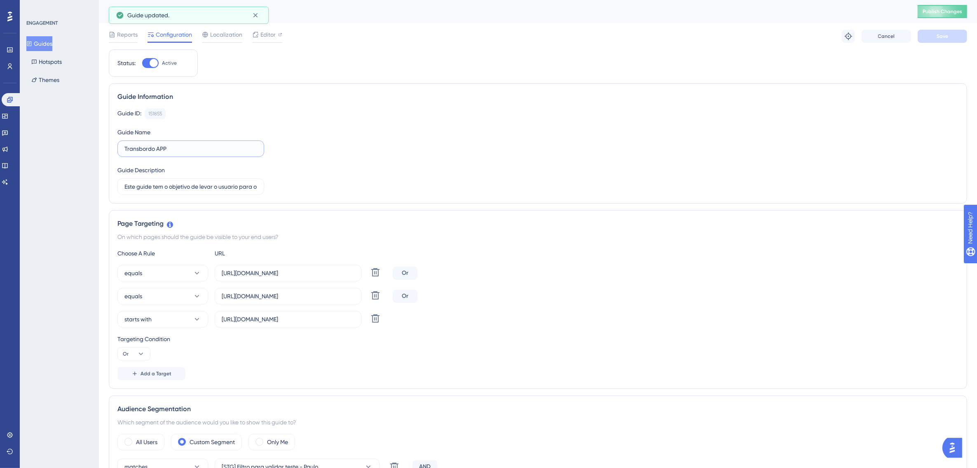
click at [157, 150] on input "Transbordo APP" at bounding box center [190, 148] width 133 height 9
type input "Transbordo usuario logados na WEB para APP"
click at [933, 40] on button "Save" at bounding box center [942, 36] width 49 height 13
click at [948, 11] on span "Publish Changes" at bounding box center [943, 11] width 40 height 7
click at [8, 132] on icon at bounding box center [5, 132] width 7 height 7
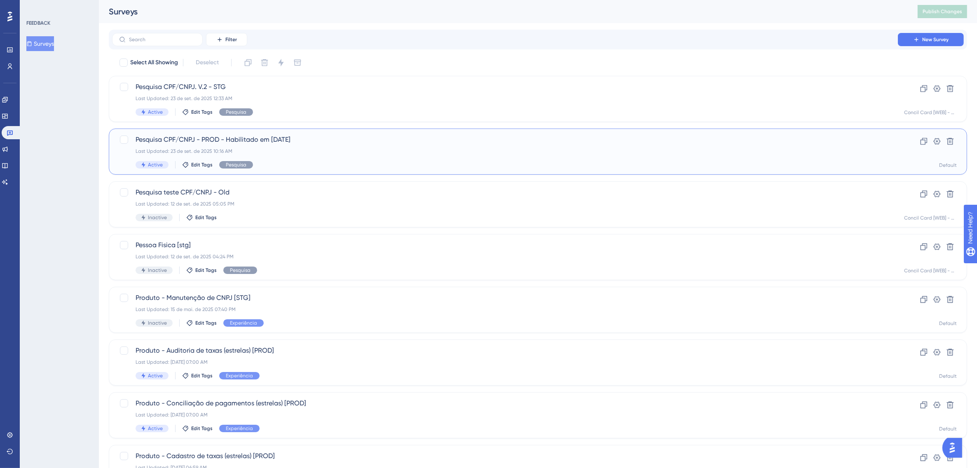
click at [282, 145] on div "Pesquisa CPF/CNPJ - PROD - Habilitado em 16/09/25 Last Updated: 23 de set. de 2…" at bounding box center [505, 152] width 739 height 34
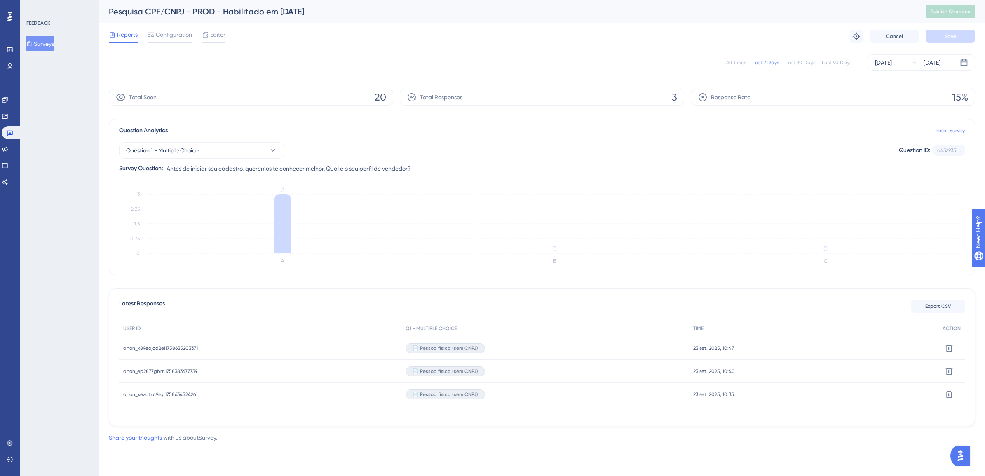
click at [740, 62] on div "All Times" at bounding box center [736, 62] width 20 height 7
click at [224, 11] on div "Pesquisa CPF/CNPJ - PROD - Habilitado em 16/09/25" at bounding box center [507, 12] width 796 height 12
click at [168, 37] on span "Configuration" at bounding box center [174, 35] width 36 height 10
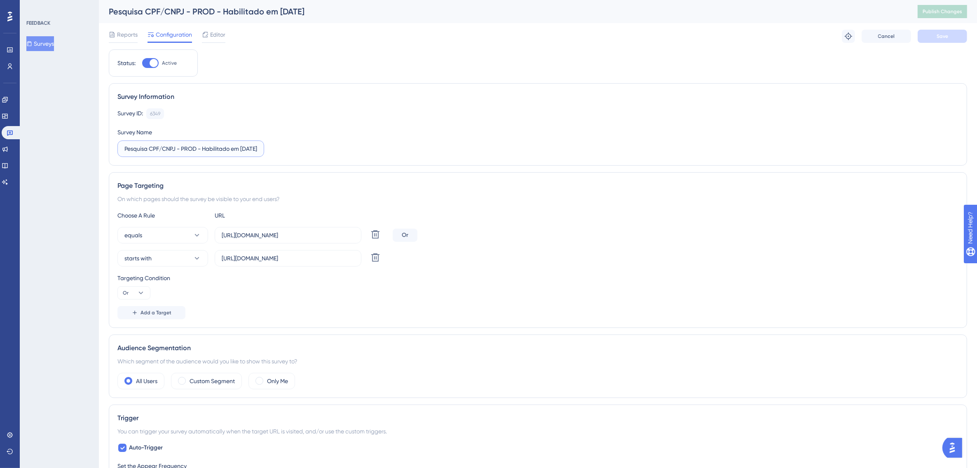
click at [243, 149] on input "Pesquisa CPF/CNPJ - PROD - Habilitado em 16/09/25" at bounding box center [190, 148] width 133 height 9
type input "Pesquisa CPF/CNPJ - PROD - Habilitado em 23/09/25"
drag, startPoint x: 297, startPoint y: 260, endPoint x: 354, endPoint y: 258, distance: 57.3
click at [354, 258] on label "https://www.novoconcilcard.com.br/criar-conta" at bounding box center [288, 258] width 147 height 16
click at [938, 35] on span "Save" at bounding box center [943, 36] width 12 height 7
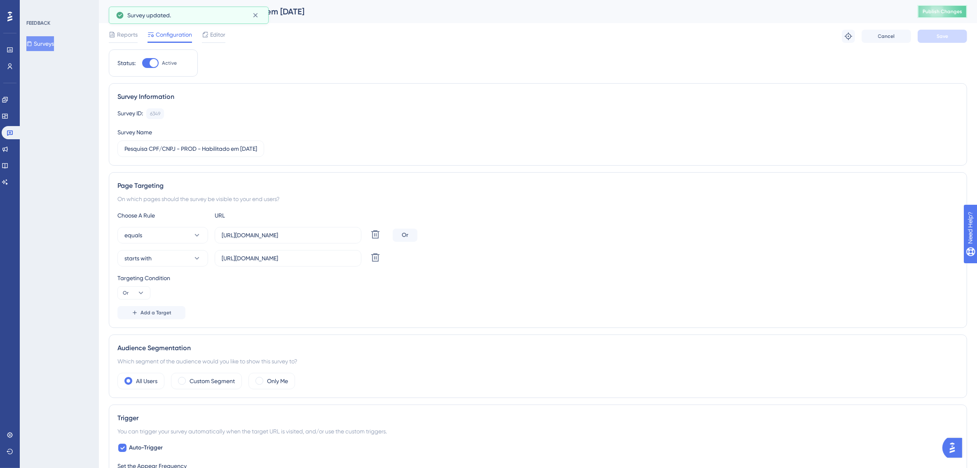
click at [950, 13] on span "Publish Changes" at bounding box center [943, 11] width 40 height 7
click at [8, 117] on link at bounding box center [5, 116] width 7 height 13
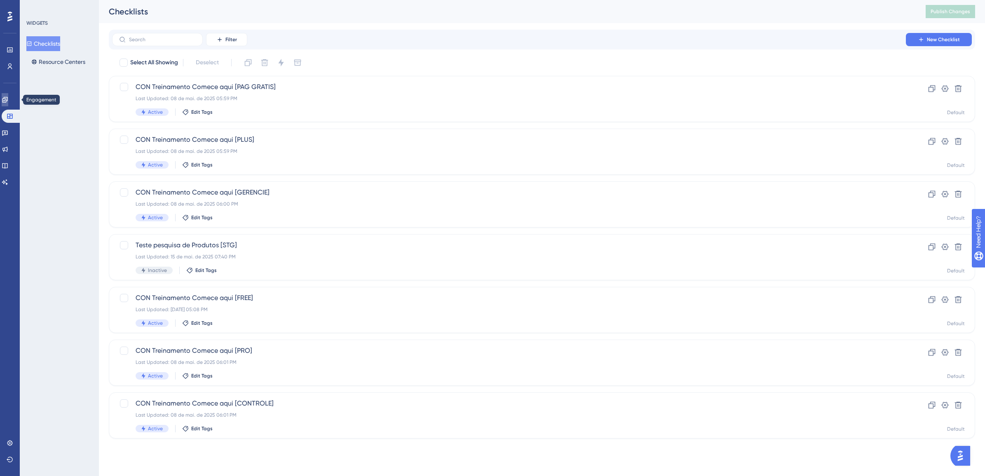
click at [7, 98] on icon at bounding box center [4, 99] width 5 height 5
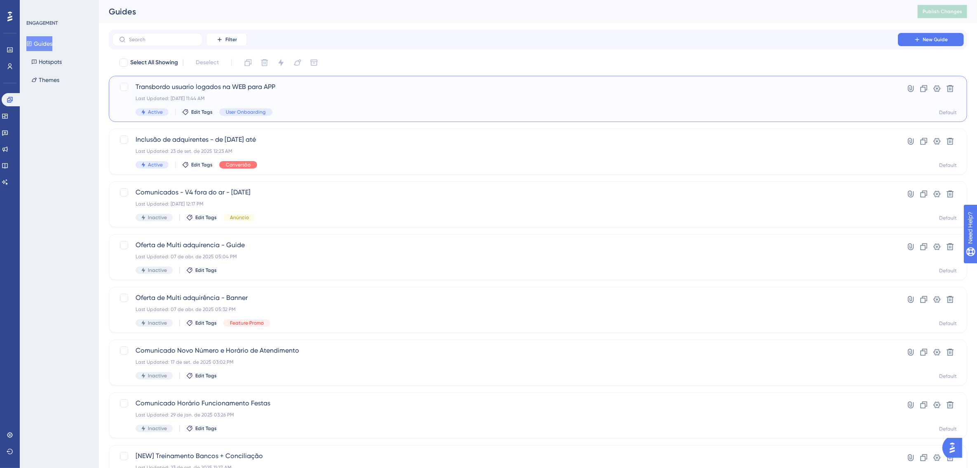
click at [184, 91] on span "Transbordo usuario logados na WEB para APP" at bounding box center [505, 87] width 739 height 10
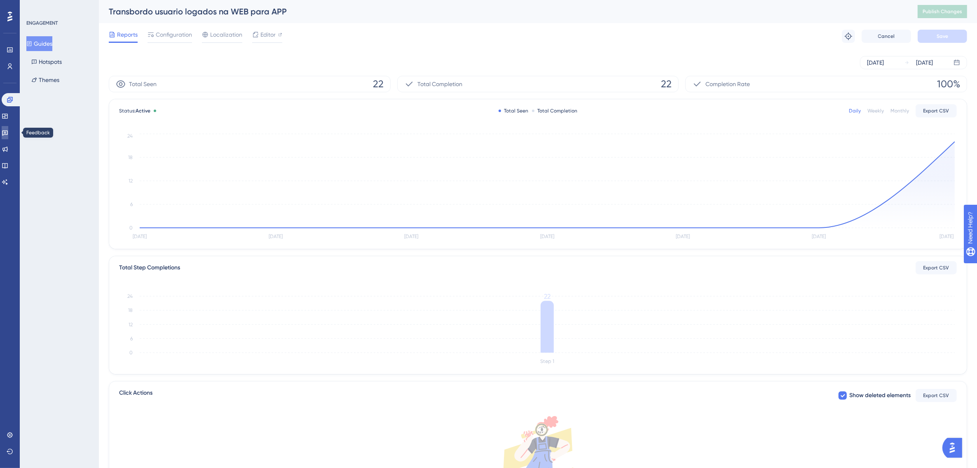
drag, startPoint x: 14, startPoint y: 129, endPoint x: 21, endPoint y: 126, distance: 7.0
click at [8, 129] on link at bounding box center [5, 132] width 7 height 13
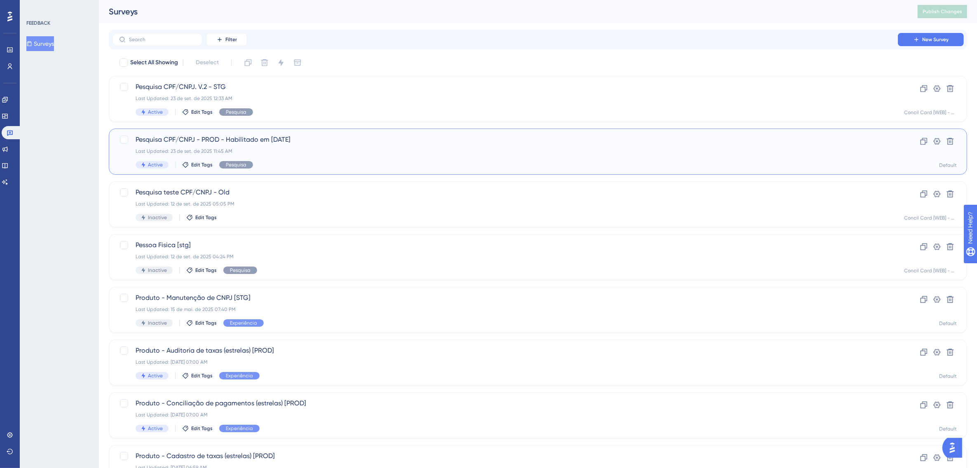
click at [269, 155] on div "Pesquisa CPF/CNPJ - PROD - Habilitado em 23/09/25 Last Updated: 23 de set. de 2…" at bounding box center [505, 152] width 739 height 34
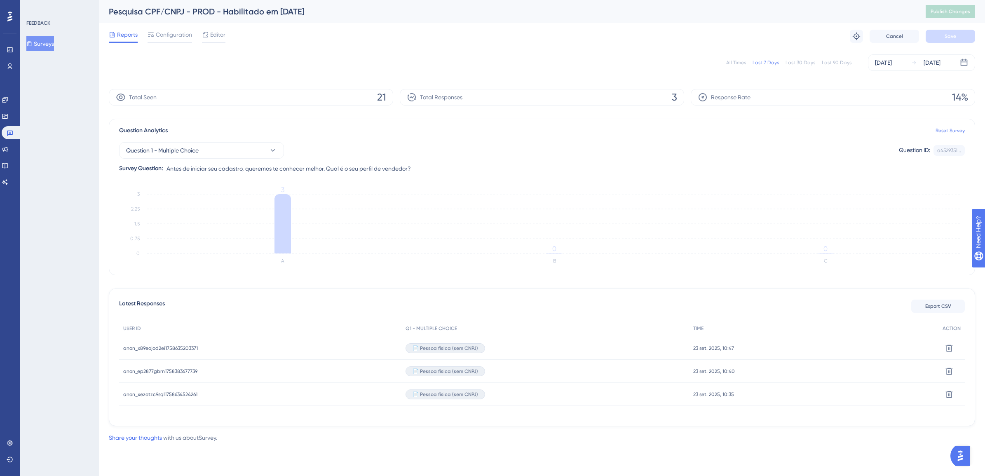
click at [744, 62] on div "All Times" at bounding box center [736, 62] width 20 height 7
click at [8, 100] on icon at bounding box center [5, 99] width 7 height 7
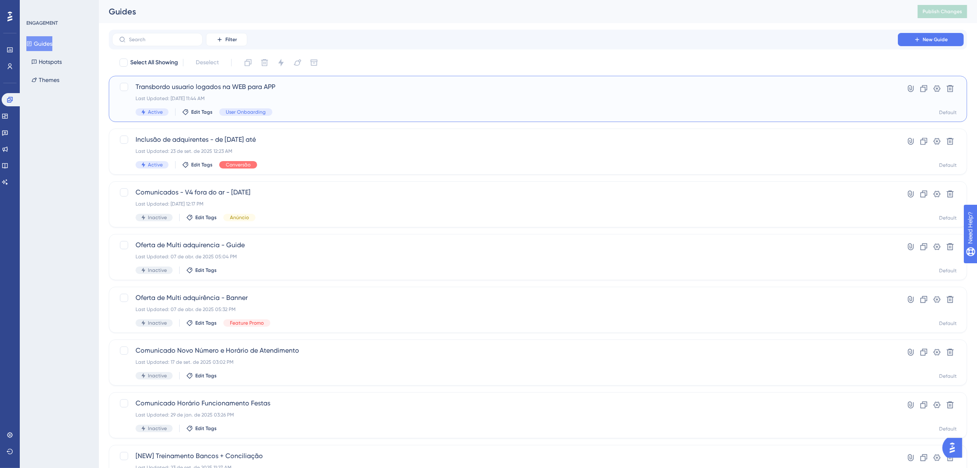
click at [321, 99] on div "Last Updated: 23 de set. de 2025 11:44 AM" at bounding box center [505, 98] width 739 height 7
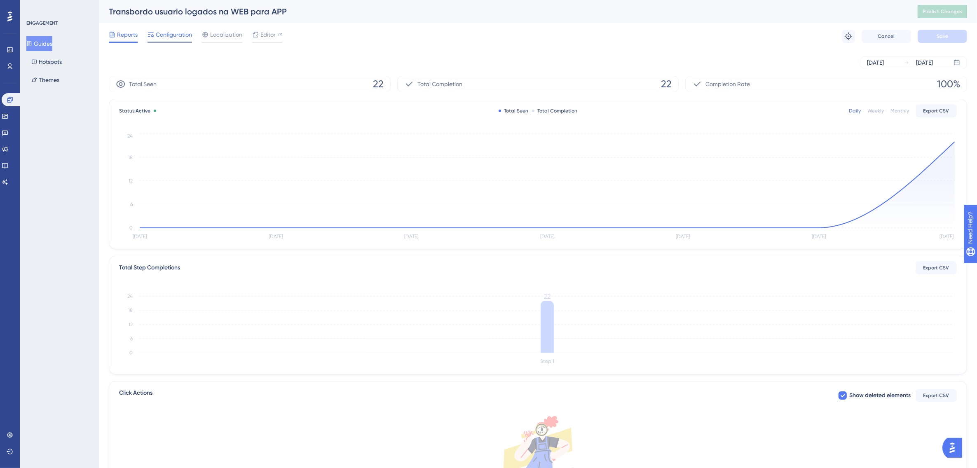
click at [166, 34] on span "Configuration" at bounding box center [174, 35] width 36 height 10
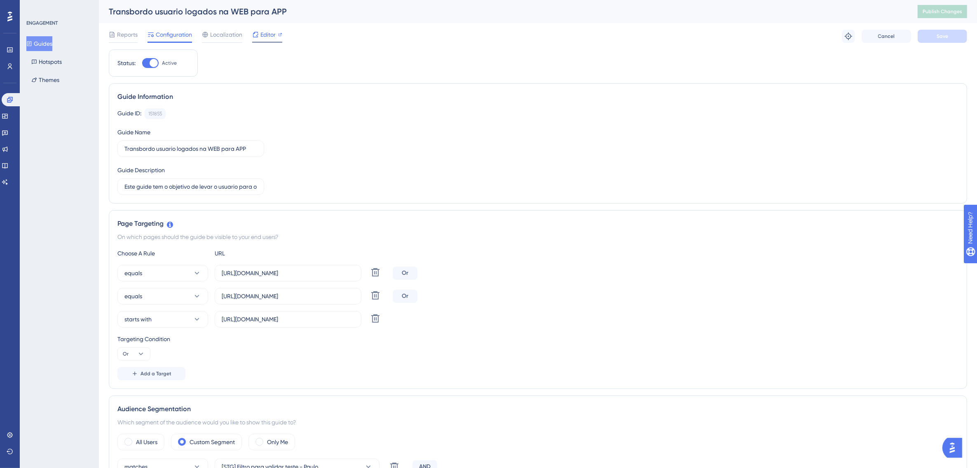
click at [260, 35] on span "Editor" at bounding box center [267, 35] width 15 height 10
click at [939, 9] on span "Publish Changes" at bounding box center [943, 11] width 40 height 7
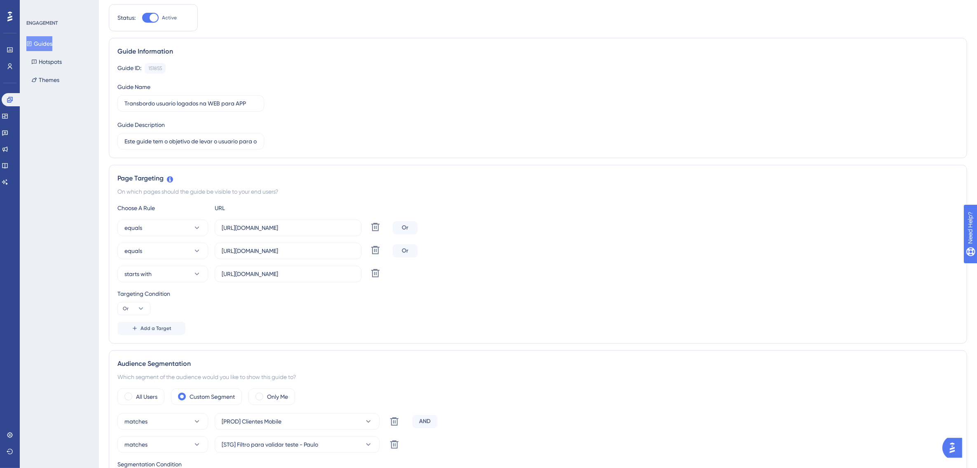
scroll to position [103, 0]
